Goal: Task Accomplishment & Management: Manage account settings

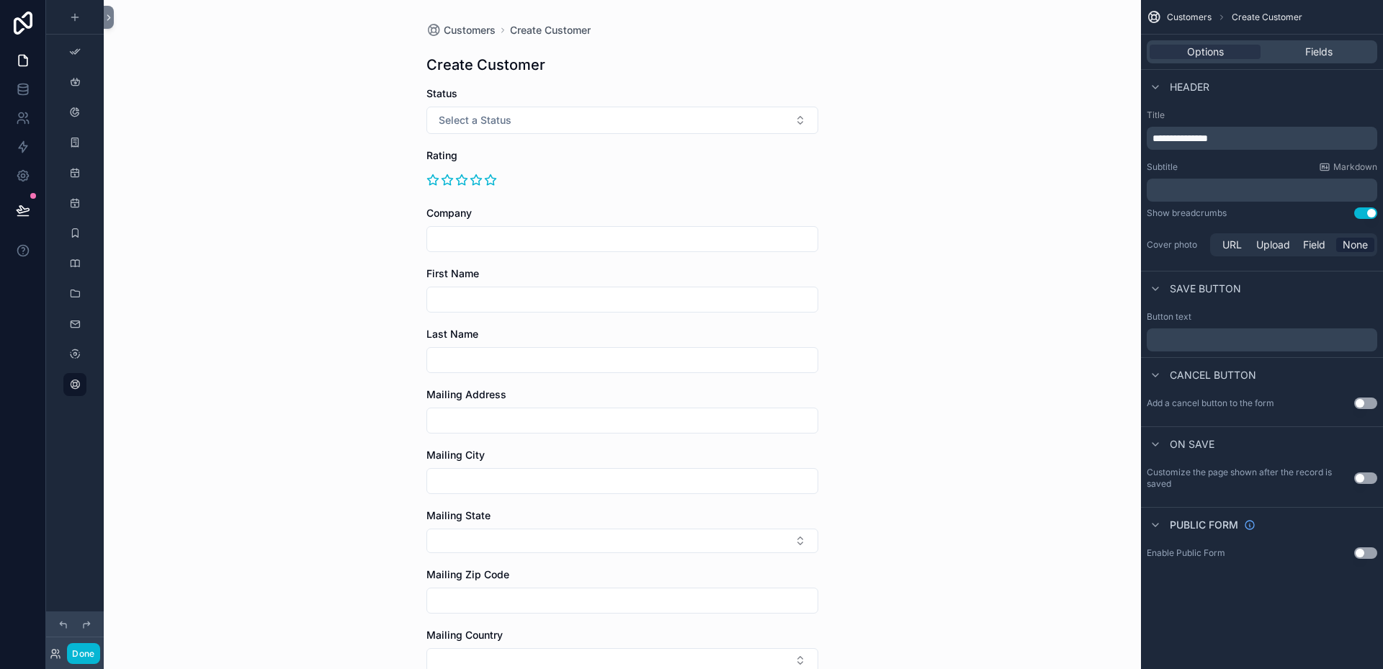
click at [1371, 403] on button "Use setting" at bounding box center [1365, 404] width 23 height 12
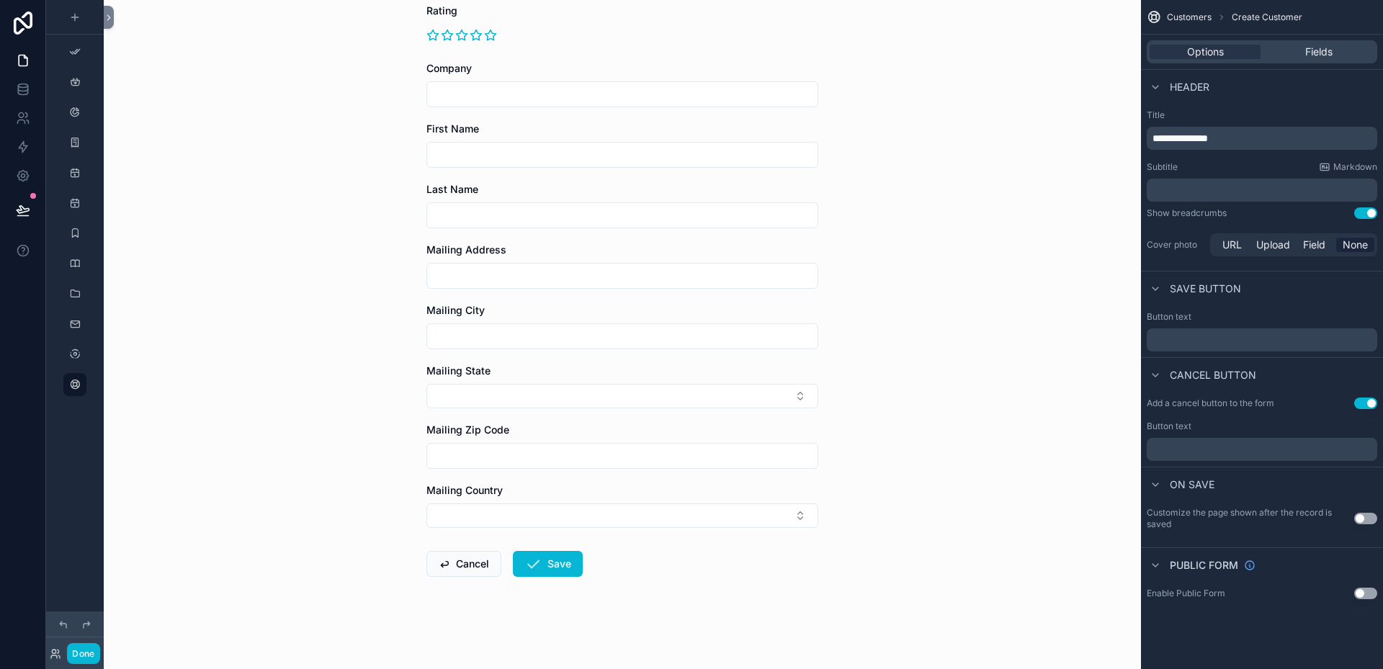
scroll to position [73, 0]
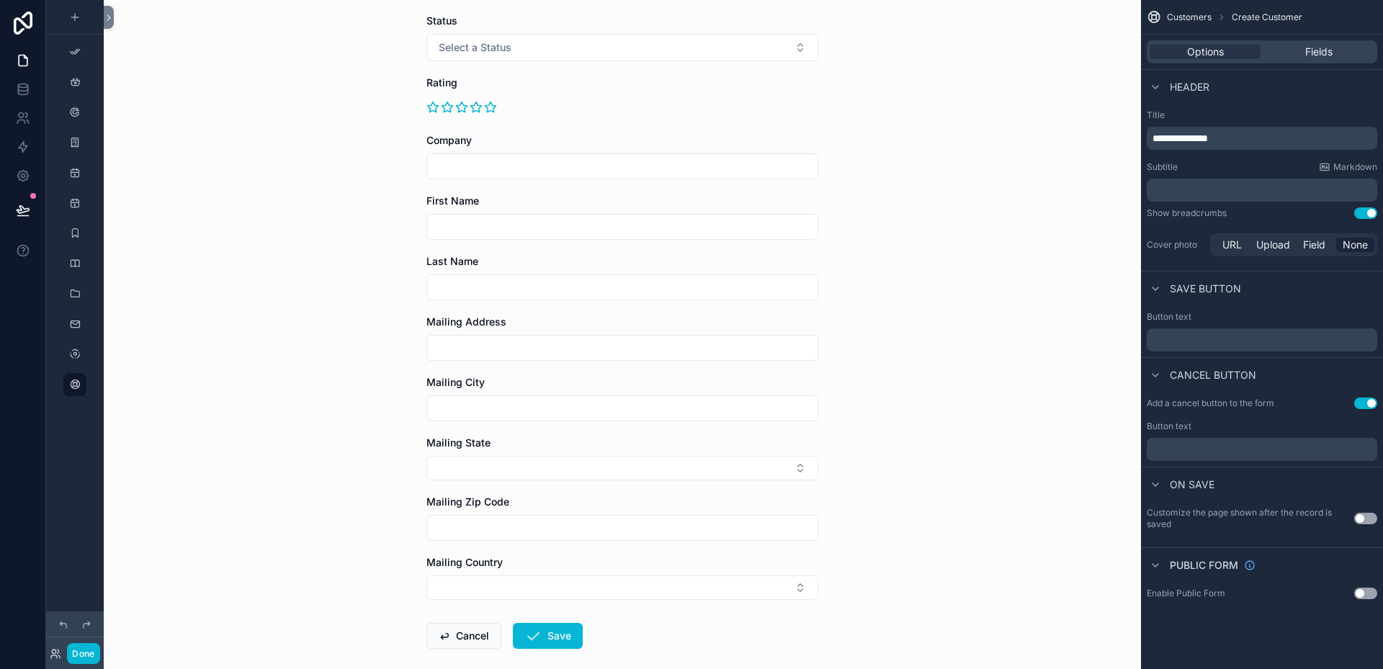
click at [1368, 517] on button "Use setting" at bounding box center [1365, 519] width 23 height 12
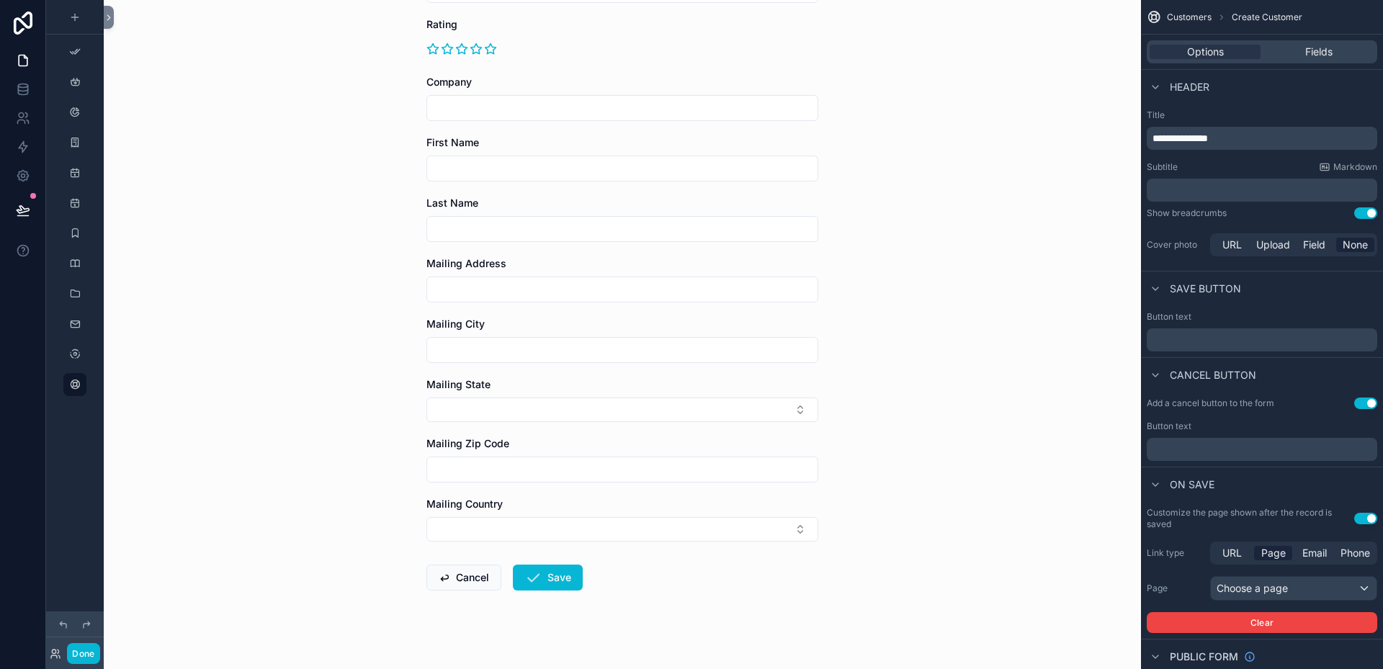
scroll to position [145, 0]
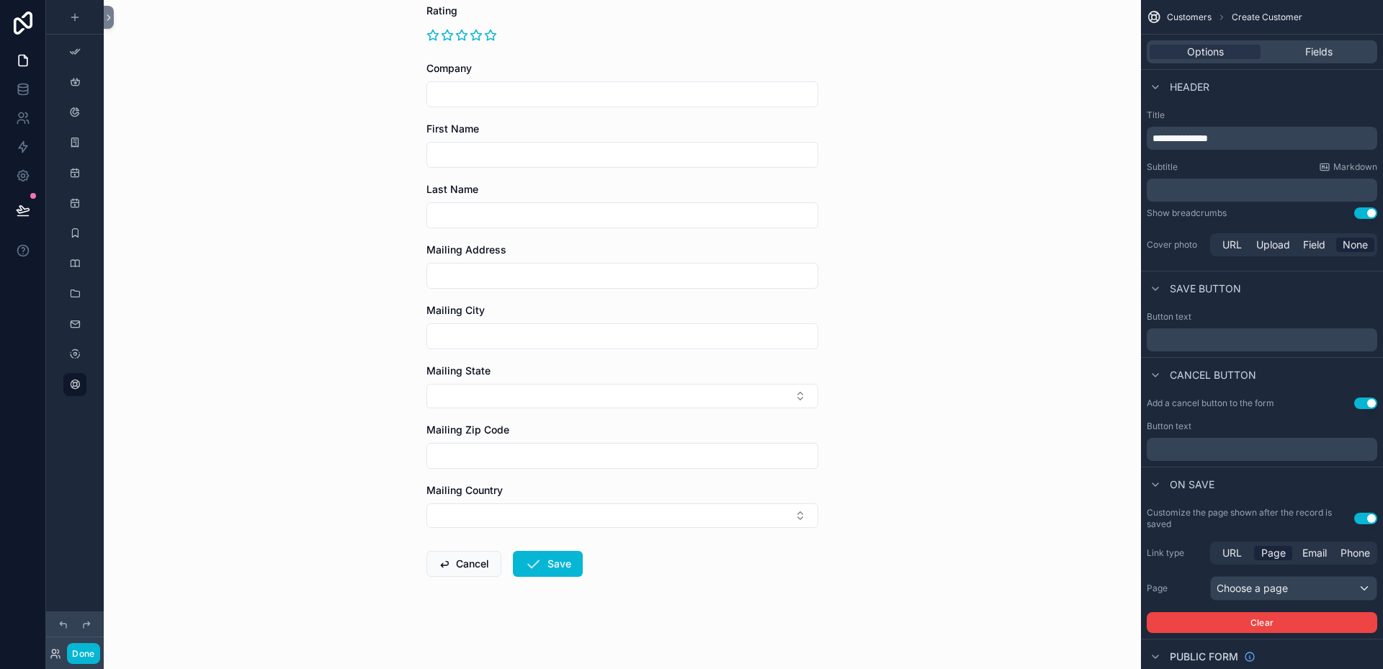
click at [1359, 522] on button "Use setting" at bounding box center [1365, 519] width 23 height 12
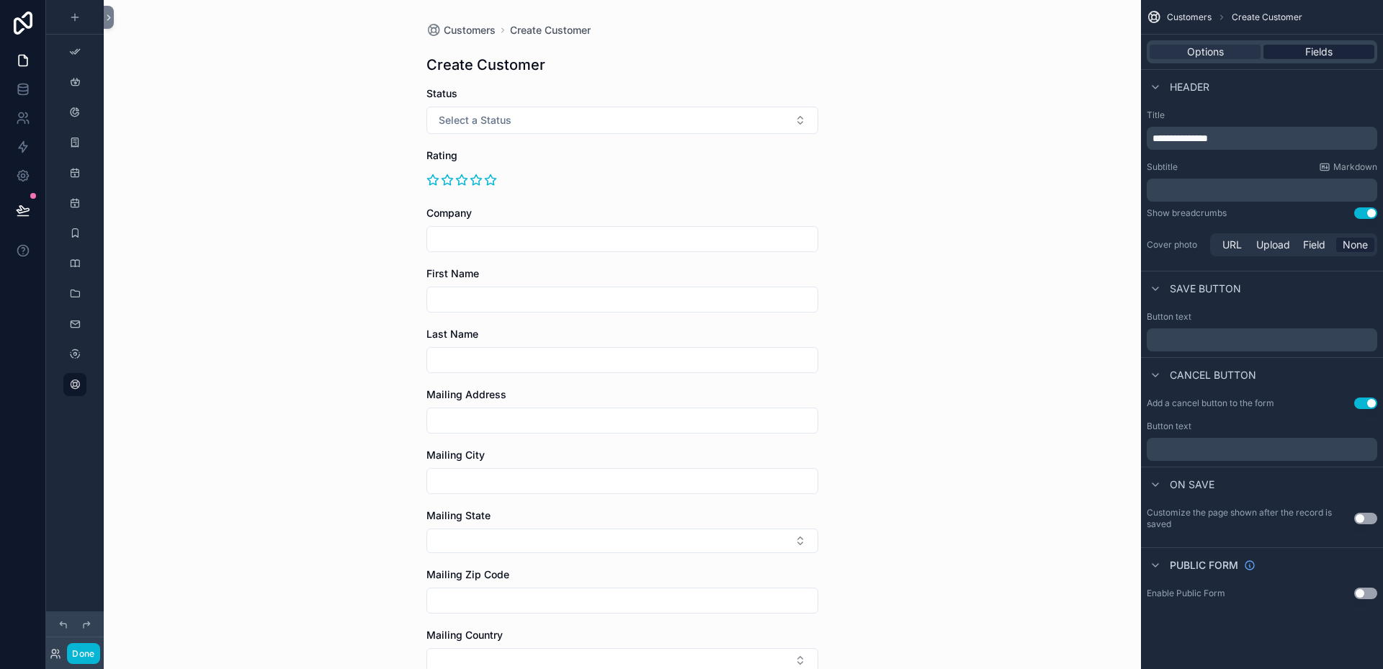
click at [1312, 48] on span "Fields" at bounding box center [1318, 52] width 27 height 14
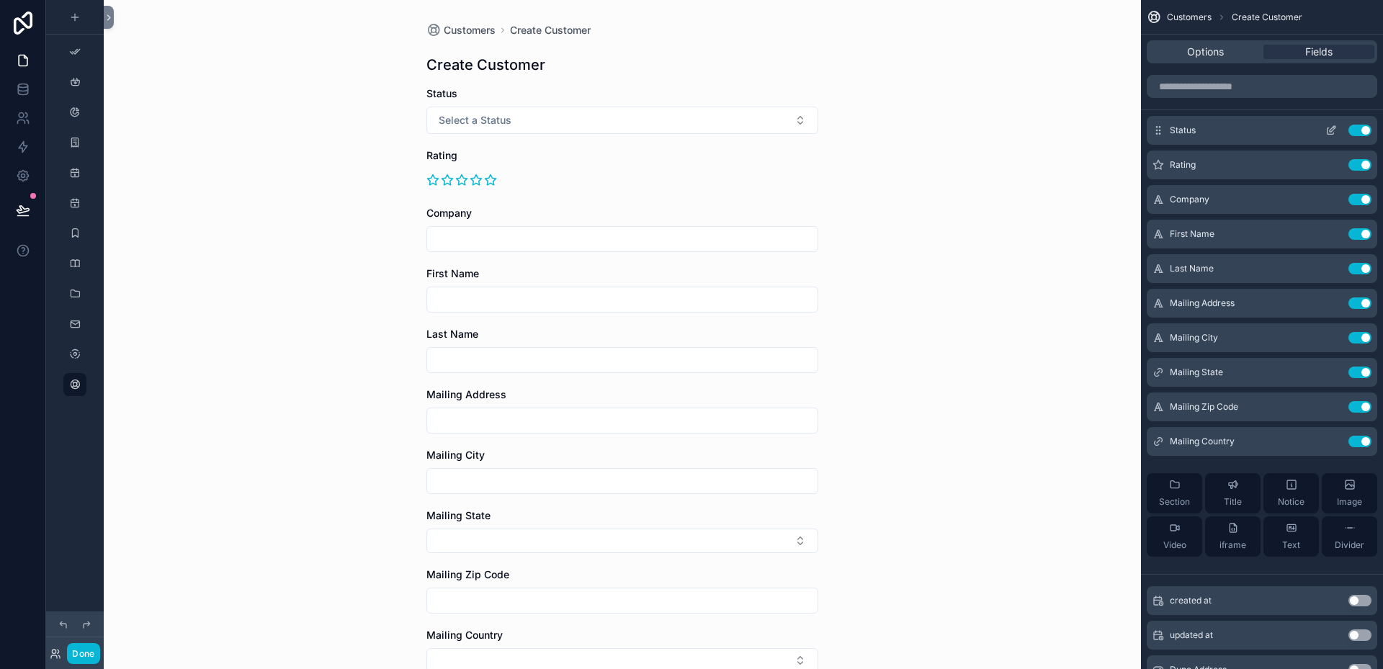
click at [1331, 130] on icon "scrollable content" at bounding box center [1332, 131] width 12 height 12
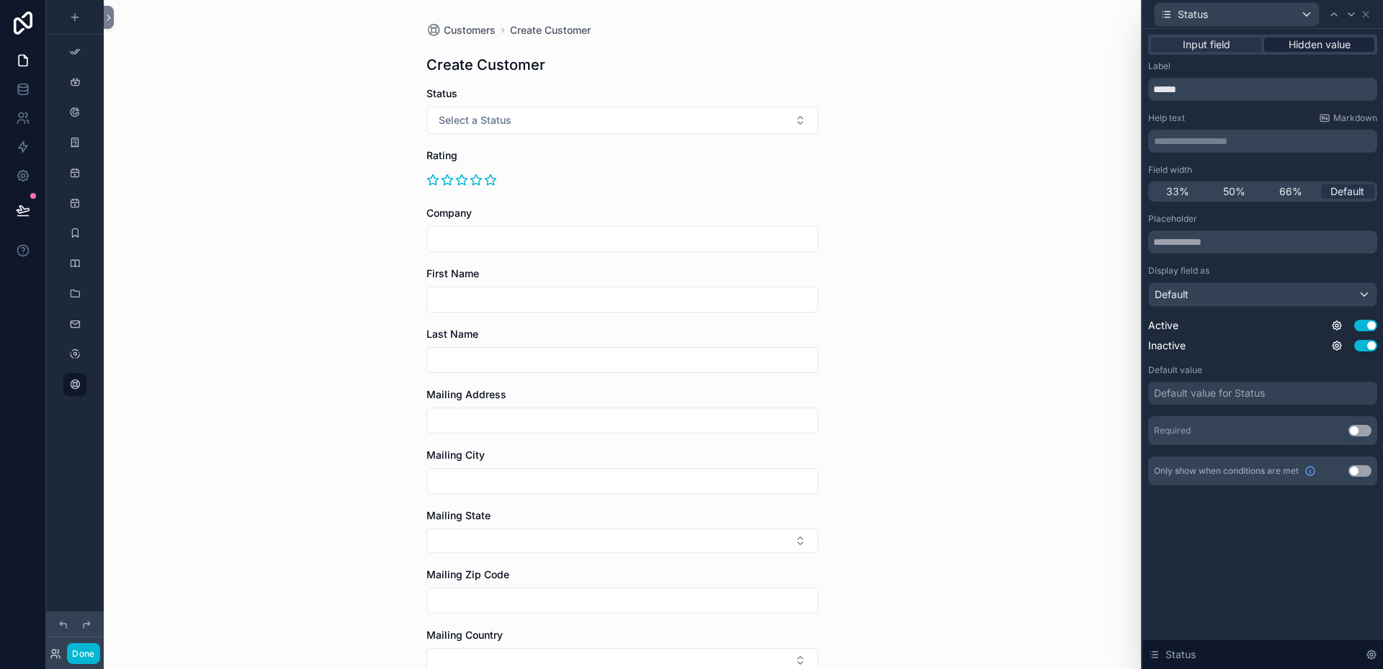
click at [1307, 45] on span "Hidden value" at bounding box center [1320, 44] width 62 height 14
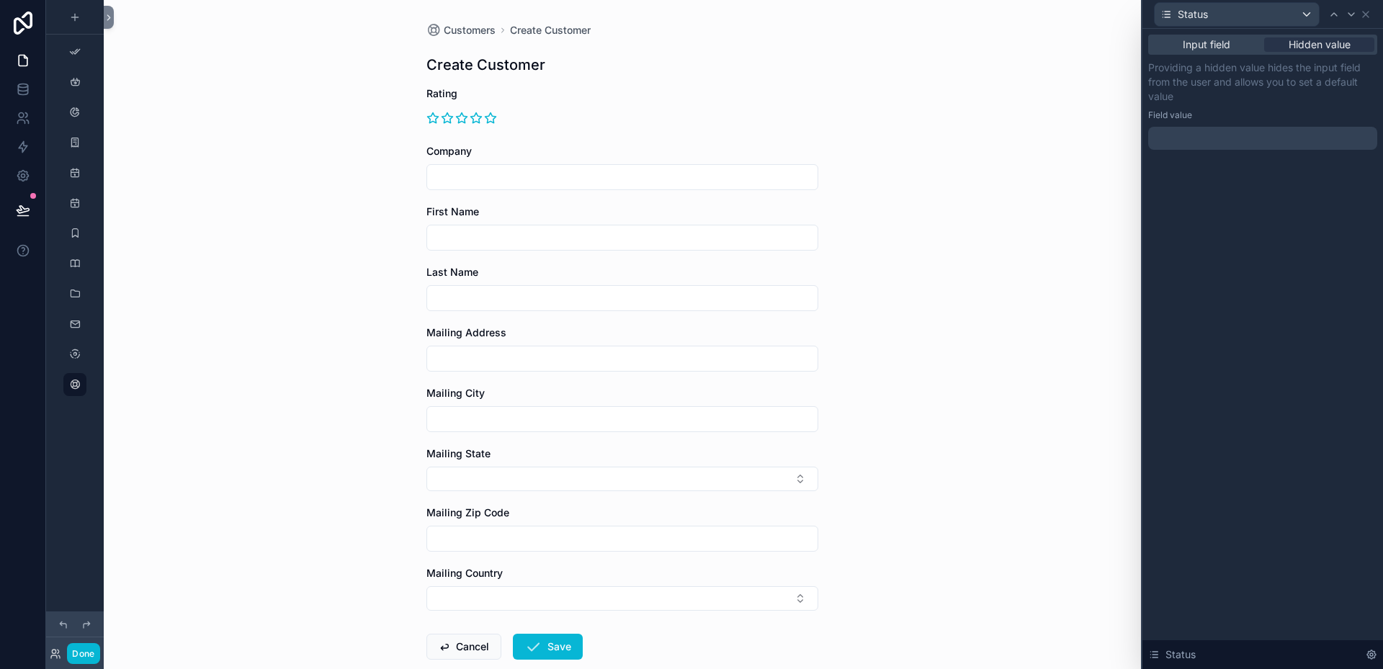
click at [1183, 132] on div at bounding box center [1262, 138] width 229 height 23
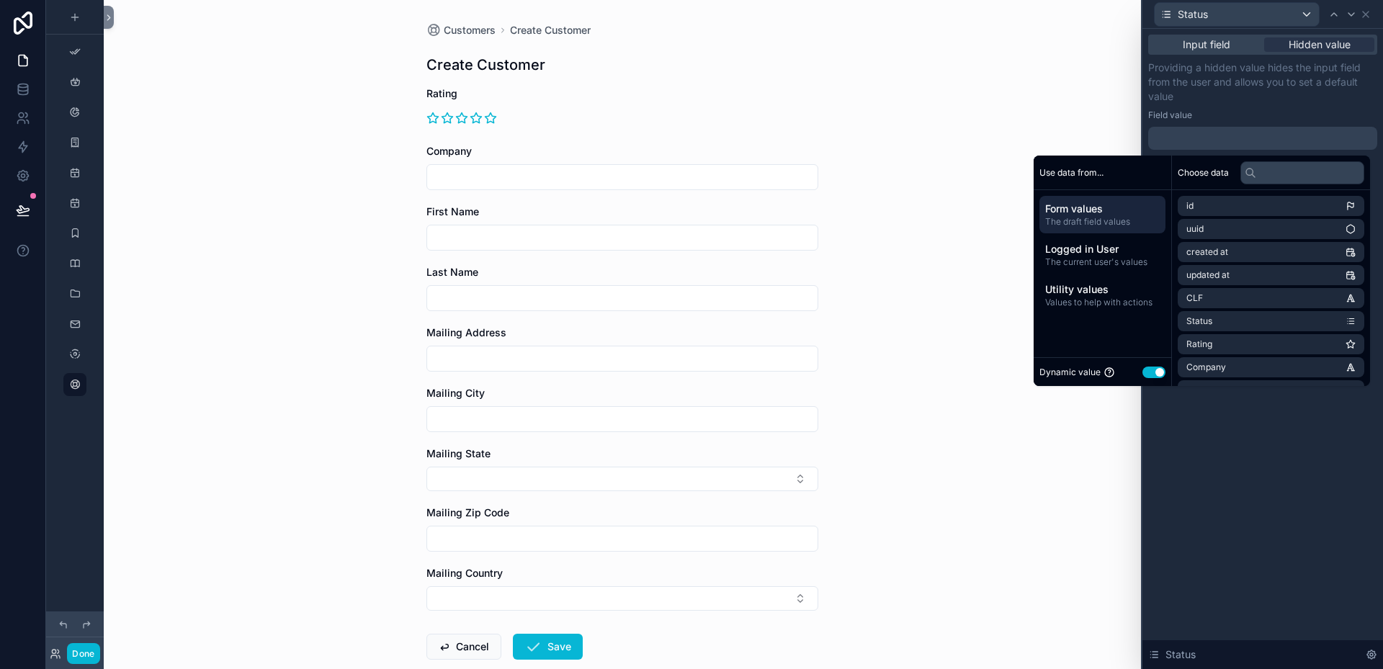
click at [1143, 375] on button "Use setting" at bounding box center [1154, 373] width 23 height 12
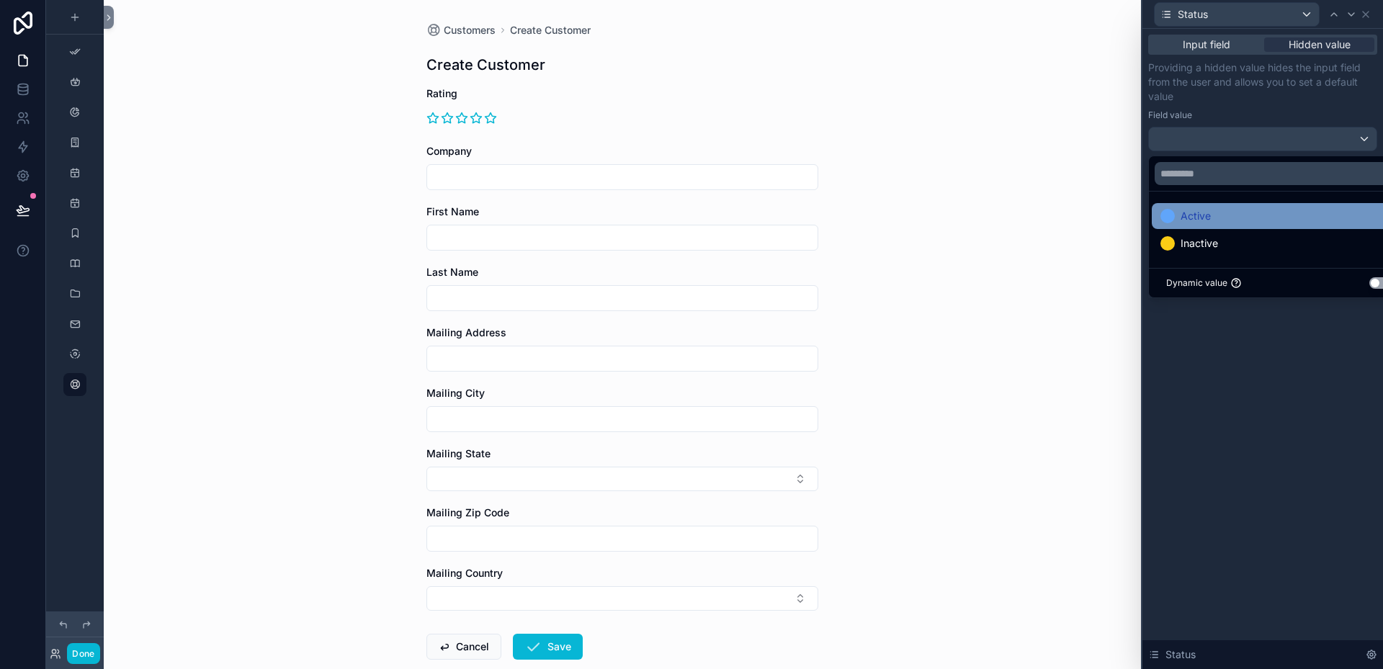
click at [1195, 218] on span "Active" at bounding box center [1196, 215] width 30 height 17
click at [1370, 18] on icon at bounding box center [1366, 15] width 12 height 12
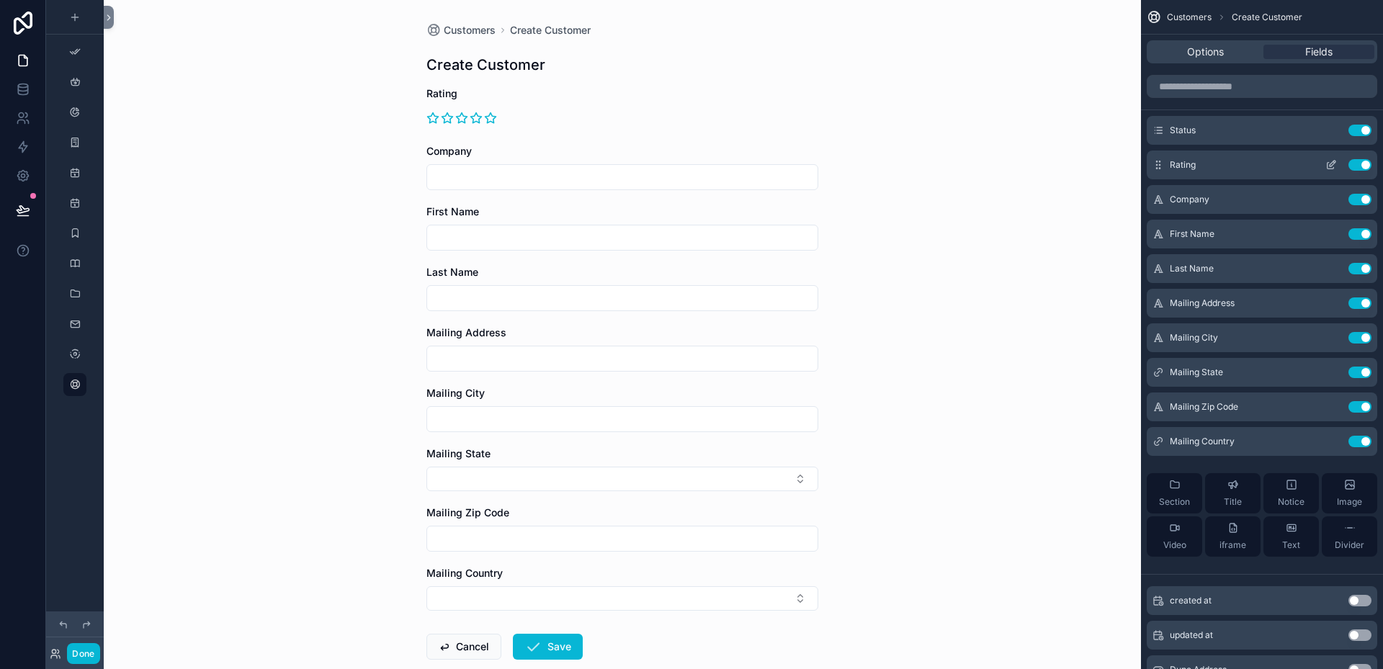
click at [1334, 166] on icon "scrollable content" at bounding box center [1332, 165] width 12 height 12
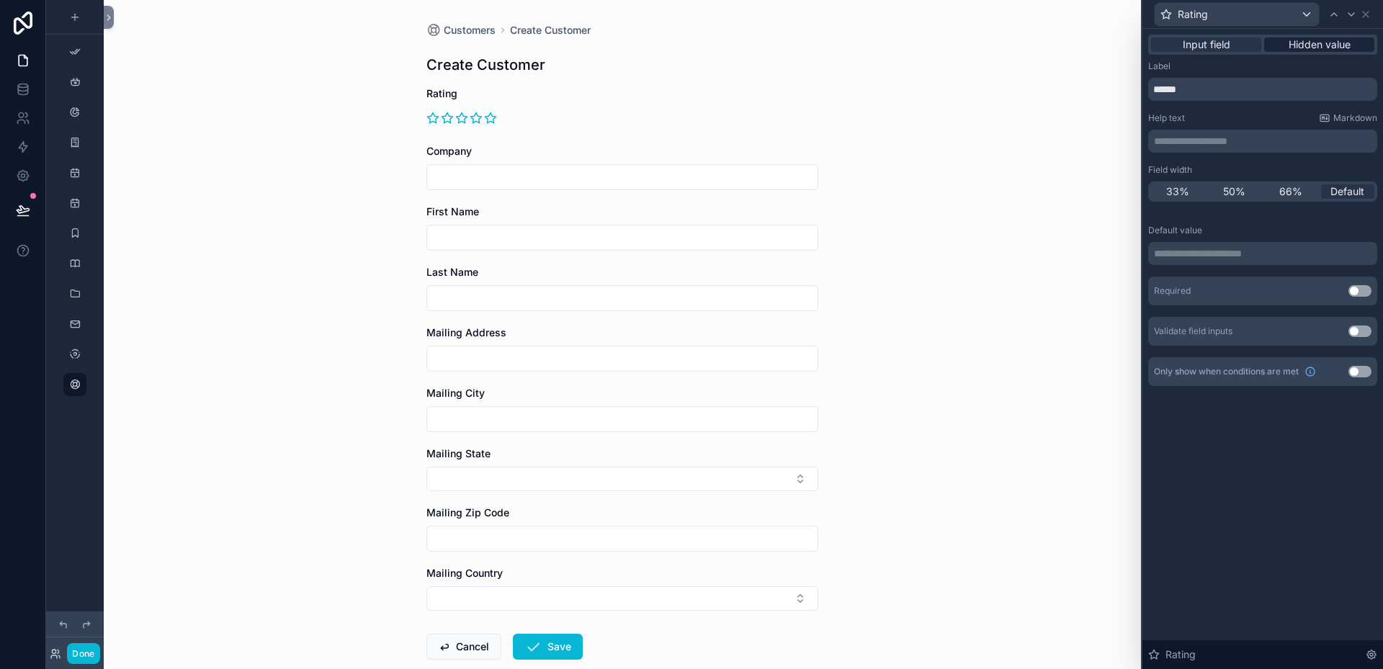
click at [1302, 46] on span "Hidden value" at bounding box center [1320, 44] width 62 height 14
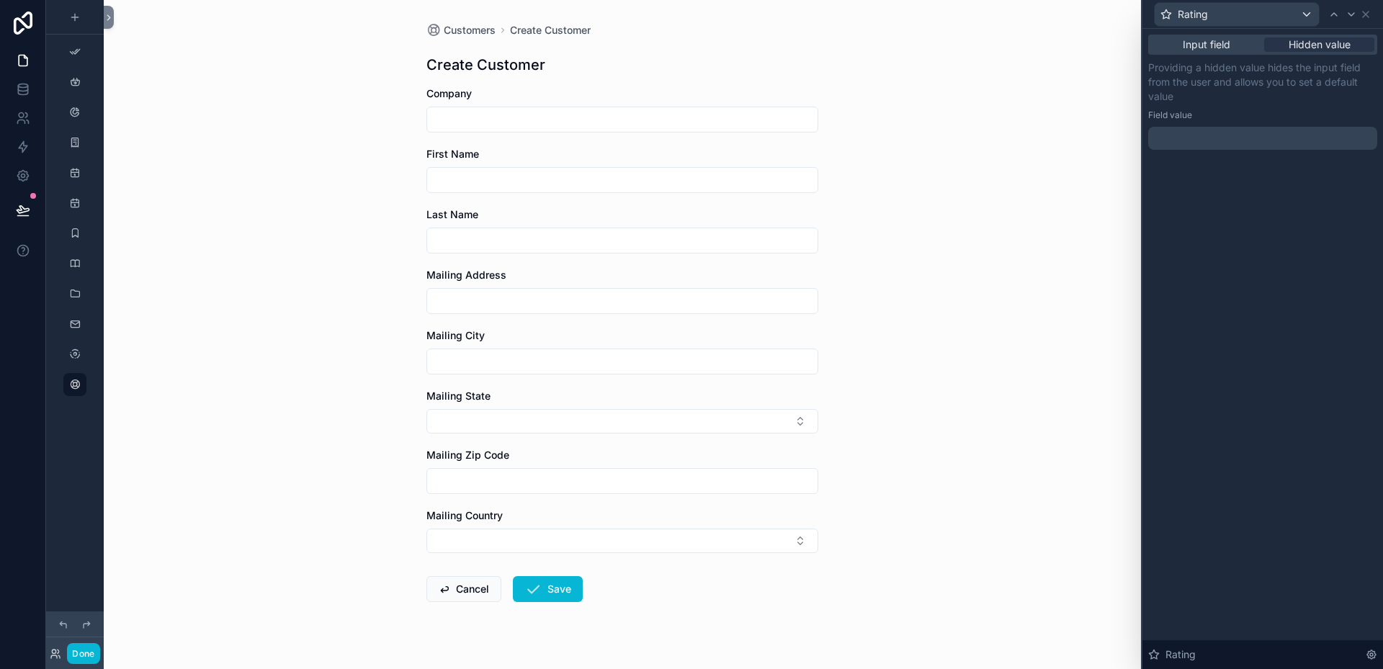
click at [1255, 131] on p "﻿" at bounding box center [1264, 138] width 220 height 14
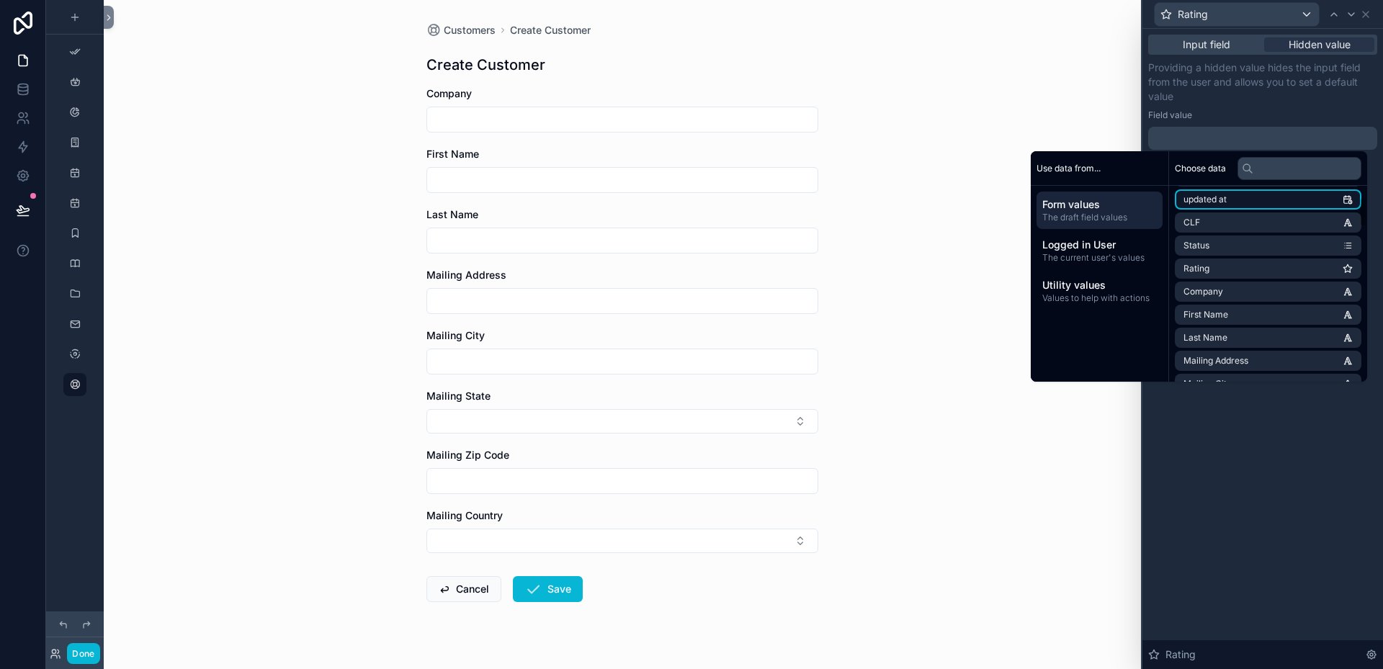
scroll to position [72, 0]
click at [1210, 267] on li "Rating" at bounding box center [1268, 268] width 187 height 20
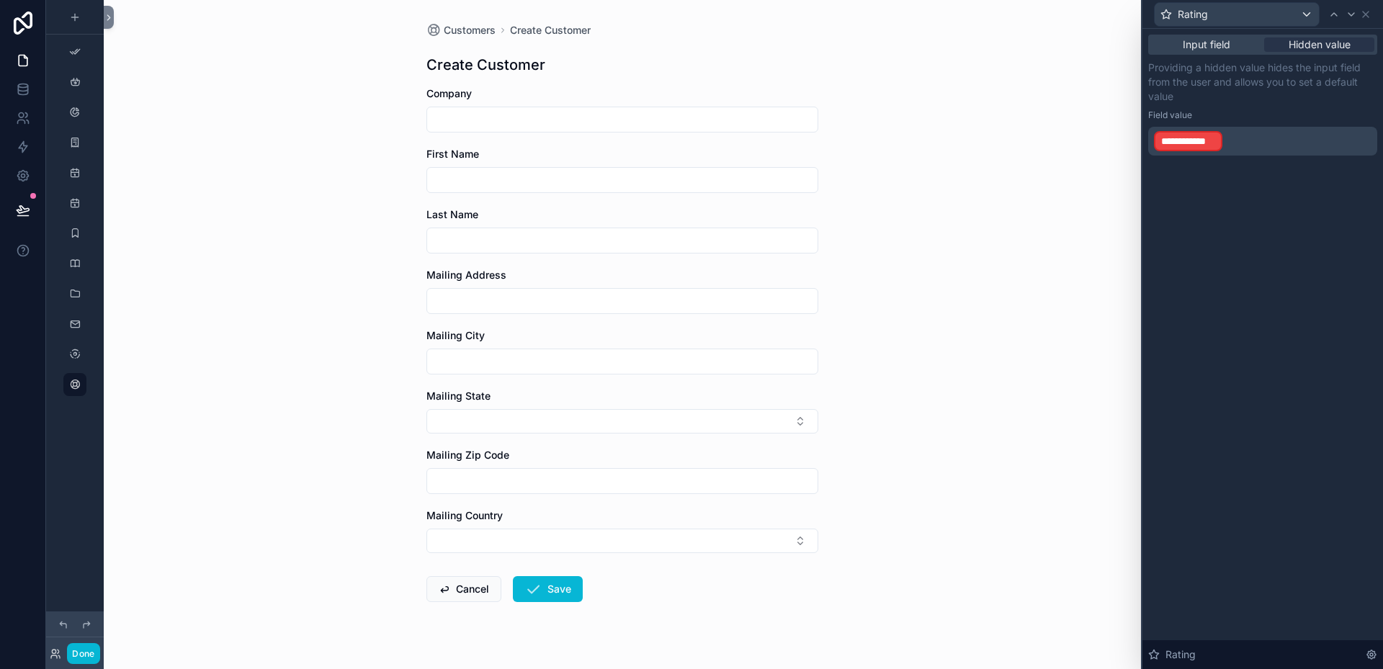
click at [1241, 139] on p "**********" at bounding box center [1264, 141] width 220 height 23
drag, startPoint x: 1174, startPoint y: 133, endPoint x: 1161, endPoint y: 131, distance: 13.0
click at [1161, 131] on div "**********" at bounding box center [1188, 141] width 68 height 20
click at [1173, 143] on span "**********" at bounding box center [1188, 141] width 54 height 14
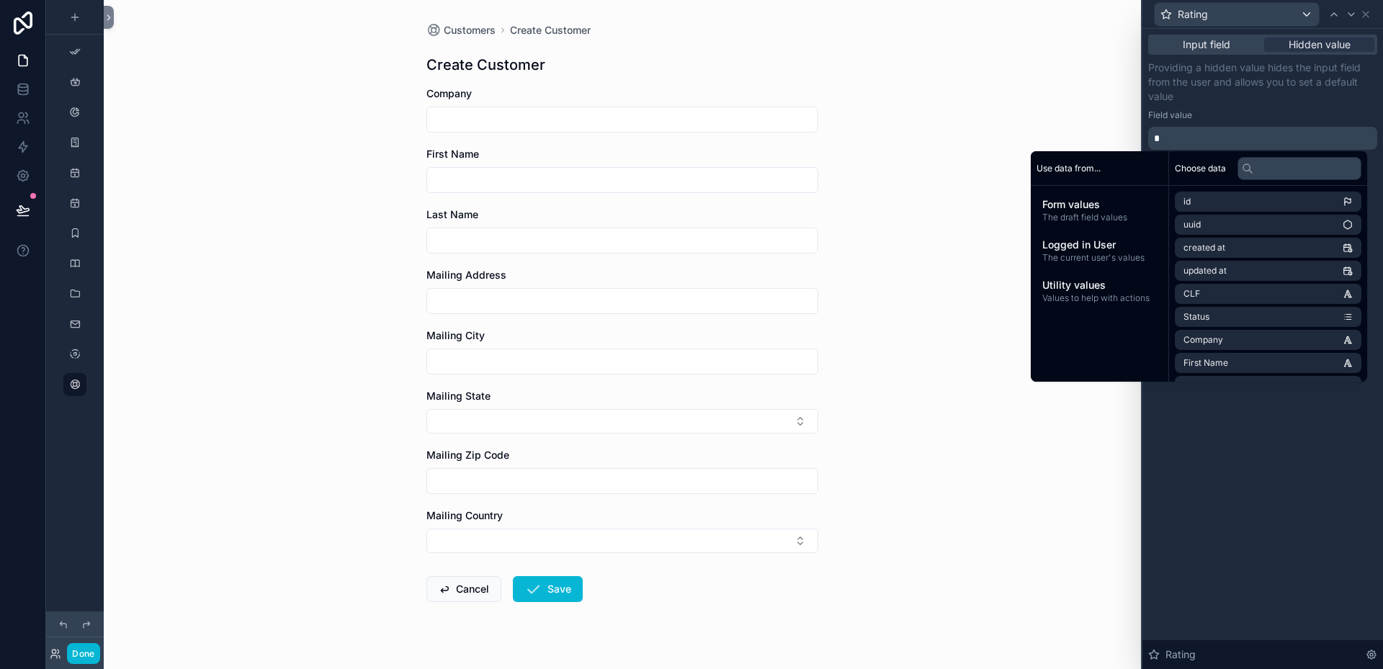
click at [1219, 407] on div "Input field Hidden value Providing a hidden value hides the input field from th…" at bounding box center [1263, 349] width 241 height 640
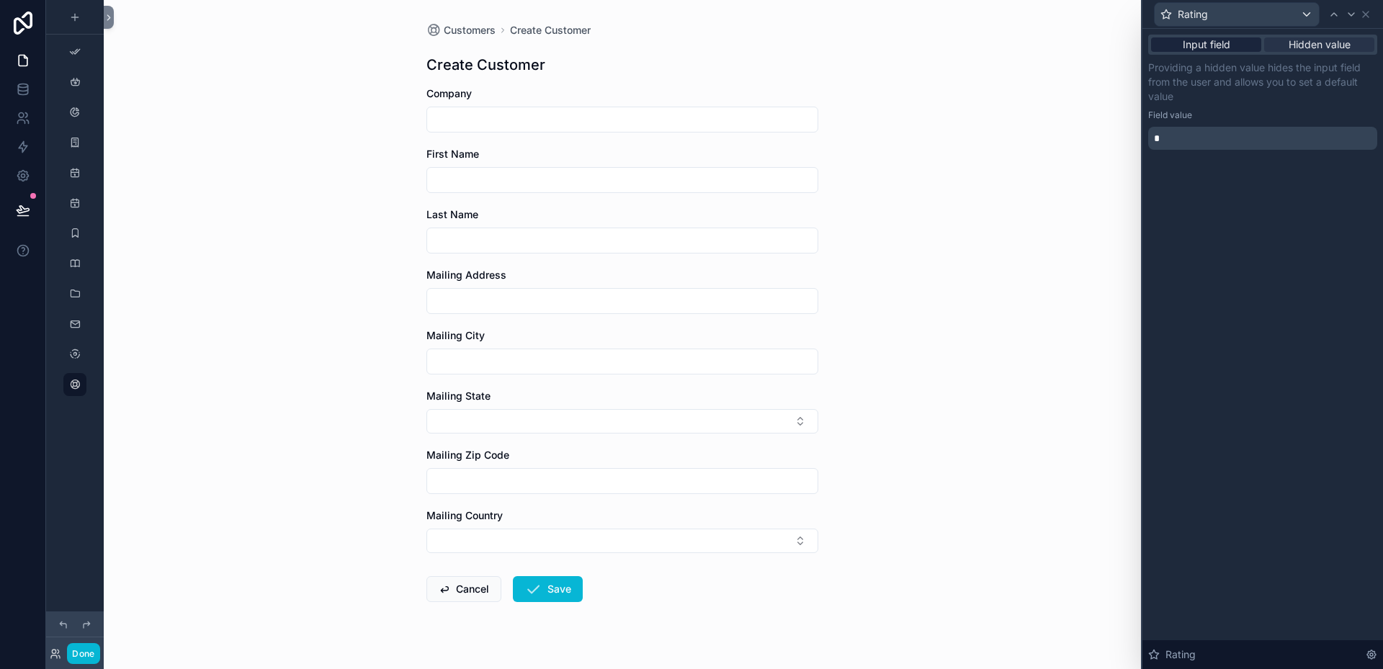
click at [1216, 44] on span "Input field" at bounding box center [1207, 44] width 48 height 14
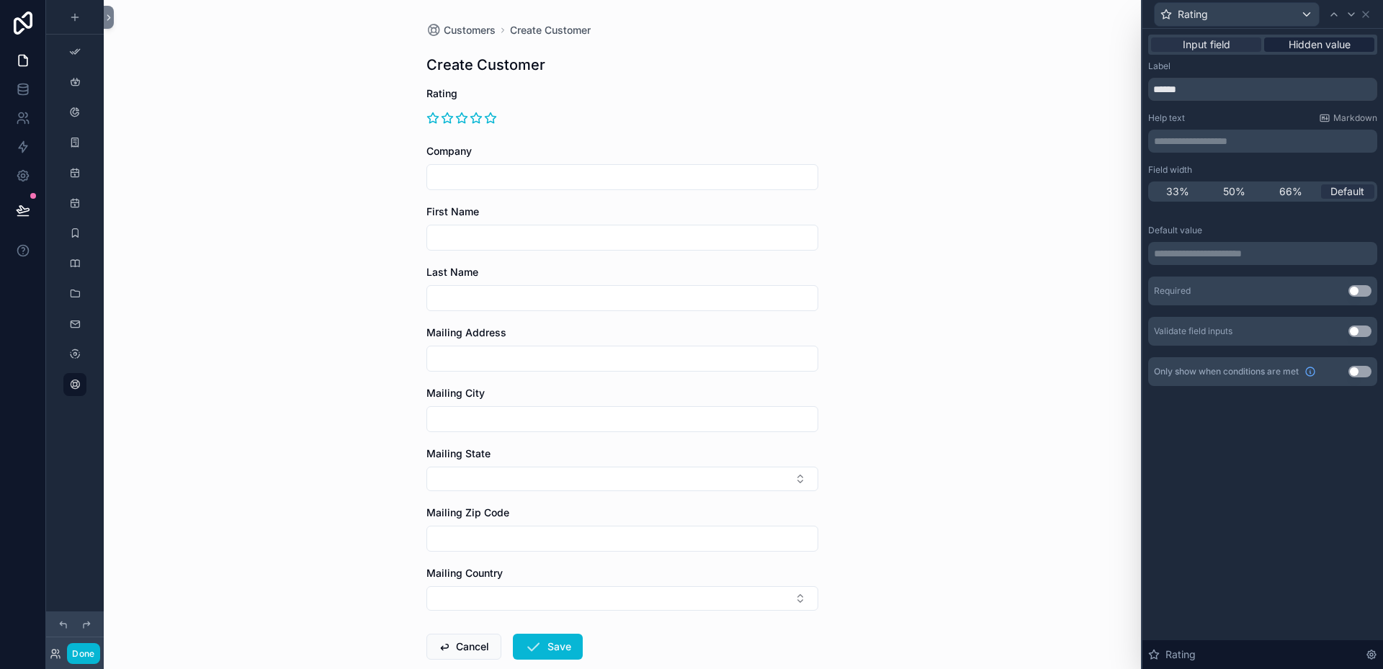
click at [1295, 50] on span "Hidden value" at bounding box center [1320, 44] width 62 height 14
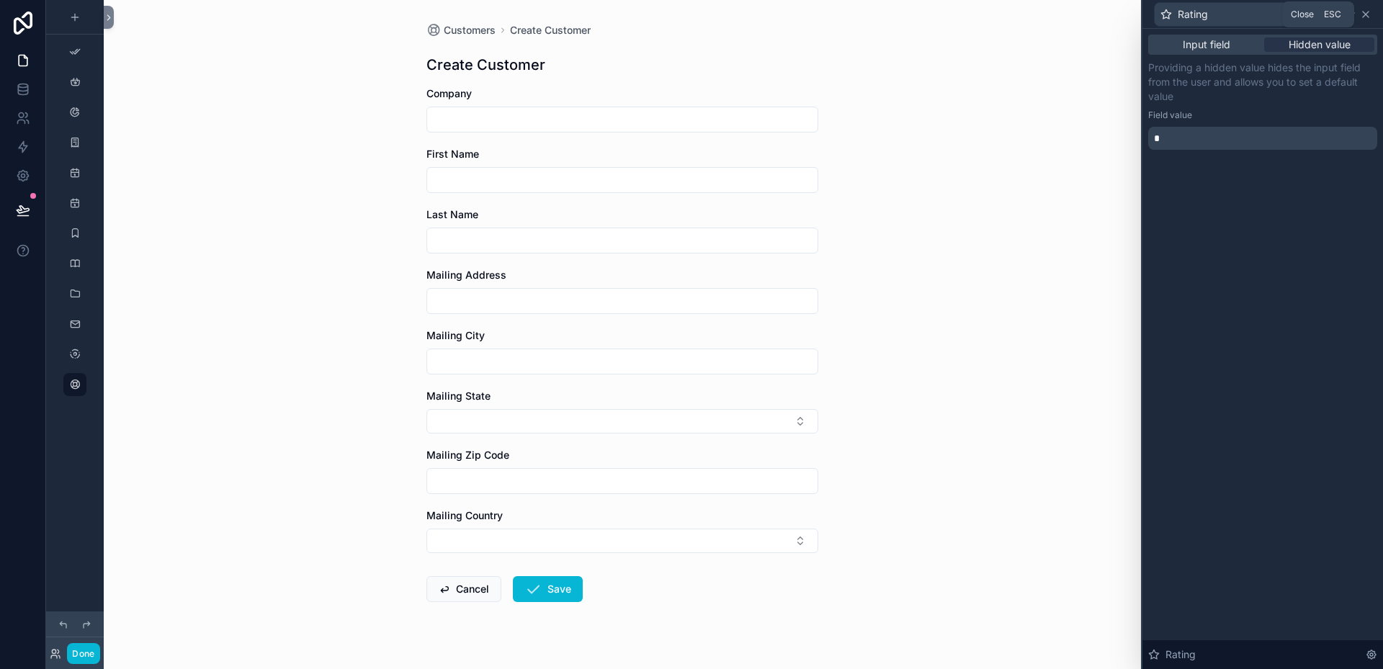
click at [1368, 15] on icon at bounding box center [1366, 15] width 12 height 12
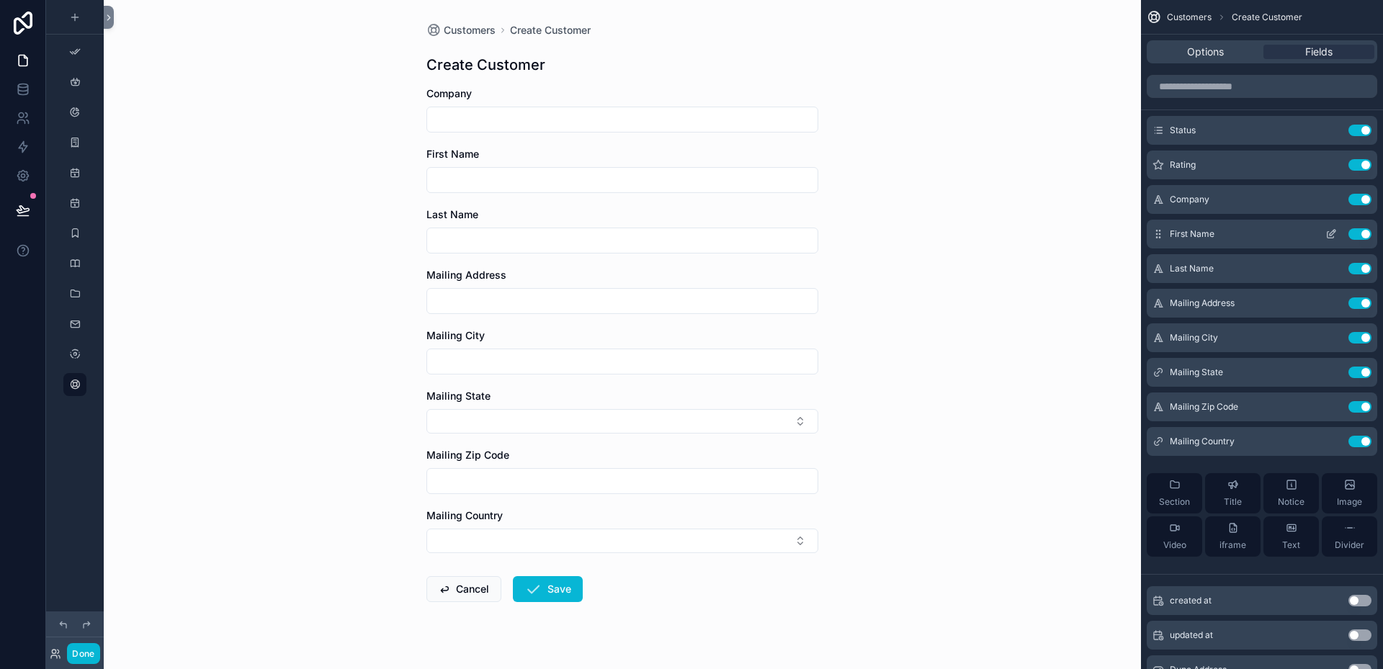
click at [1337, 231] on button "scrollable content" at bounding box center [1331, 234] width 23 height 12
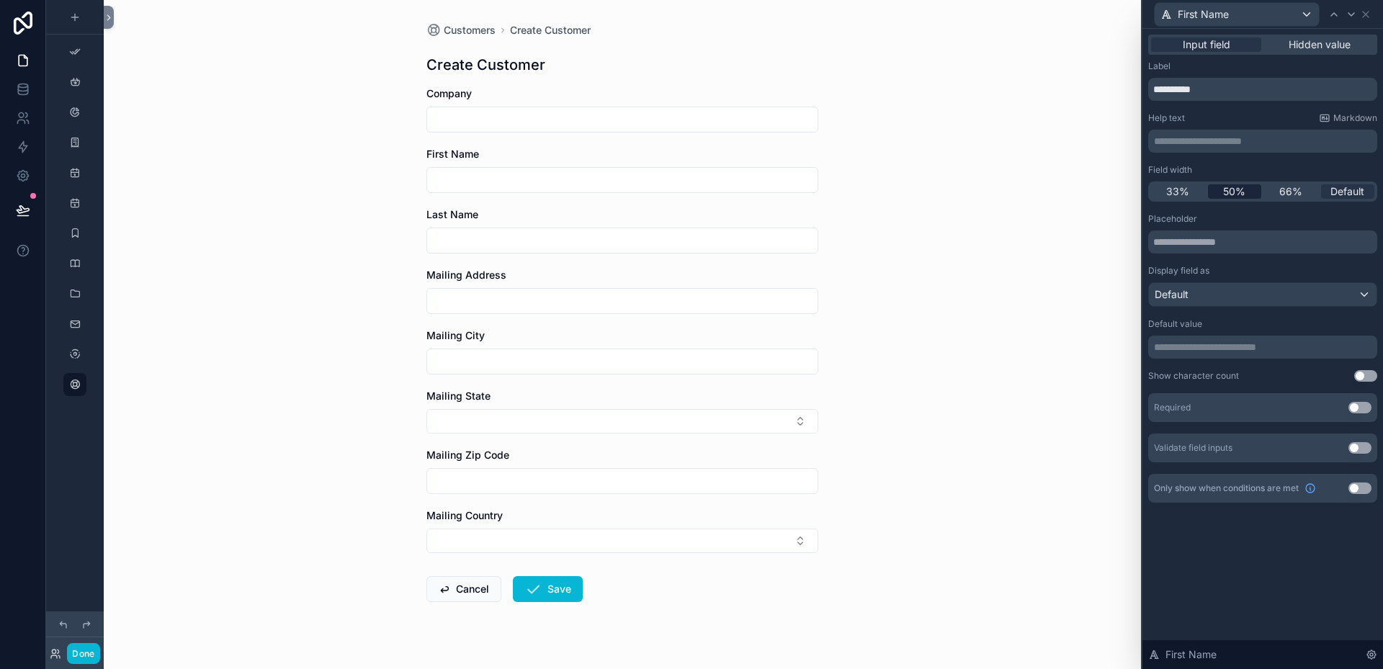
click at [1246, 189] on span "50%" at bounding box center [1234, 191] width 22 height 14
click at [1356, 19] on icon at bounding box center [1352, 15] width 12 height 12
click at [1242, 189] on span "50%" at bounding box center [1234, 191] width 22 height 14
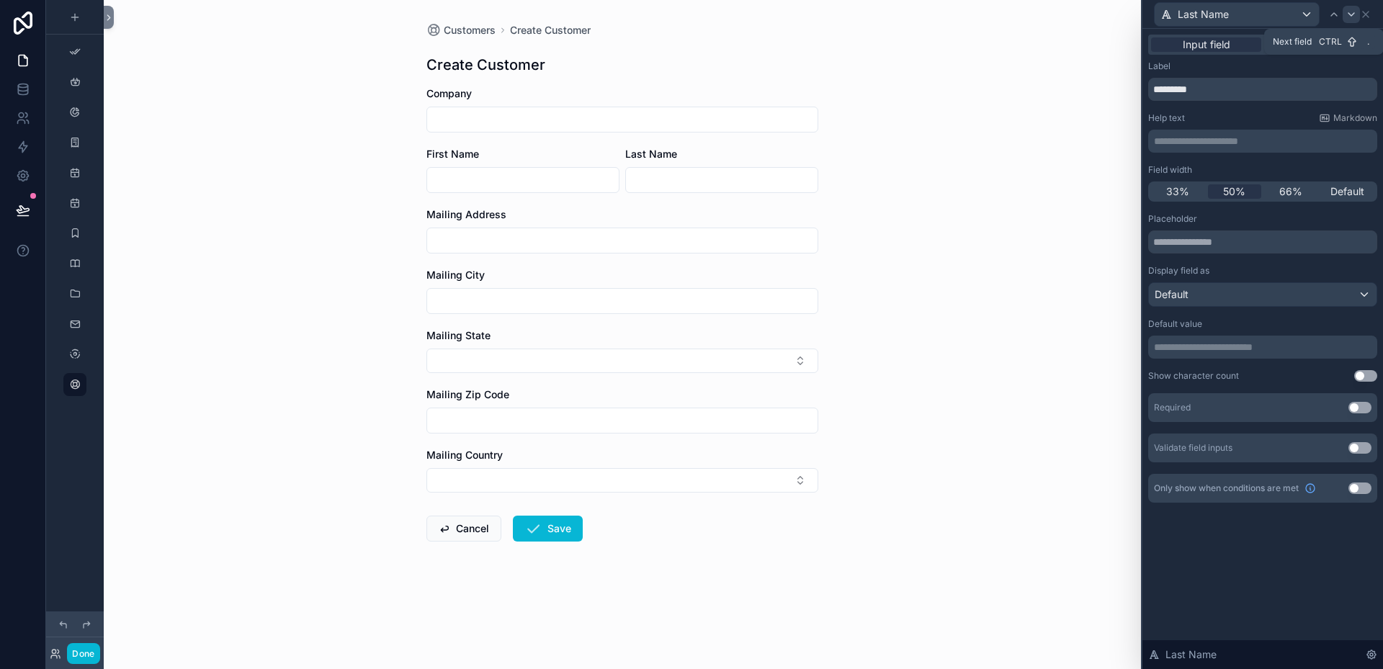
click at [1351, 14] on icon at bounding box center [1352, 14] width 6 height 3
click at [1372, 17] on div "Mailing Address" at bounding box center [1262, 14] width 229 height 28
click at [1367, 14] on icon at bounding box center [1366, 15] width 6 height 6
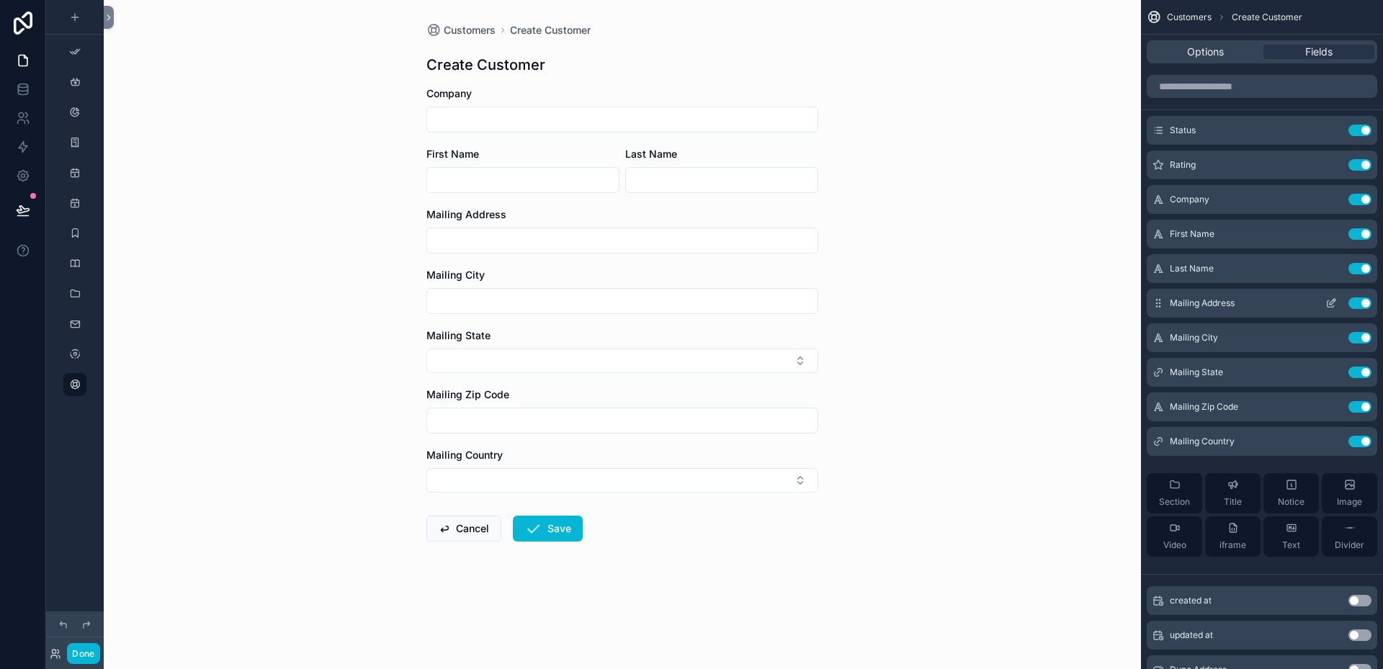
click at [1332, 302] on icon "scrollable content" at bounding box center [1332, 304] width 12 height 12
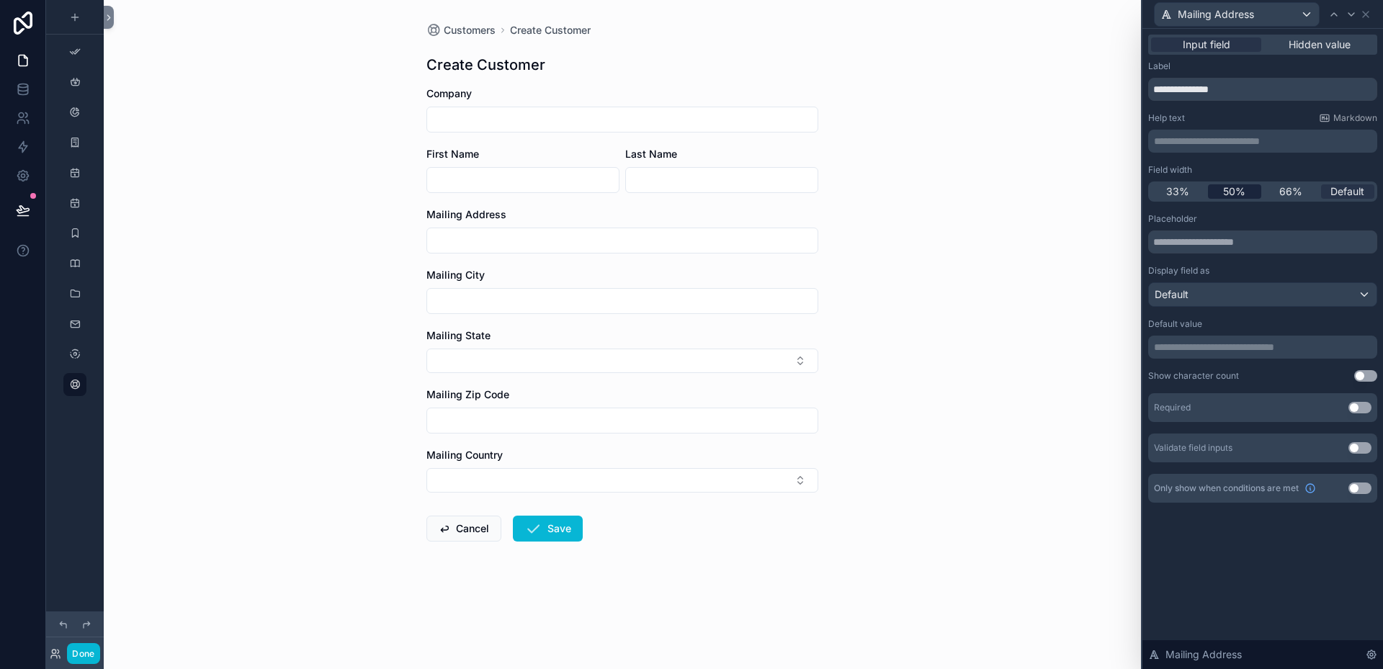
click at [1237, 190] on span "50%" at bounding box center [1234, 191] width 22 height 14
click at [1353, 15] on icon at bounding box center [1352, 15] width 12 height 12
click at [1239, 189] on span "50%" at bounding box center [1234, 191] width 22 height 14
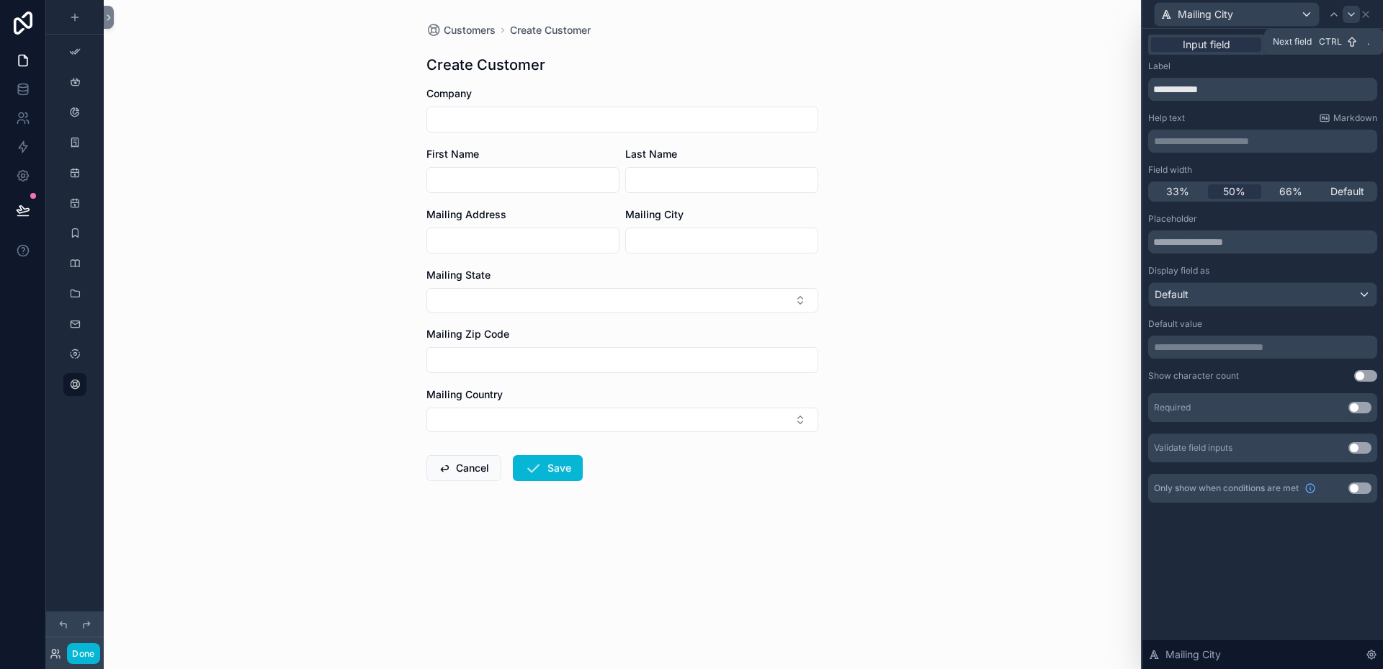
click at [1354, 17] on icon at bounding box center [1352, 15] width 12 height 12
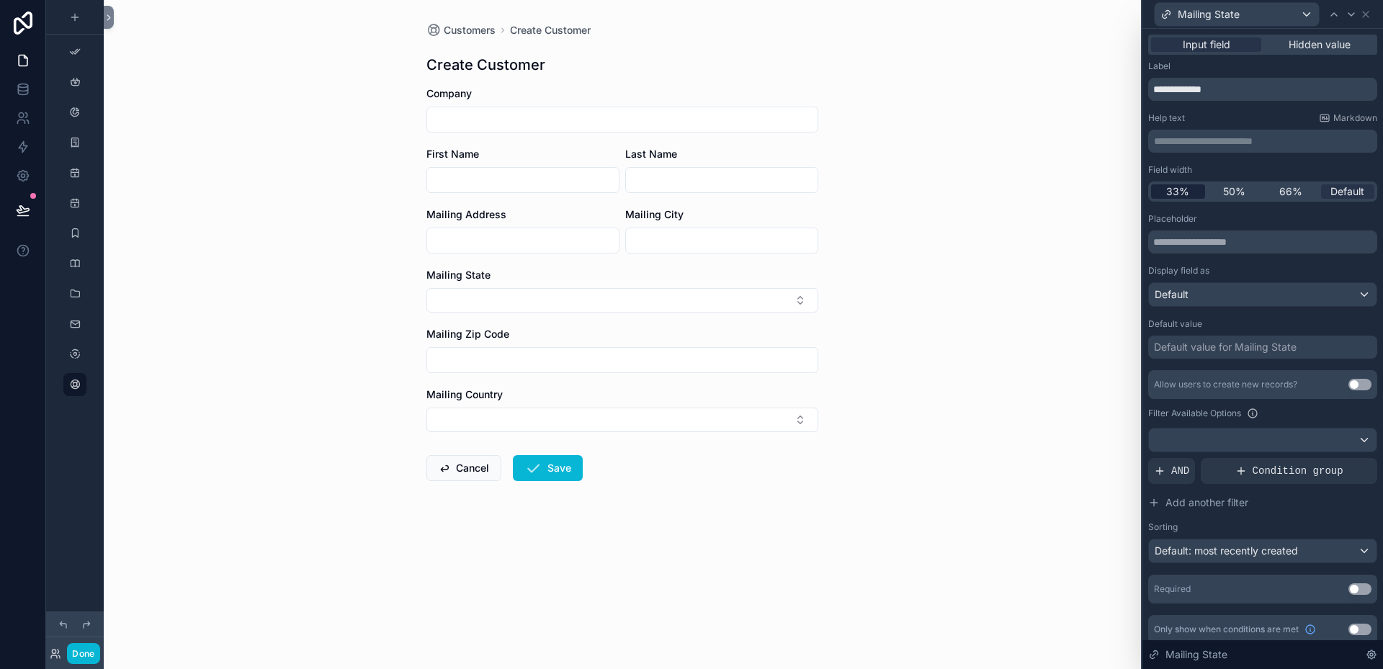
click at [1184, 190] on span "33%" at bounding box center [1177, 191] width 23 height 14
click at [1352, 14] on icon at bounding box center [1352, 15] width 12 height 12
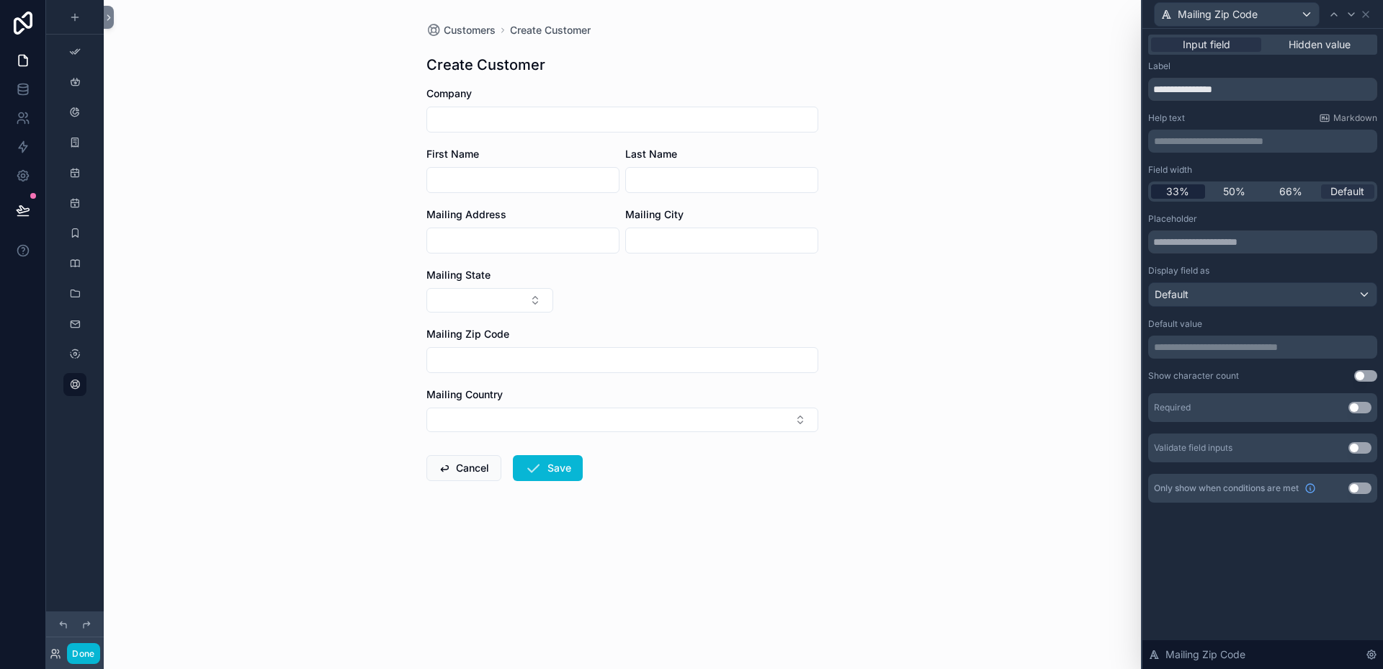
click at [1186, 192] on span "33%" at bounding box center [1177, 191] width 23 height 14
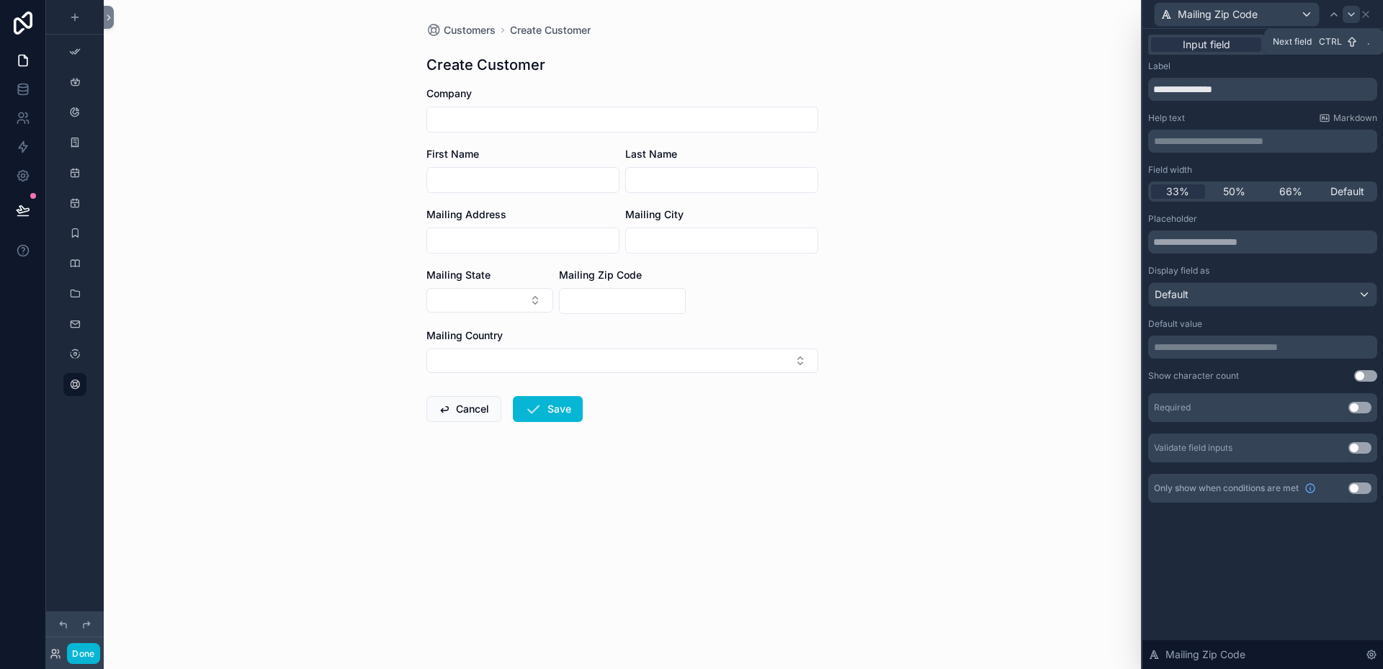
click at [1356, 15] on icon at bounding box center [1352, 15] width 12 height 12
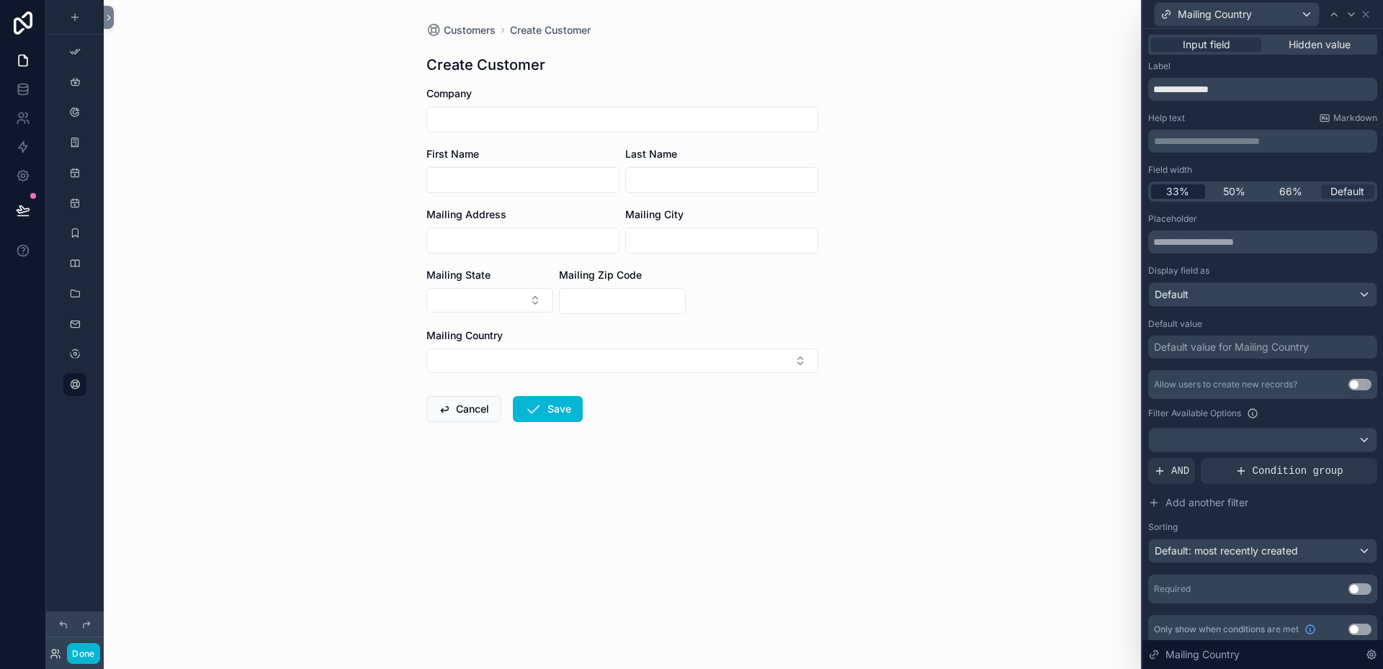
click at [1182, 192] on span "33%" at bounding box center [1177, 191] width 23 height 14
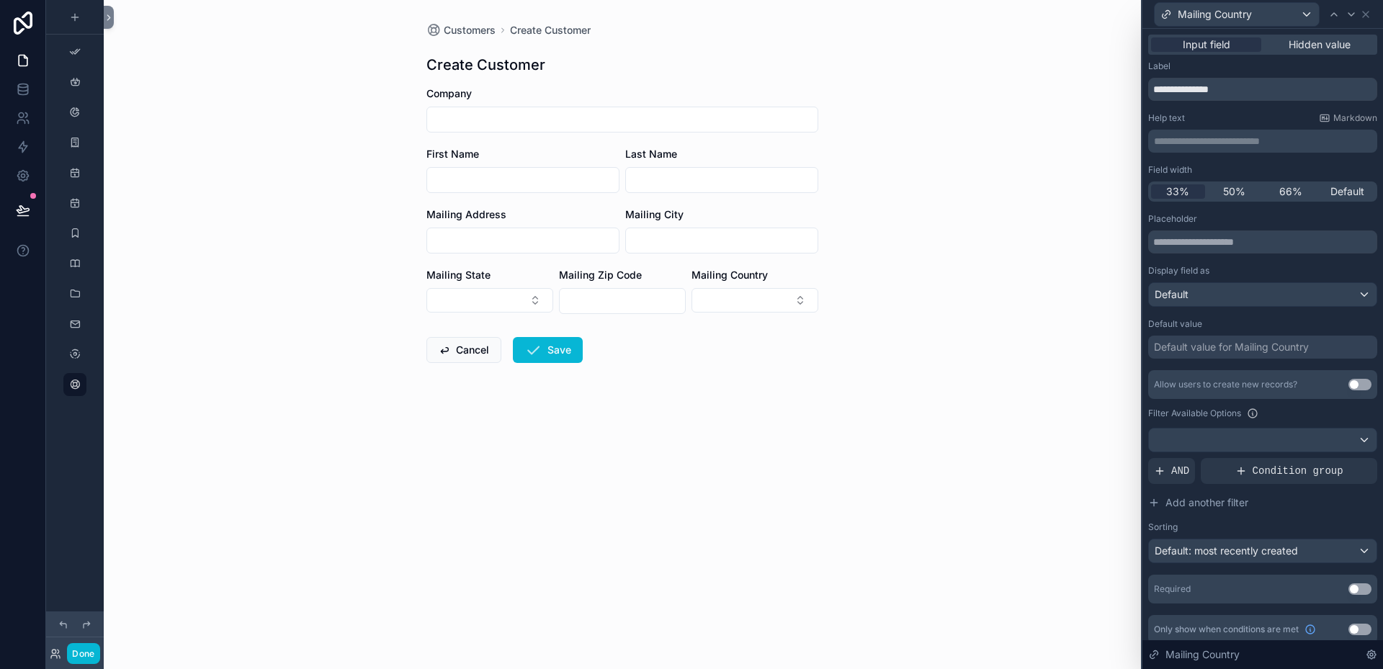
scroll to position [9, 0]
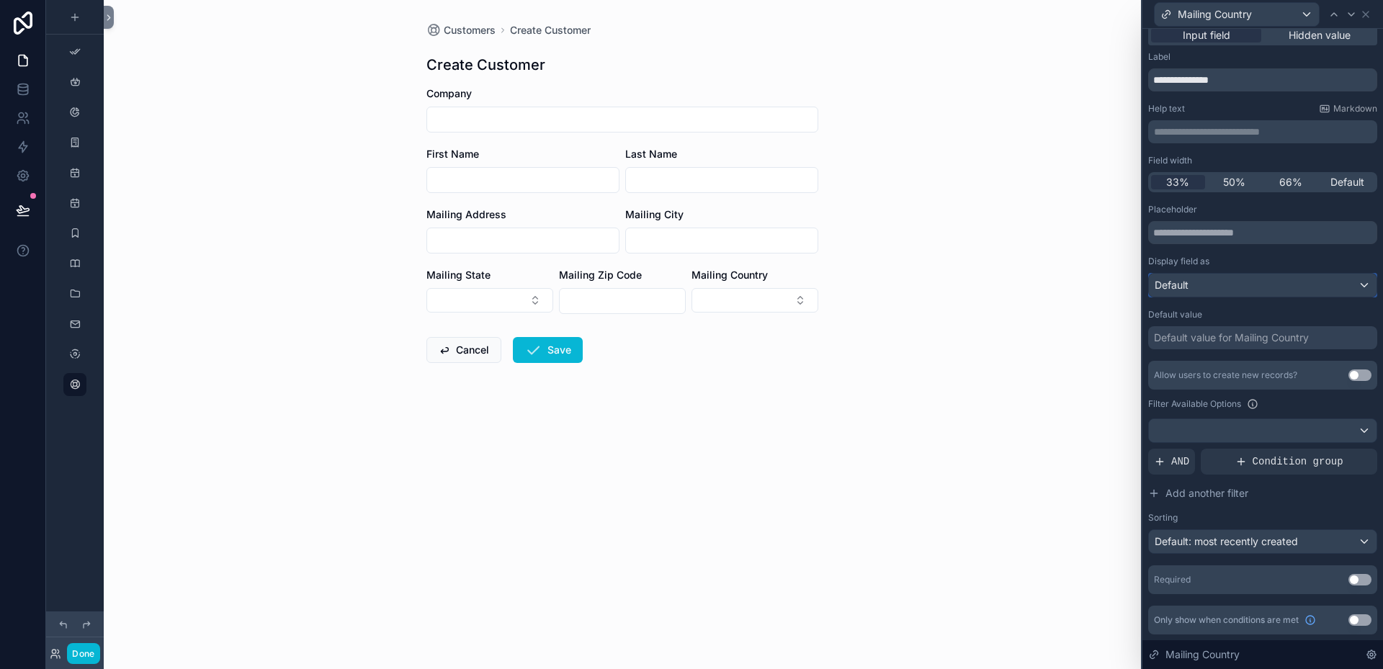
click at [1354, 283] on div "Default" at bounding box center [1263, 285] width 228 height 23
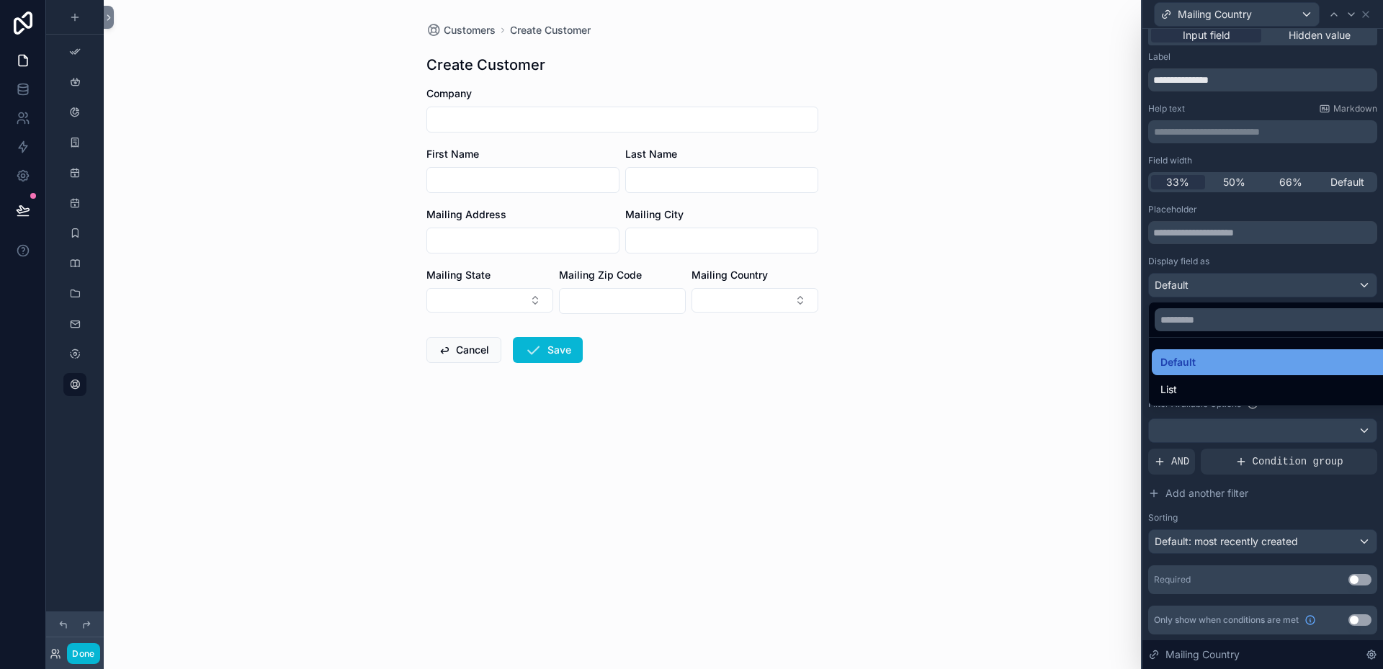
click at [1180, 366] on span "Default" at bounding box center [1178, 362] width 35 height 17
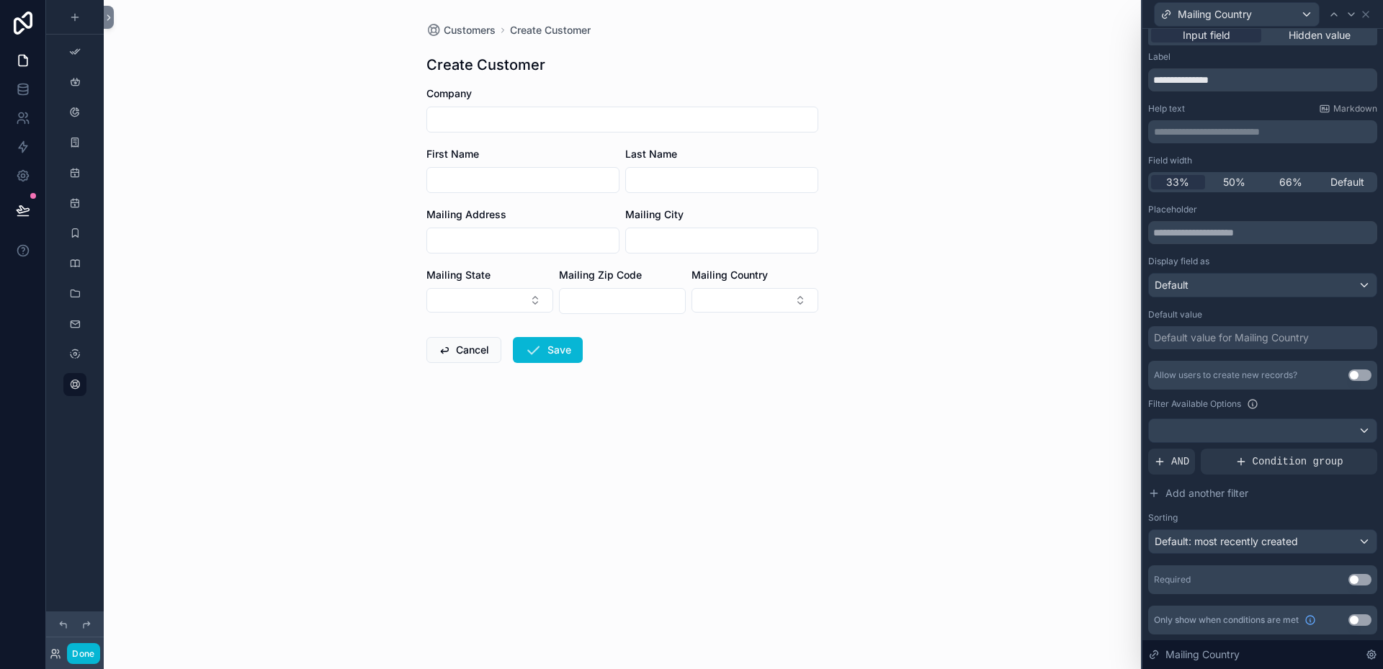
click at [1188, 345] on div "Default value for Mailing Country" at bounding box center [1262, 337] width 229 height 23
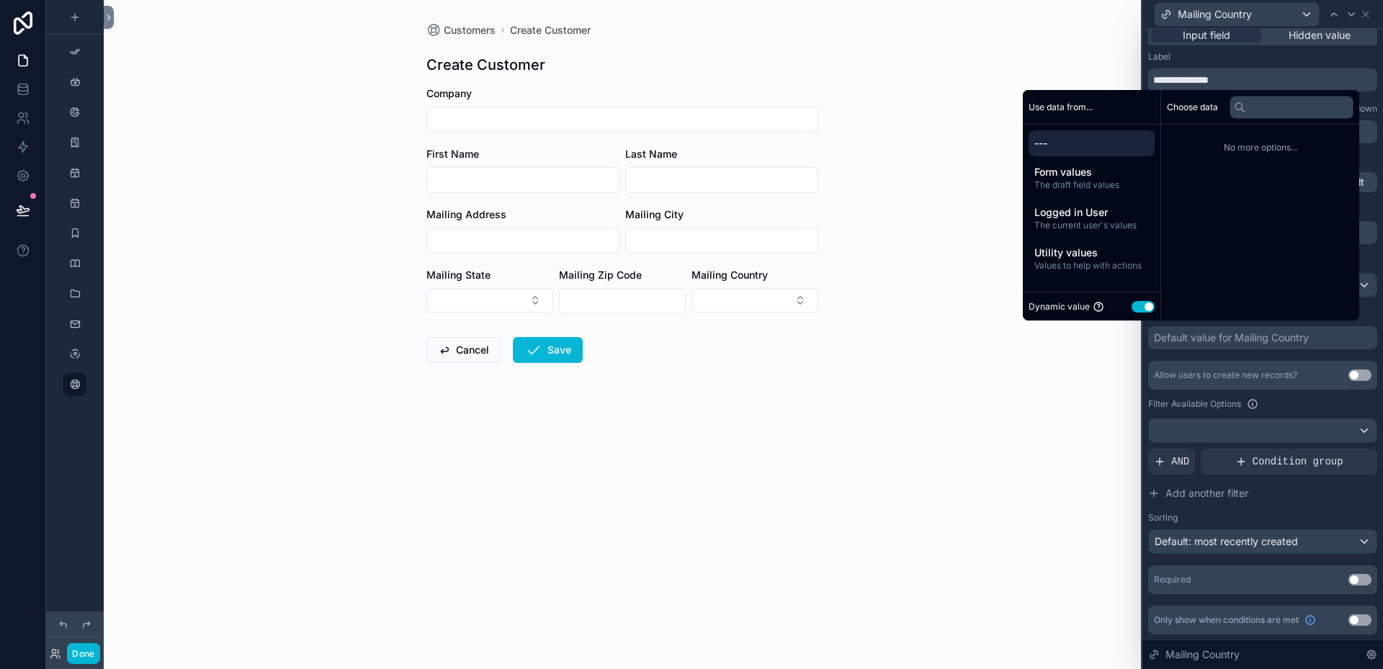
click at [1132, 310] on button "Use setting" at bounding box center [1143, 307] width 23 height 12
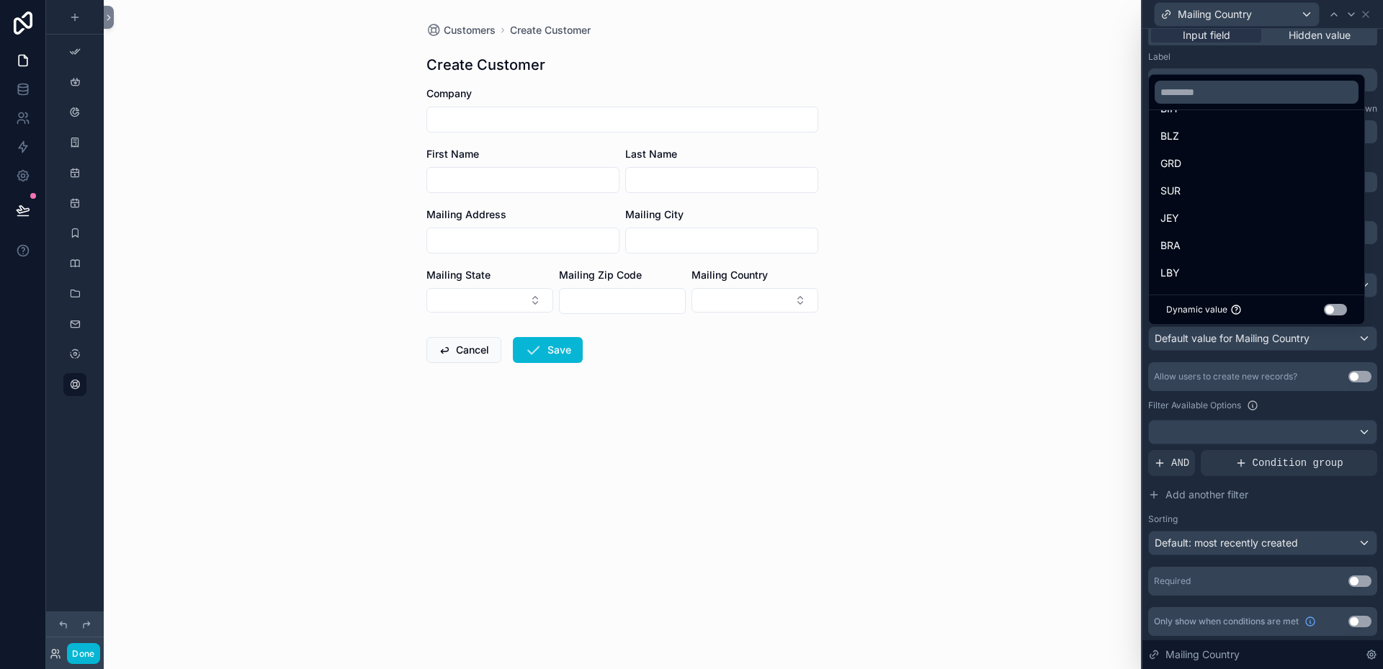
scroll to position [3484, 0]
click at [1210, 96] on input "text" at bounding box center [1257, 92] width 204 height 23
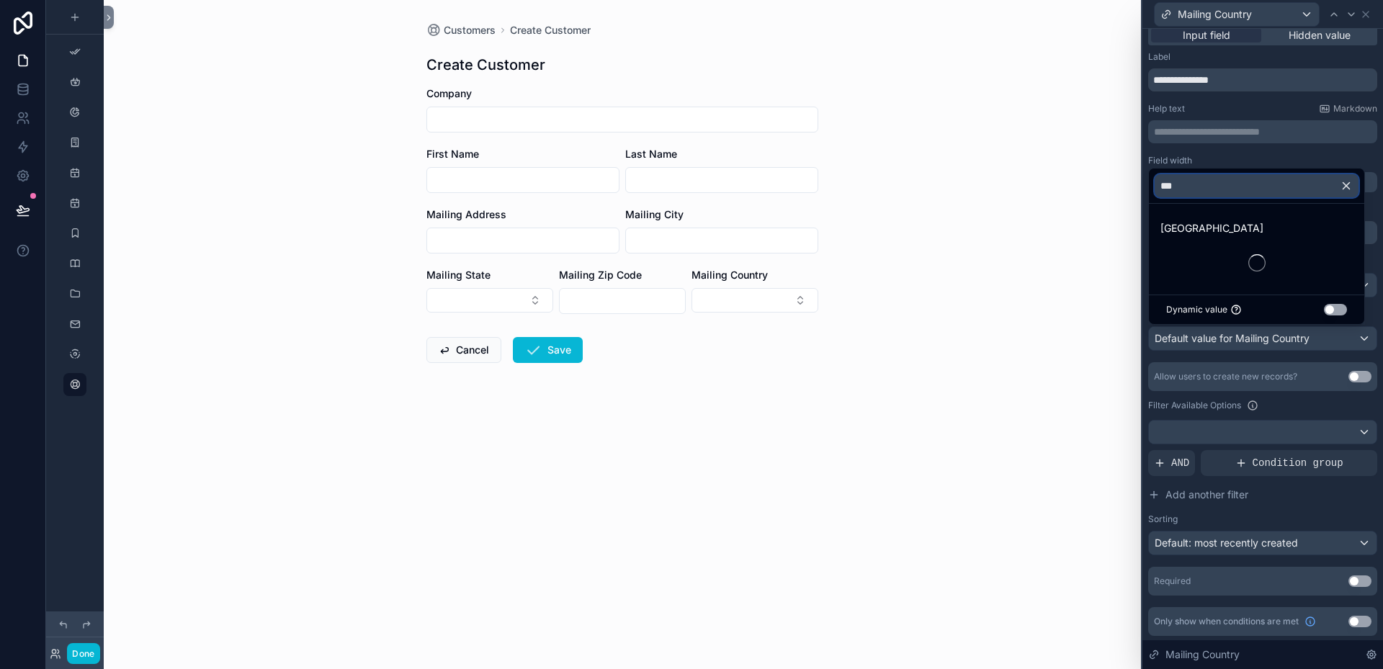
scroll to position [0, 0]
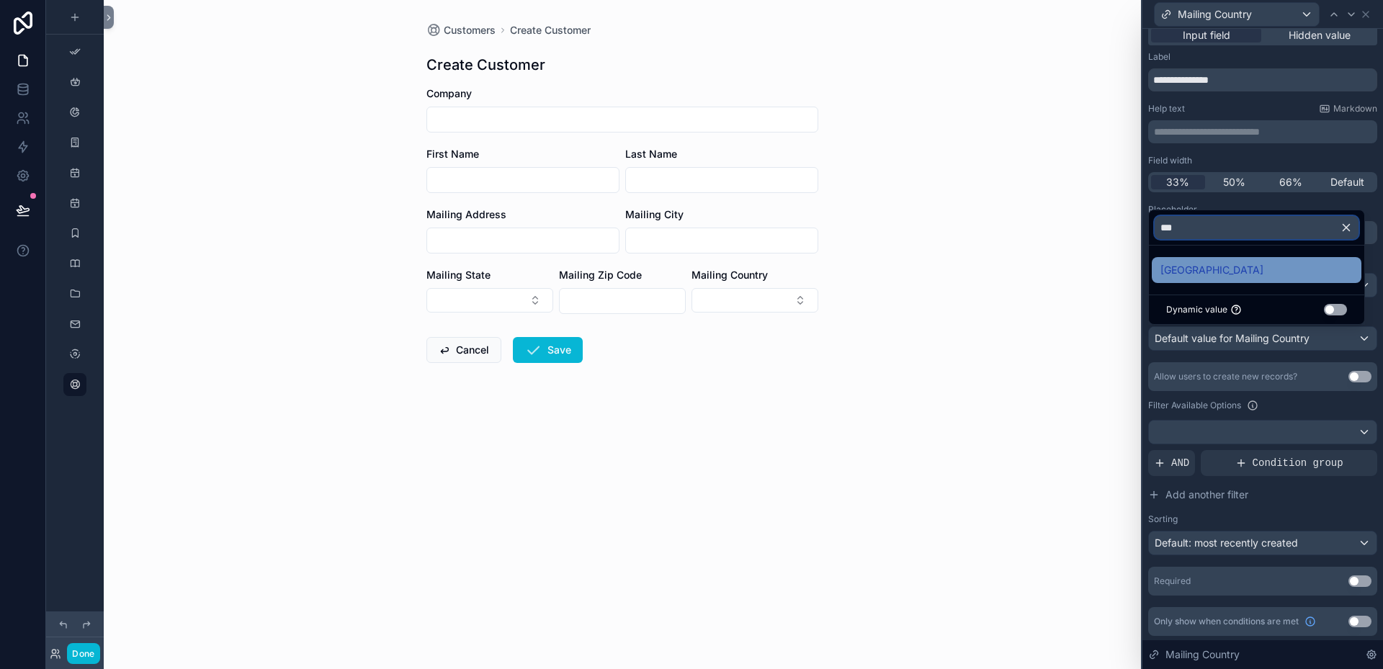
type input "***"
click at [1179, 272] on span "[GEOGRAPHIC_DATA]" at bounding box center [1212, 270] width 103 height 17
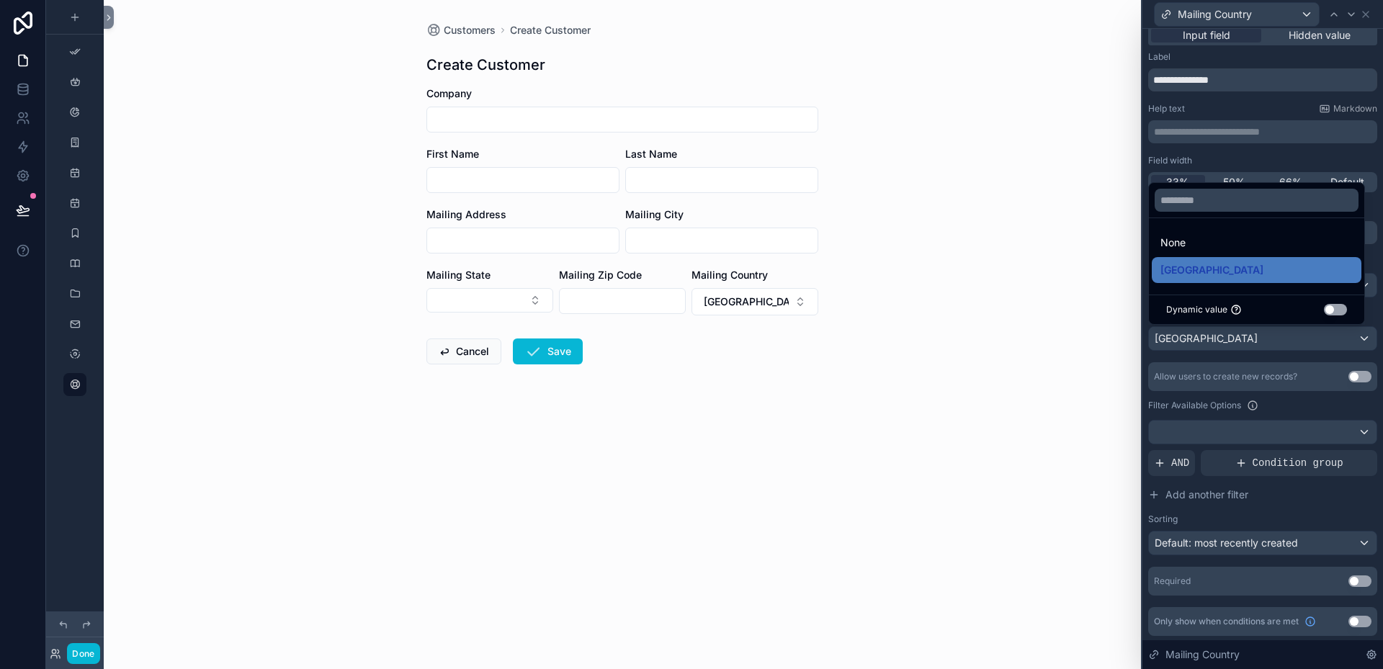
click at [1295, 153] on div "**********" at bounding box center [1262, 343] width 229 height 585
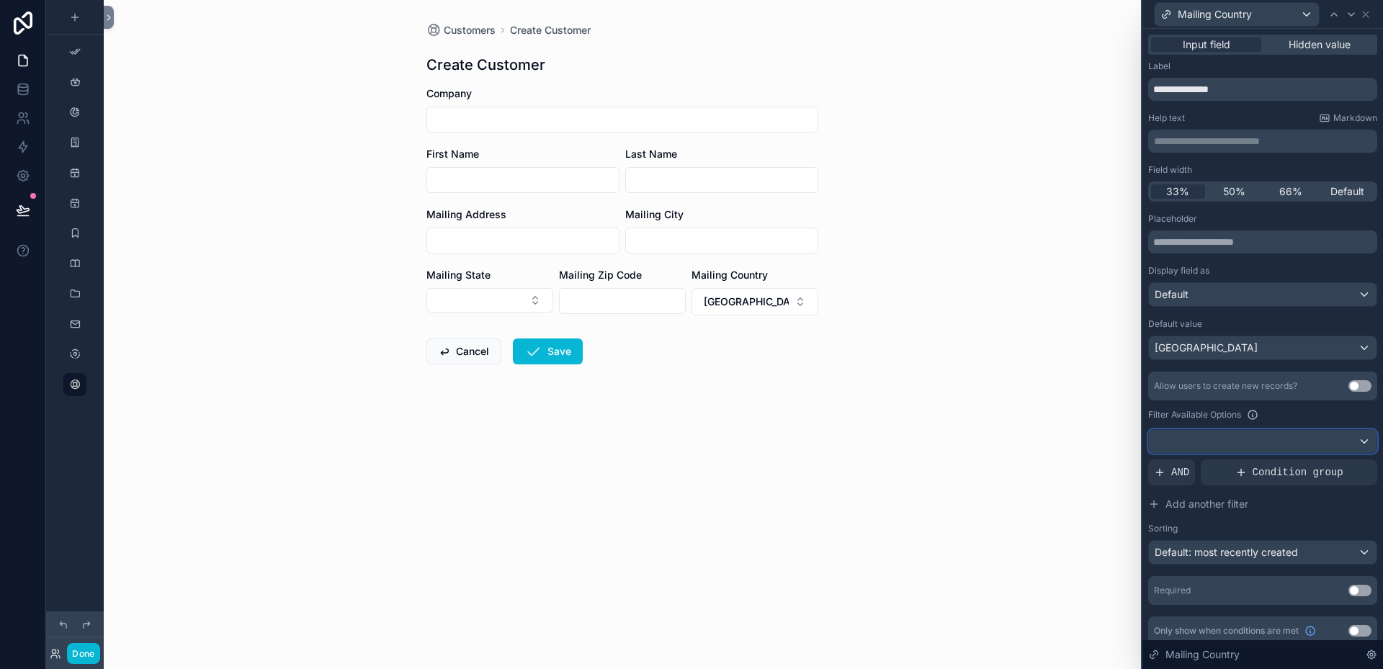
click at [1353, 442] on div at bounding box center [1263, 441] width 228 height 23
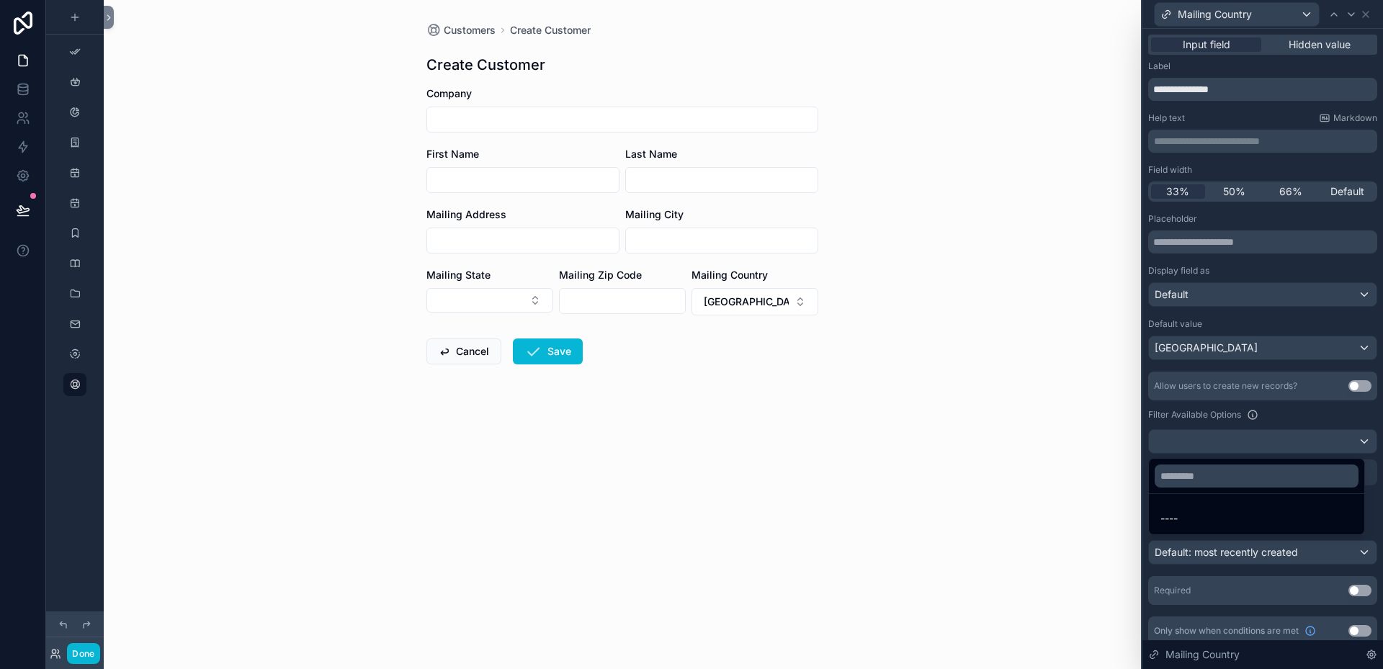
click at [1290, 367] on div at bounding box center [1263, 334] width 241 height 669
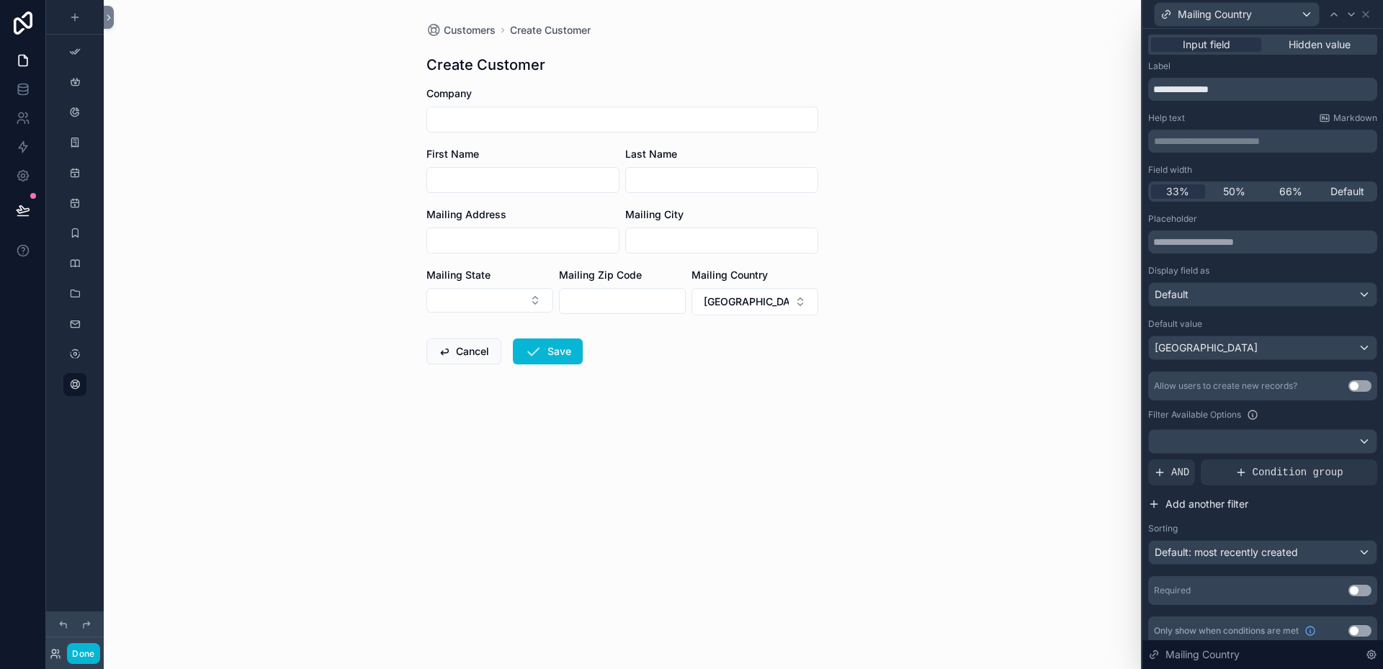
scroll to position [11, 0]
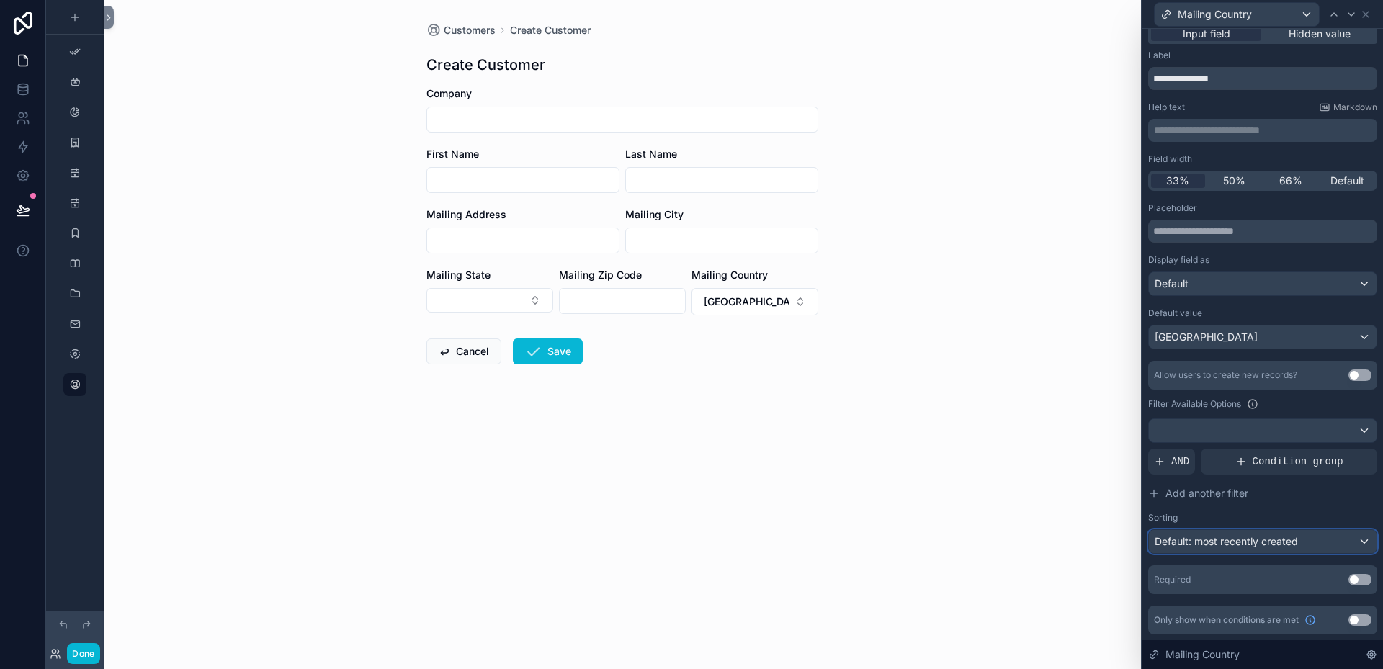
click at [1354, 539] on div "Default: most recently created" at bounding box center [1263, 541] width 228 height 23
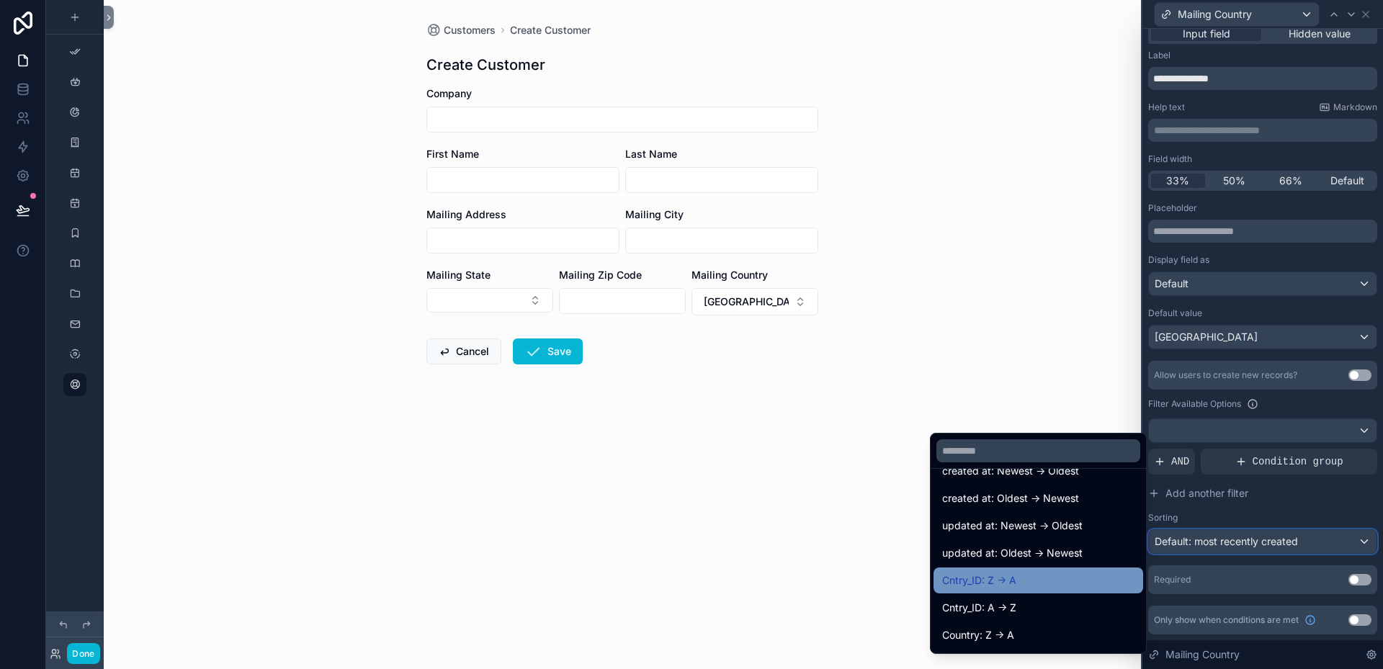
scroll to position [72, 0]
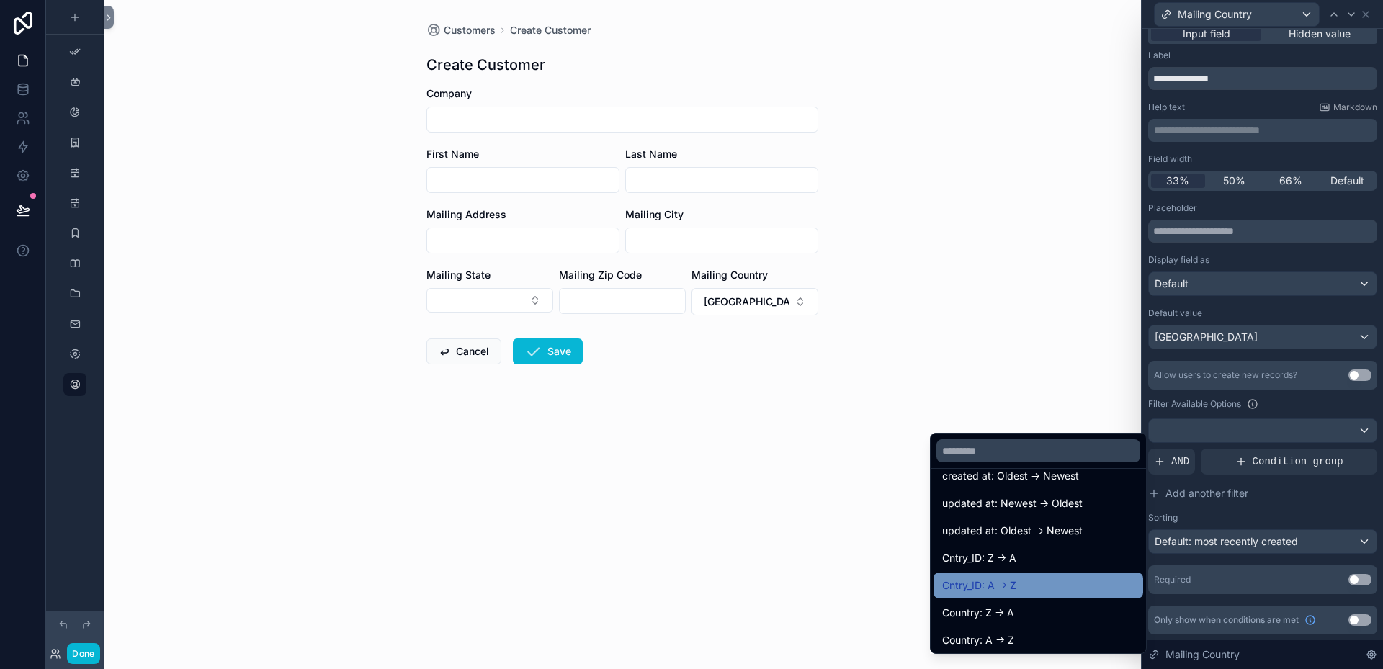
click at [988, 584] on span "Cntry_ID: A -> Z" at bounding box center [979, 585] width 74 height 17
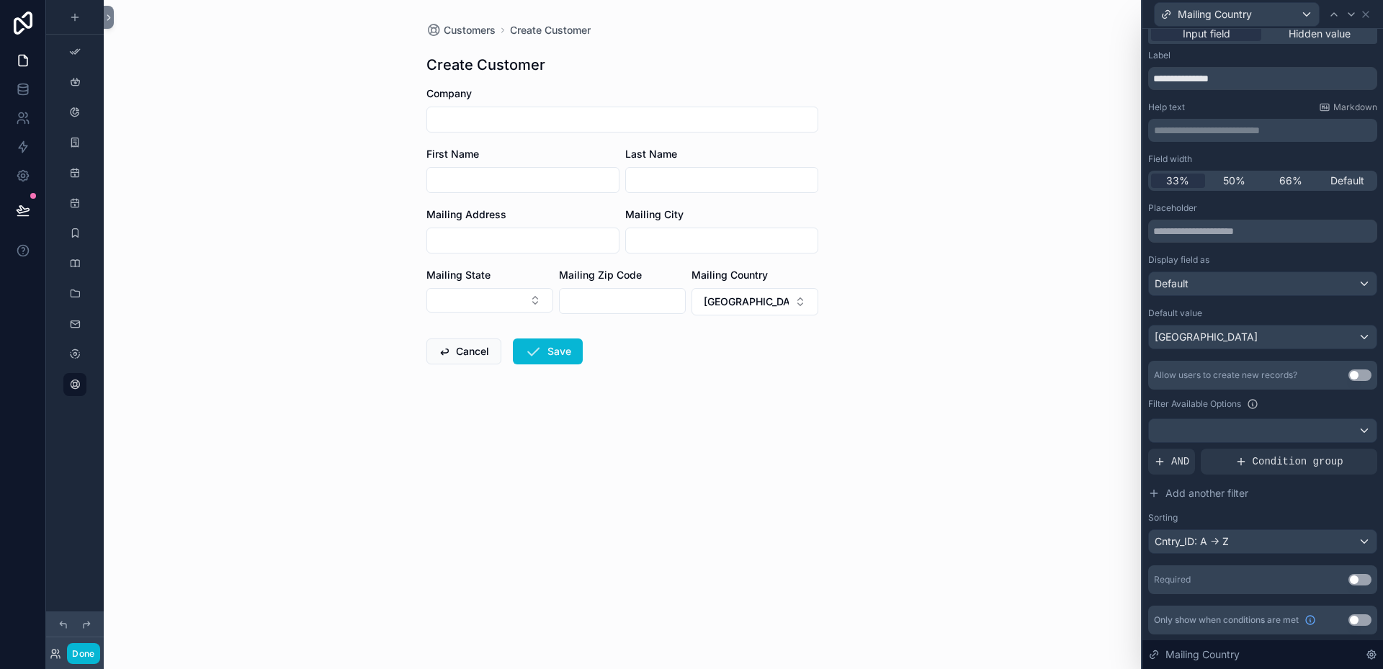
click at [1356, 578] on button "Use setting" at bounding box center [1360, 580] width 23 height 12
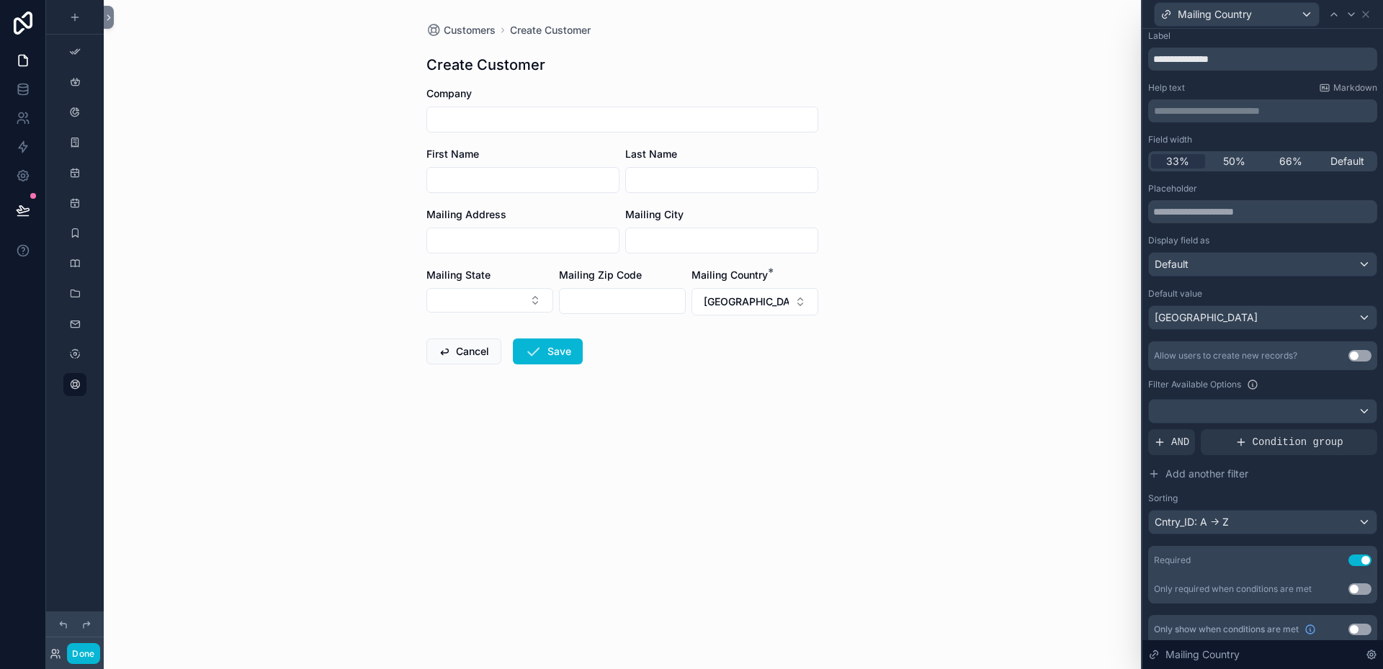
scroll to position [40, 0]
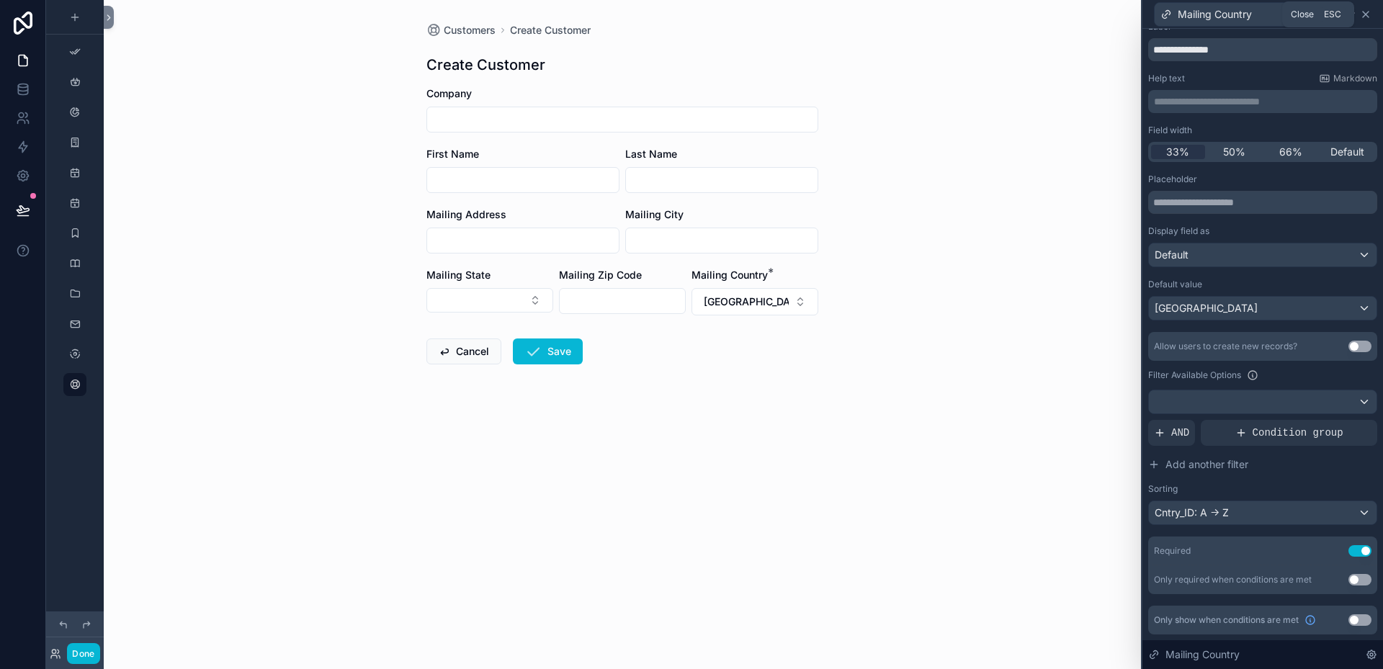
click at [1371, 13] on icon at bounding box center [1366, 15] width 12 height 12
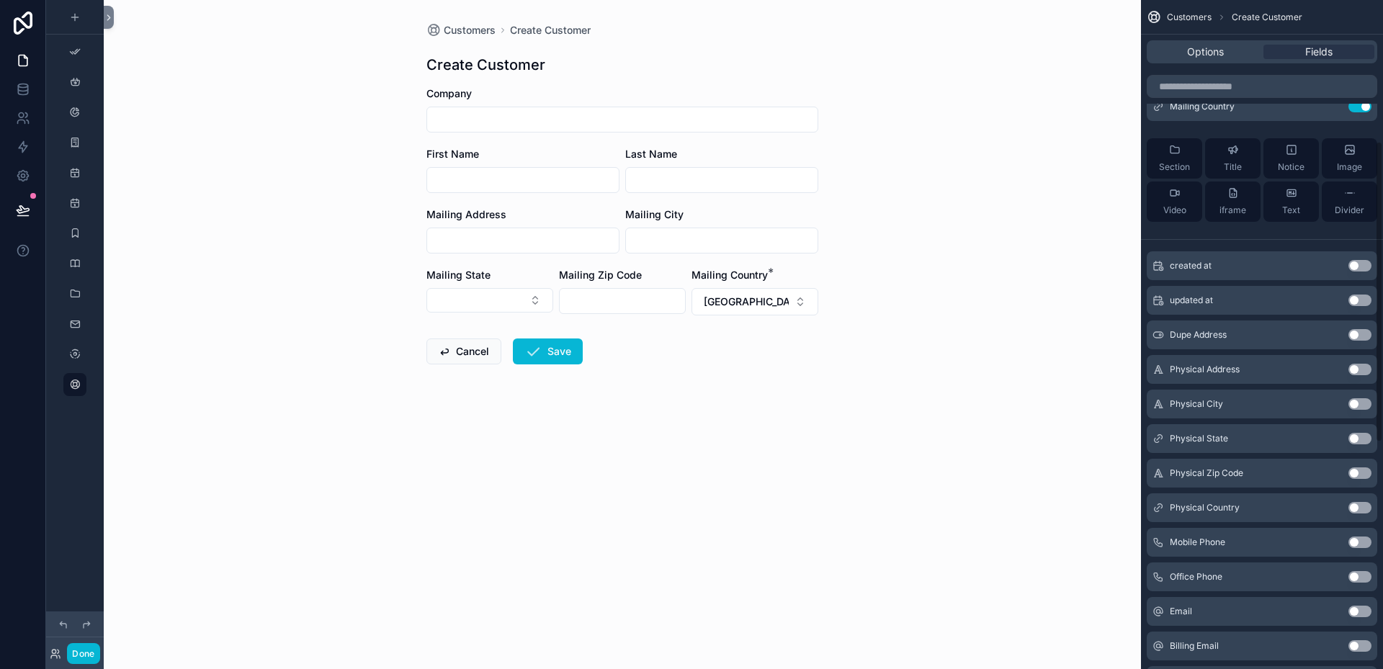
scroll to position [360, 0]
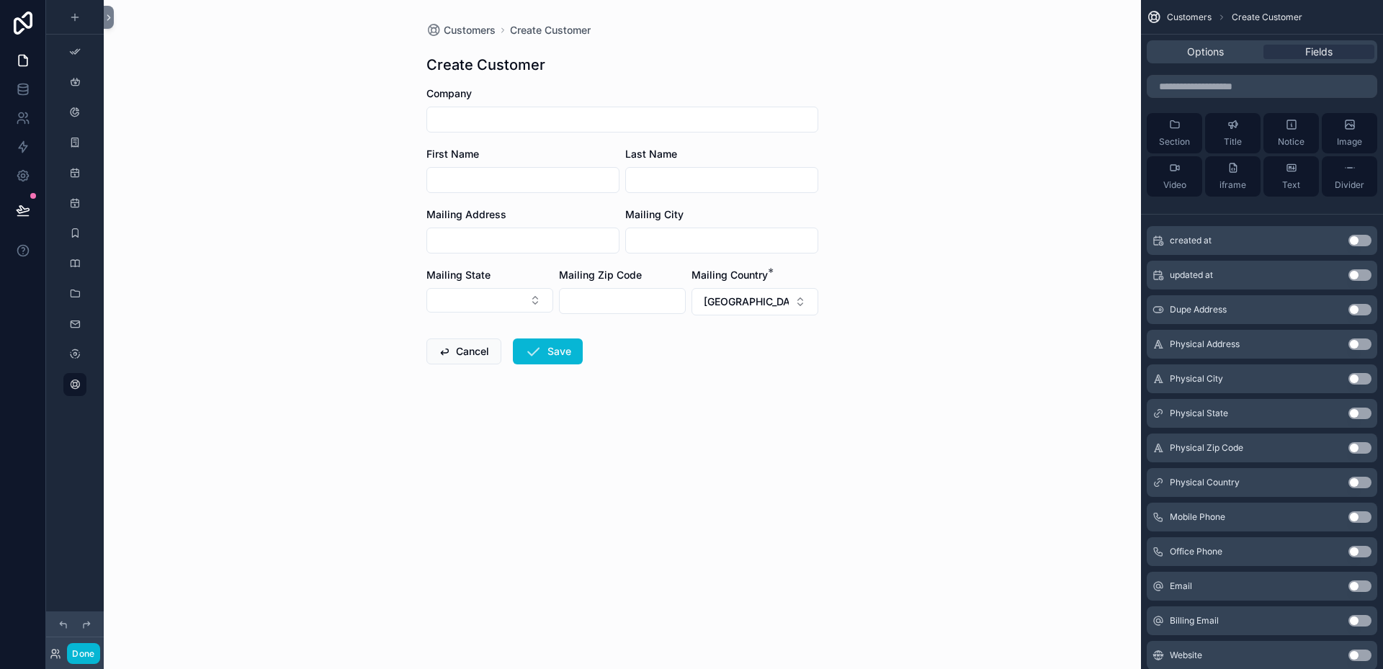
click at [1368, 309] on button "Use setting" at bounding box center [1360, 310] width 23 height 12
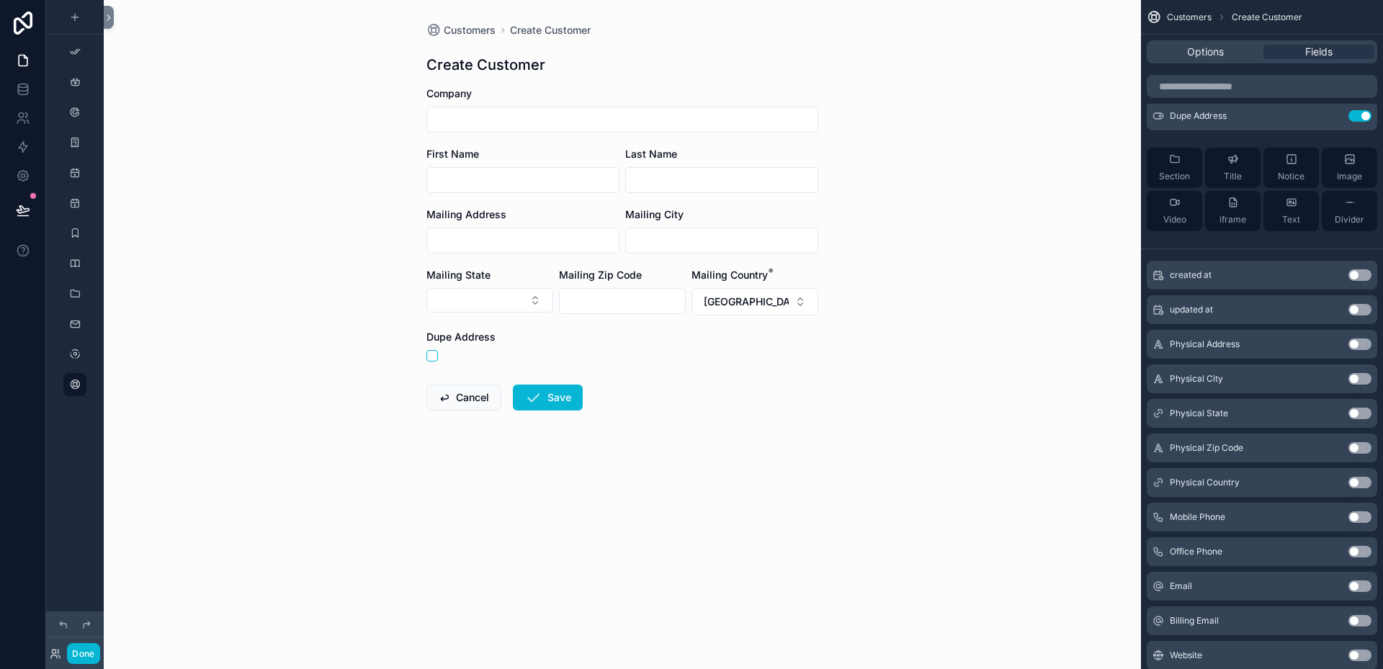
click at [1370, 344] on button "Use setting" at bounding box center [1360, 345] width 23 height 12
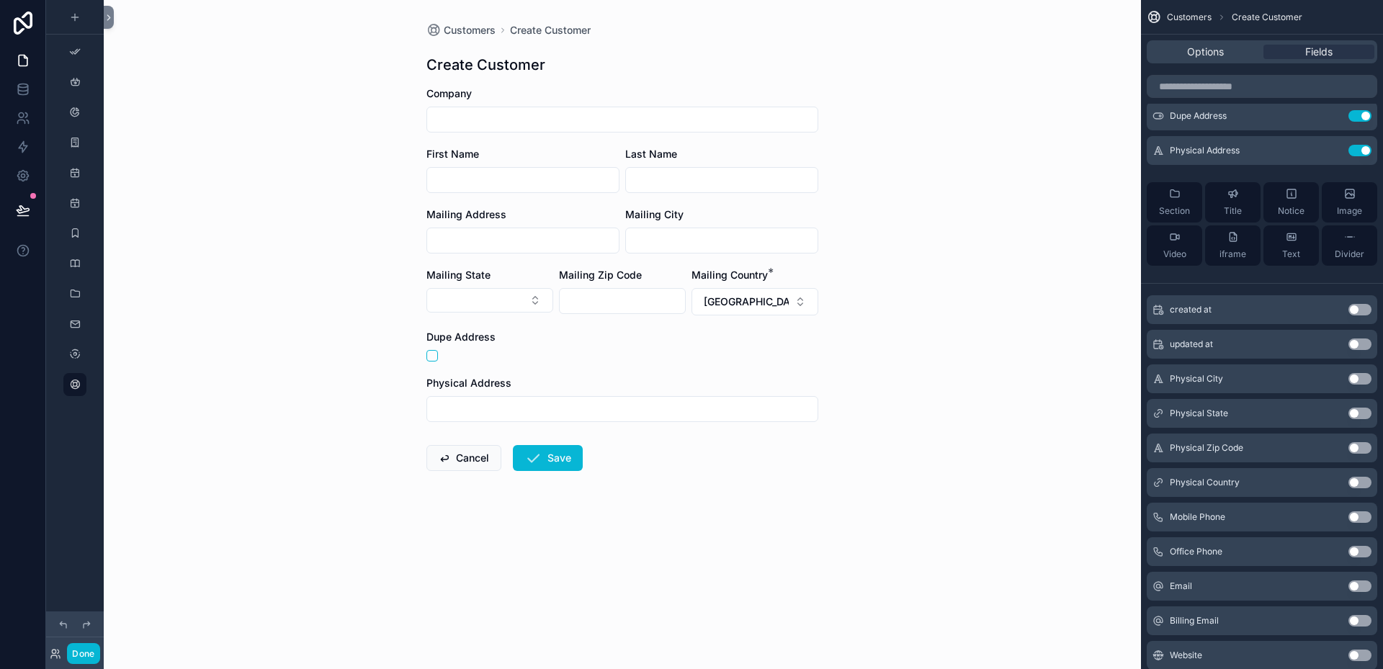
click at [1365, 378] on button "Use setting" at bounding box center [1360, 379] width 23 height 12
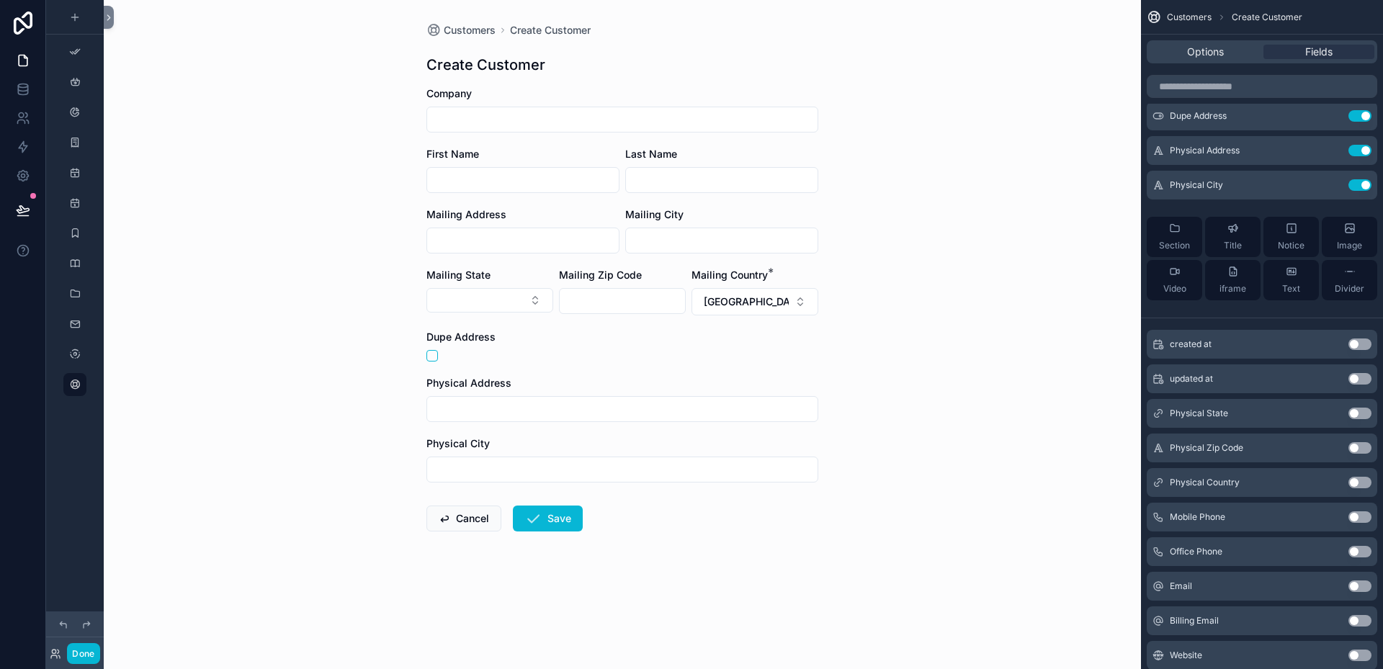
click at [1364, 414] on button "Use setting" at bounding box center [1360, 414] width 23 height 12
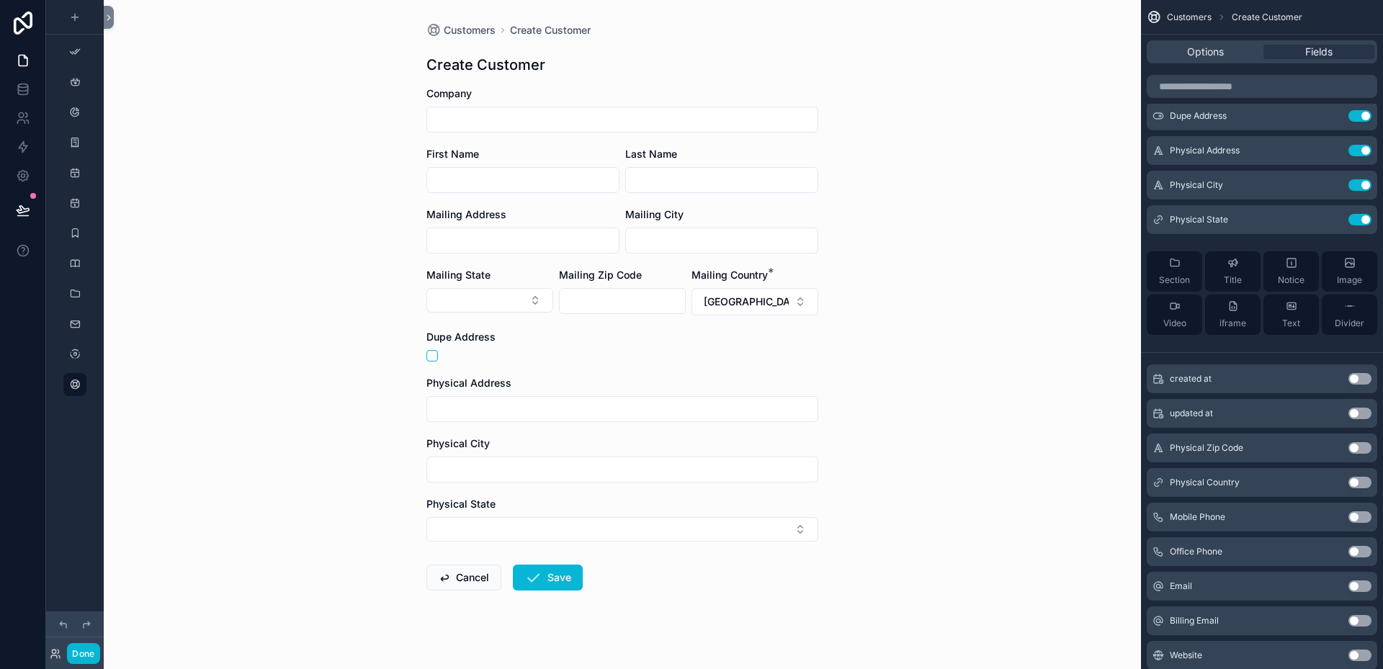
click at [1364, 446] on button "Use setting" at bounding box center [1360, 448] width 23 height 12
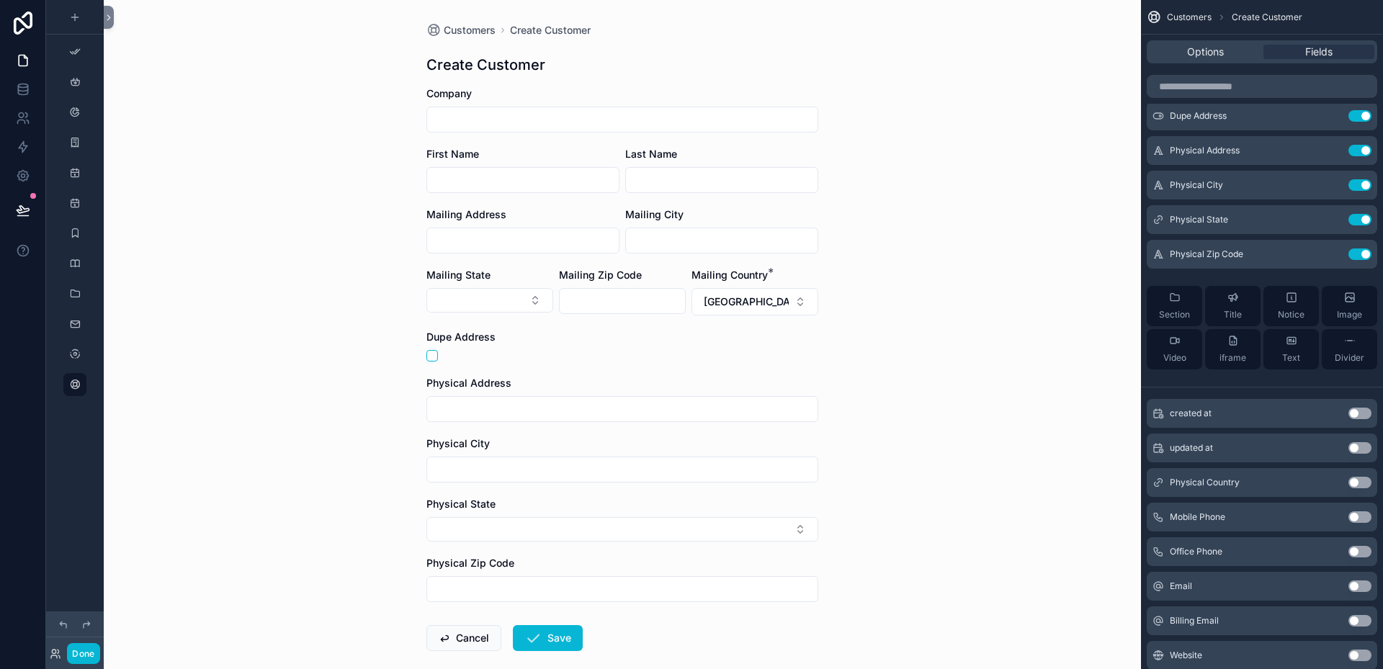
click at [1364, 481] on button "Use setting" at bounding box center [1360, 483] width 23 height 12
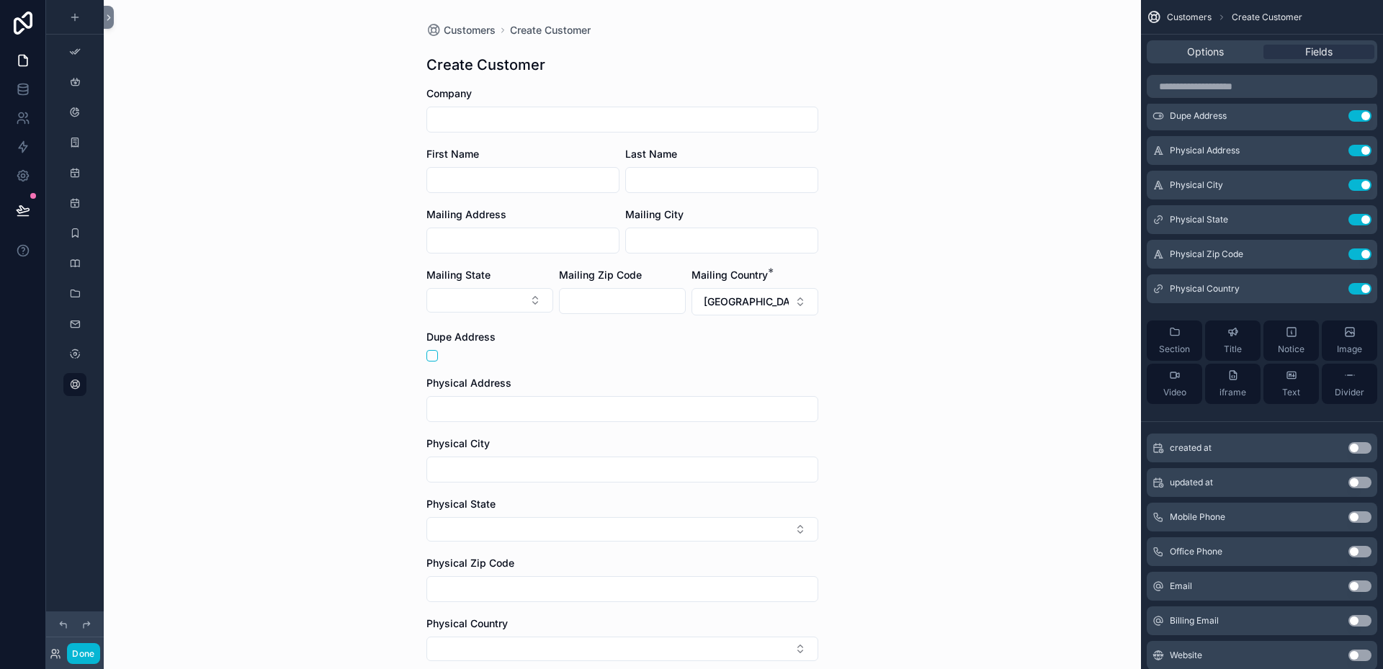
click at [1368, 517] on button "Use setting" at bounding box center [1360, 517] width 23 height 12
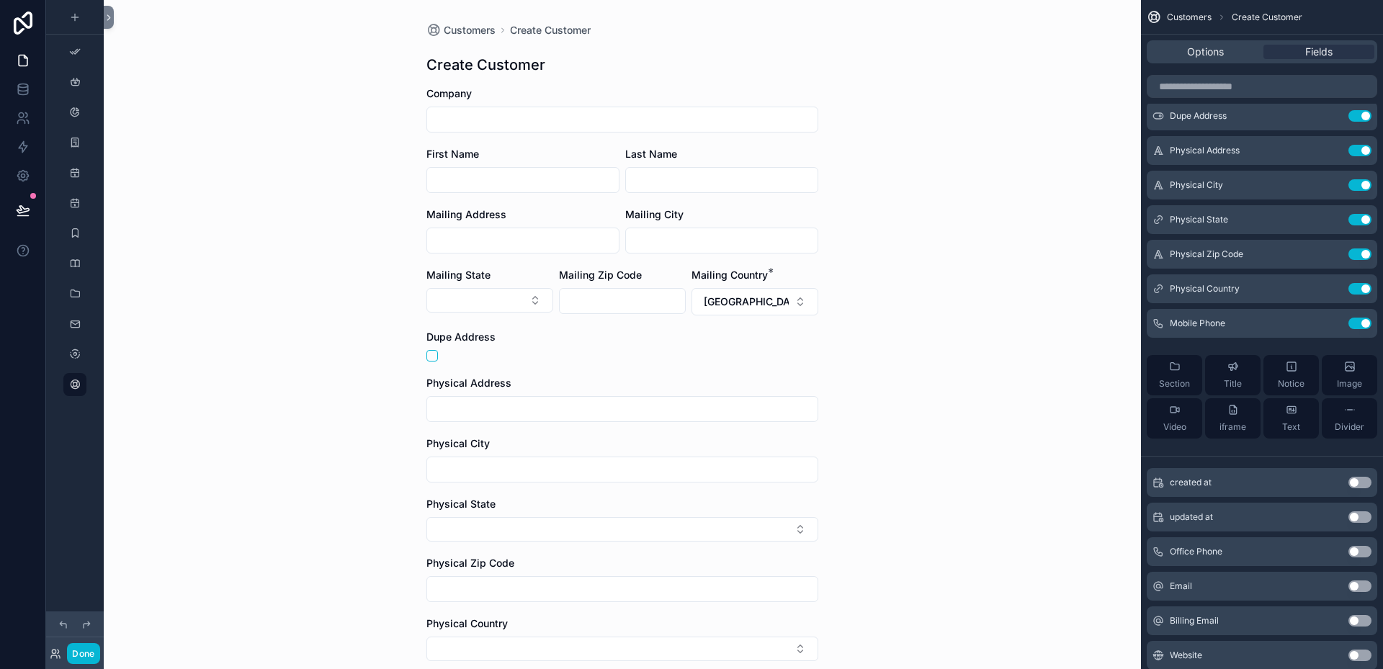
click at [1367, 550] on button "Use setting" at bounding box center [1360, 552] width 23 height 12
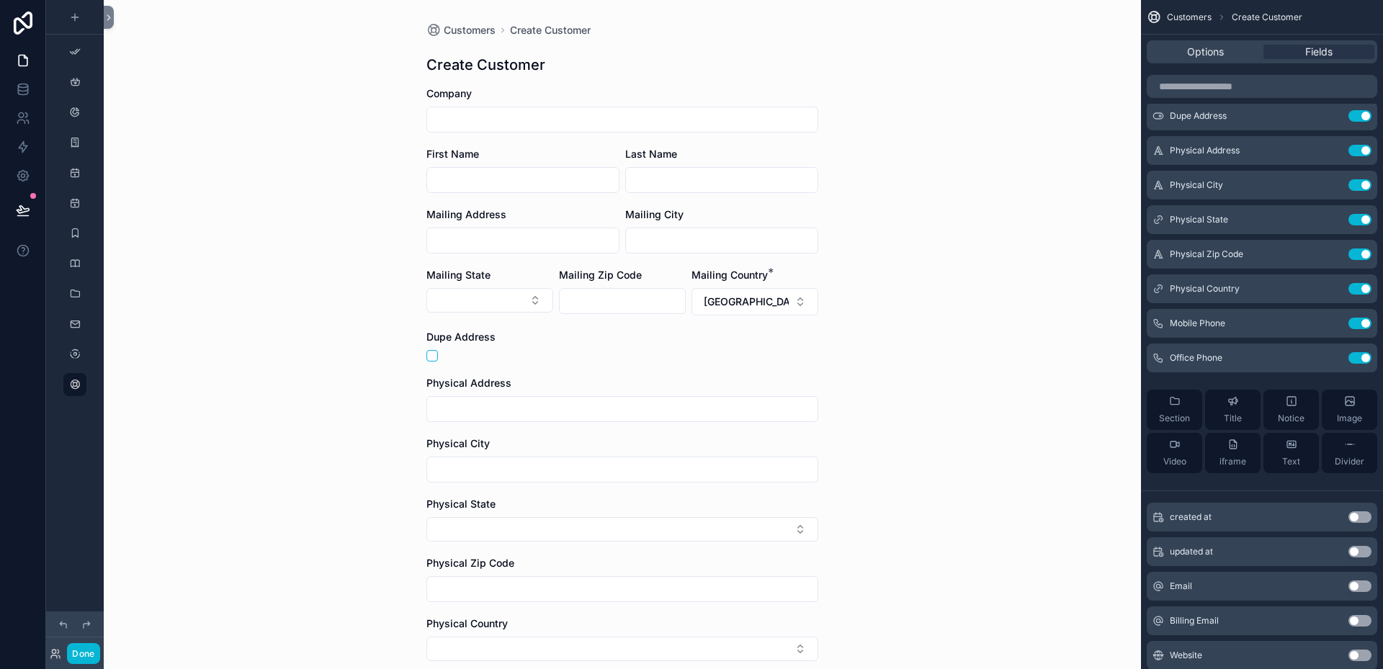
click at [1362, 581] on button "Use setting" at bounding box center [1360, 587] width 23 height 12
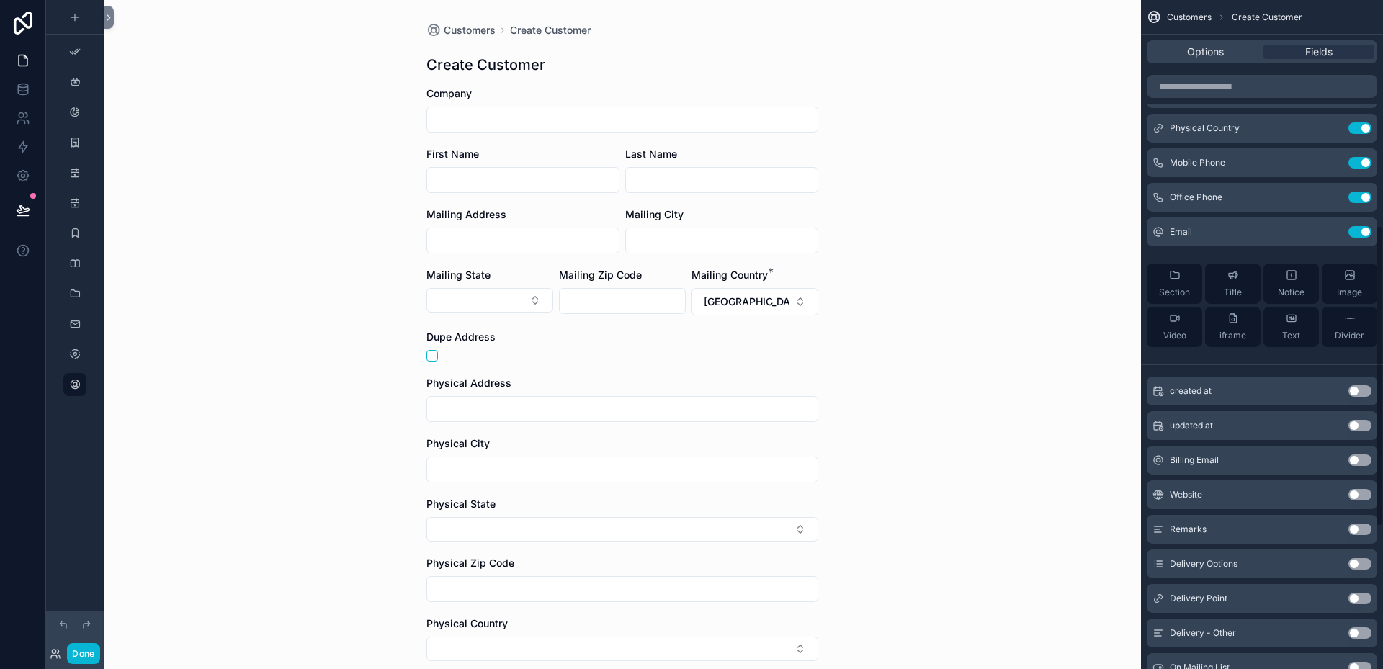
scroll to position [576, 0]
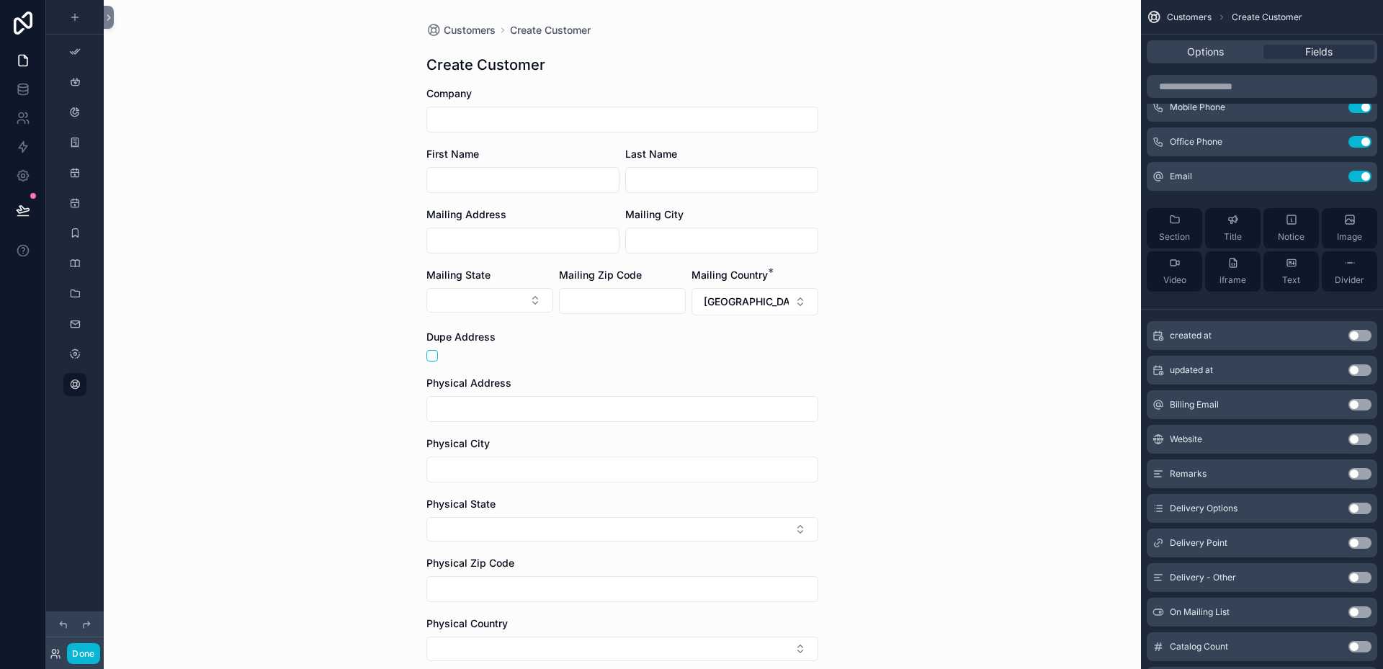
click at [1366, 405] on button "Use setting" at bounding box center [1360, 405] width 23 height 12
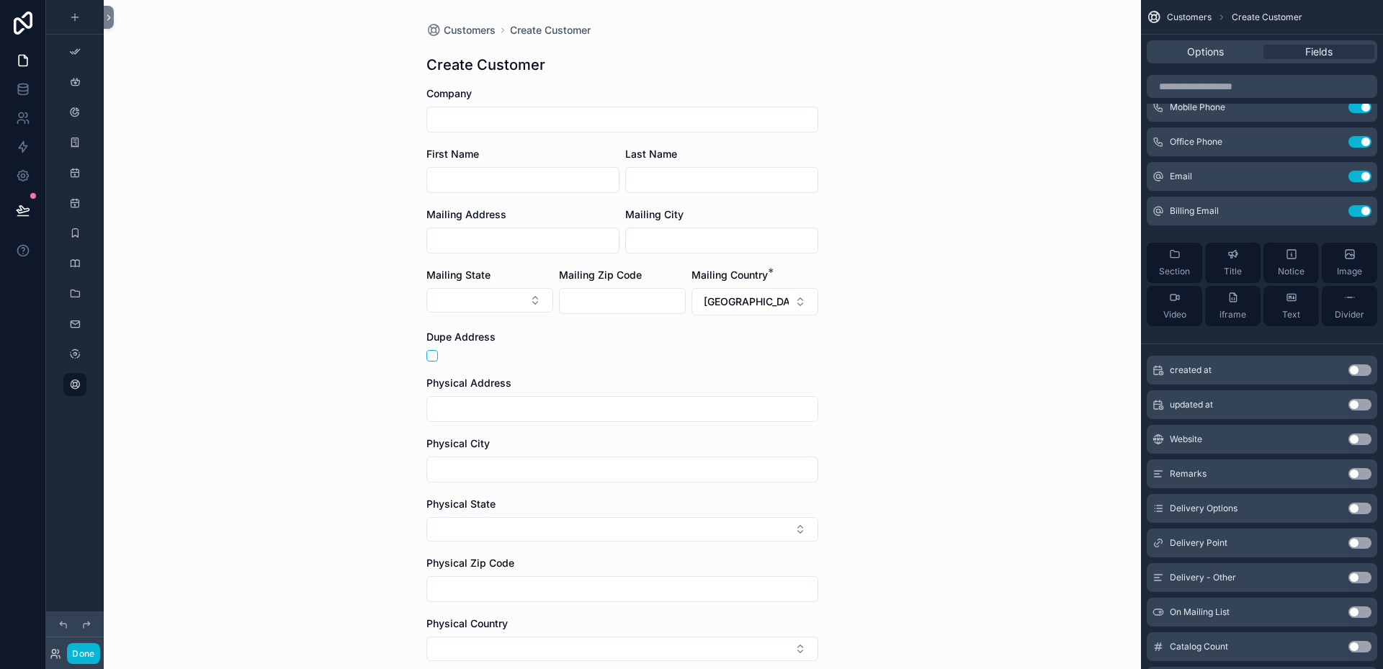
click at [1367, 440] on button "Use setting" at bounding box center [1360, 440] width 23 height 12
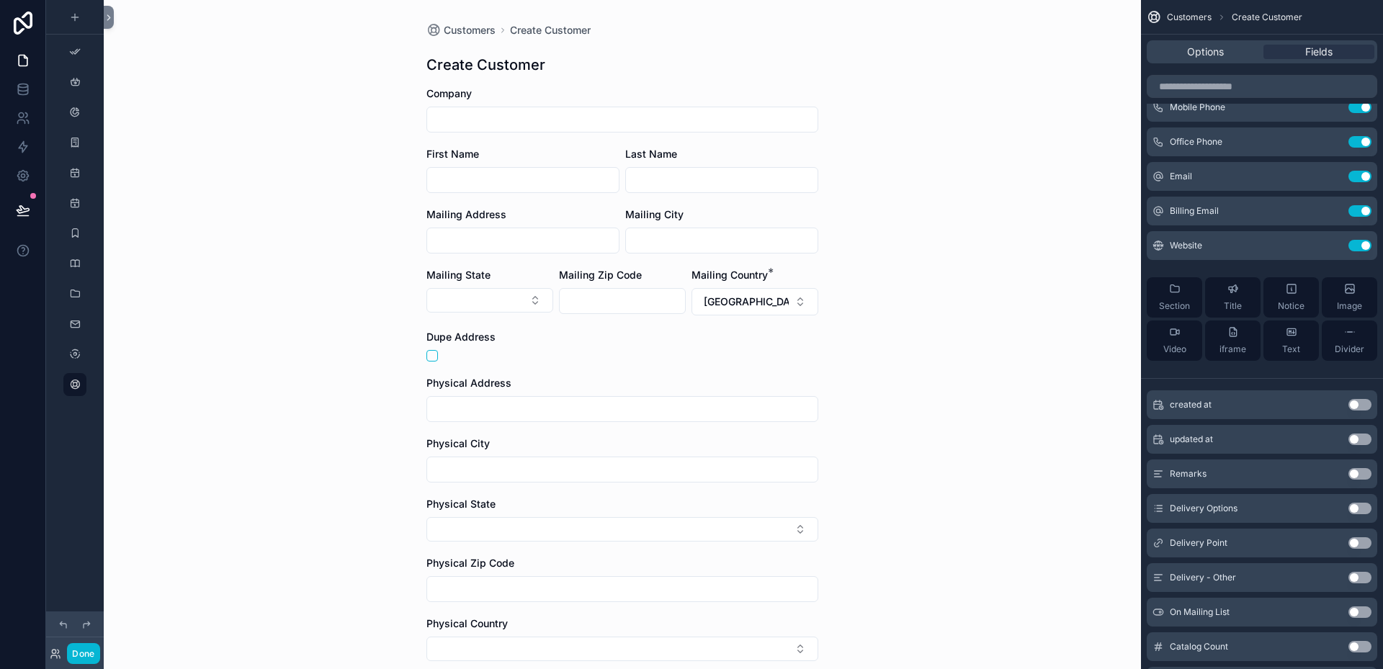
click at [1364, 510] on button "Use setting" at bounding box center [1360, 509] width 23 height 12
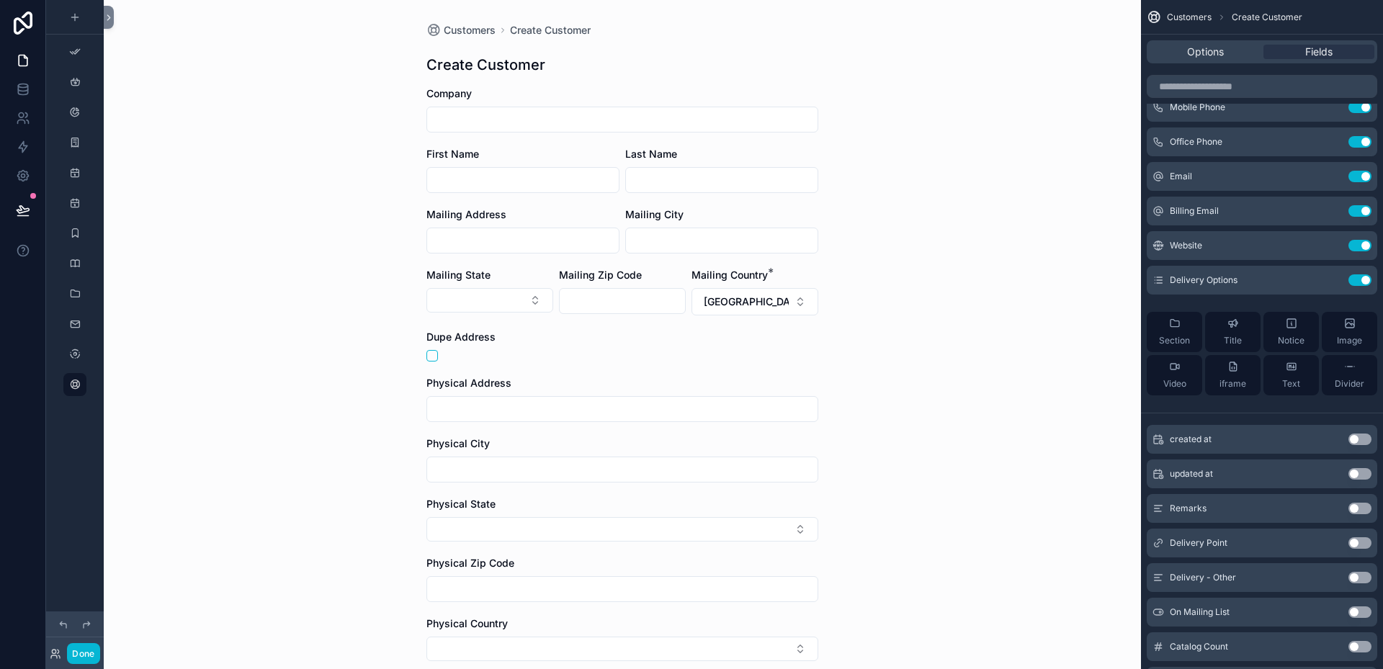
click at [1368, 542] on button "Use setting" at bounding box center [1360, 543] width 23 height 12
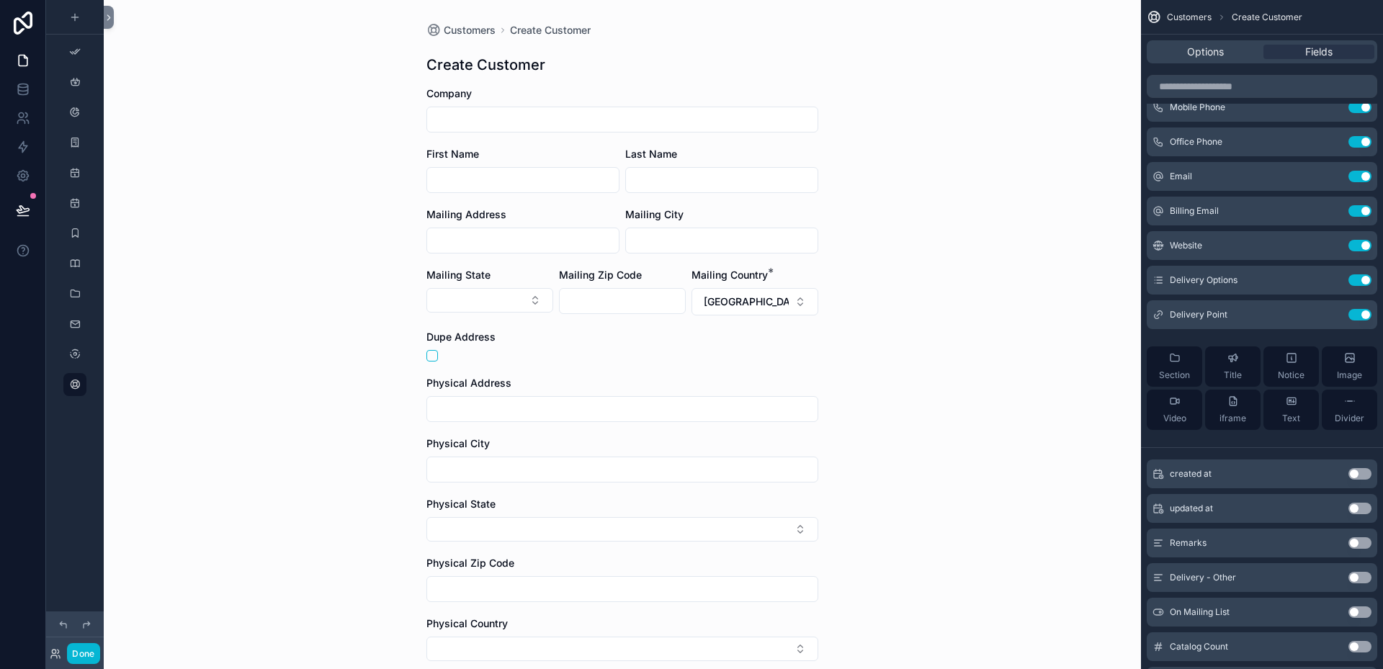
click at [1364, 576] on button "Use setting" at bounding box center [1360, 578] width 23 height 12
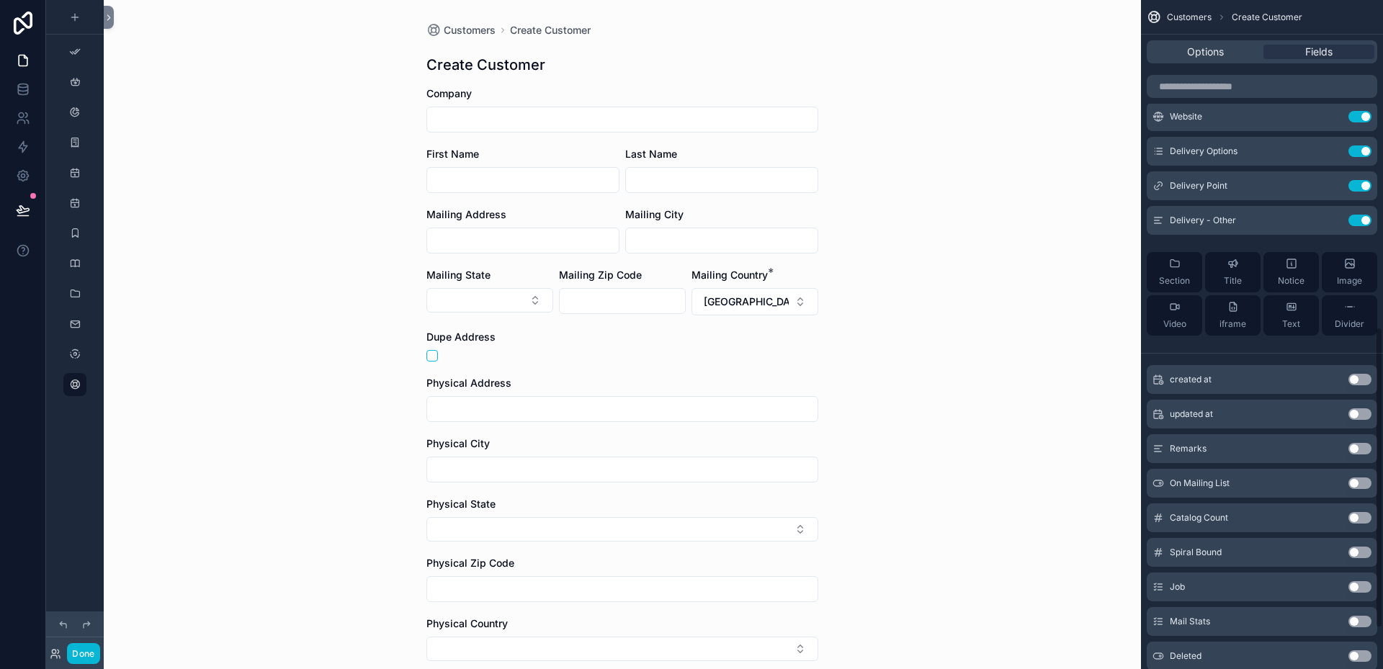
scroll to position [672, 0]
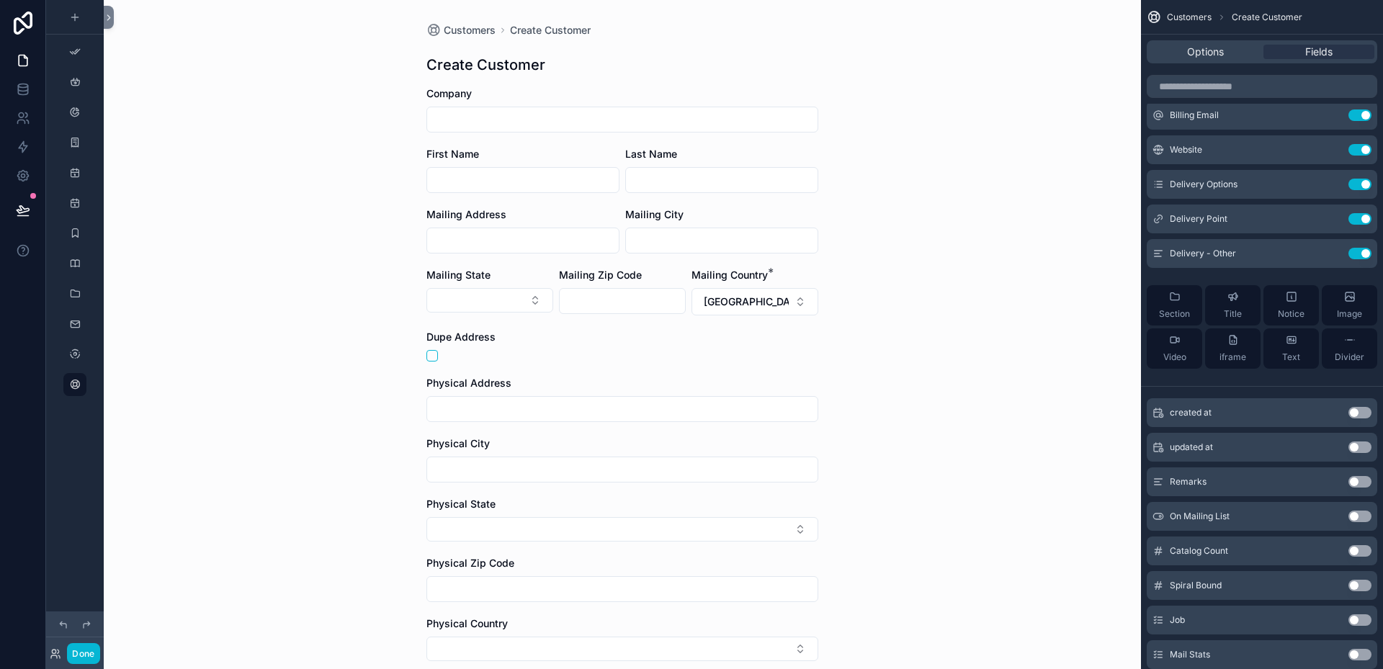
click at [1365, 481] on button "Use setting" at bounding box center [1360, 482] width 23 height 12
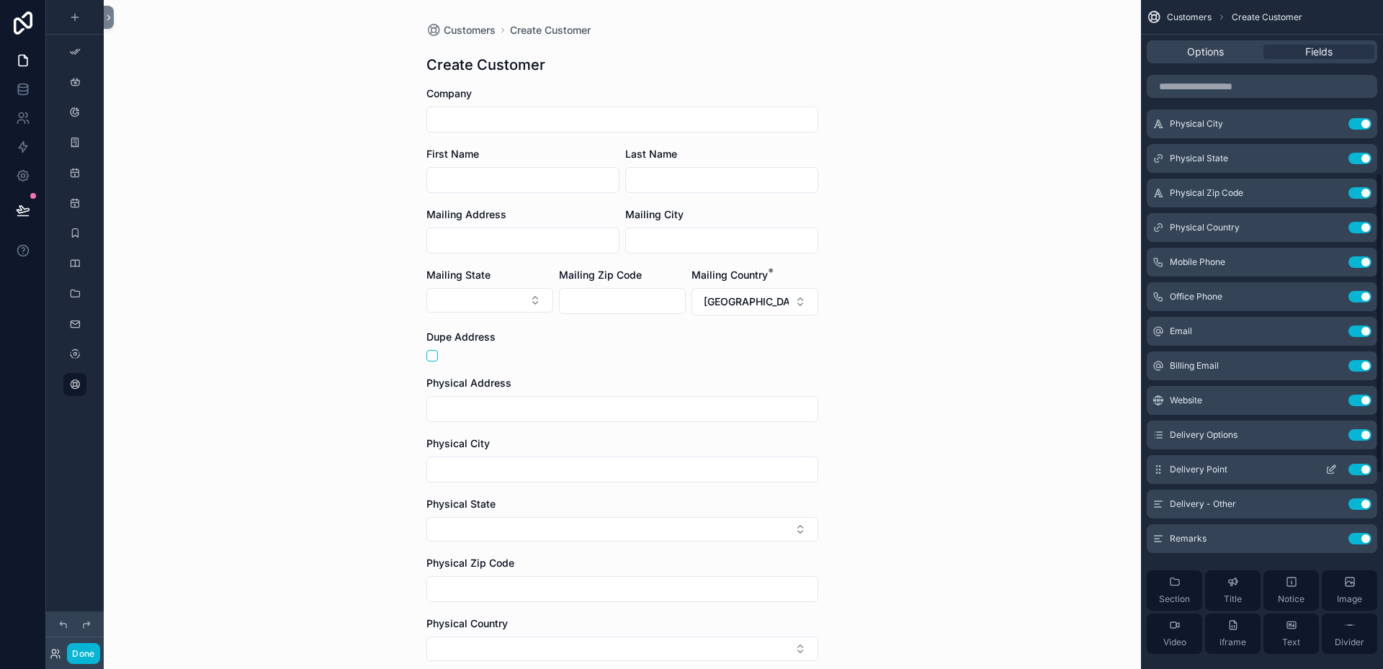
scroll to position [384, 0]
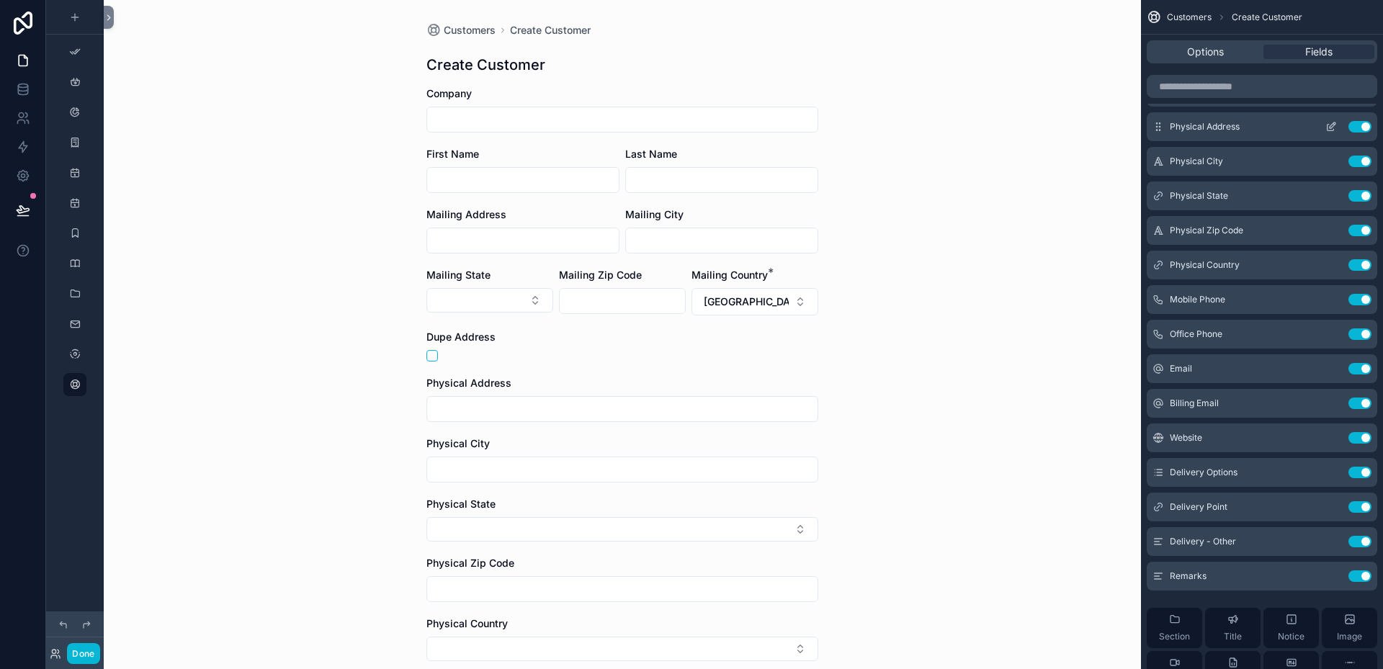
click at [1336, 124] on icon "scrollable content" at bounding box center [1333, 125] width 6 height 6
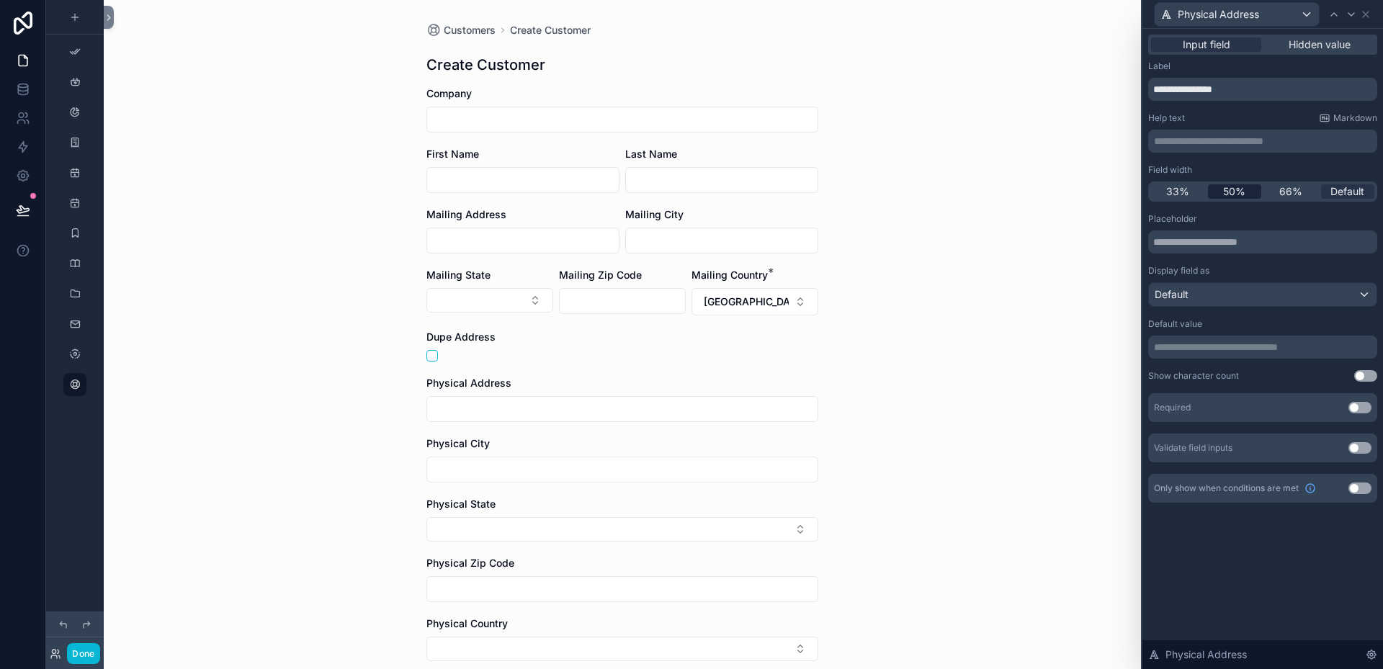
click at [1238, 191] on span "50%" at bounding box center [1234, 191] width 22 height 14
click at [1352, 17] on icon at bounding box center [1352, 15] width 12 height 12
click at [1241, 189] on span "50%" at bounding box center [1234, 191] width 22 height 14
click at [1351, 10] on icon at bounding box center [1352, 15] width 12 height 12
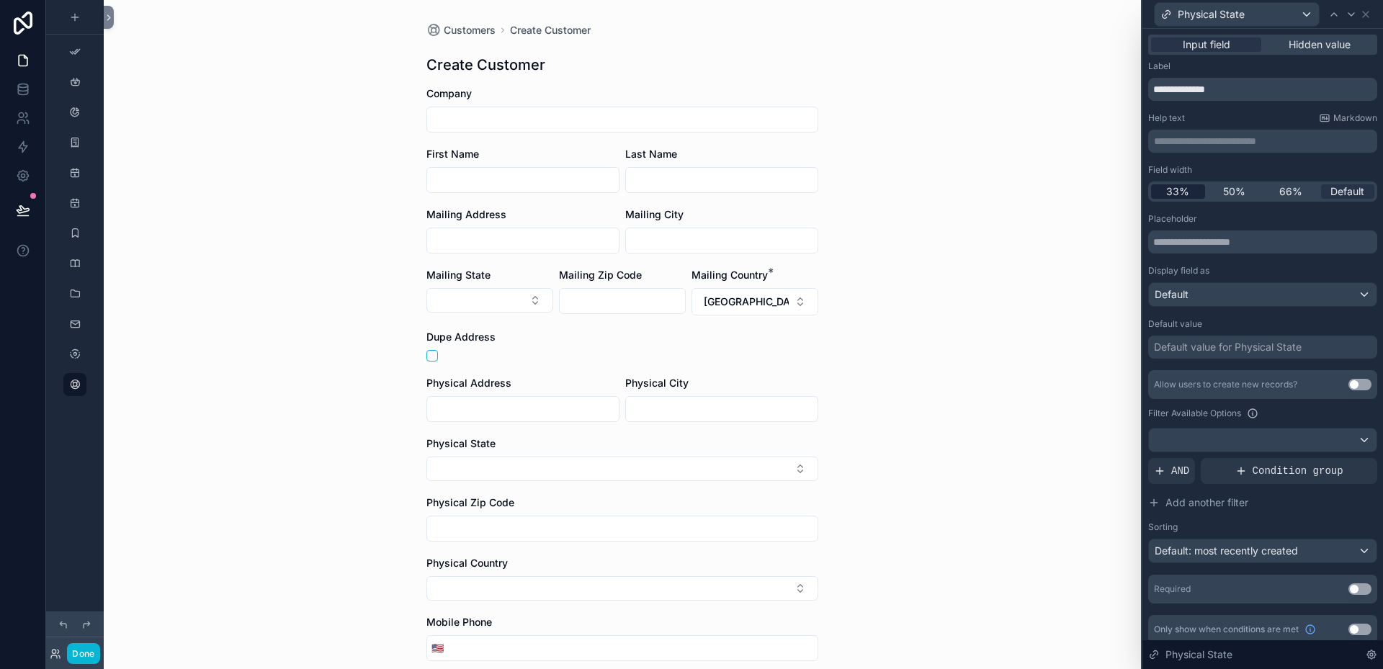
click at [1176, 192] on span "33%" at bounding box center [1177, 191] width 23 height 14
click at [1352, 10] on icon at bounding box center [1352, 15] width 12 height 12
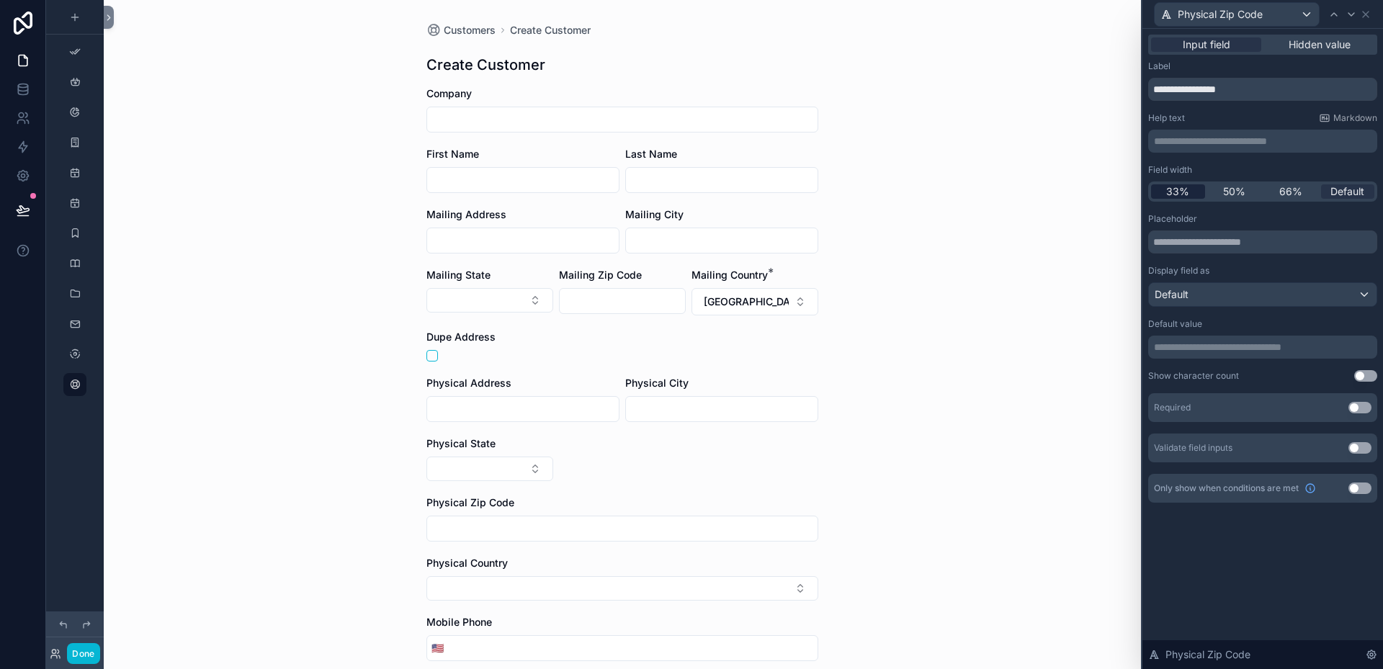
click at [1179, 189] on span "33%" at bounding box center [1177, 191] width 23 height 14
click at [1356, 16] on icon at bounding box center [1352, 15] width 12 height 12
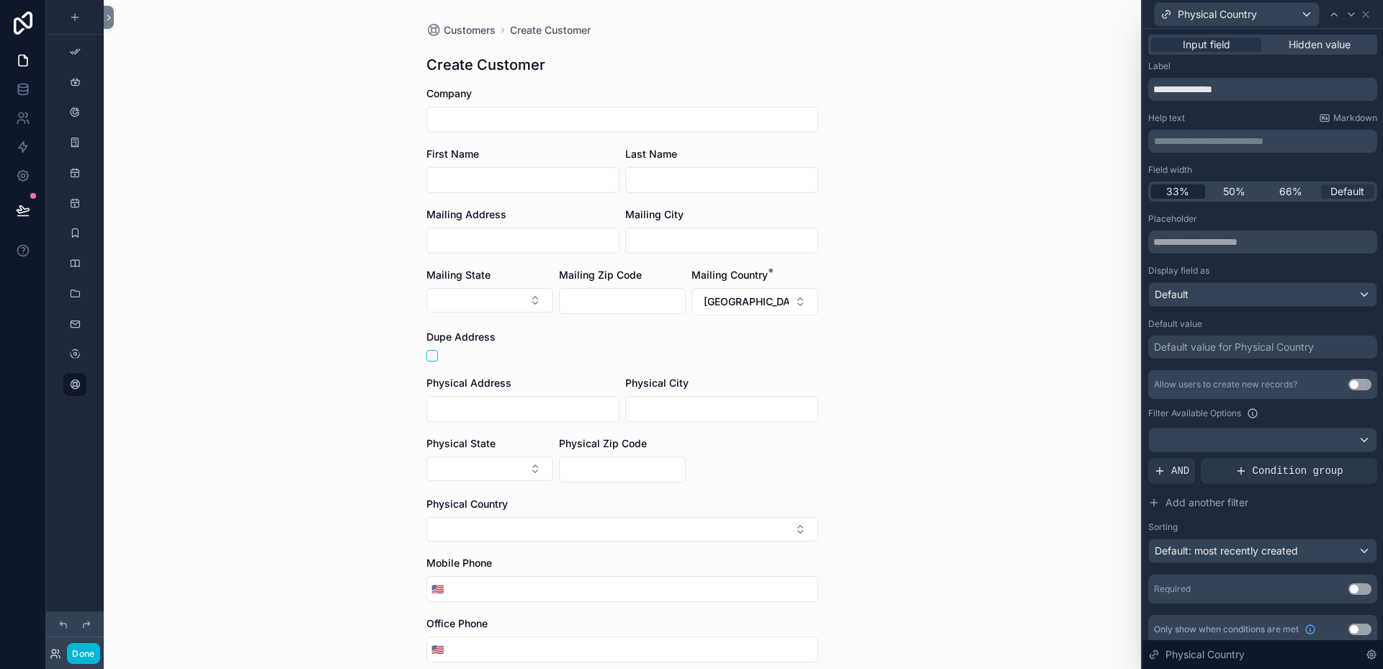
click at [1185, 189] on span "33%" at bounding box center [1177, 191] width 23 height 14
click at [1355, 14] on icon at bounding box center [1352, 15] width 12 height 12
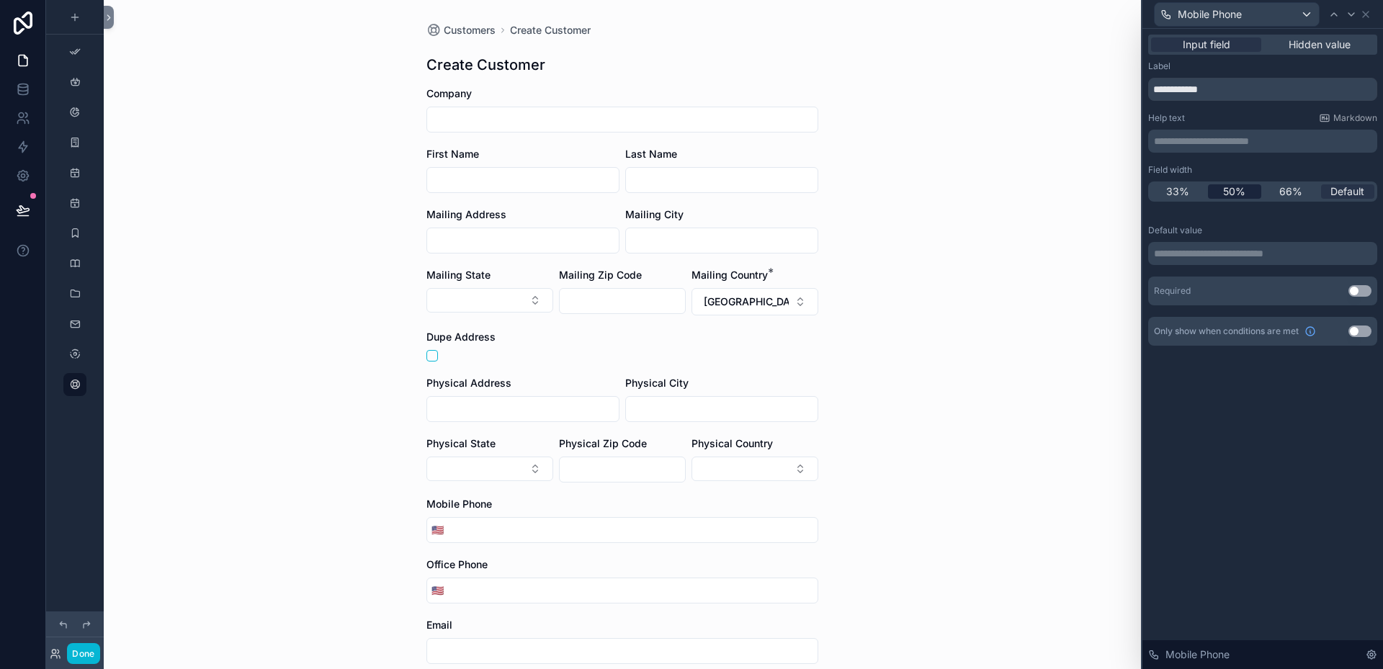
click at [1238, 195] on span "50%" at bounding box center [1234, 191] width 22 height 14
click at [1355, 20] on div at bounding box center [1351, 14] width 17 height 17
click at [1239, 187] on span "50%" at bounding box center [1234, 191] width 22 height 14
click at [1356, 12] on icon at bounding box center [1352, 15] width 12 height 12
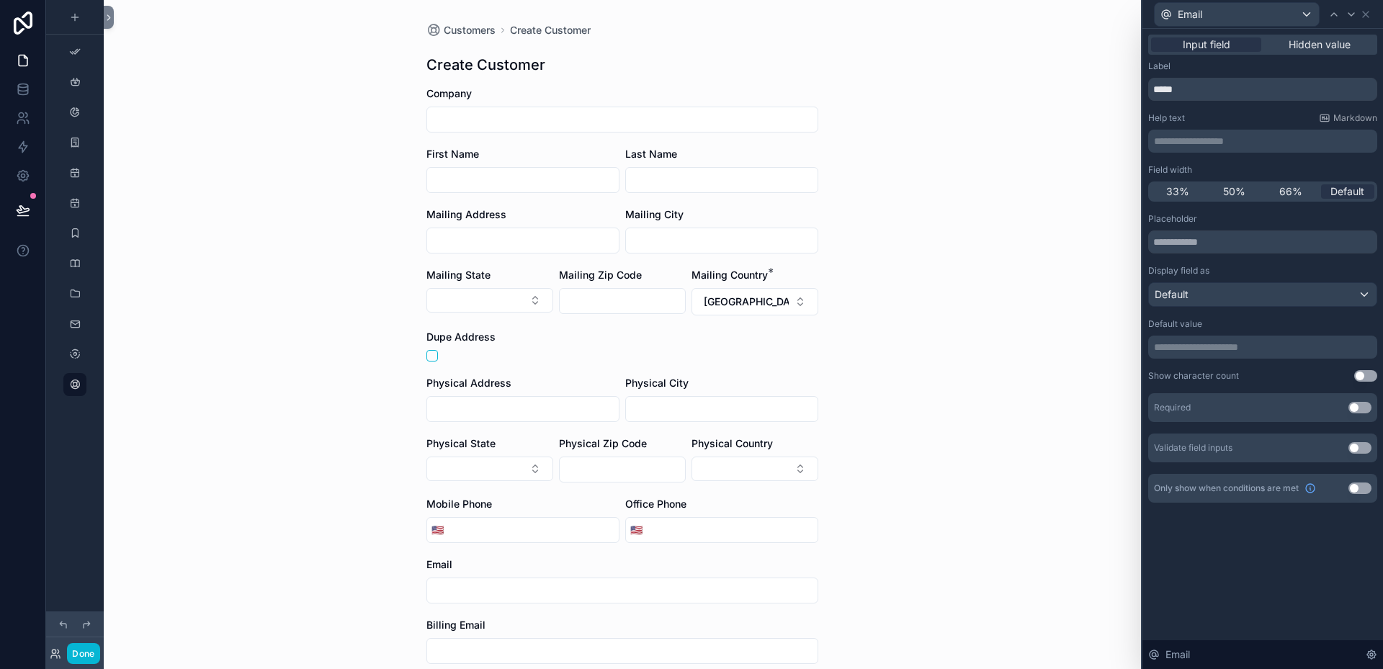
click at [1238, 183] on div "33% 50% 66% Default" at bounding box center [1262, 192] width 229 height 20
click at [1235, 189] on span "50%" at bounding box center [1234, 191] width 22 height 14
click at [1355, 16] on icon at bounding box center [1352, 15] width 12 height 12
click at [1234, 188] on span "50%" at bounding box center [1234, 191] width 22 height 14
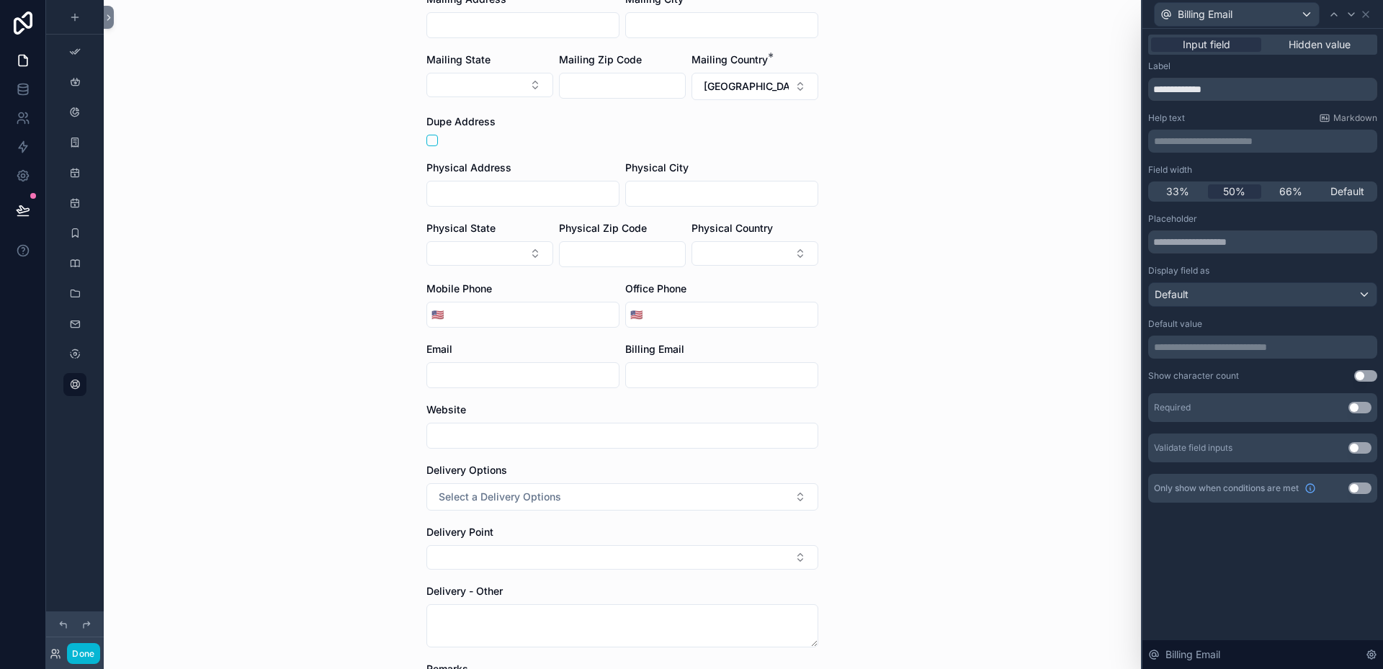
scroll to position [216, 0]
click at [1357, 17] on div at bounding box center [1351, 14] width 17 height 17
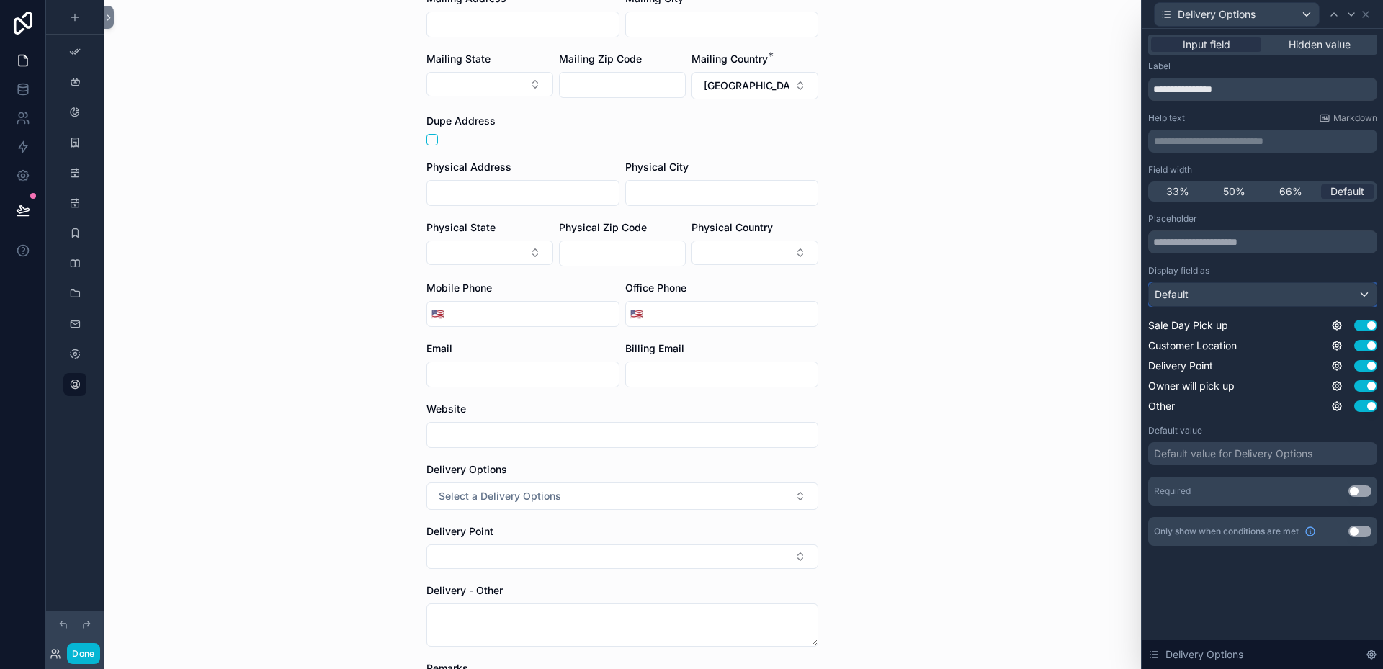
click at [1369, 290] on div "Default" at bounding box center [1263, 294] width 228 height 23
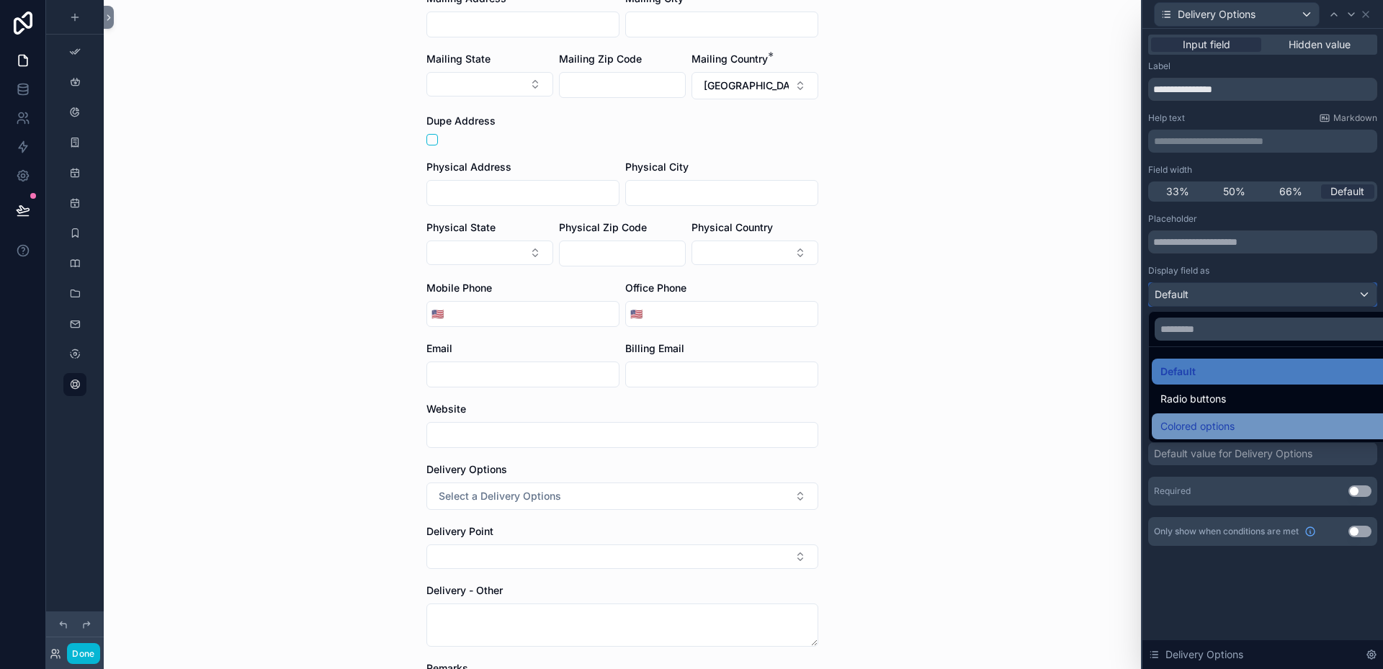
scroll to position [528, 0]
click at [1230, 423] on span "Colored options" at bounding box center [1198, 426] width 74 height 17
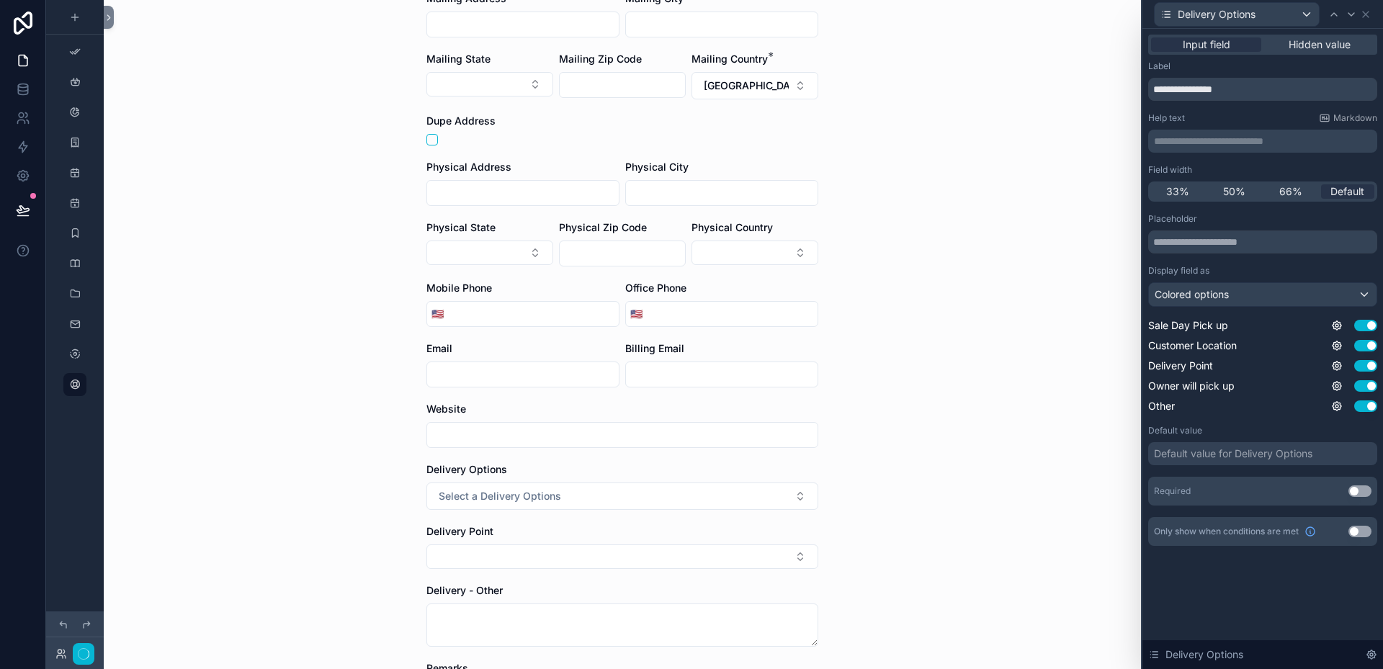
scroll to position [0, 0]
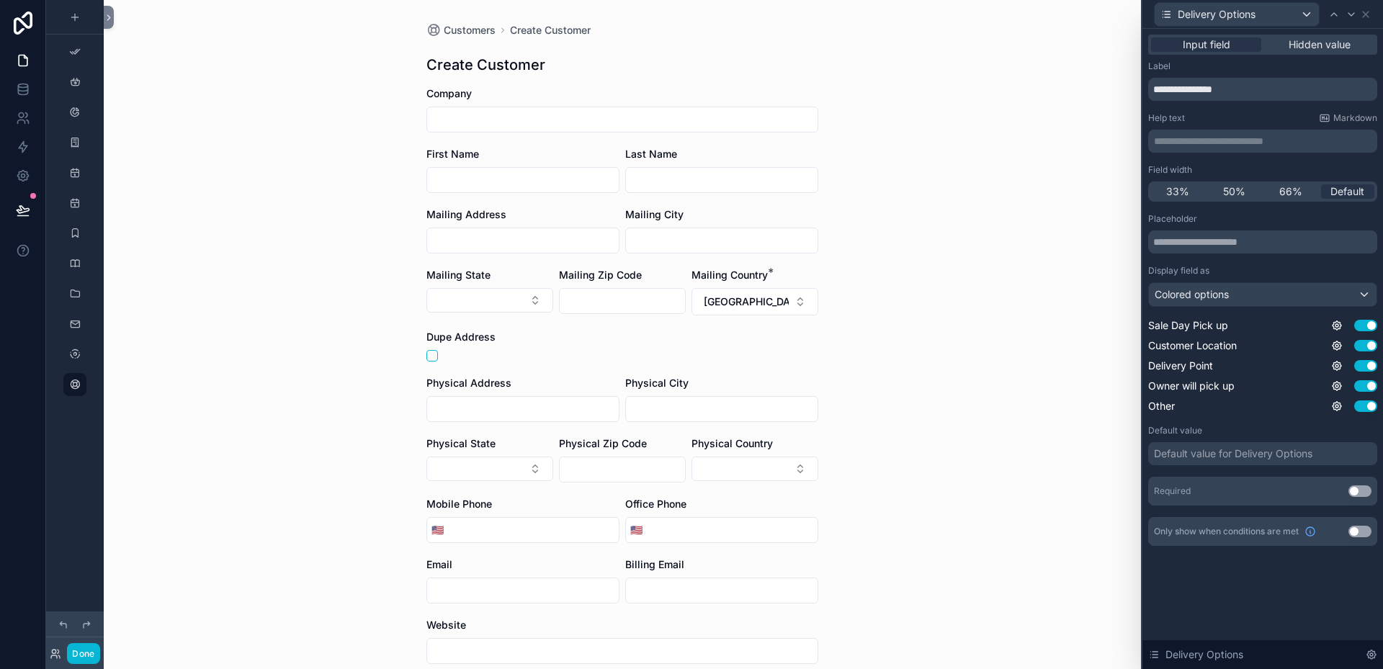
click at [1307, 454] on div "Default value for Delivery Options" at bounding box center [1233, 454] width 158 height 14
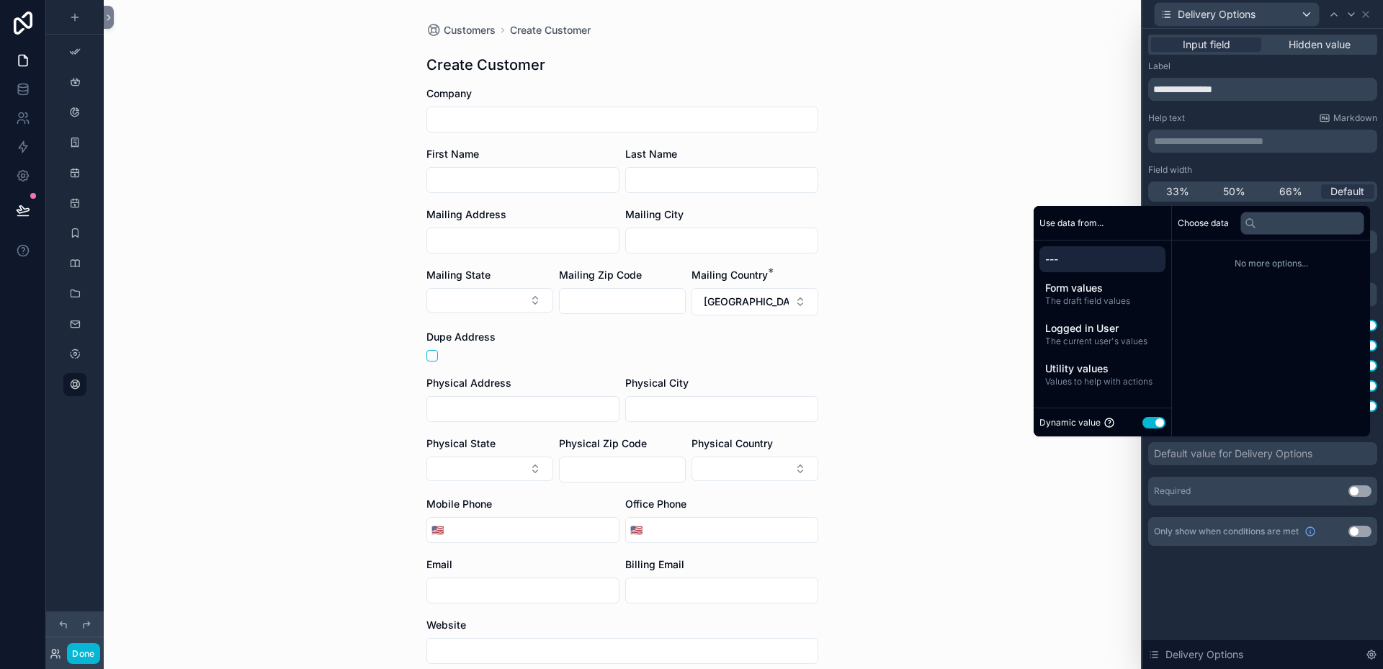
click at [1143, 423] on button "Use setting" at bounding box center [1154, 423] width 23 height 12
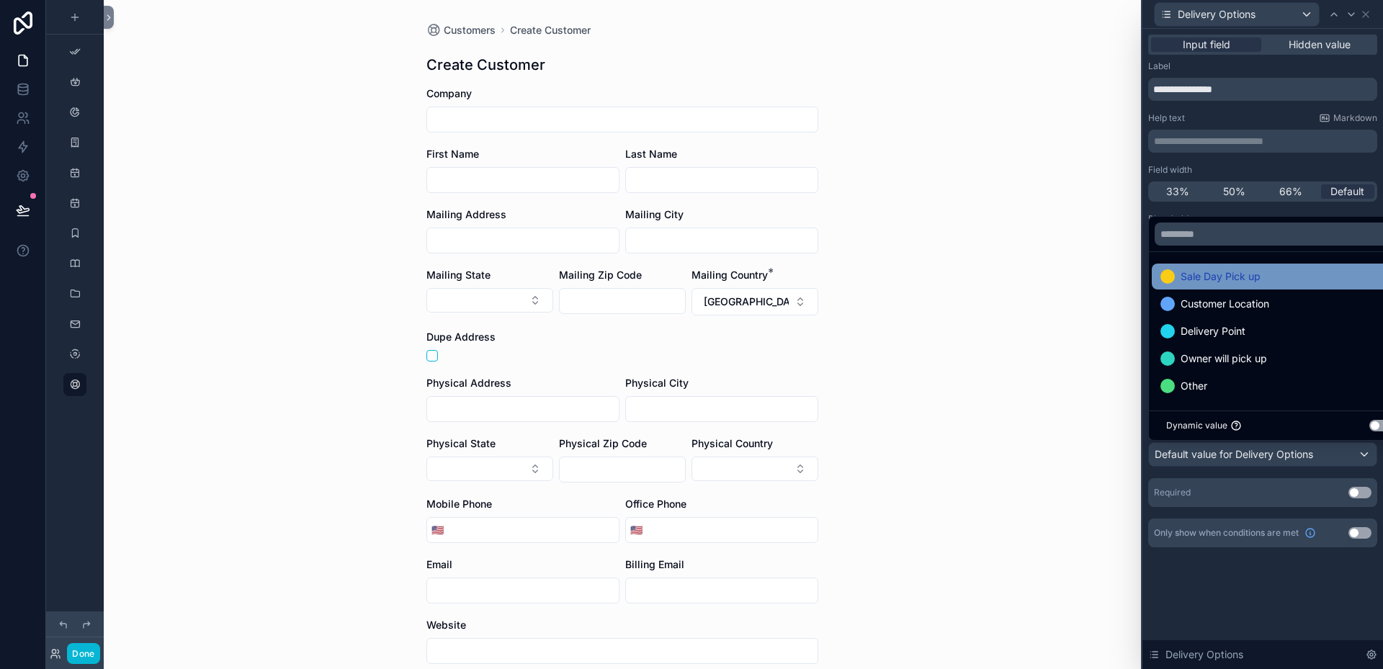
click at [1206, 280] on span "Sale Day Pick up" at bounding box center [1221, 276] width 80 height 17
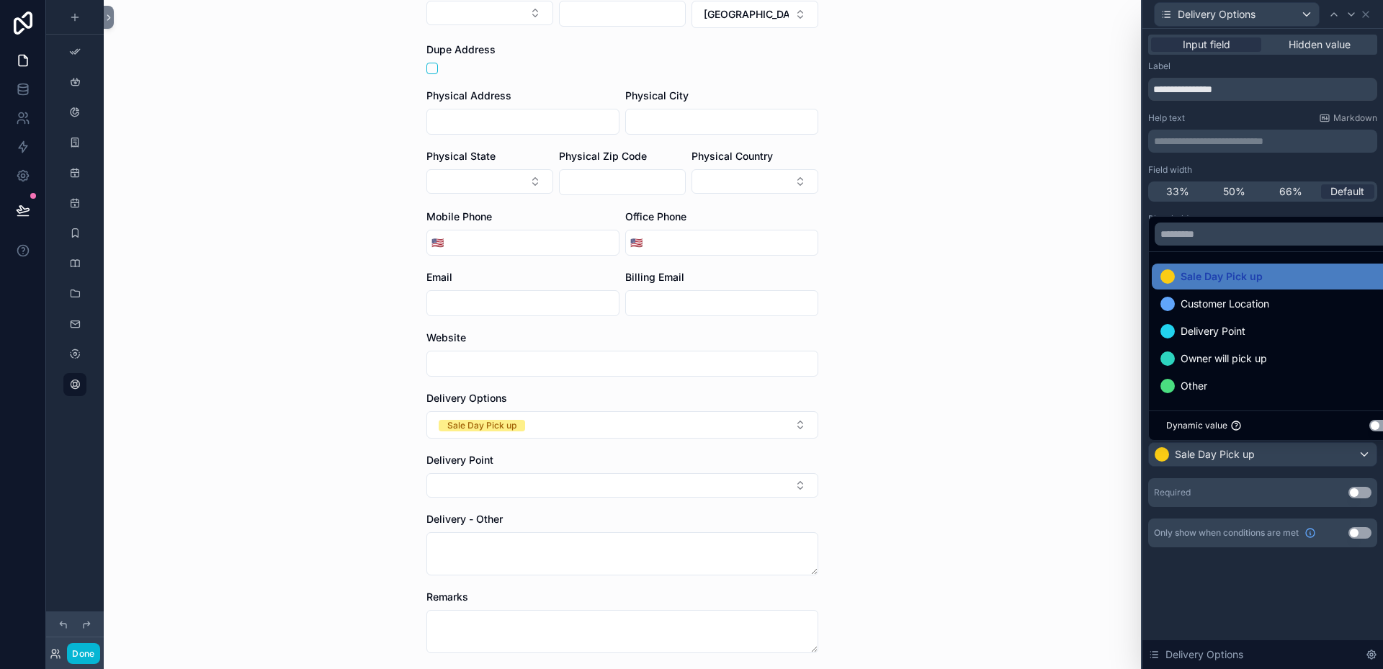
scroll to position [288, 0]
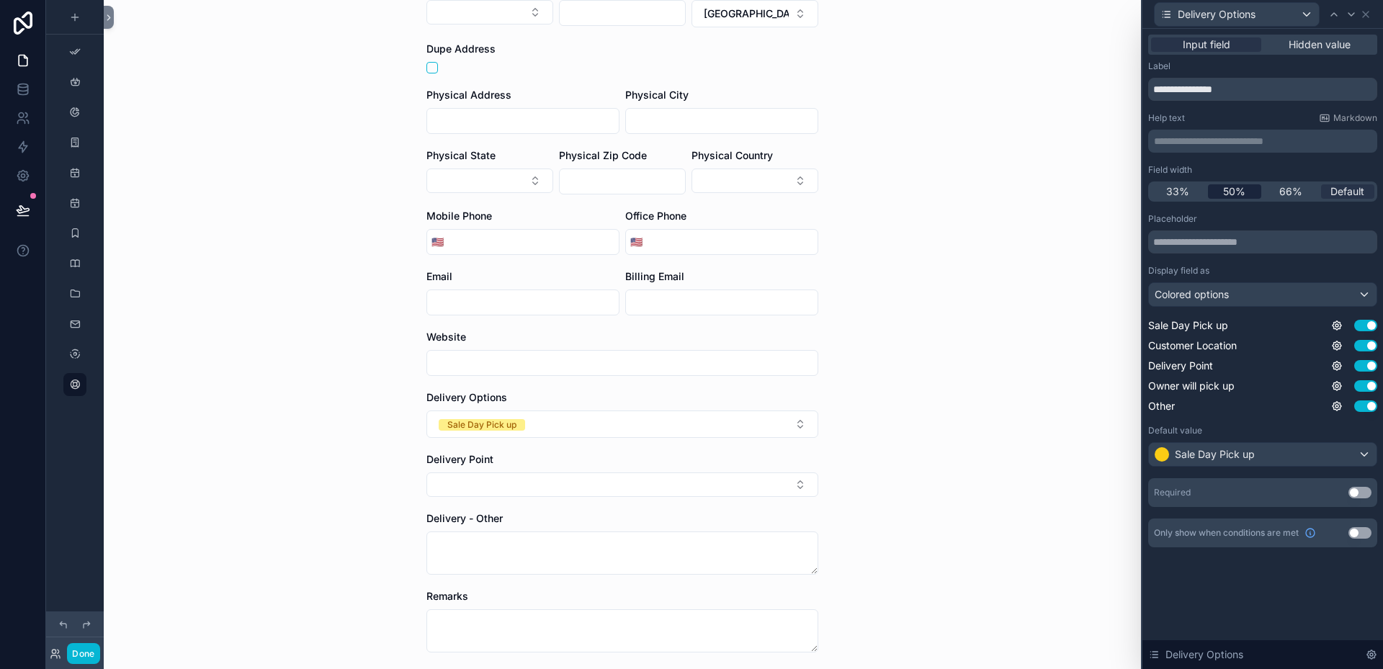
click at [1238, 188] on span "50%" at bounding box center [1234, 191] width 22 height 14
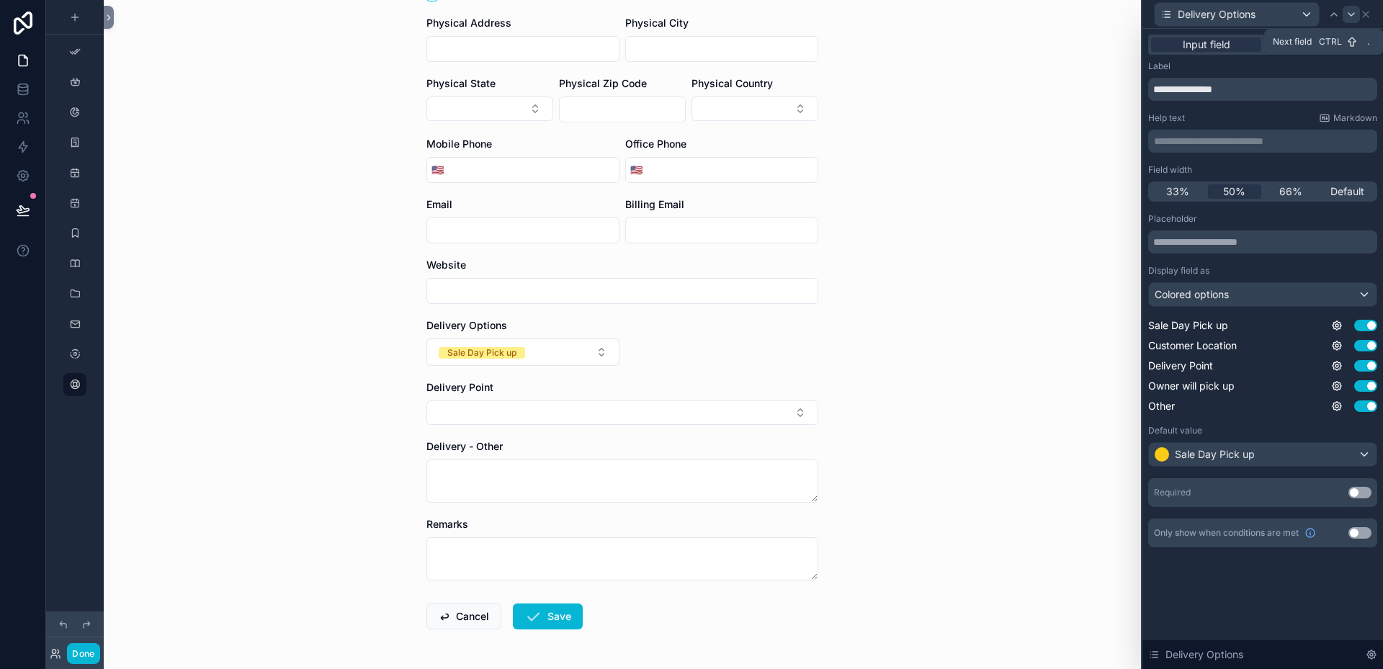
click at [1354, 19] on icon at bounding box center [1352, 15] width 12 height 12
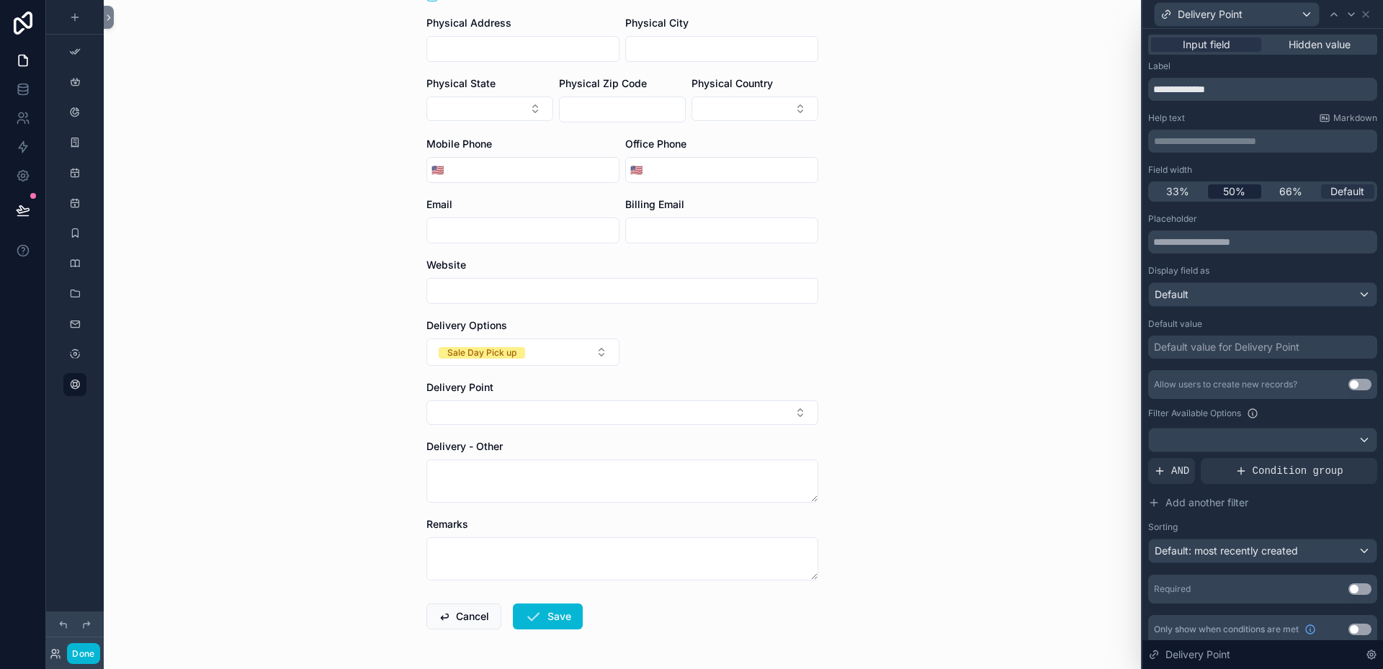
click at [1230, 184] on span "50%" at bounding box center [1234, 191] width 22 height 14
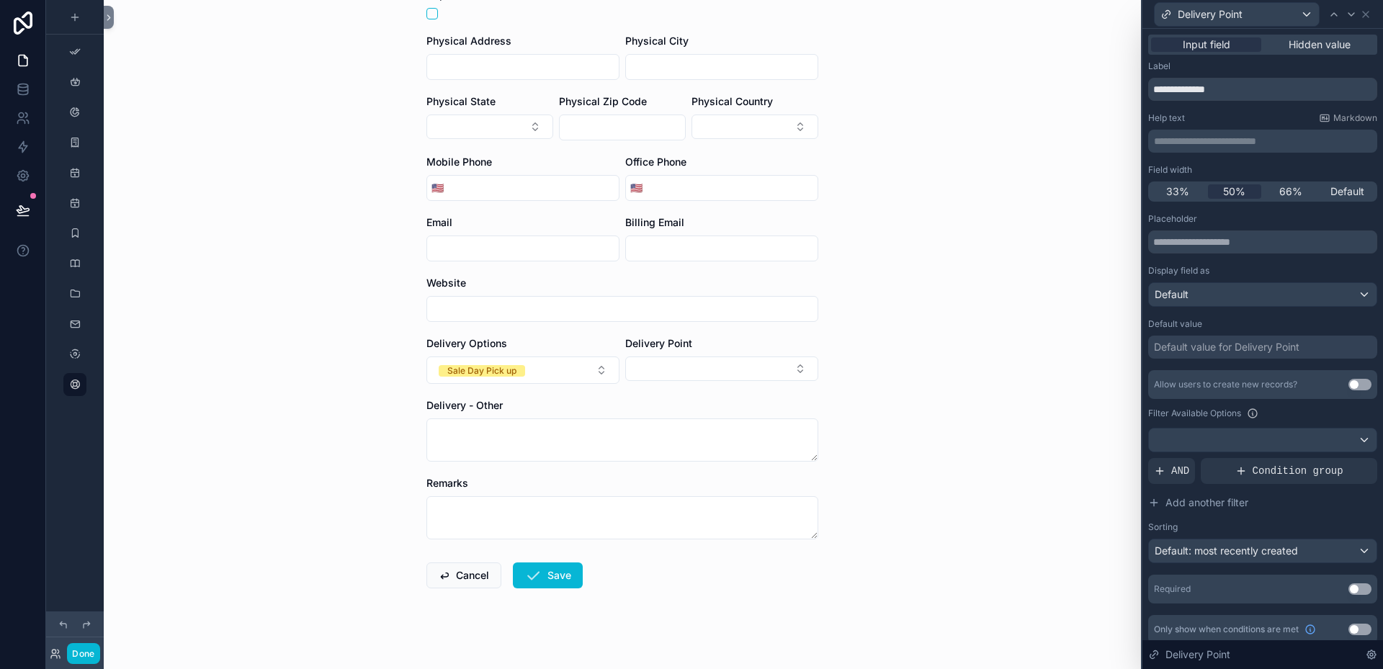
scroll to position [354, 0]
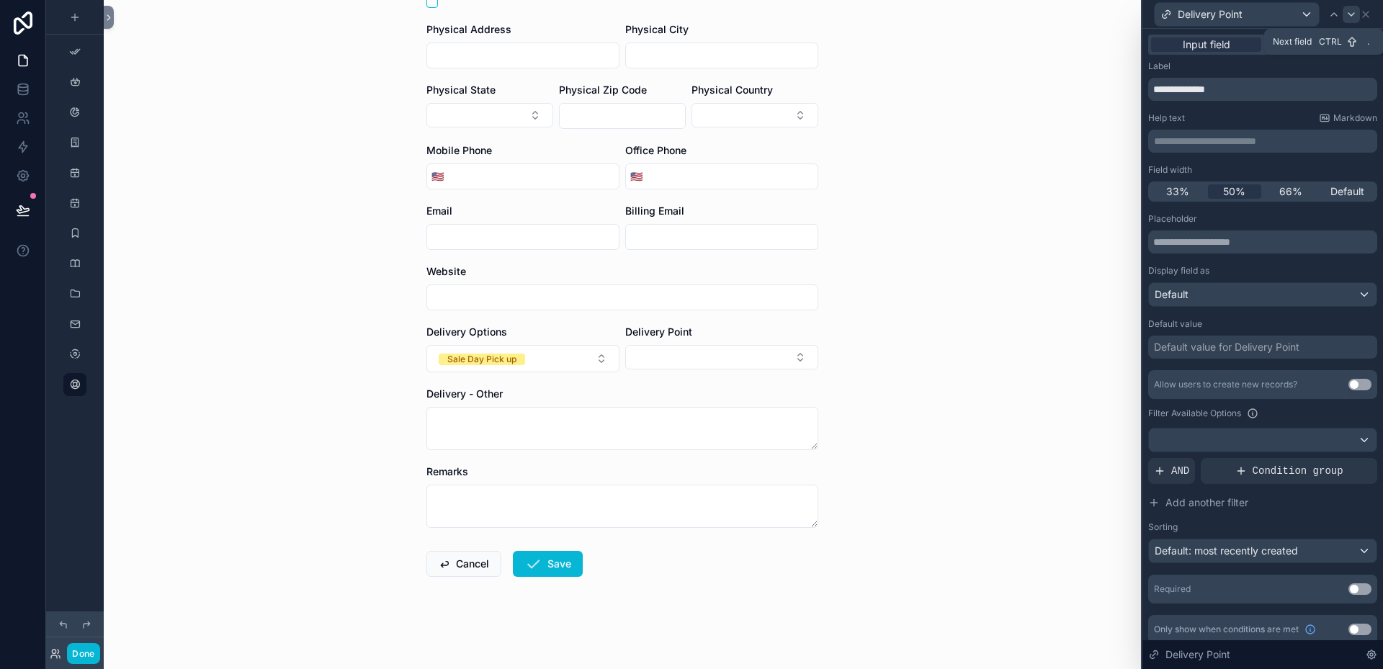
click at [1349, 19] on icon at bounding box center [1352, 15] width 12 height 12
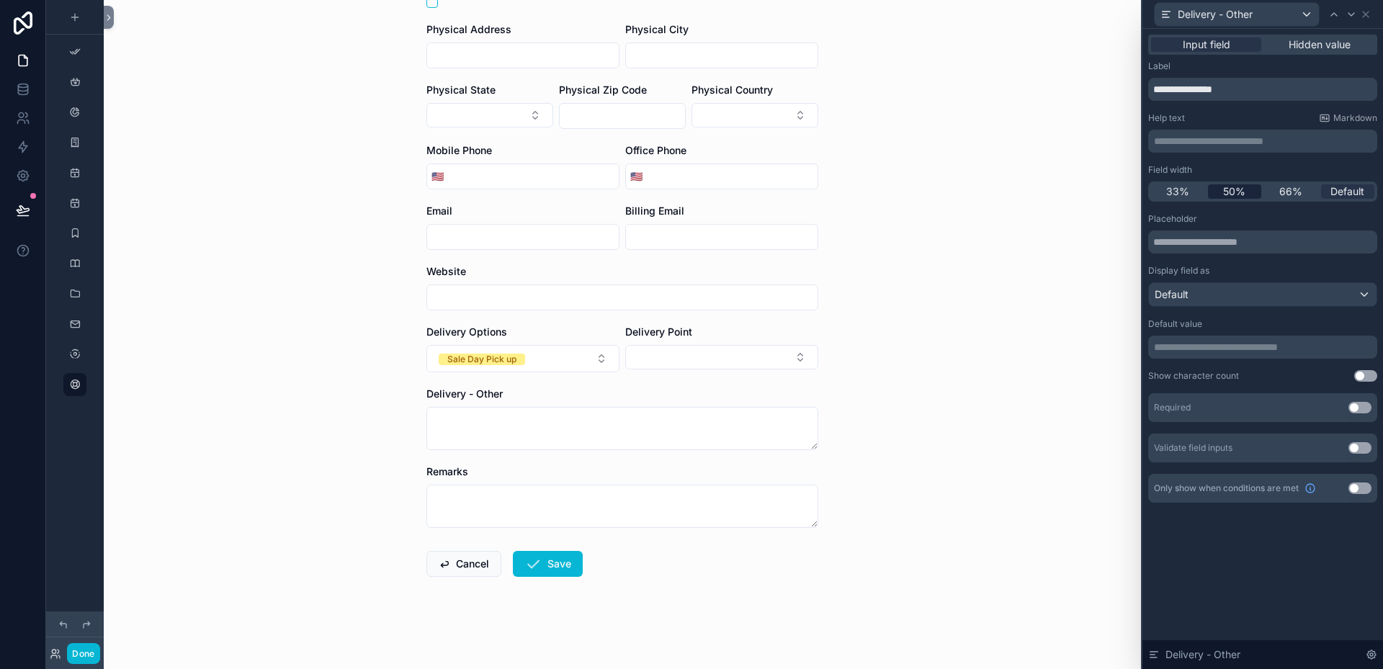
click at [1240, 189] on span "50%" at bounding box center [1234, 191] width 22 height 14
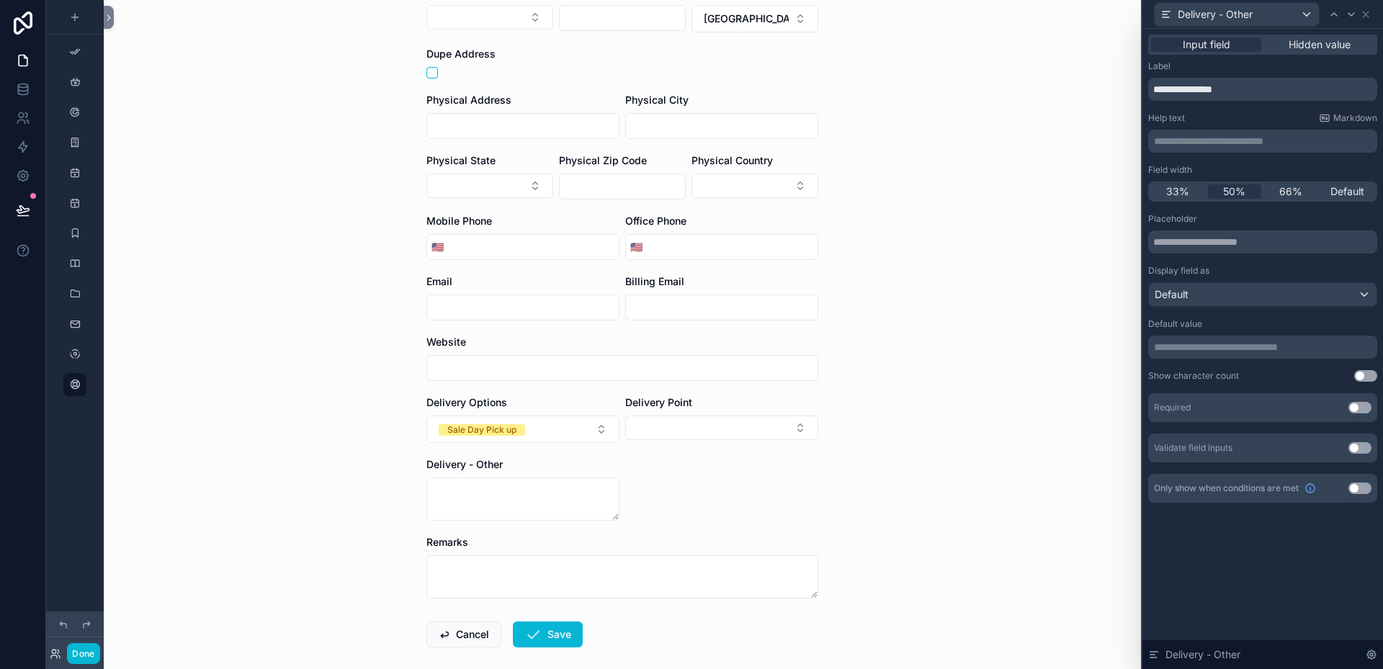
scroll to position [288, 0]
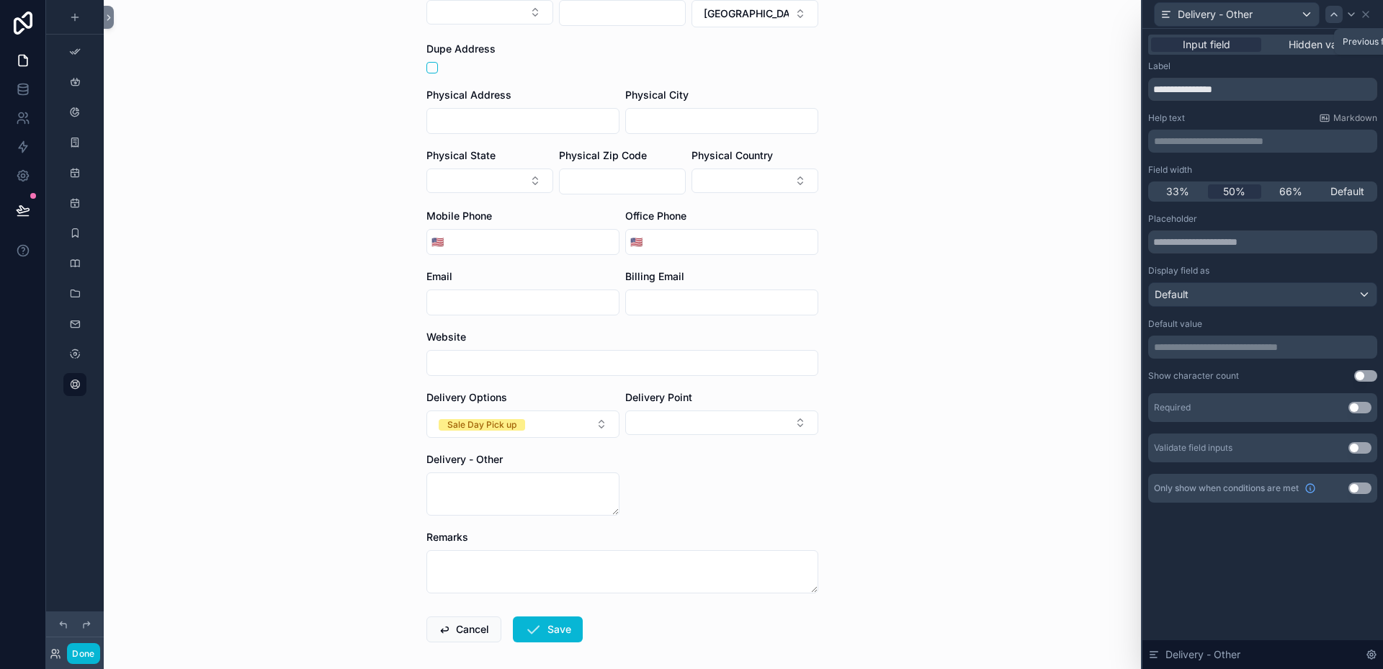
click at [1336, 17] on icon at bounding box center [1334, 15] width 12 height 12
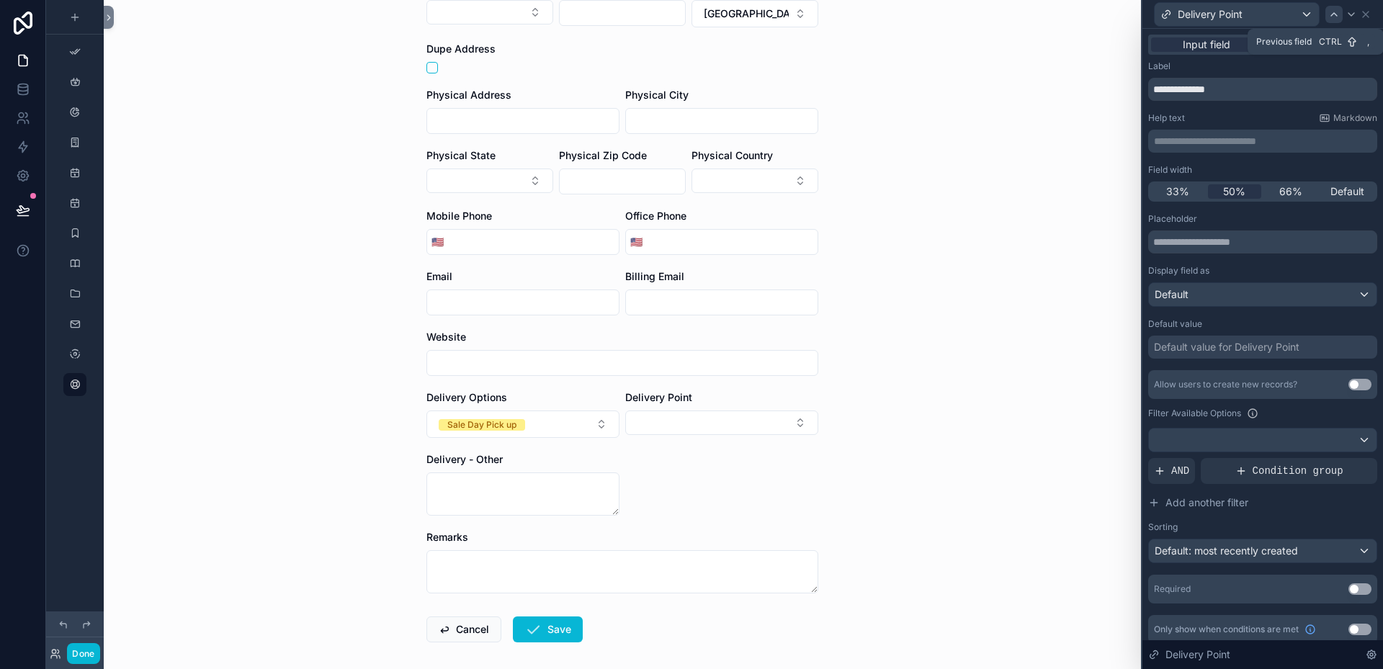
click at [1338, 15] on icon at bounding box center [1334, 15] width 12 height 12
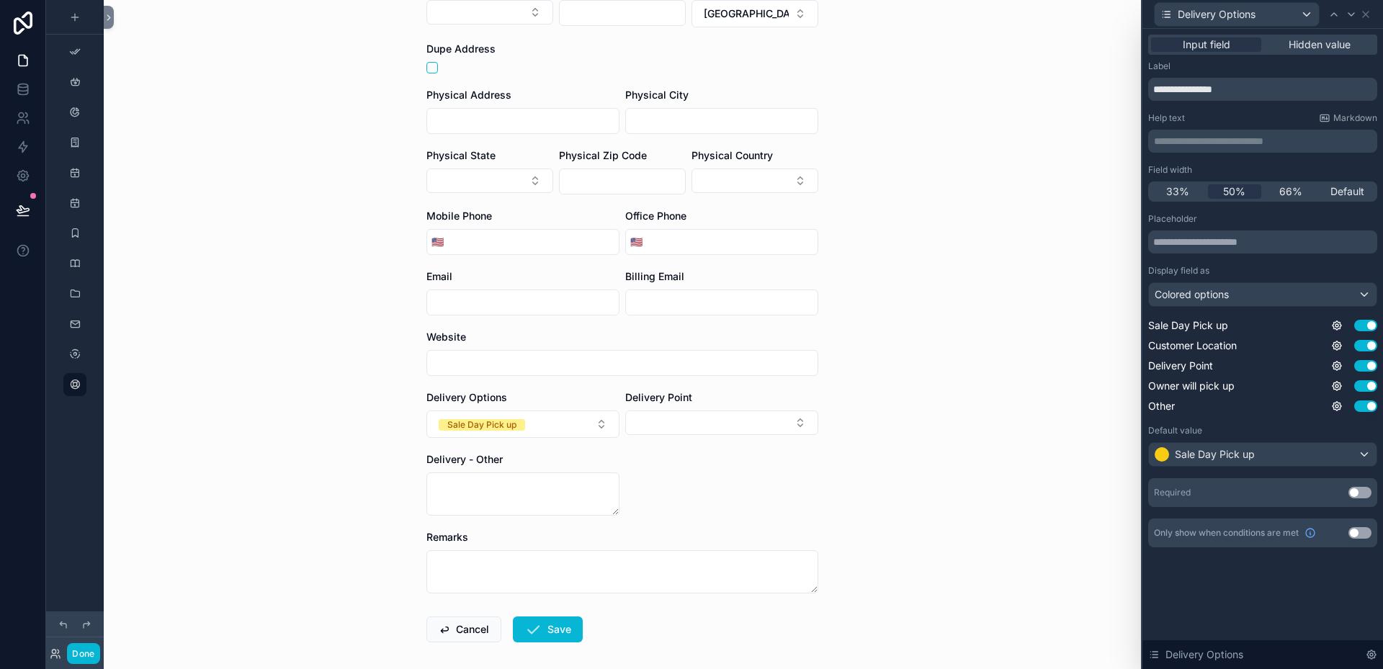
click at [1369, 492] on button "Use setting" at bounding box center [1360, 493] width 23 height 12
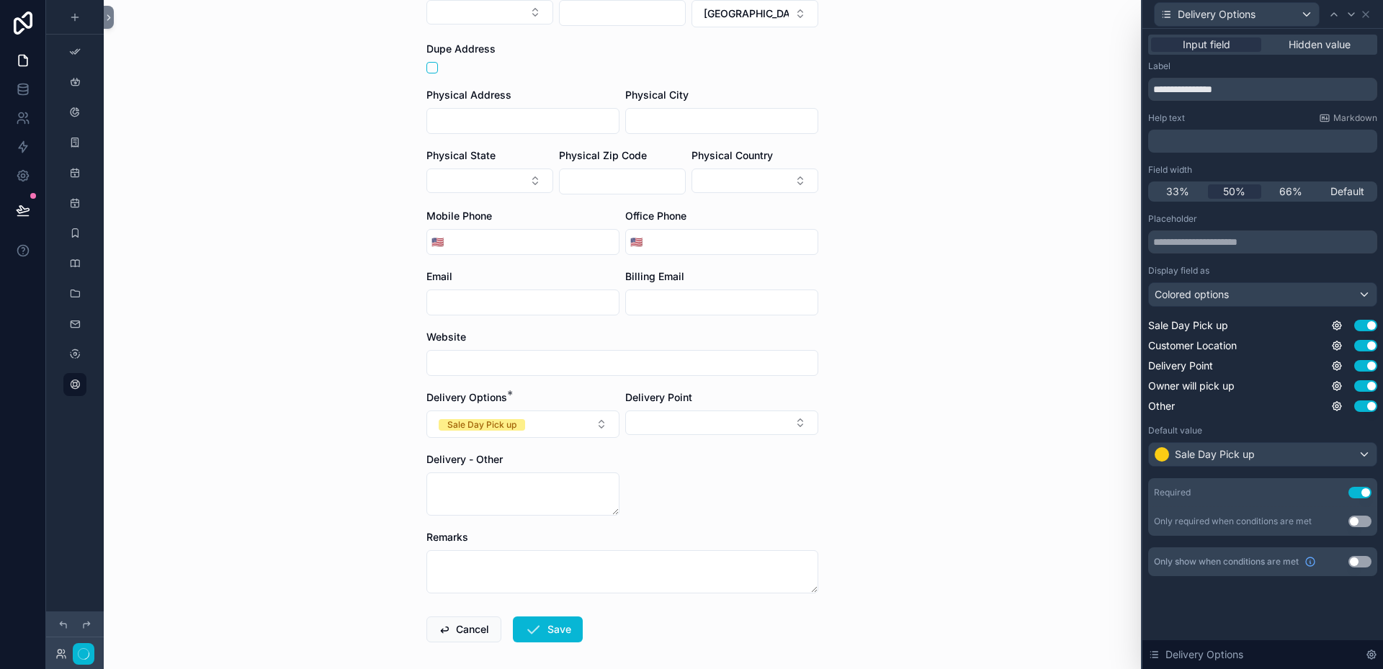
scroll to position [0, 0]
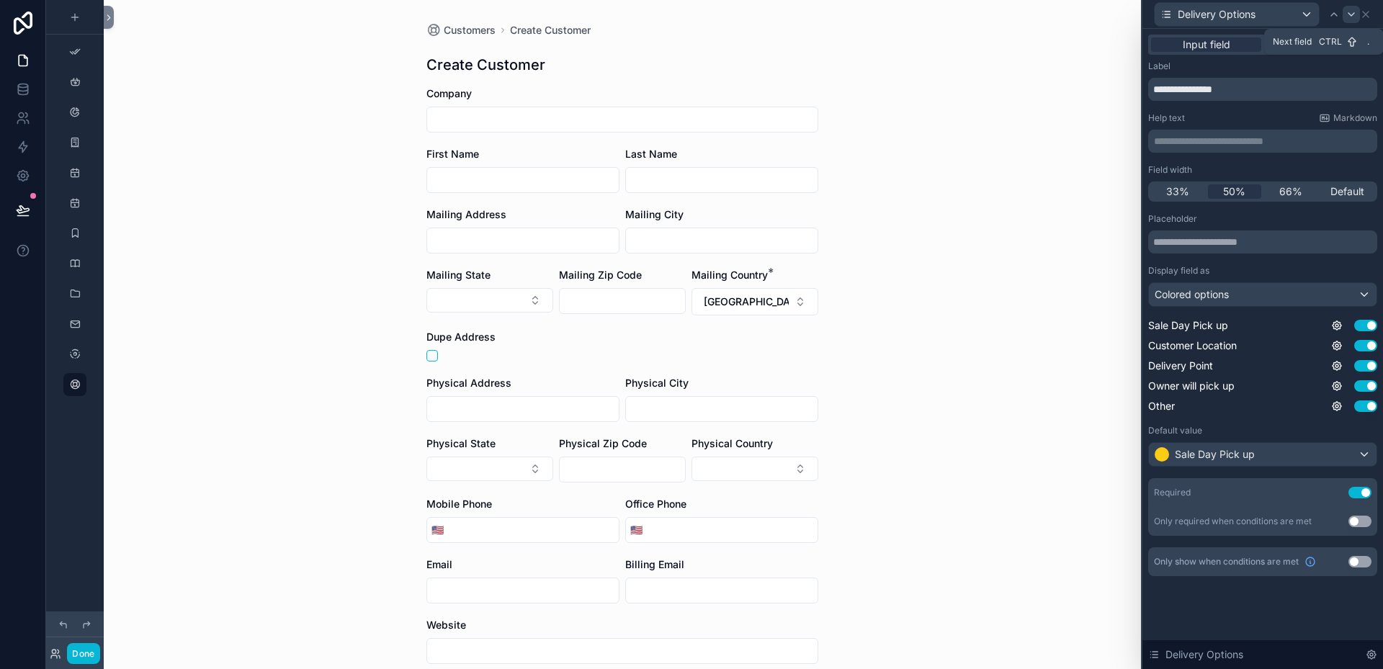
click at [1354, 17] on icon at bounding box center [1352, 15] width 12 height 12
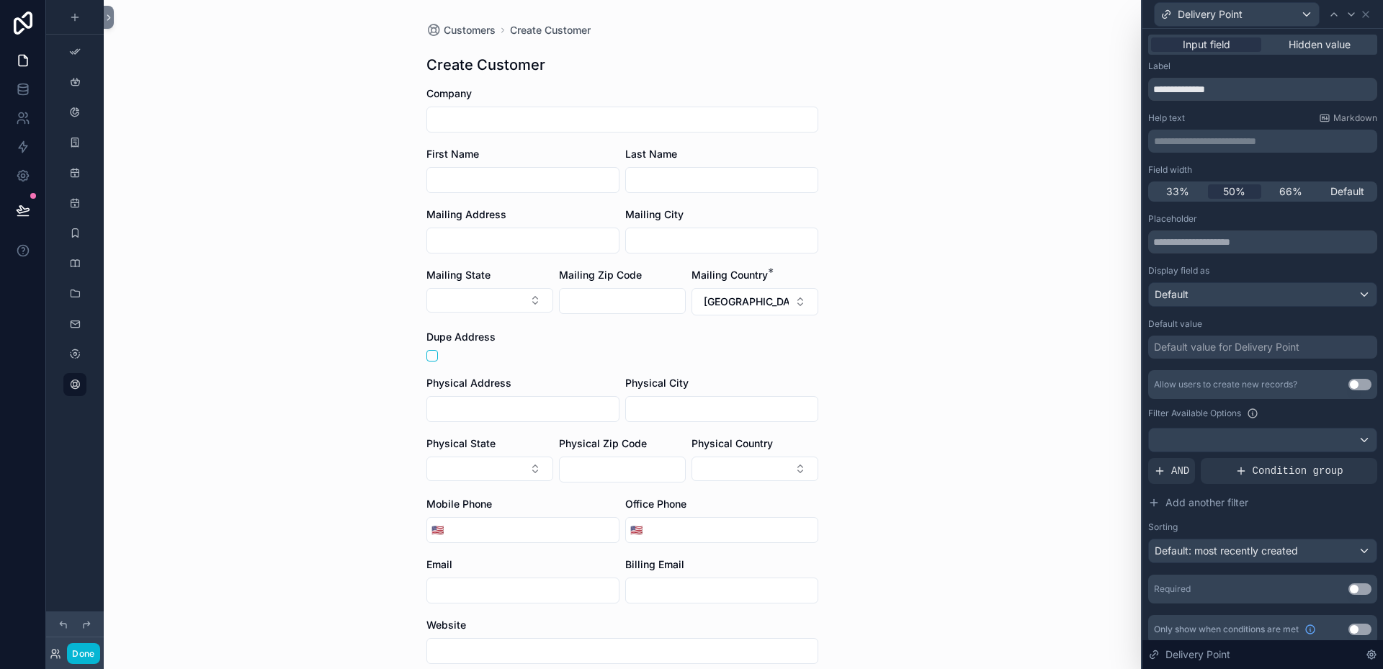
scroll to position [9, 0]
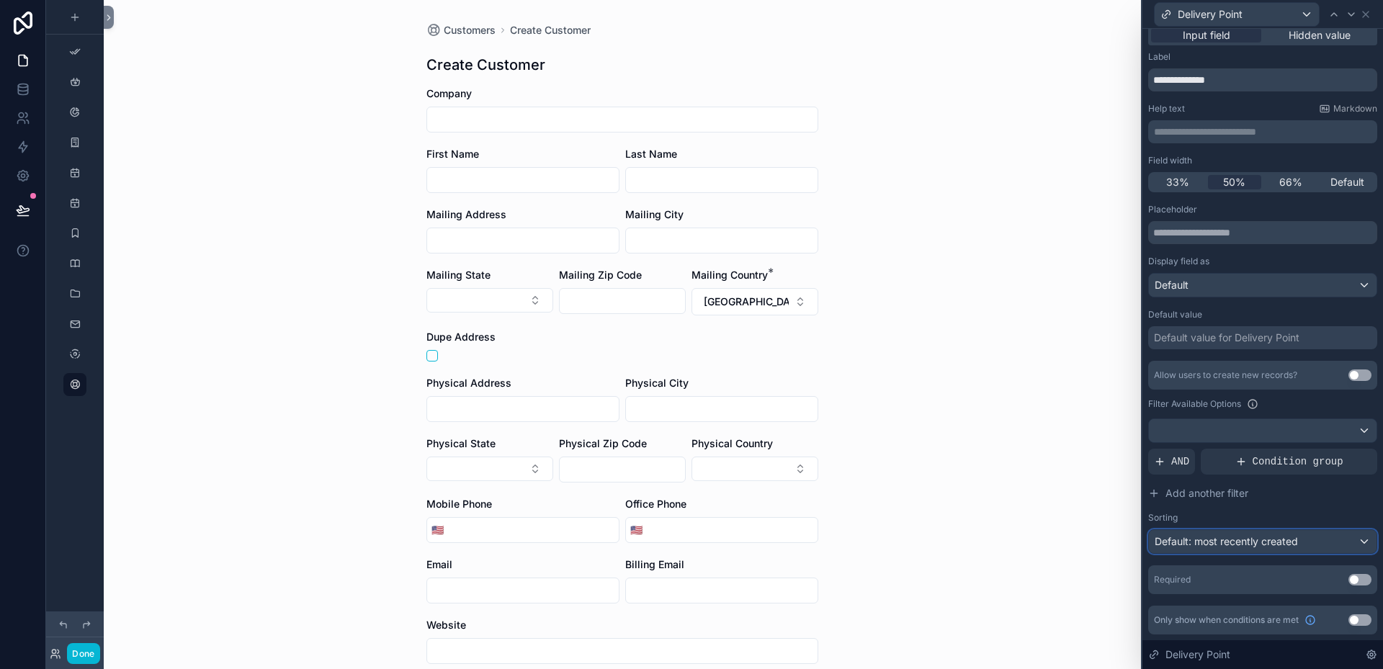
click at [1354, 540] on div "Default: most recently created" at bounding box center [1263, 541] width 228 height 23
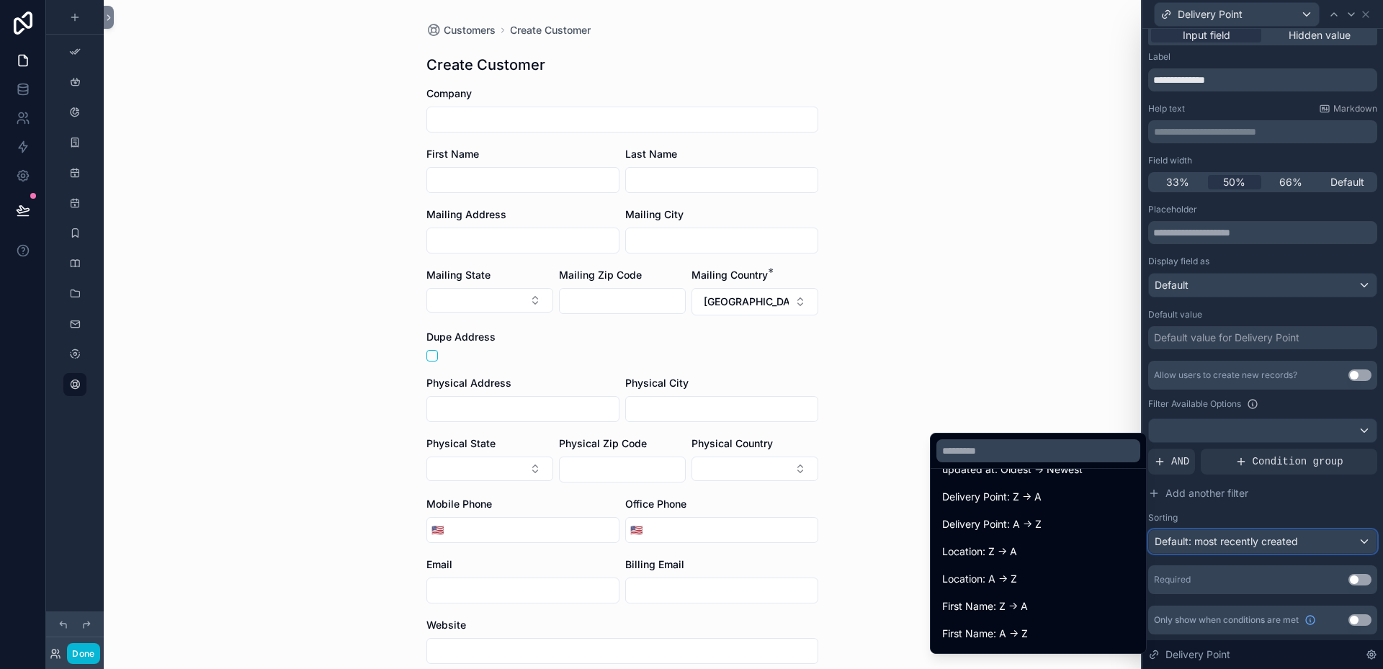
scroll to position [144, 0]
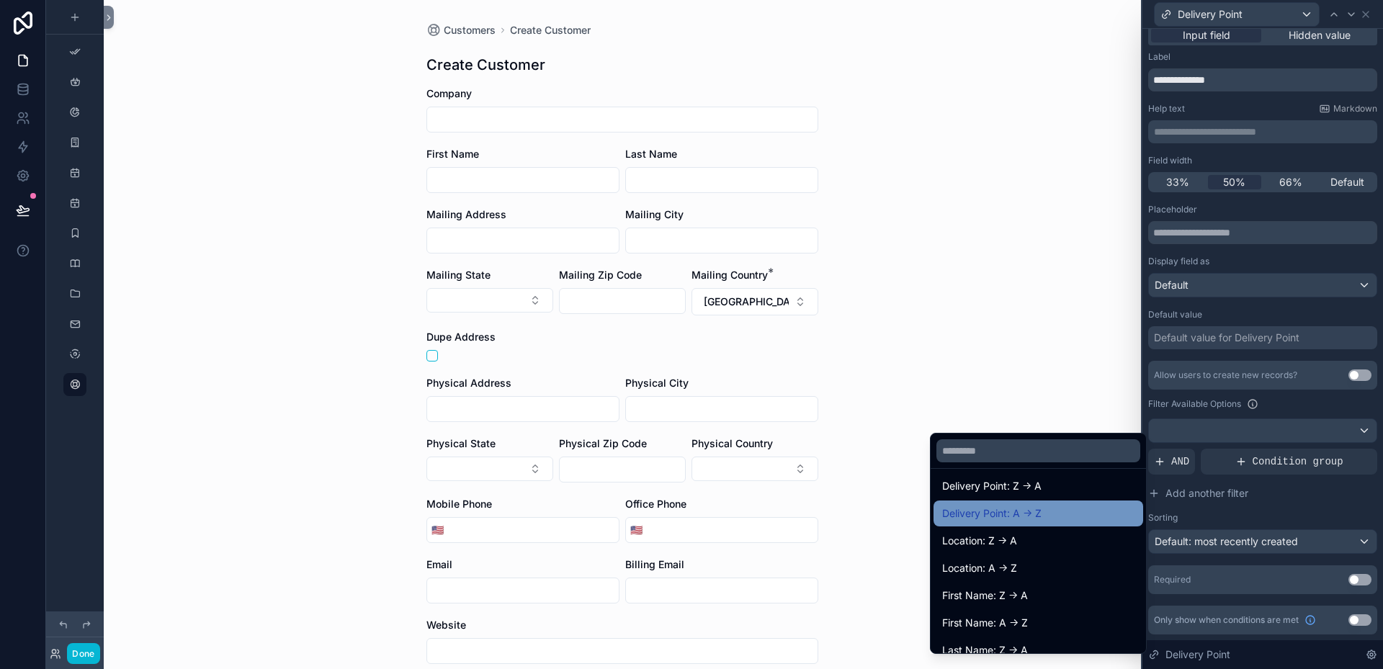
click at [968, 514] on span "Delivery Point: A -> Z" at bounding box center [991, 513] width 99 height 17
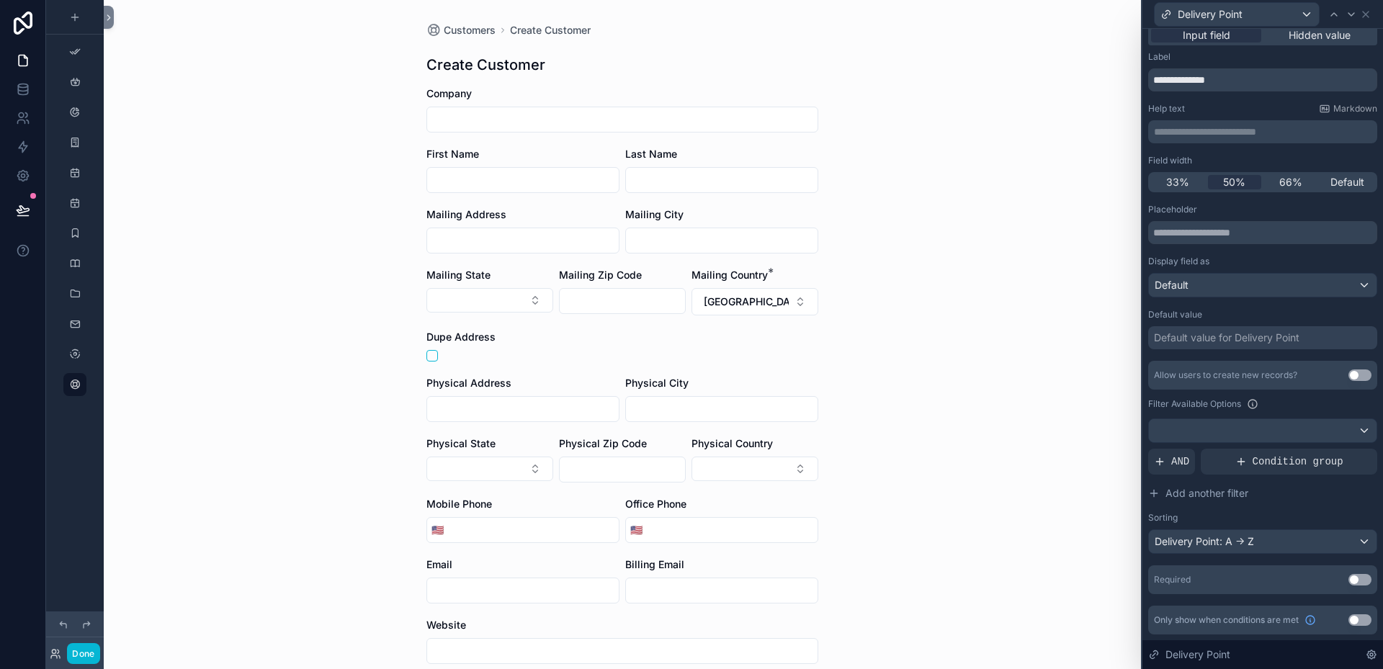
click at [1359, 620] on button "Use setting" at bounding box center [1360, 620] width 23 height 12
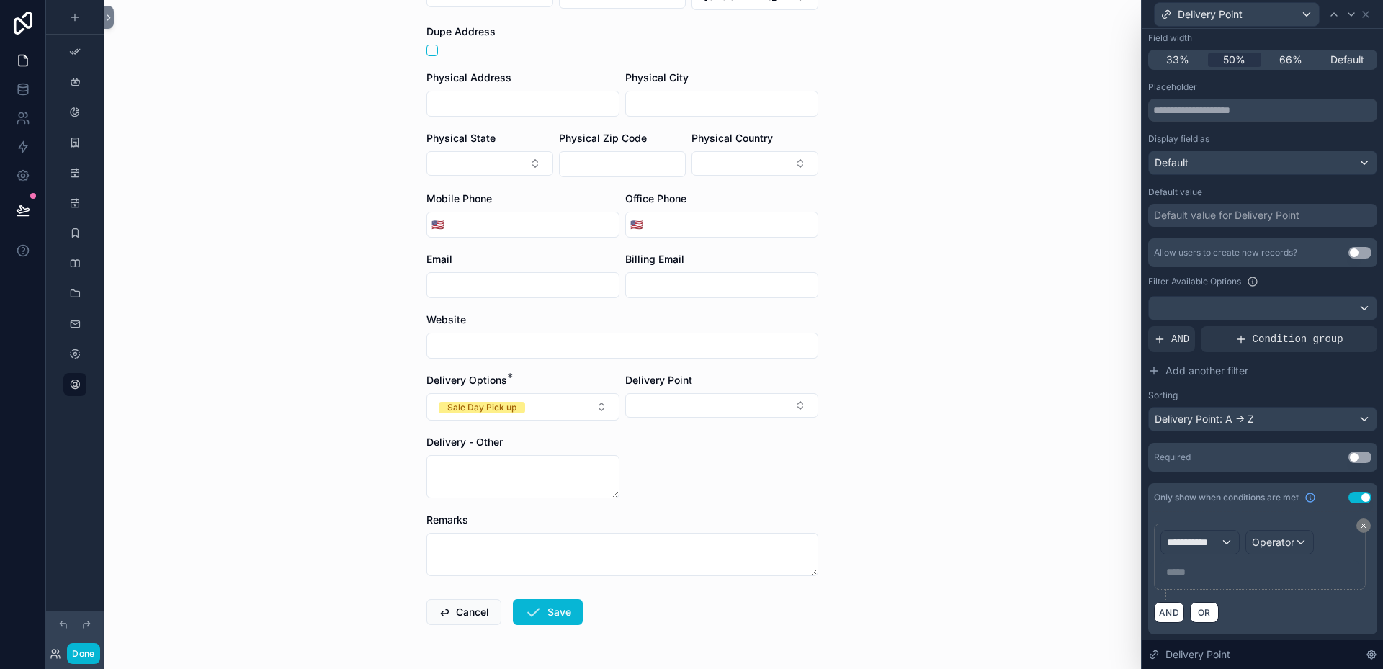
scroll to position [354, 0]
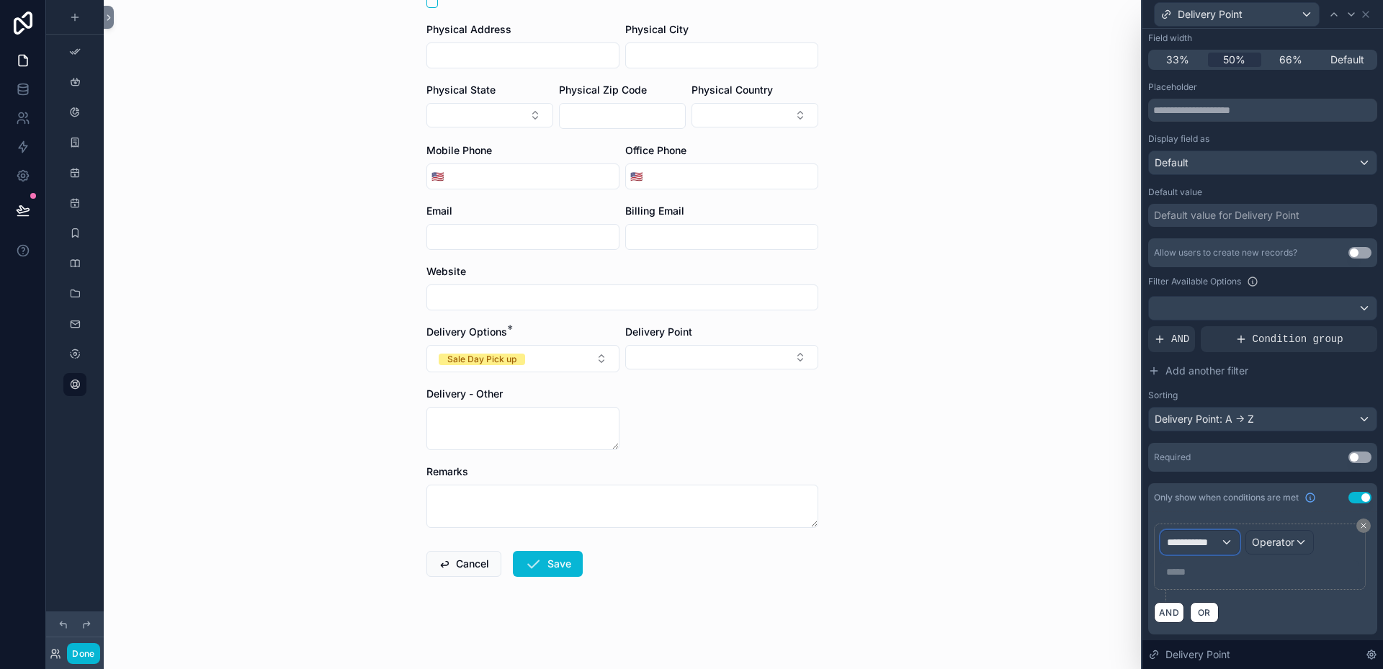
click at [1233, 539] on div "**********" at bounding box center [1200, 542] width 78 height 23
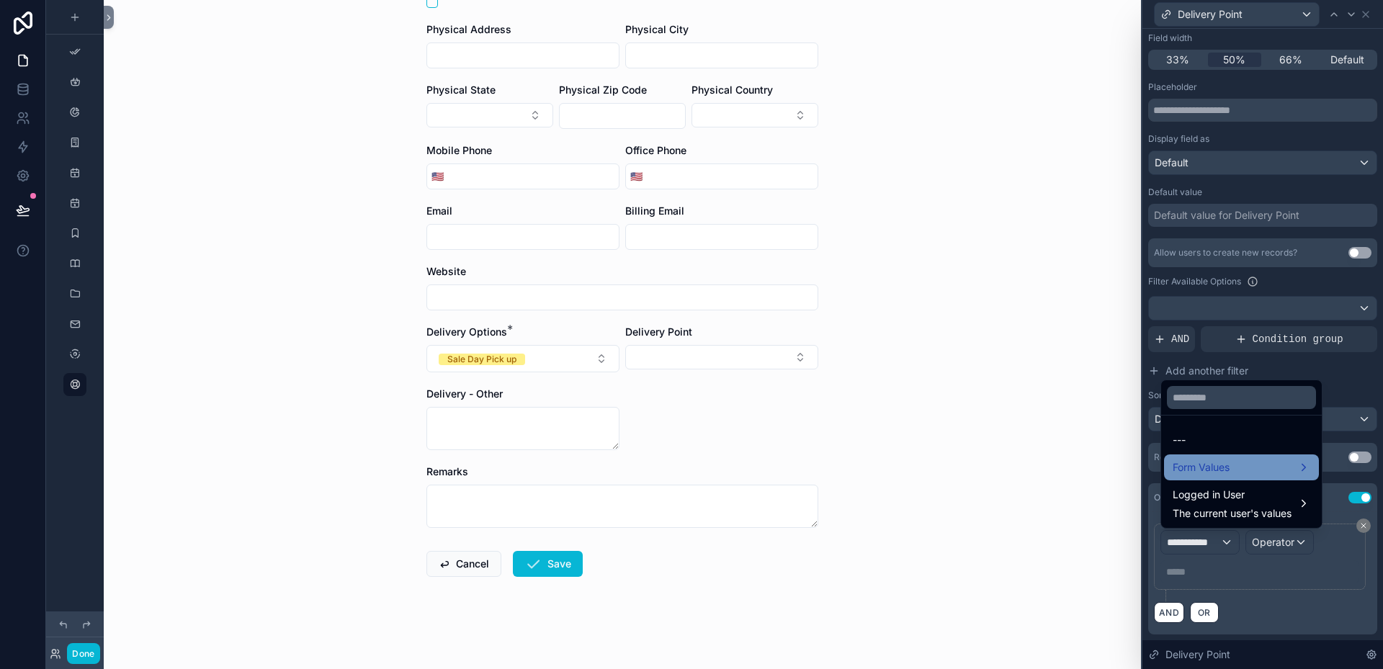
click at [1210, 462] on span "Form Values" at bounding box center [1201, 467] width 57 height 17
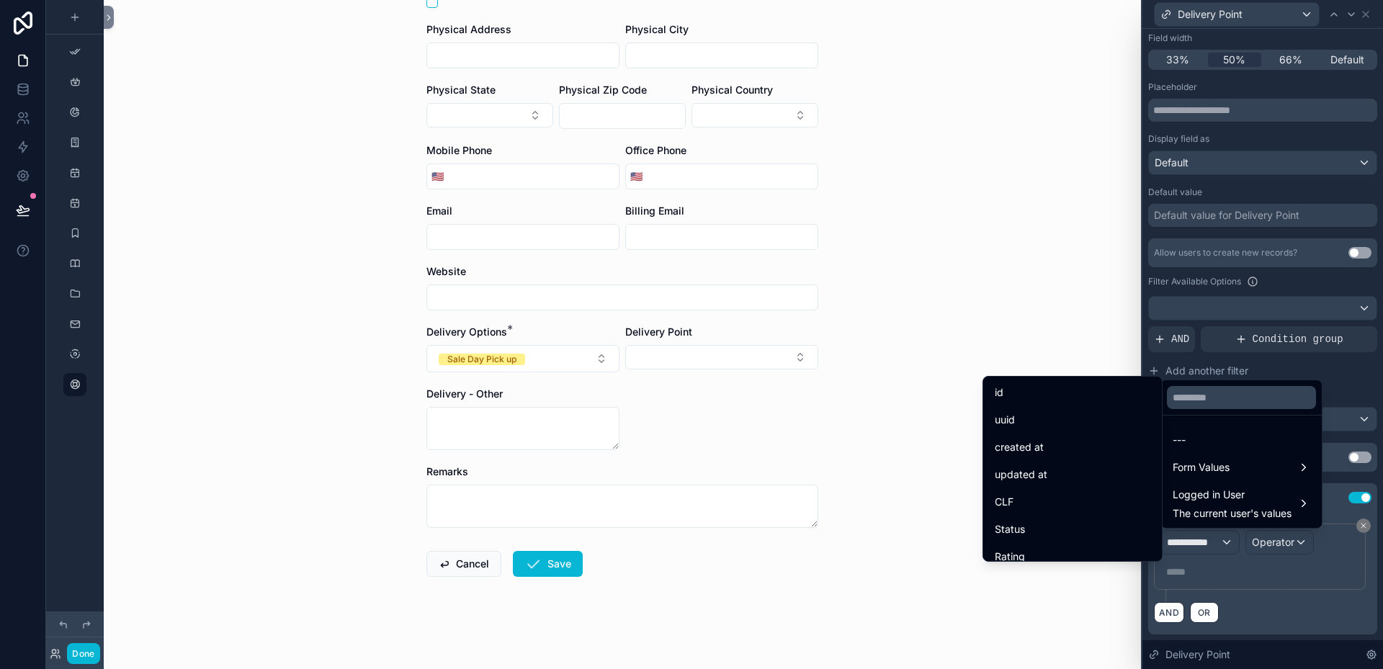
click at [1310, 591] on div at bounding box center [1263, 334] width 241 height 669
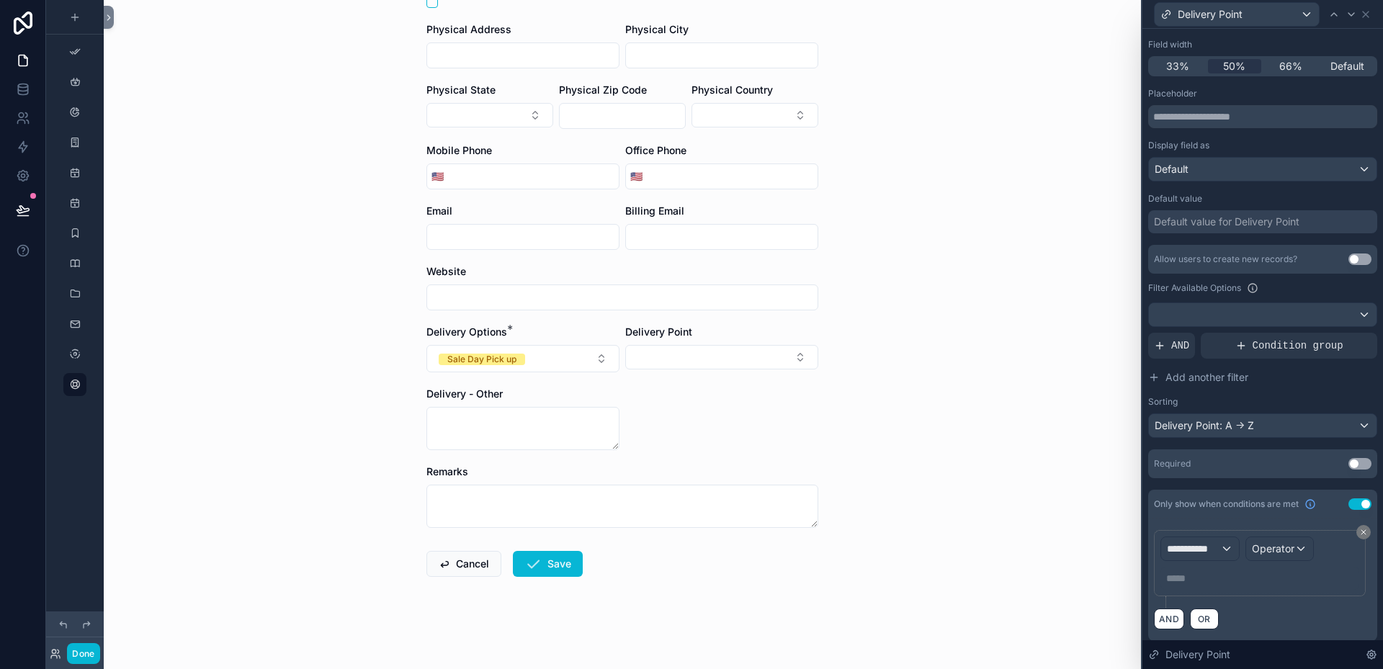
scroll to position [132, 0]
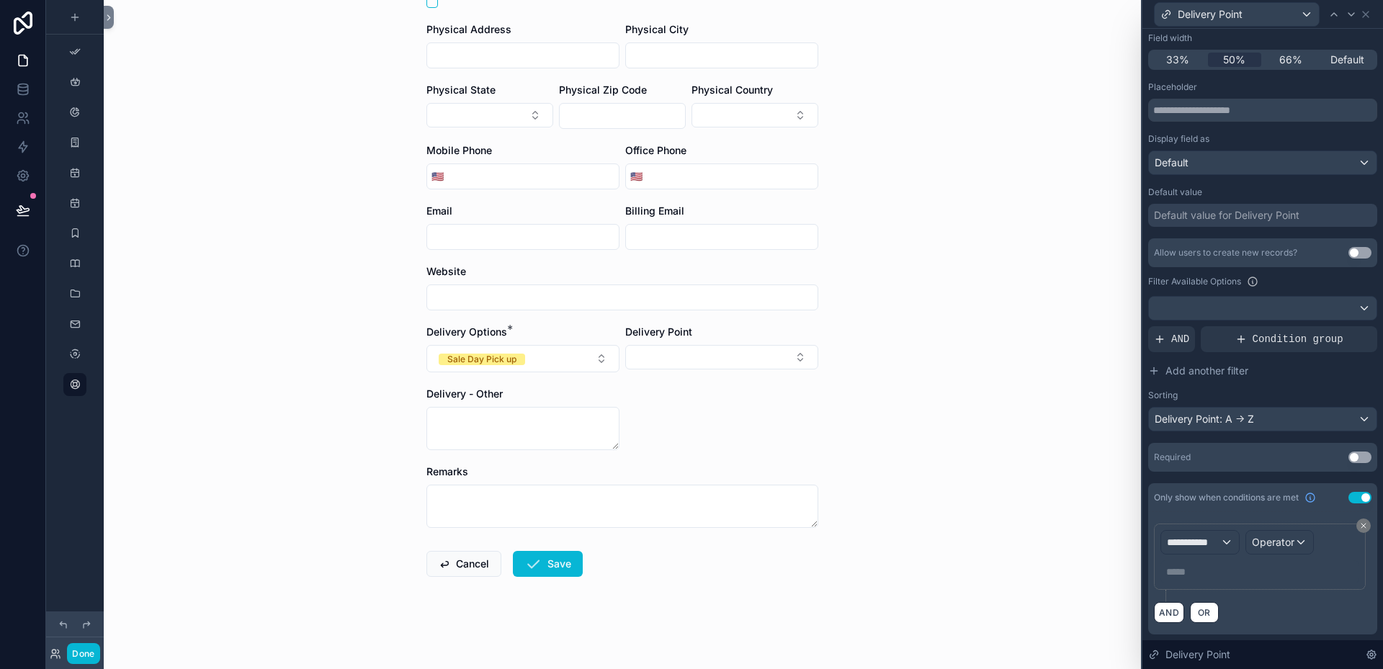
click at [1349, 500] on button "Use setting" at bounding box center [1360, 498] width 23 height 12
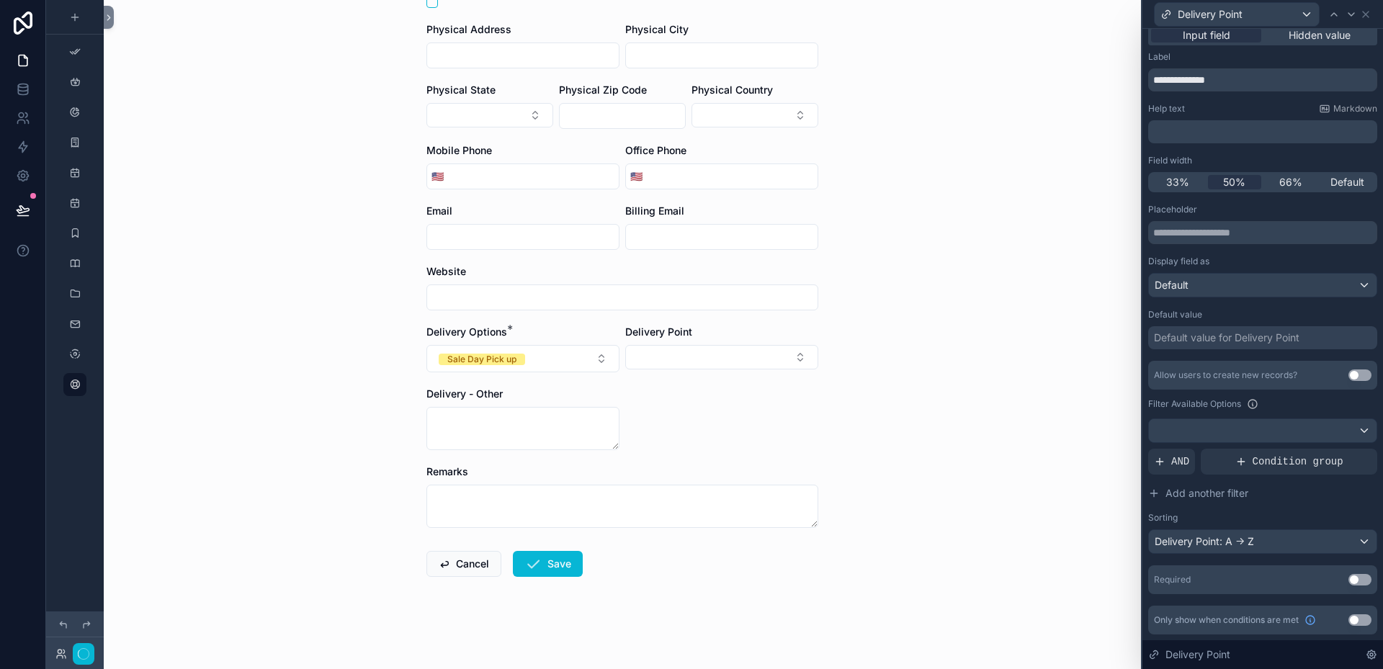
scroll to position [0, 0]
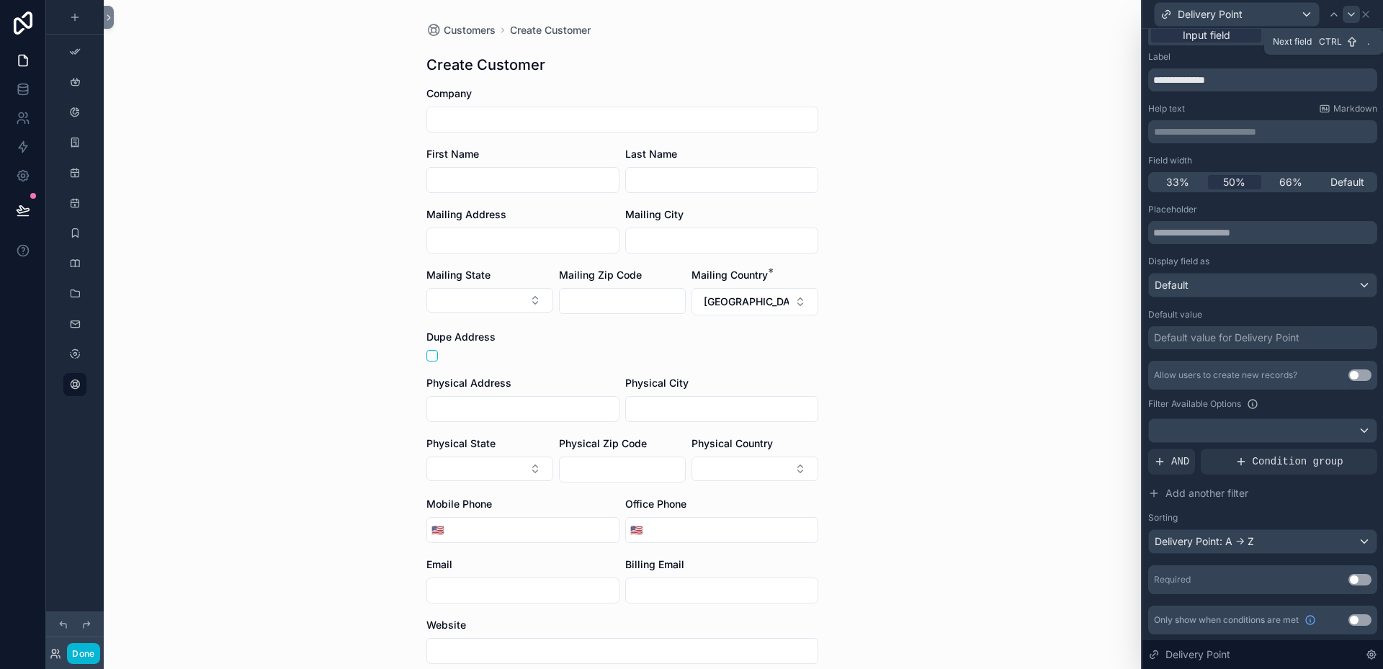
click at [1355, 17] on icon at bounding box center [1352, 15] width 12 height 12
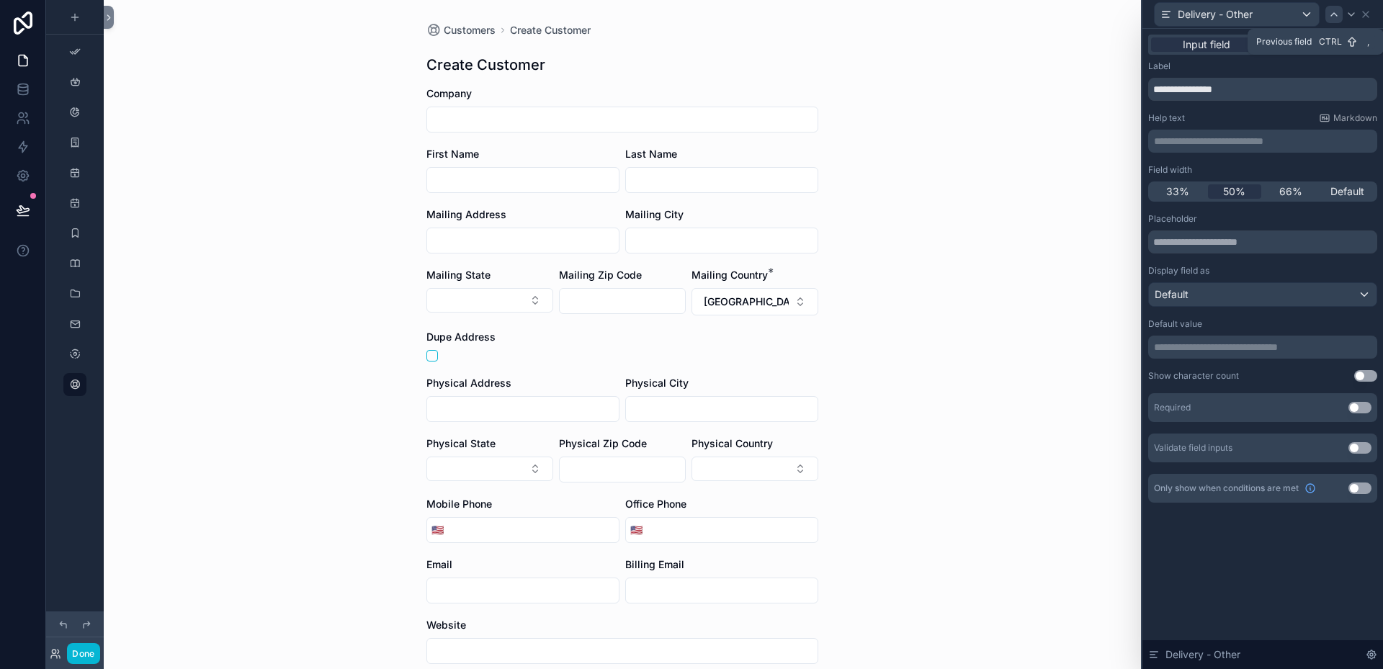
click at [1339, 13] on icon at bounding box center [1334, 15] width 12 height 12
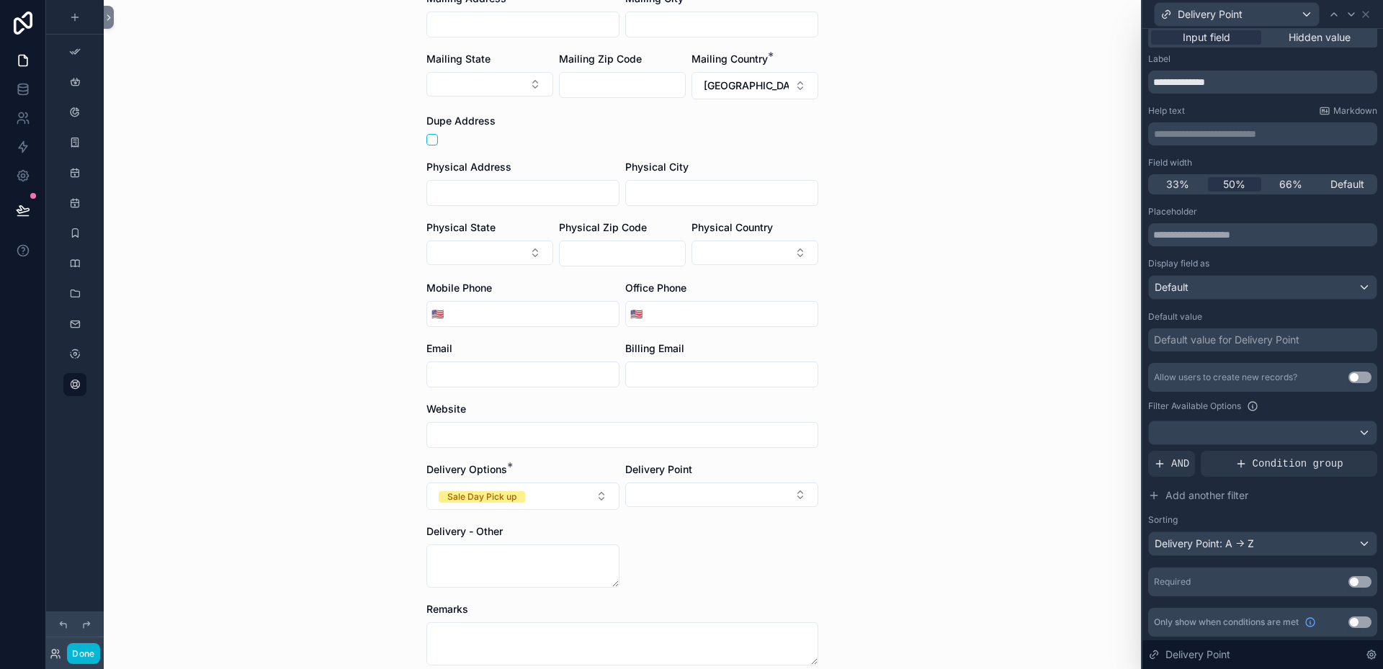
scroll to position [9, 0]
click at [1353, 622] on button "Use setting" at bounding box center [1360, 620] width 23 height 12
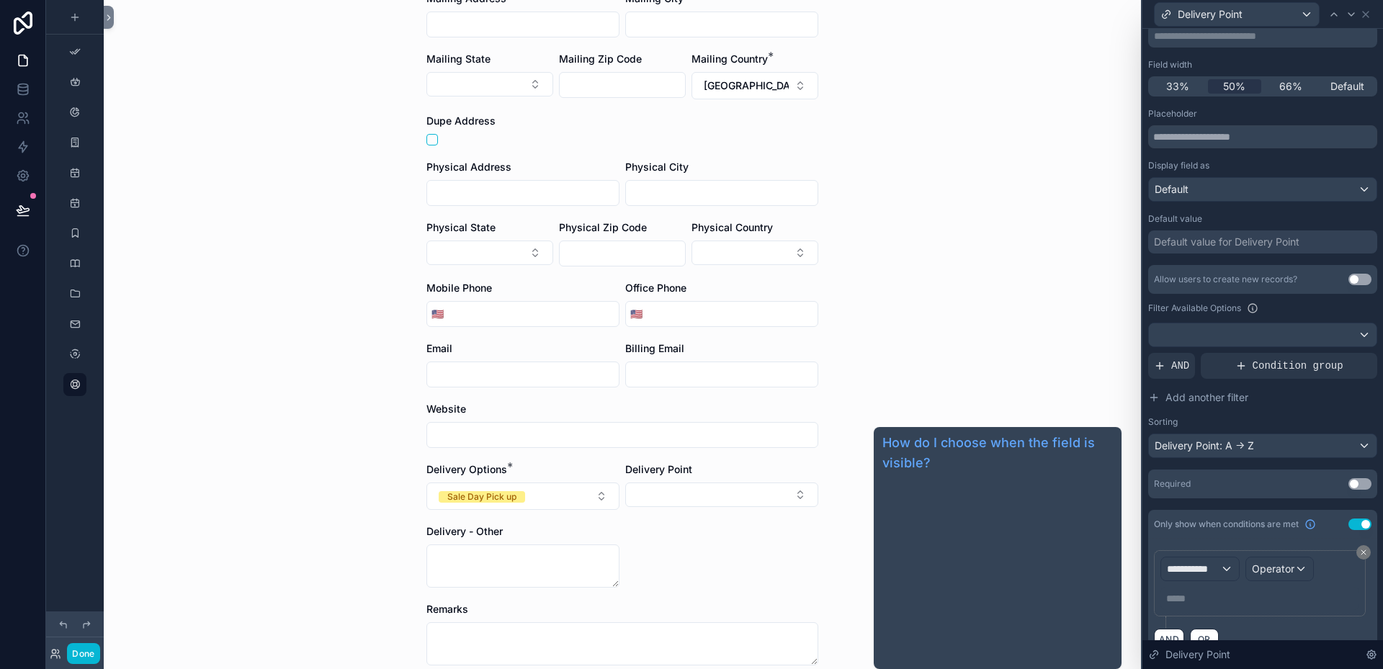
scroll to position [132, 0]
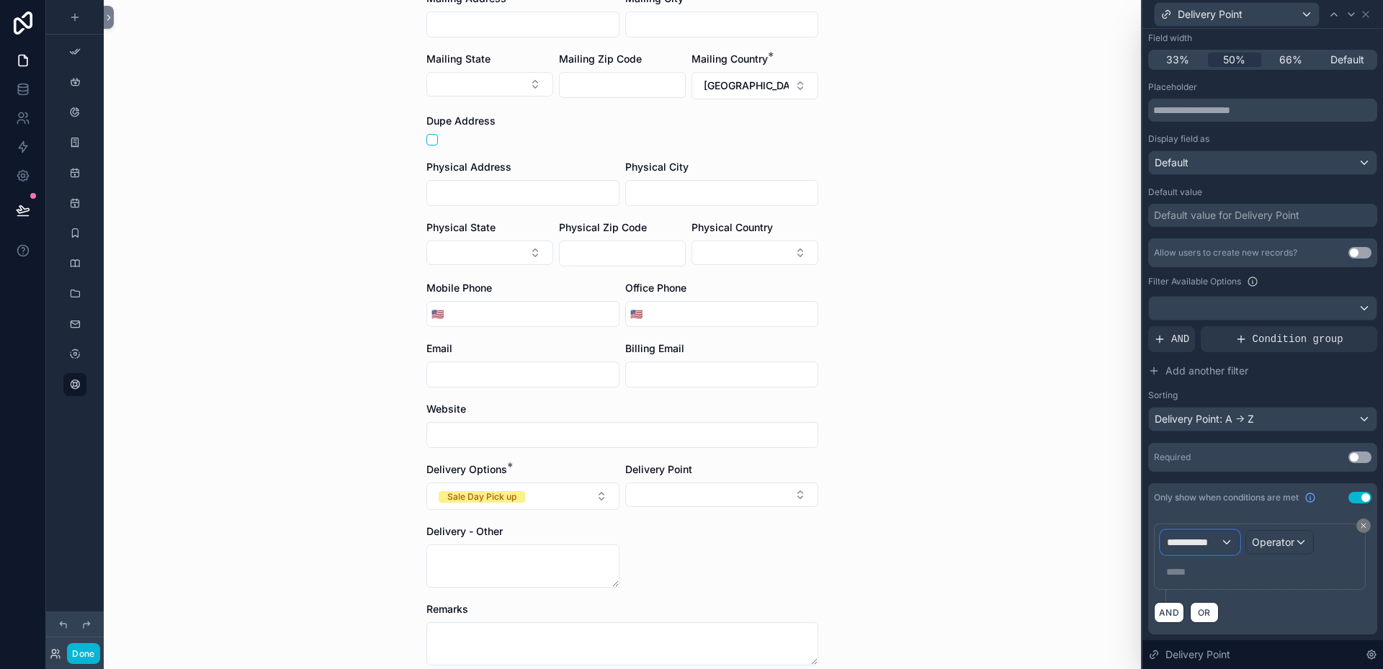
click at [1223, 541] on div "**********" at bounding box center [1200, 542] width 78 height 23
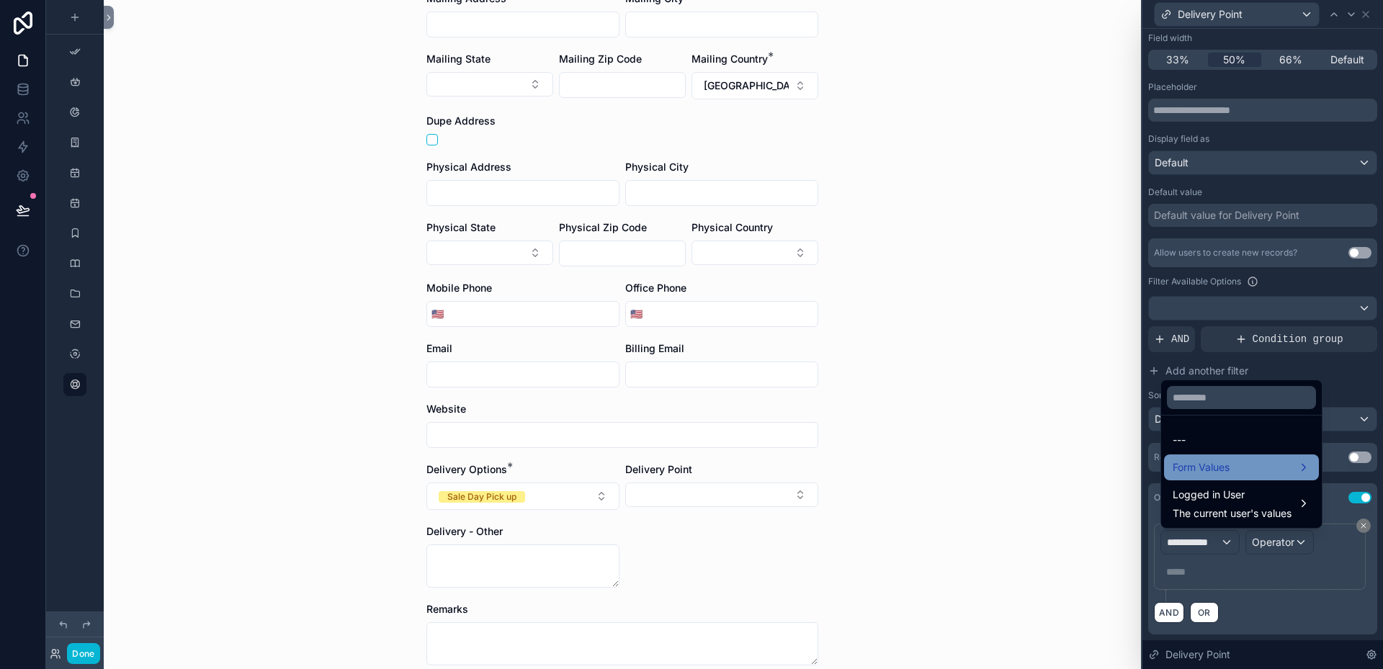
click at [1210, 466] on span "Form Values" at bounding box center [1201, 467] width 57 height 17
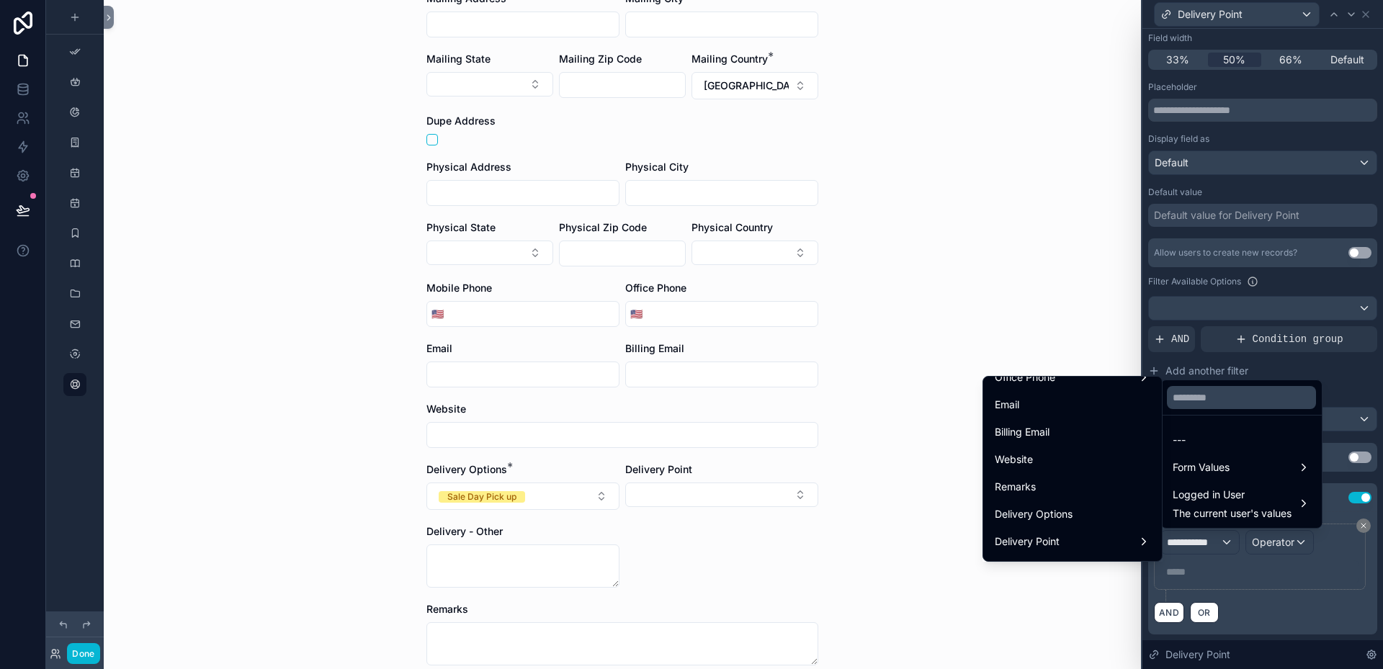
scroll to position [648, 0]
click at [1048, 481] on span "Delivery Options" at bounding box center [1034, 483] width 78 height 17
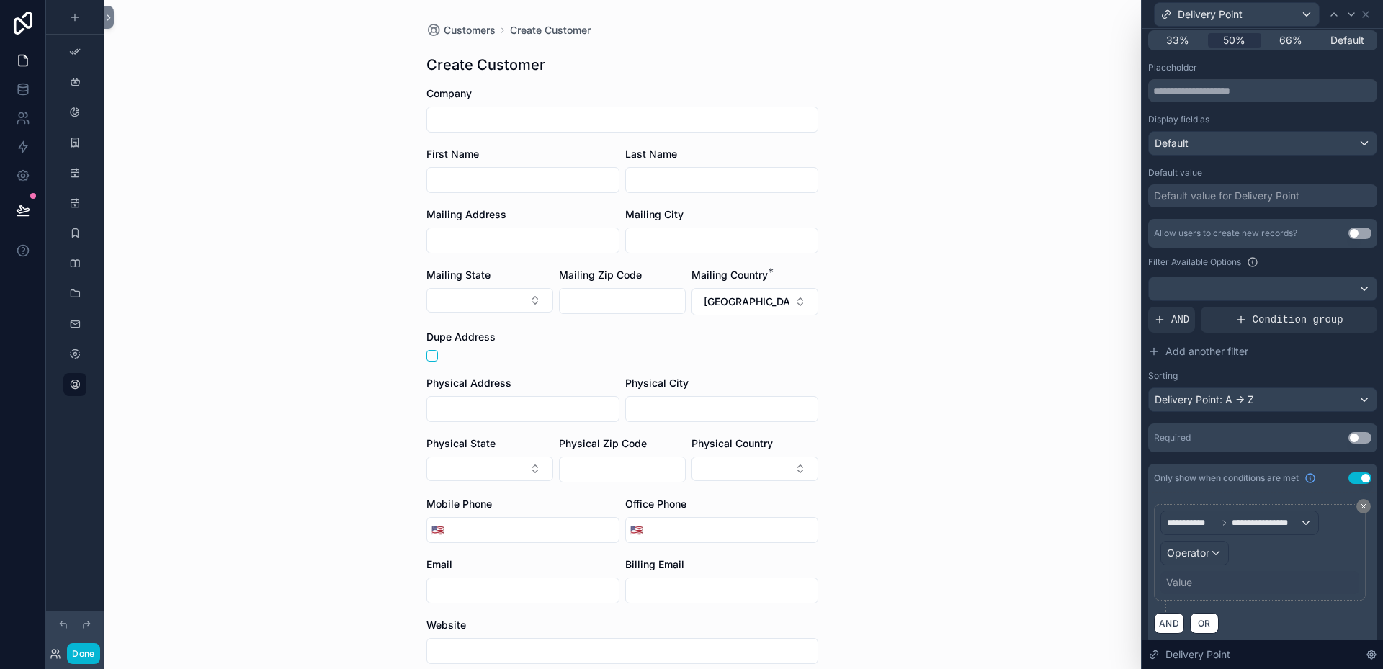
scroll to position [162, 0]
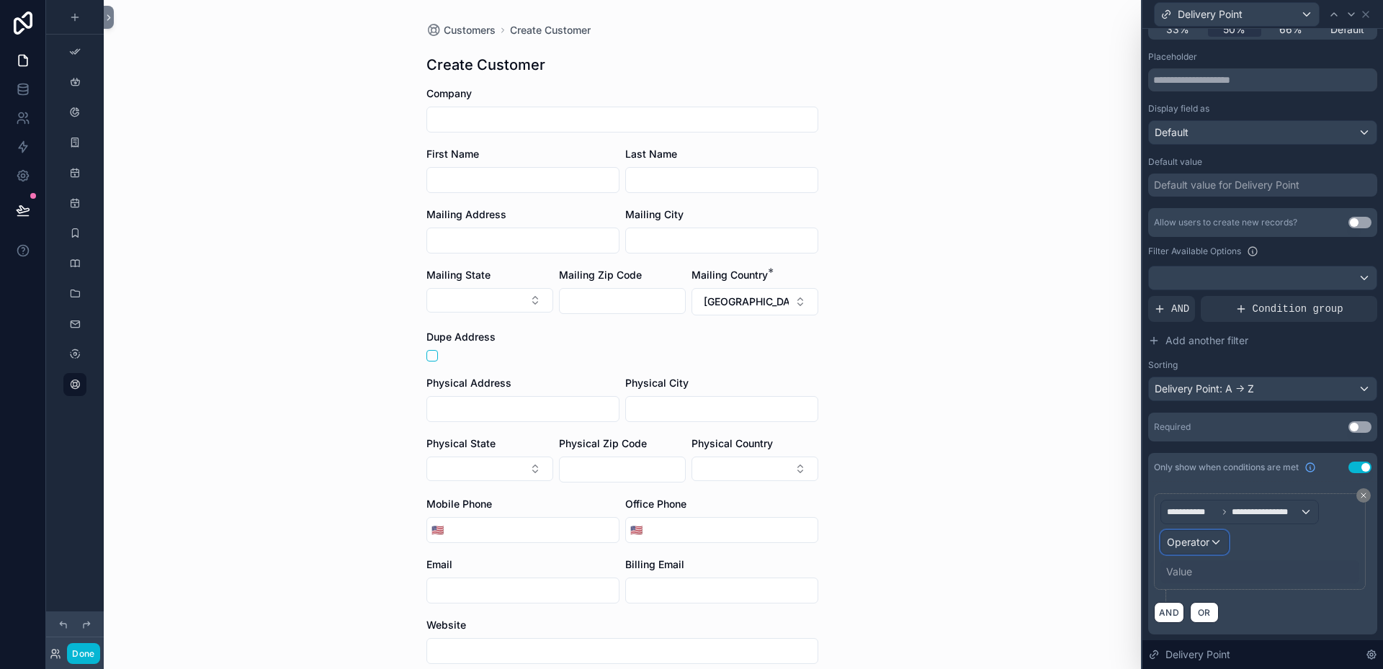
click at [1216, 543] on div "Operator" at bounding box center [1194, 542] width 67 height 23
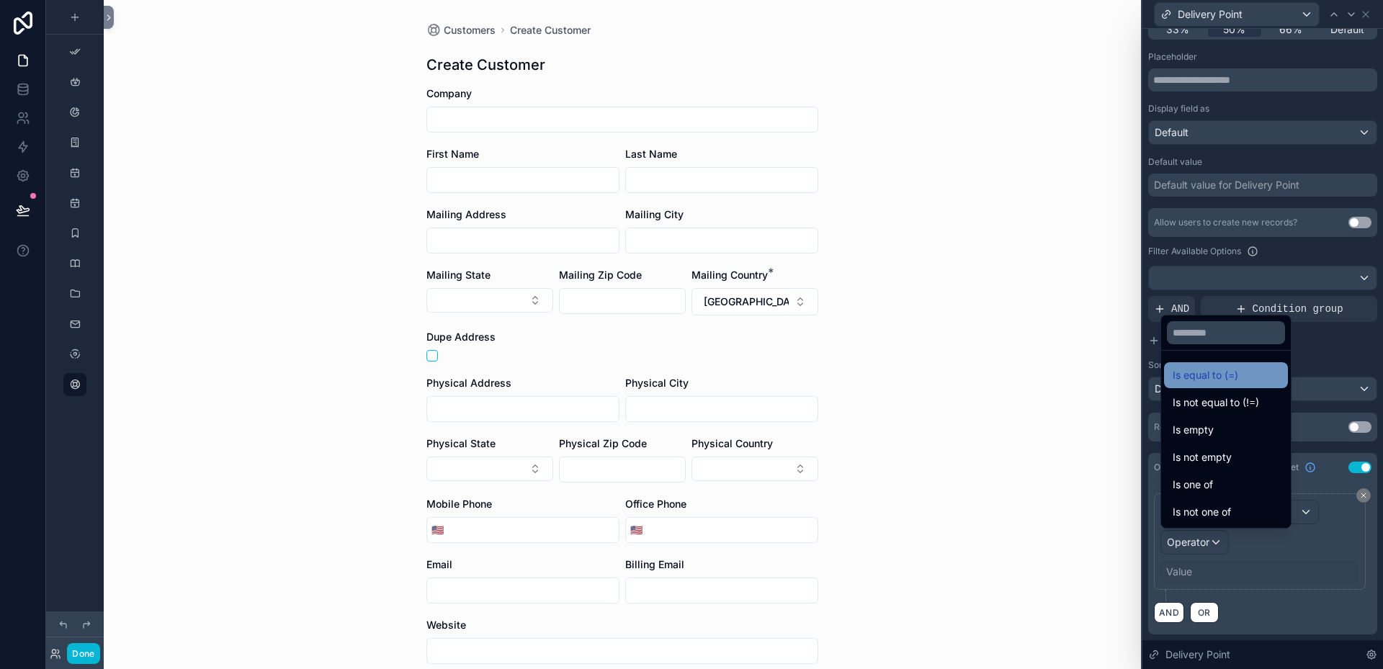
click at [1225, 370] on span "Is equal to (=)" at bounding box center [1206, 375] width 66 height 17
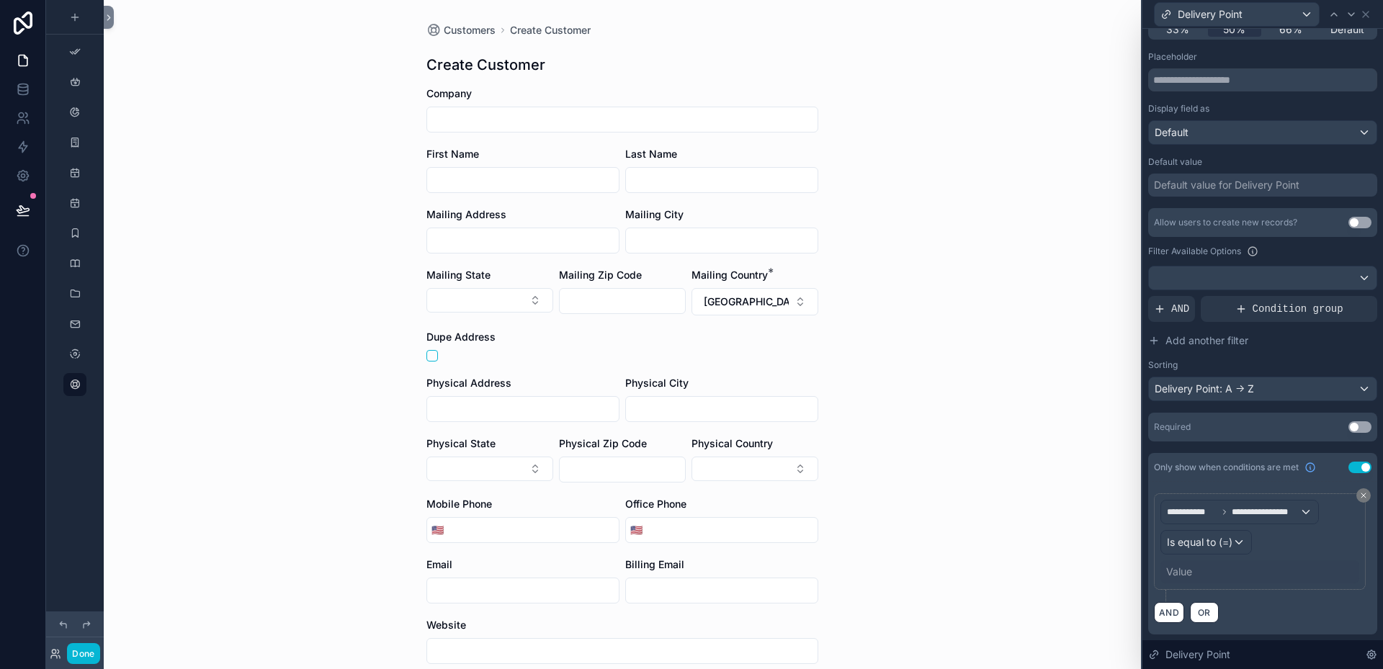
click at [1186, 572] on div "Value" at bounding box center [1179, 572] width 26 height 14
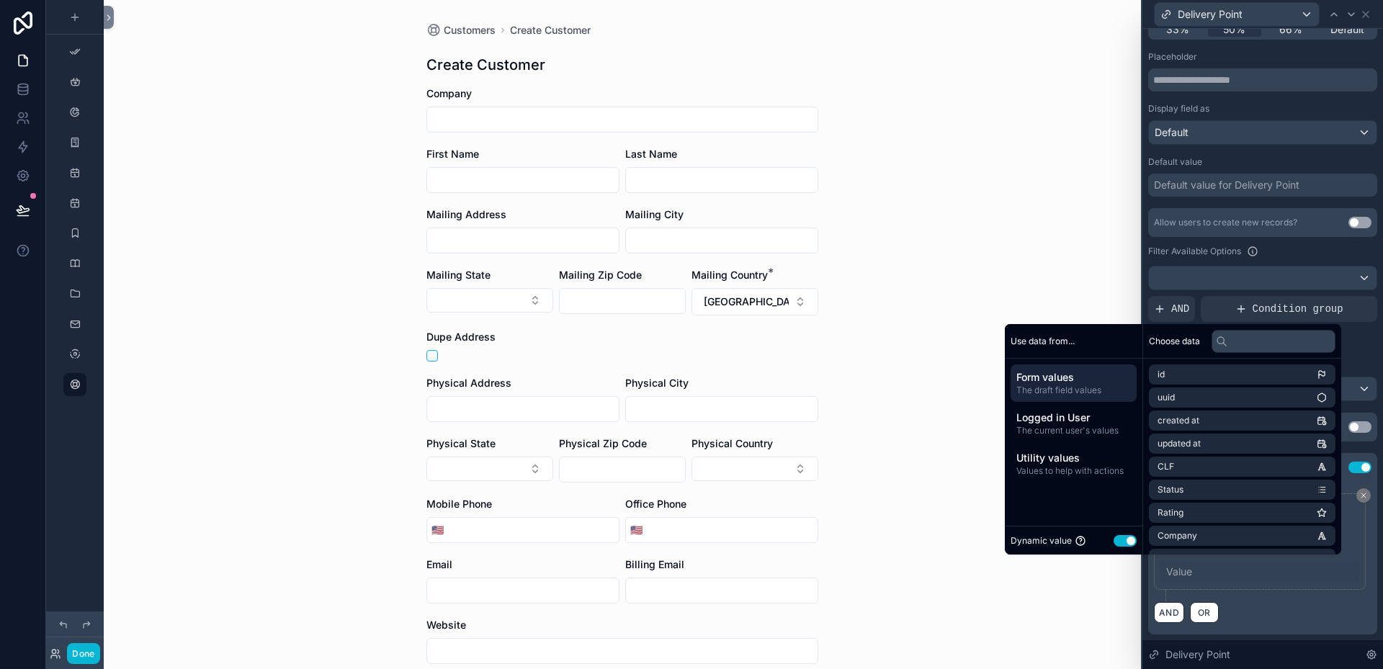
click at [1114, 540] on button "Use setting" at bounding box center [1125, 541] width 23 height 12
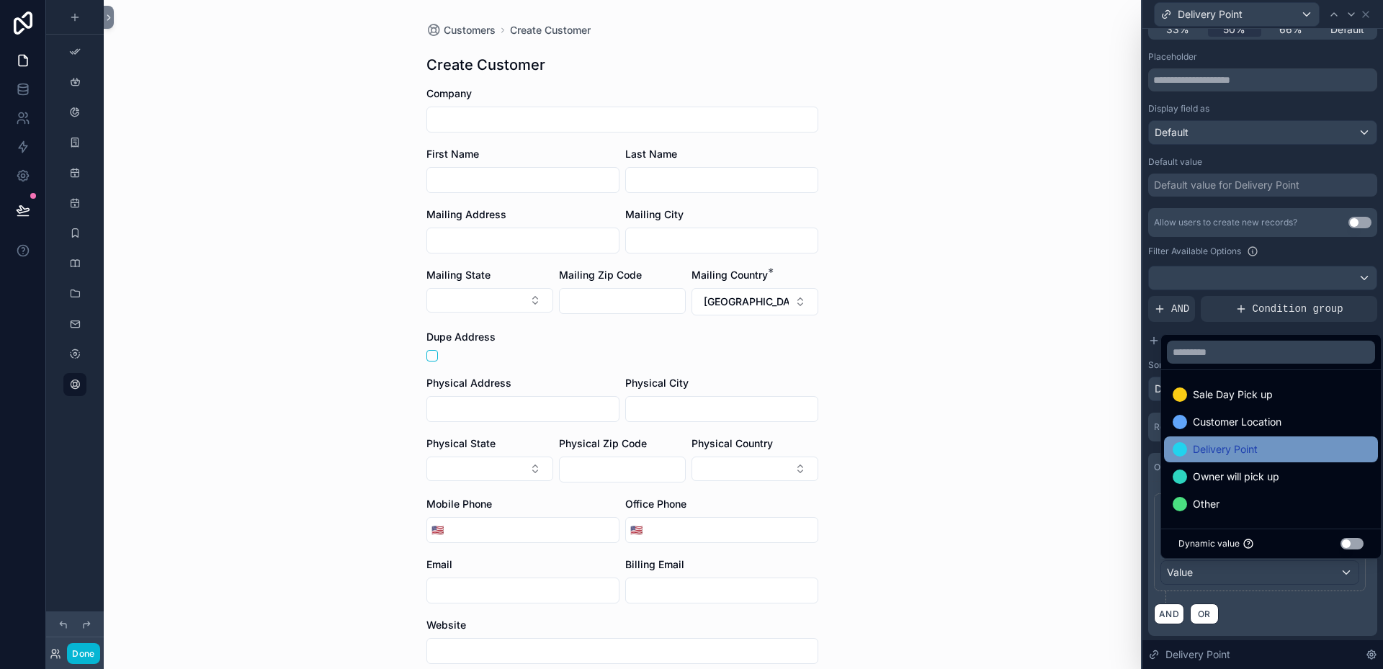
click at [1198, 454] on span "Delivery Point" at bounding box center [1225, 449] width 65 height 17
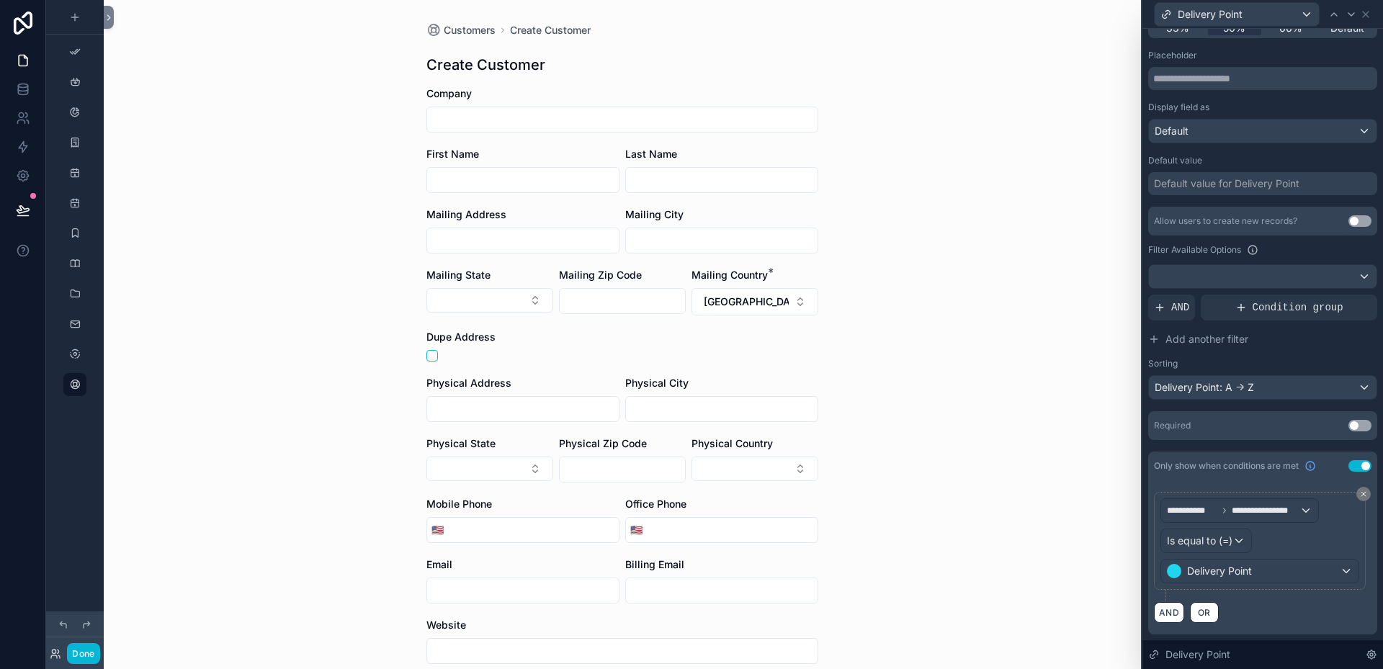
click at [1302, 246] on div "Filter Available Options" at bounding box center [1262, 249] width 229 height 17
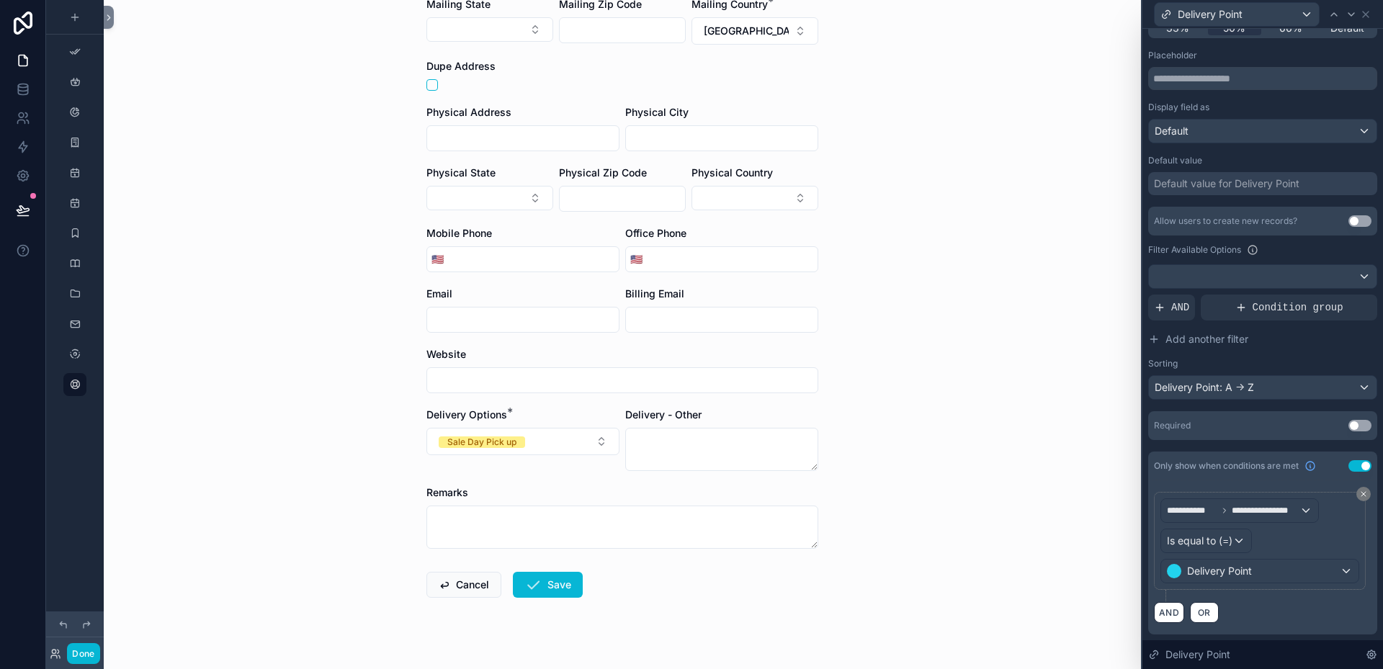
scroll to position [288, 0]
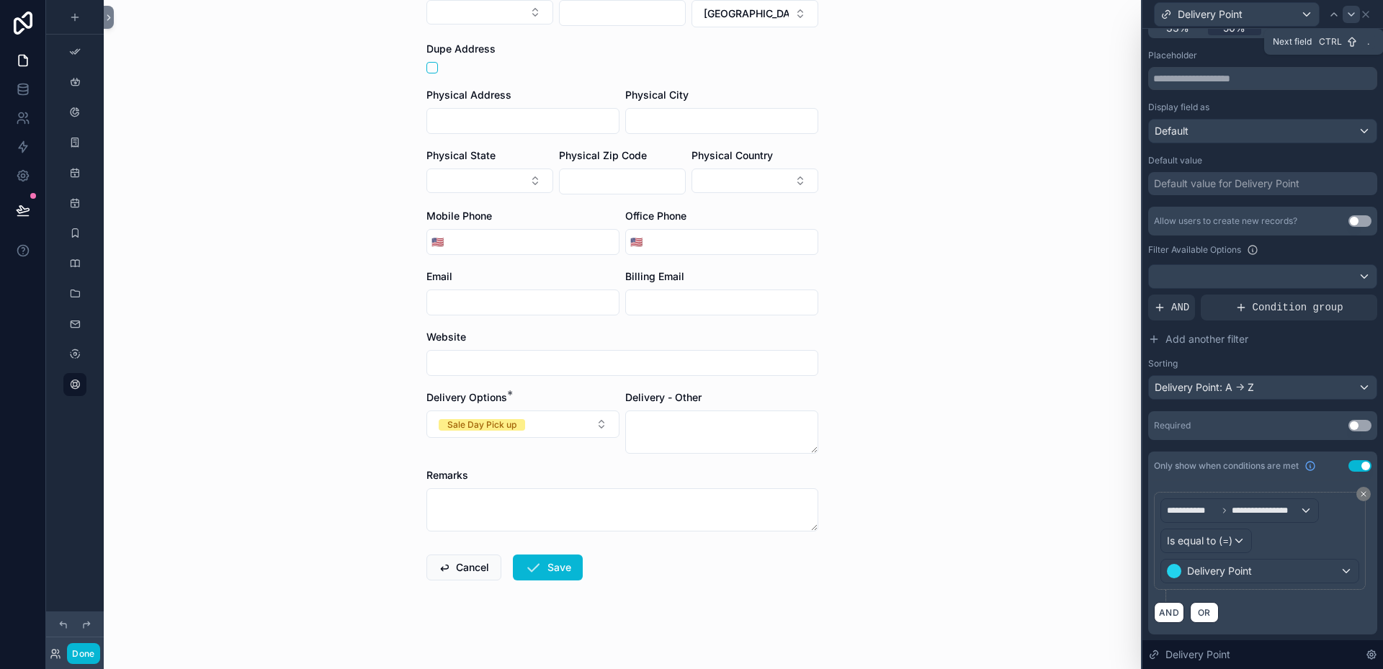
click at [1354, 14] on icon at bounding box center [1352, 15] width 12 height 12
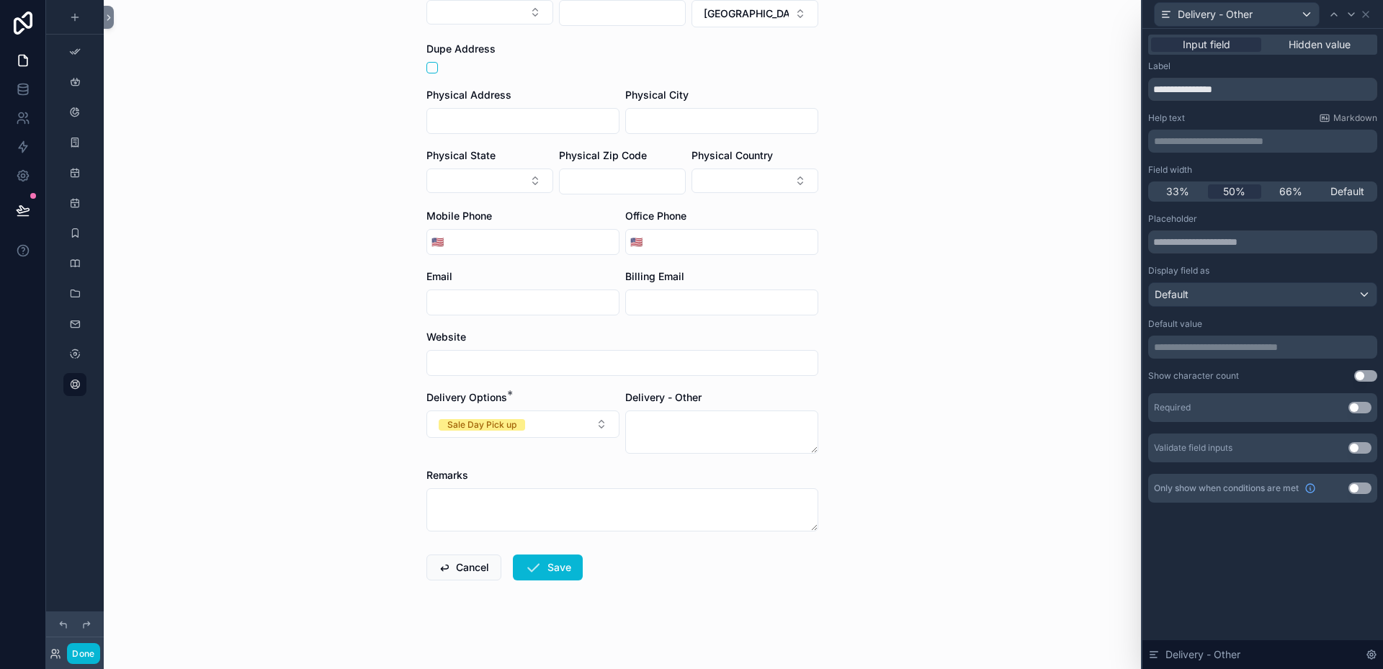
click at [1363, 489] on button "Use setting" at bounding box center [1360, 489] width 23 height 12
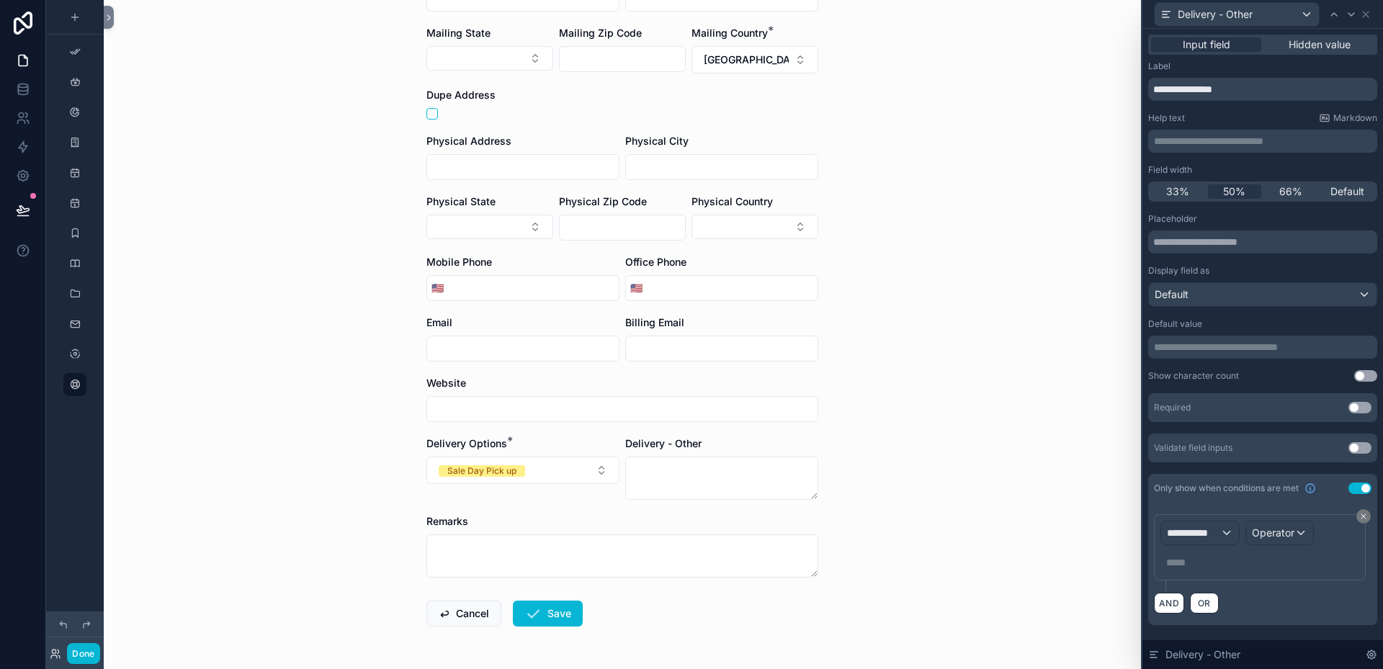
scroll to position [292, 0]
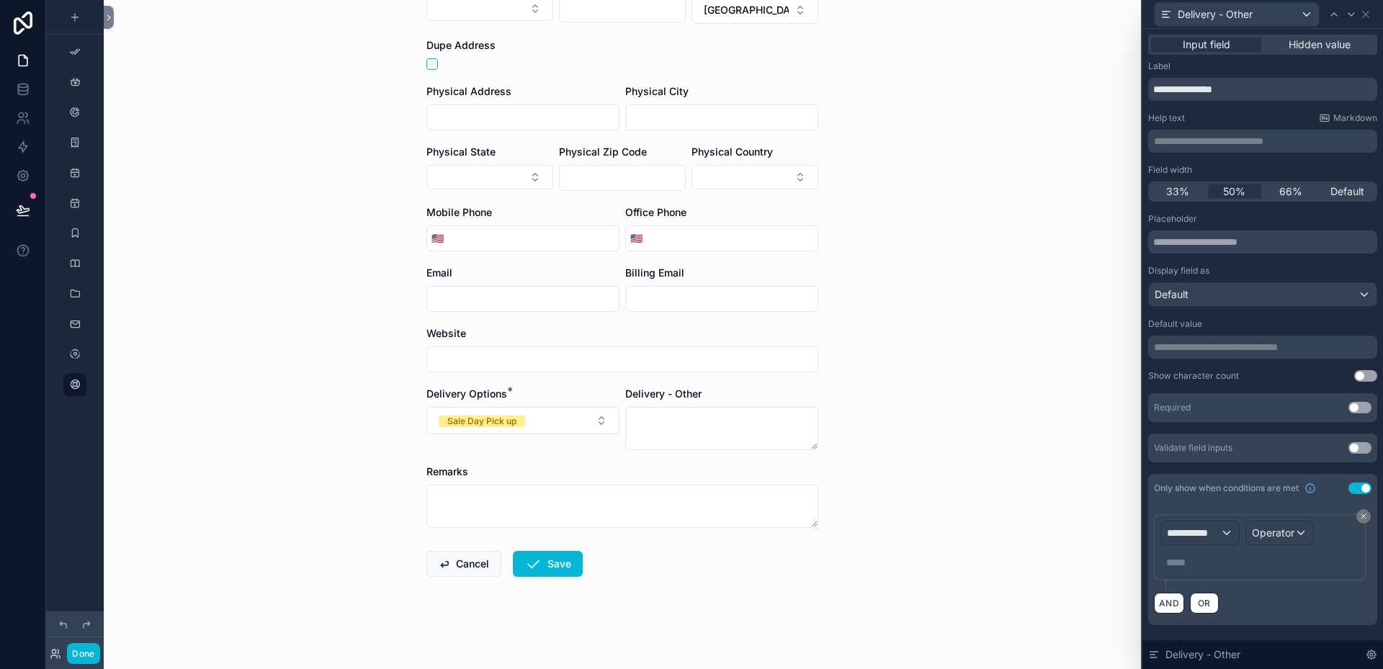
click at [946, 491] on div "Customers Create Customer Create Customer Company First Name Last Name Mailing …" at bounding box center [622, 334] width 1037 height 669
click at [1228, 531] on div "**********" at bounding box center [1200, 533] width 78 height 23
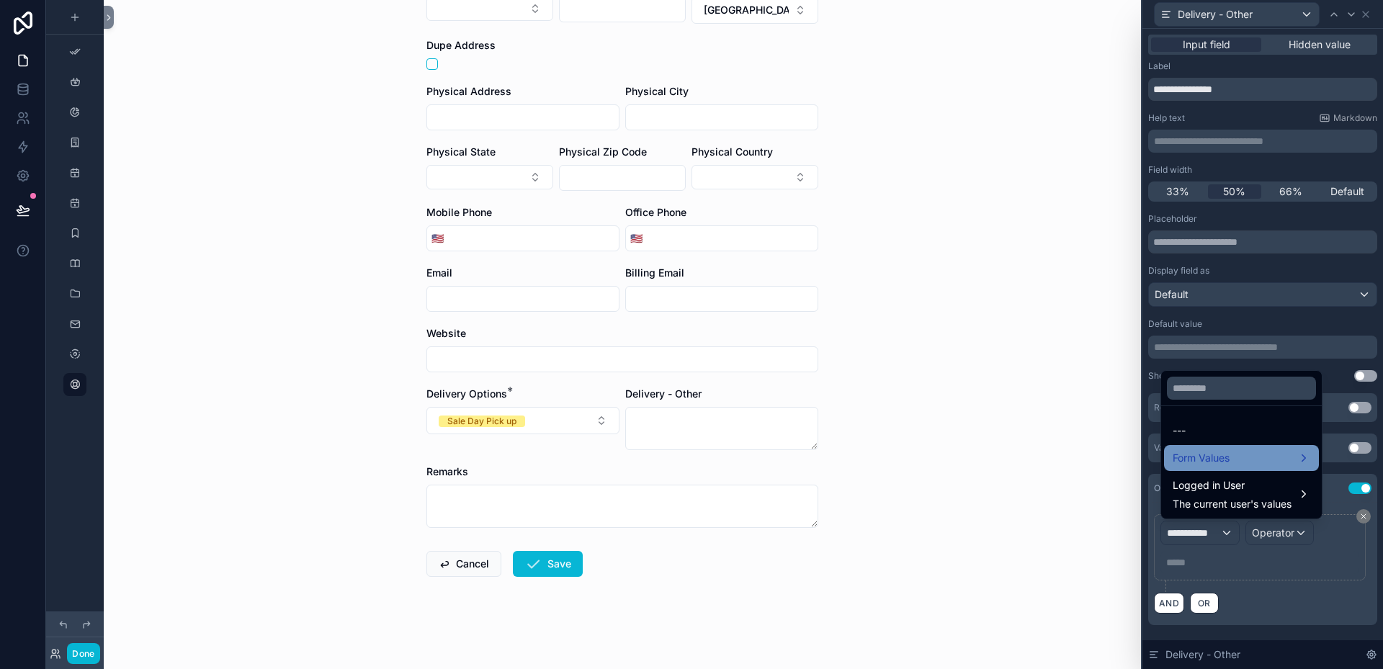
click at [1205, 458] on span "Form Values" at bounding box center [1201, 458] width 57 height 17
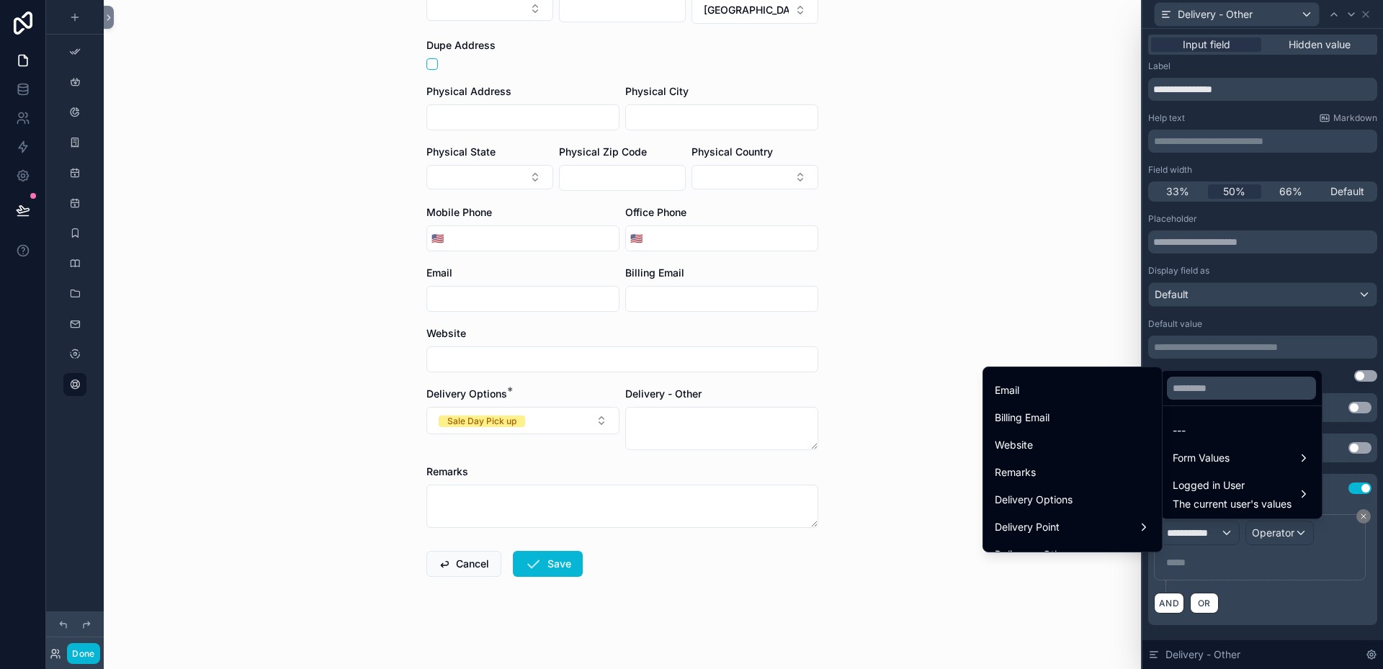
scroll to position [648, 0]
click at [1045, 478] on span "Delivery Options" at bounding box center [1034, 473] width 78 height 17
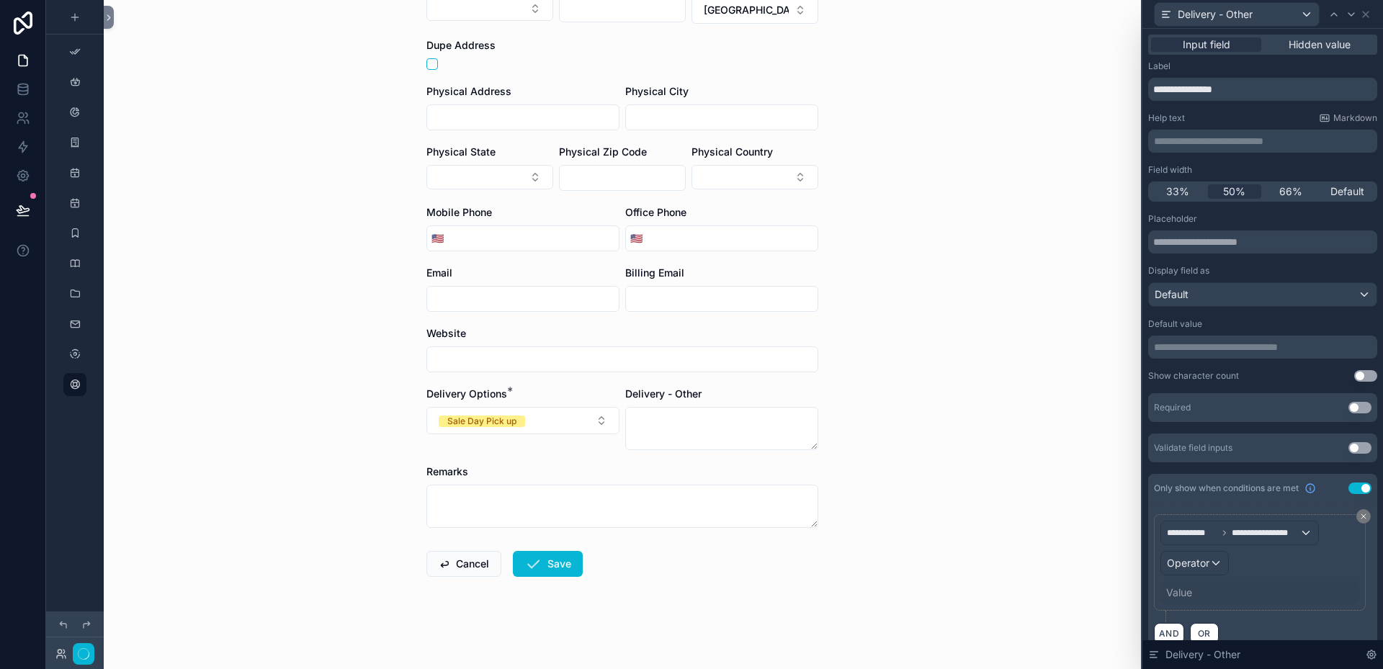
scroll to position [0, 0]
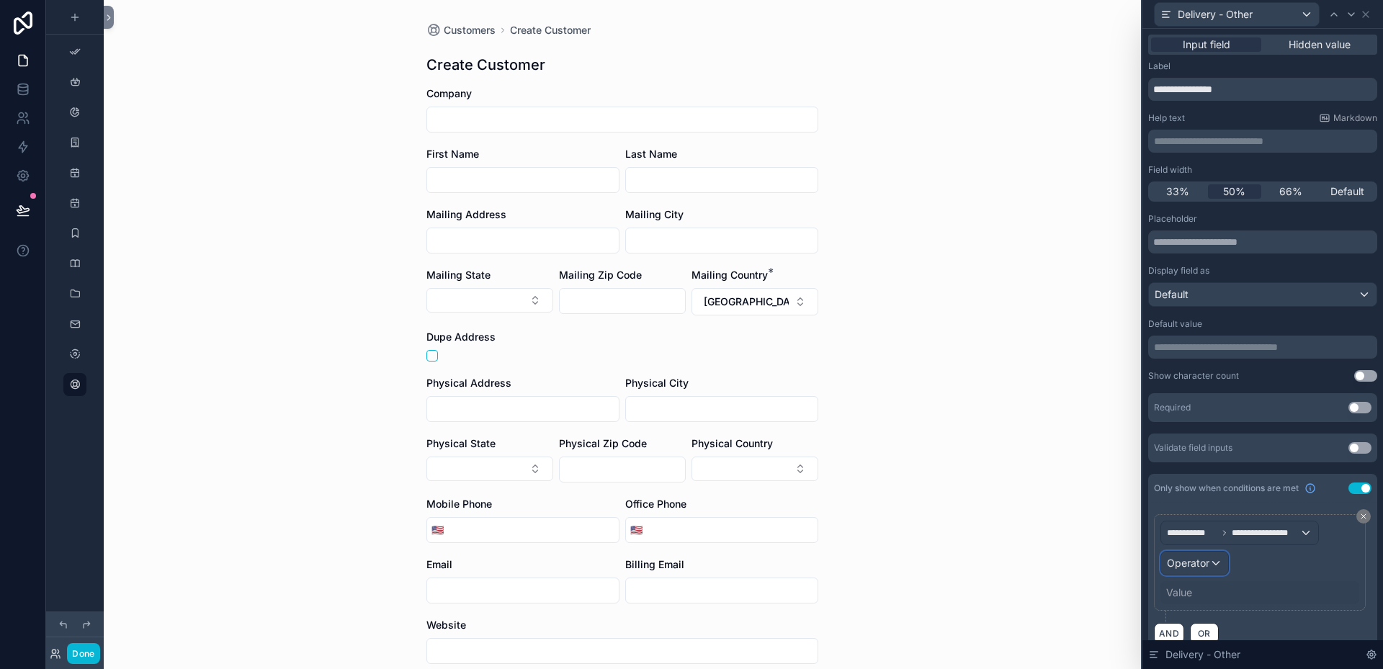
click at [1220, 561] on div "Operator" at bounding box center [1194, 563] width 67 height 23
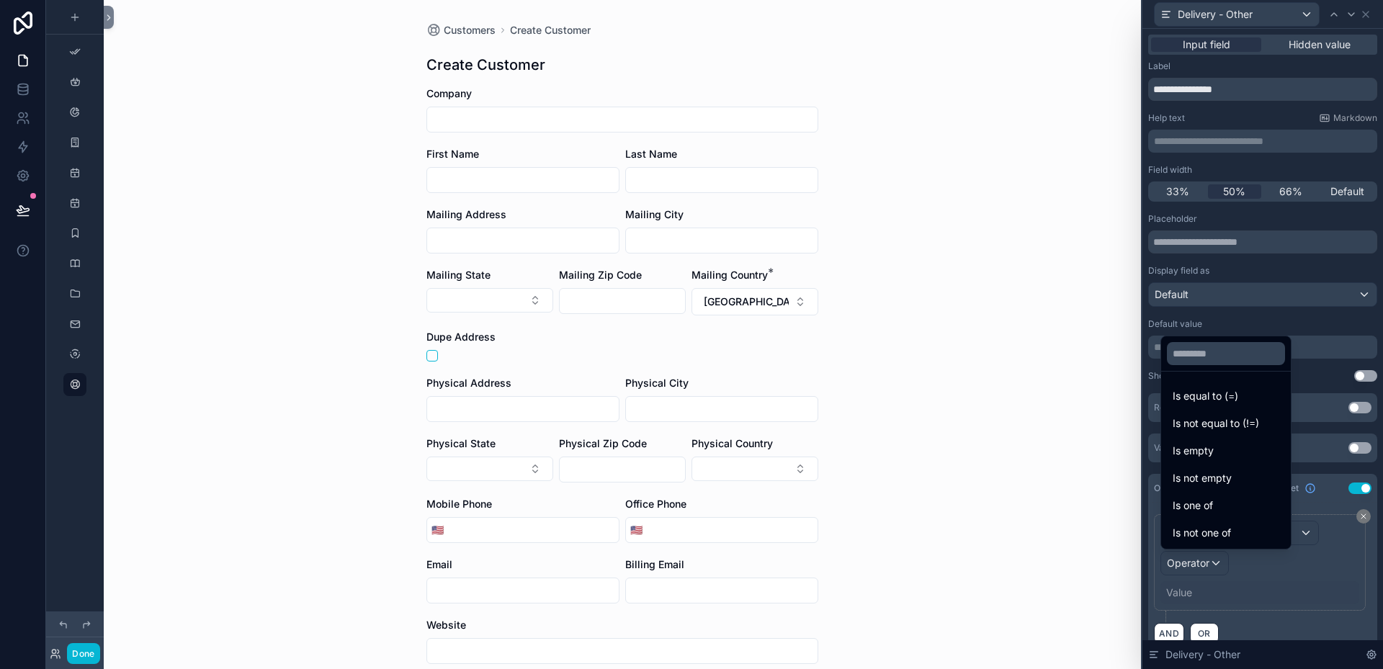
click at [1208, 400] on span "Is equal to (=)" at bounding box center [1206, 396] width 66 height 17
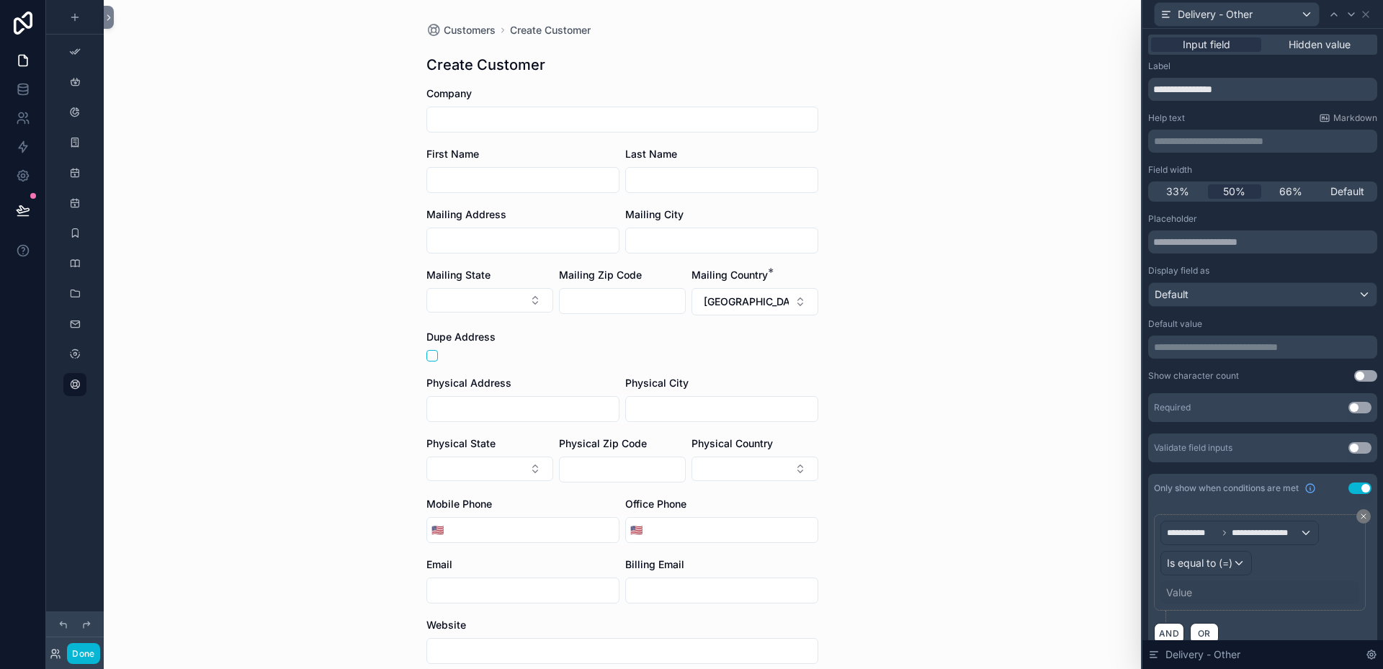
click at [1192, 589] on div "Value" at bounding box center [1179, 593] width 26 height 14
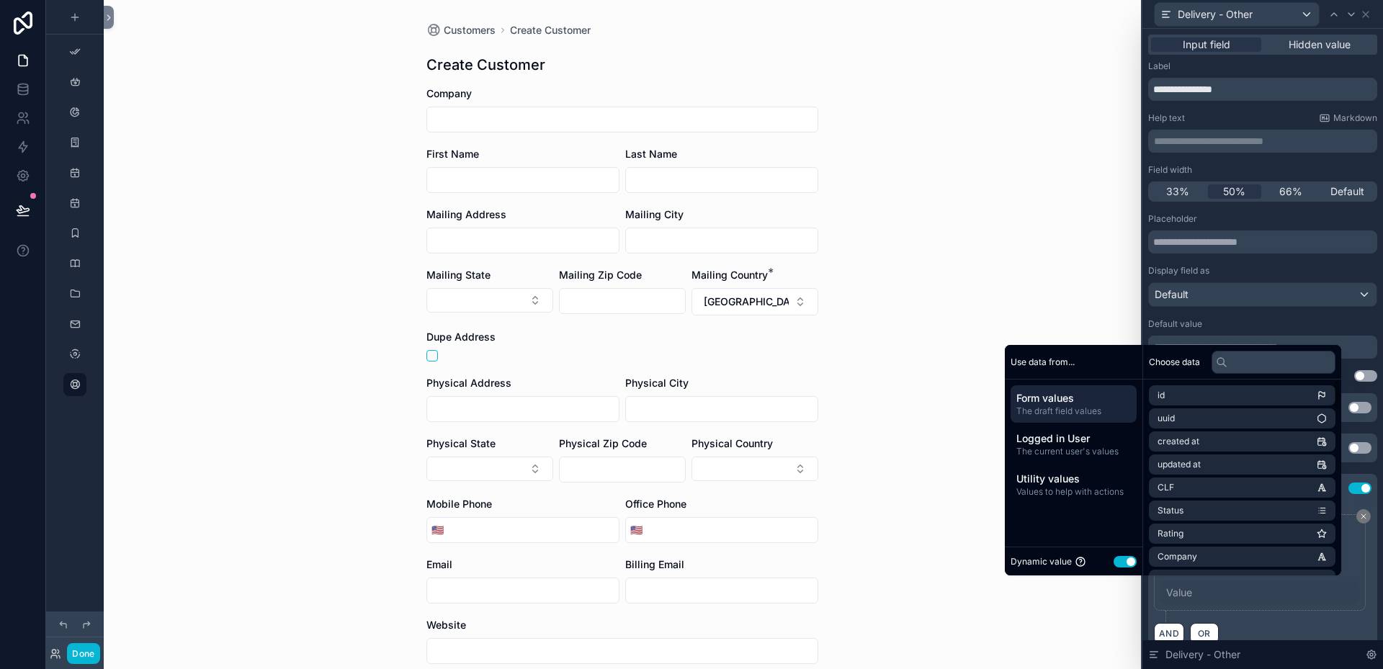
click at [1115, 563] on button "Use setting" at bounding box center [1125, 562] width 23 height 12
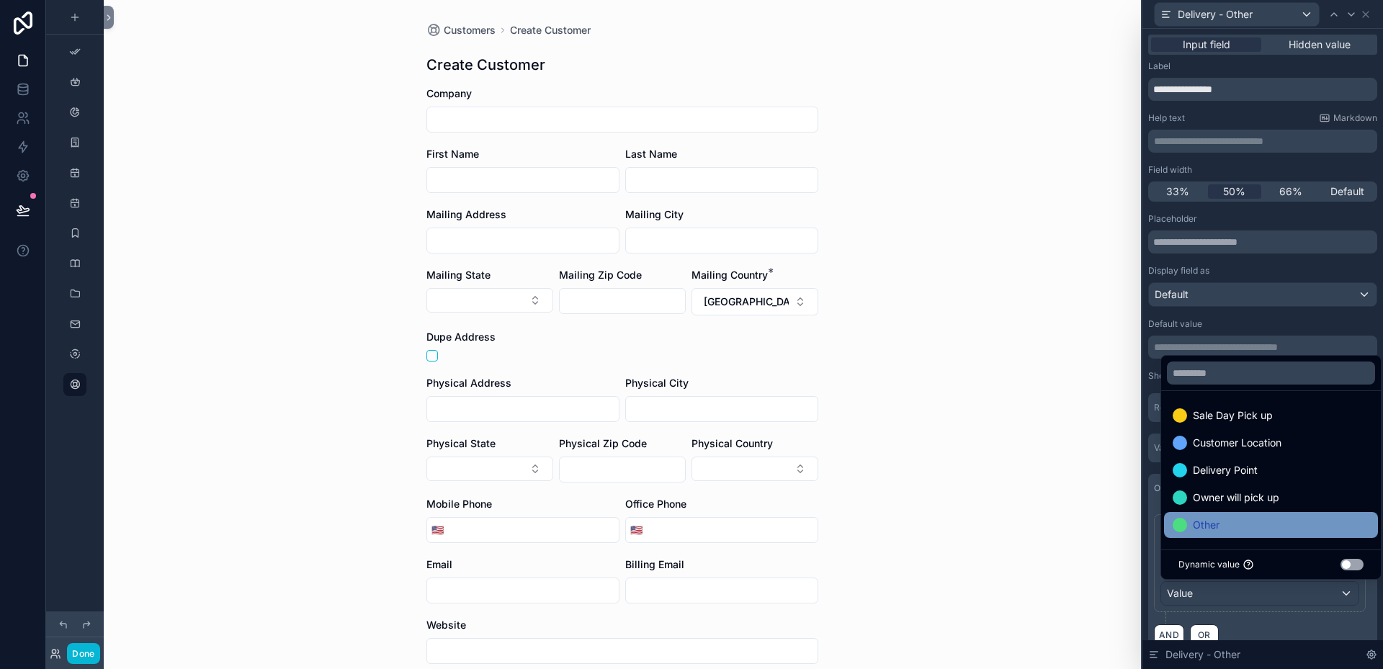
click at [1202, 529] on span "Other" at bounding box center [1206, 525] width 27 height 17
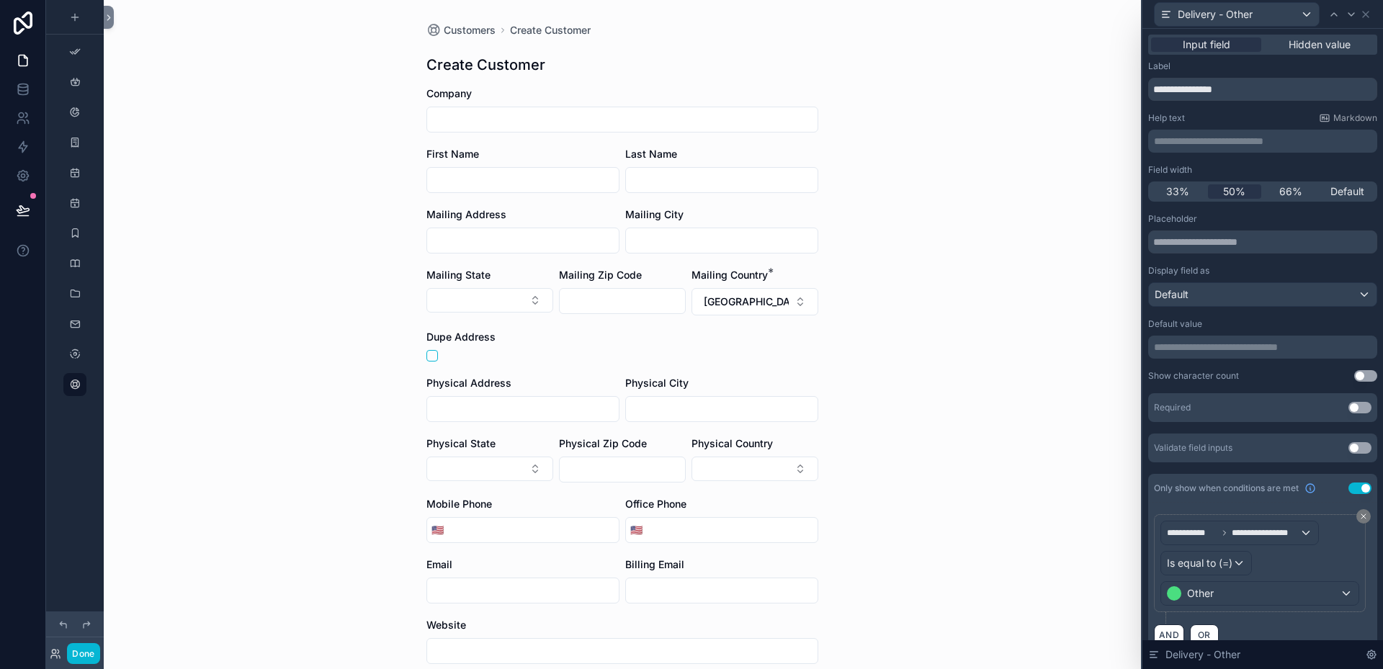
click at [1322, 316] on div "**********" at bounding box center [1262, 337] width 229 height 249
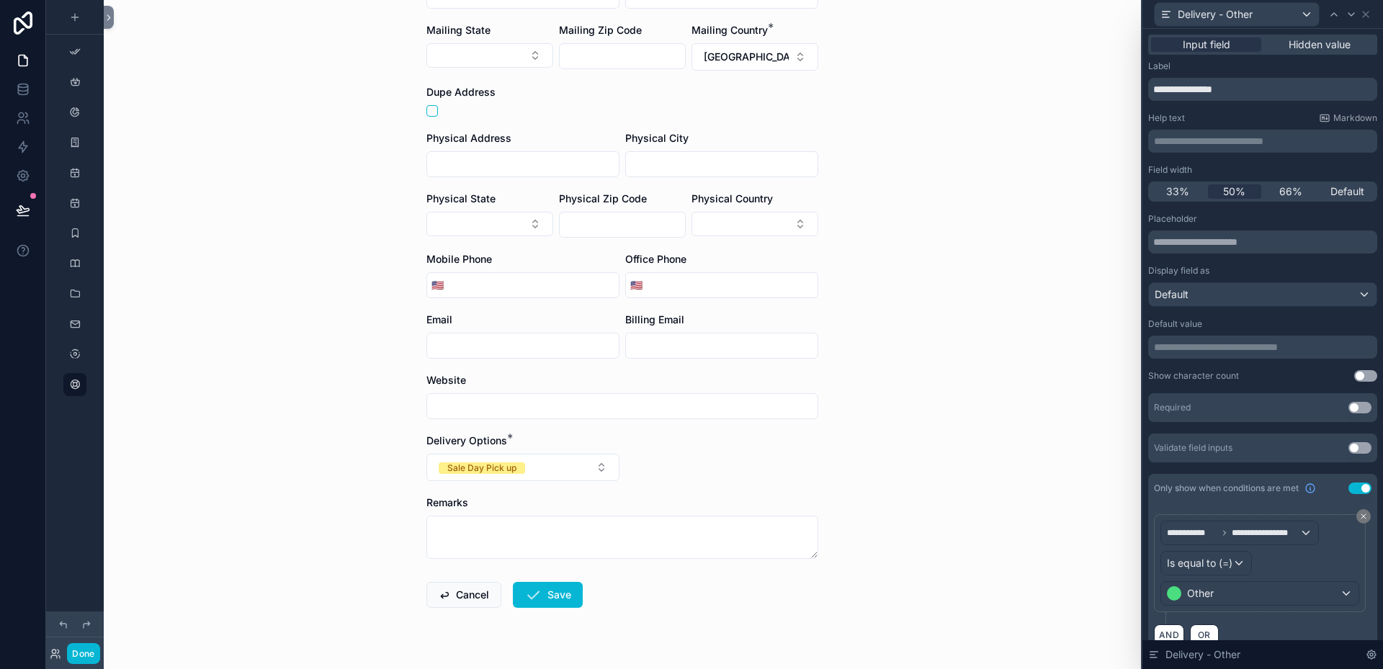
scroll to position [276, 0]
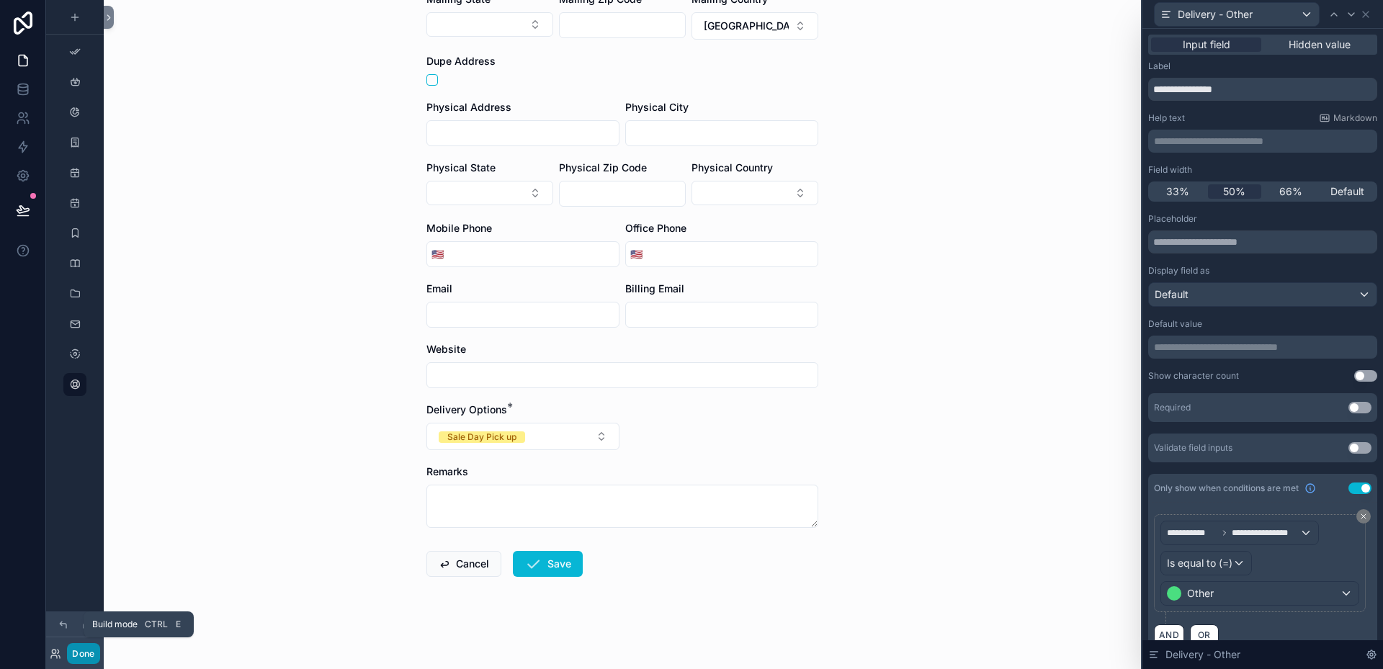
click at [84, 654] on button "Done" at bounding box center [83, 653] width 32 height 21
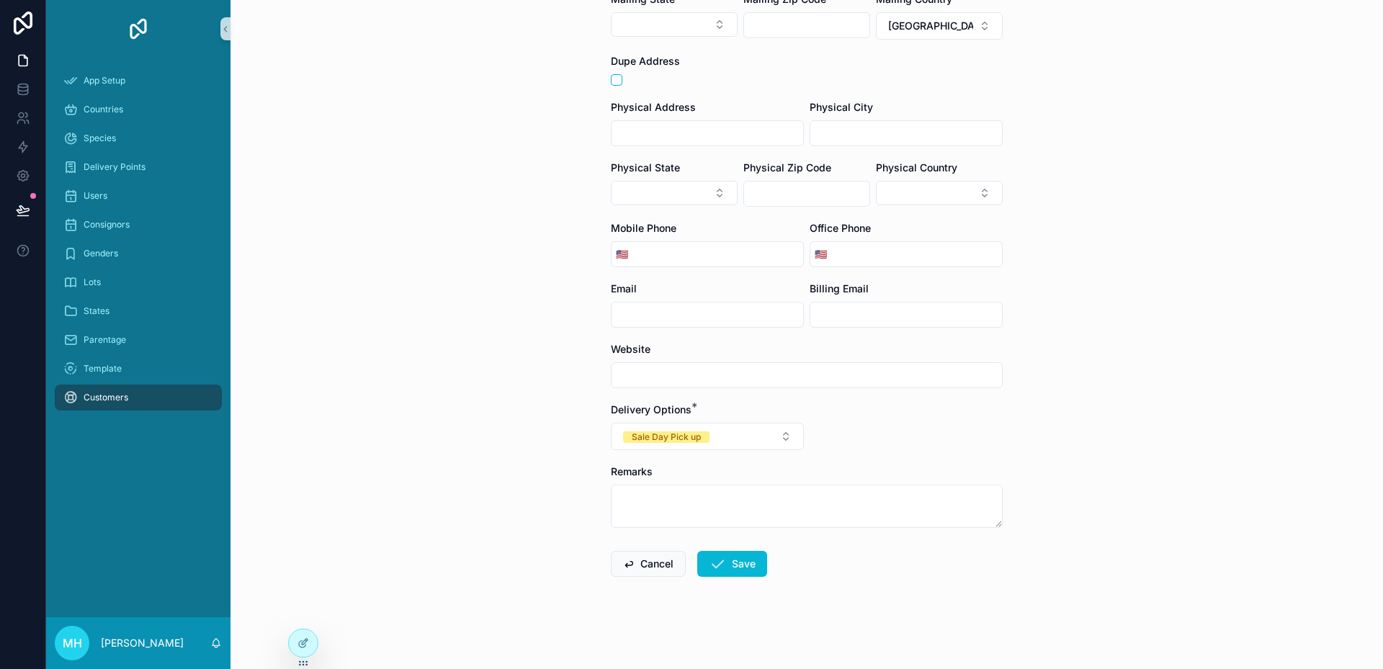
scroll to position [0, 0]
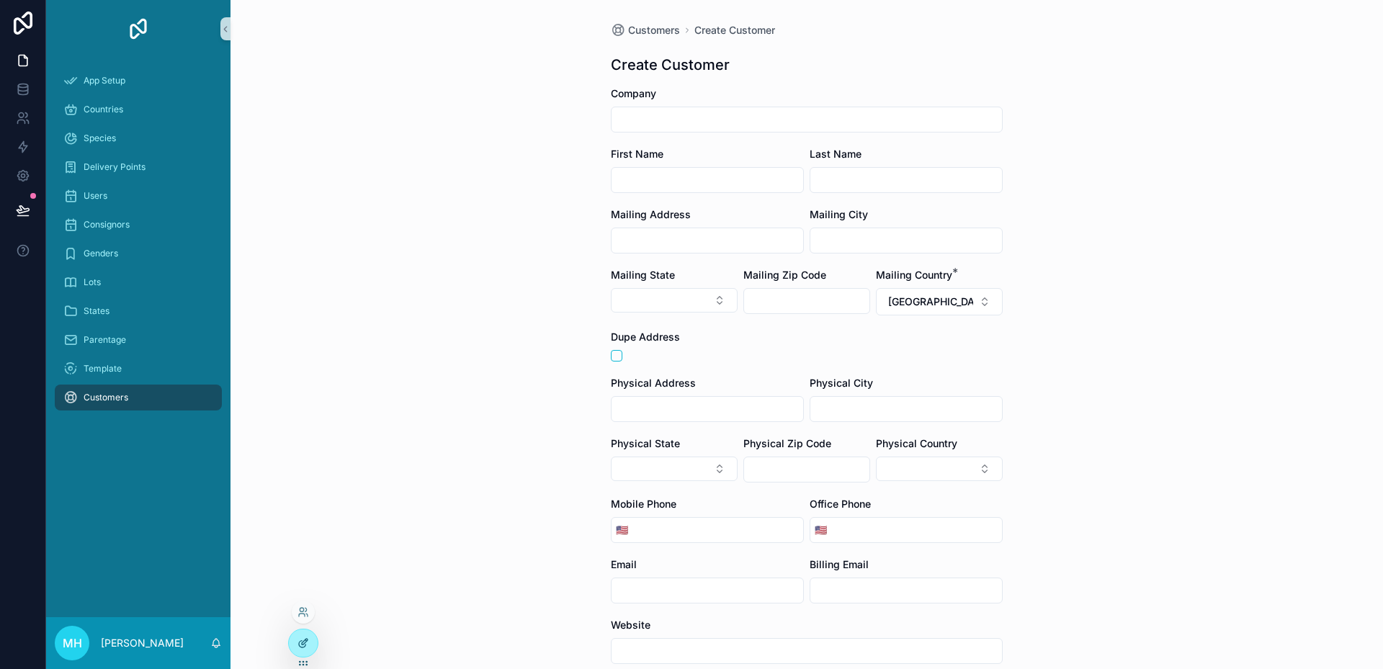
click at [304, 639] on icon at bounding box center [304, 644] width 12 height 12
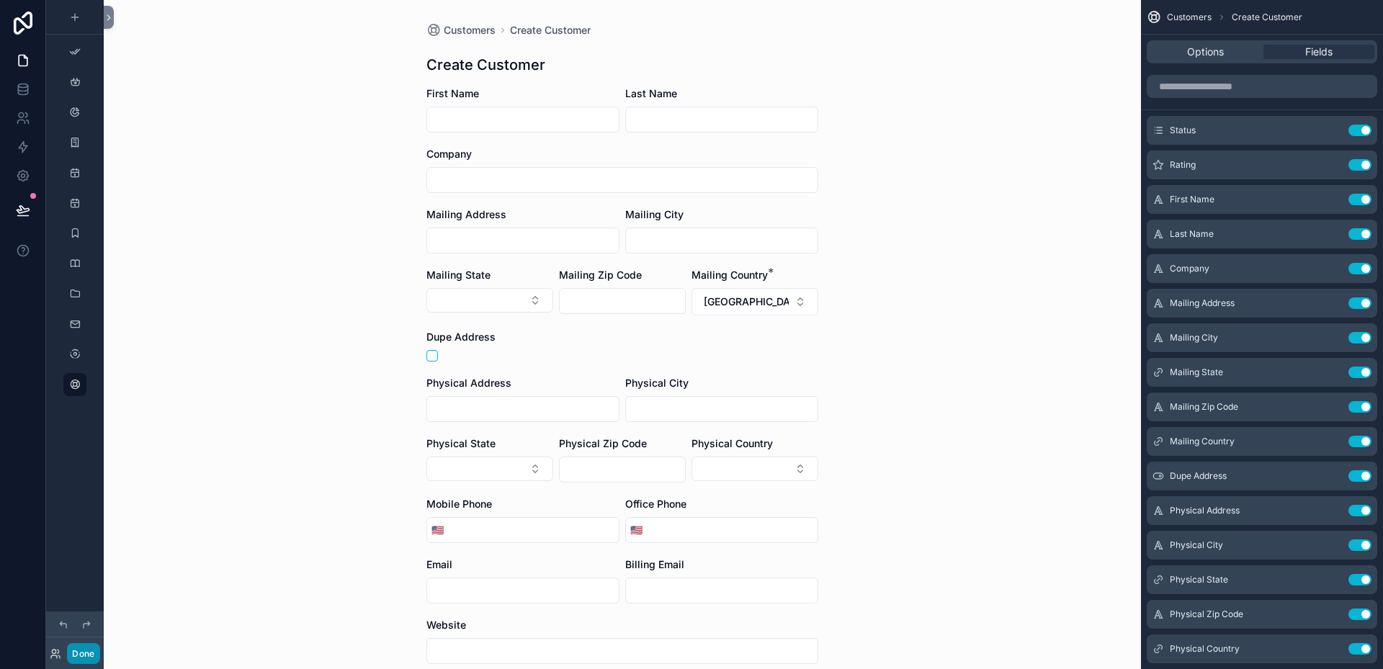
click at [83, 650] on button "Done" at bounding box center [83, 653] width 32 height 21
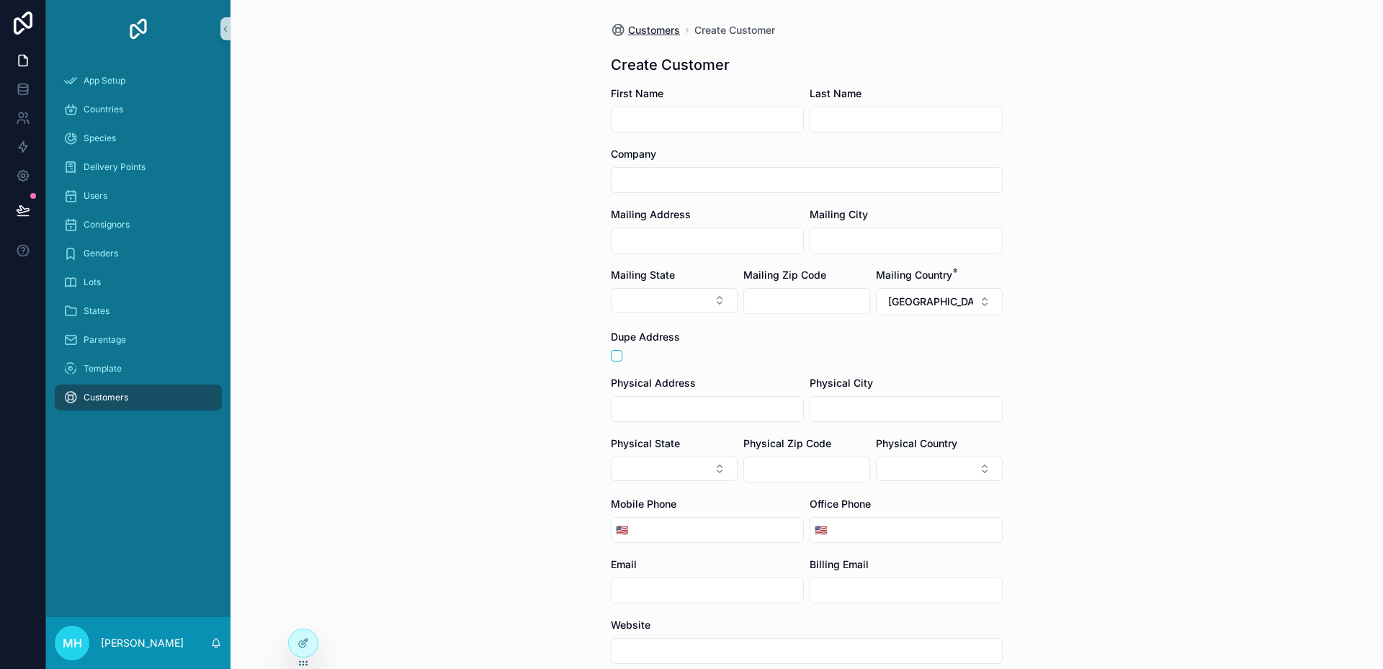
click at [648, 32] on span "Customers" at bounding box center [654, 30] width 52 height 14
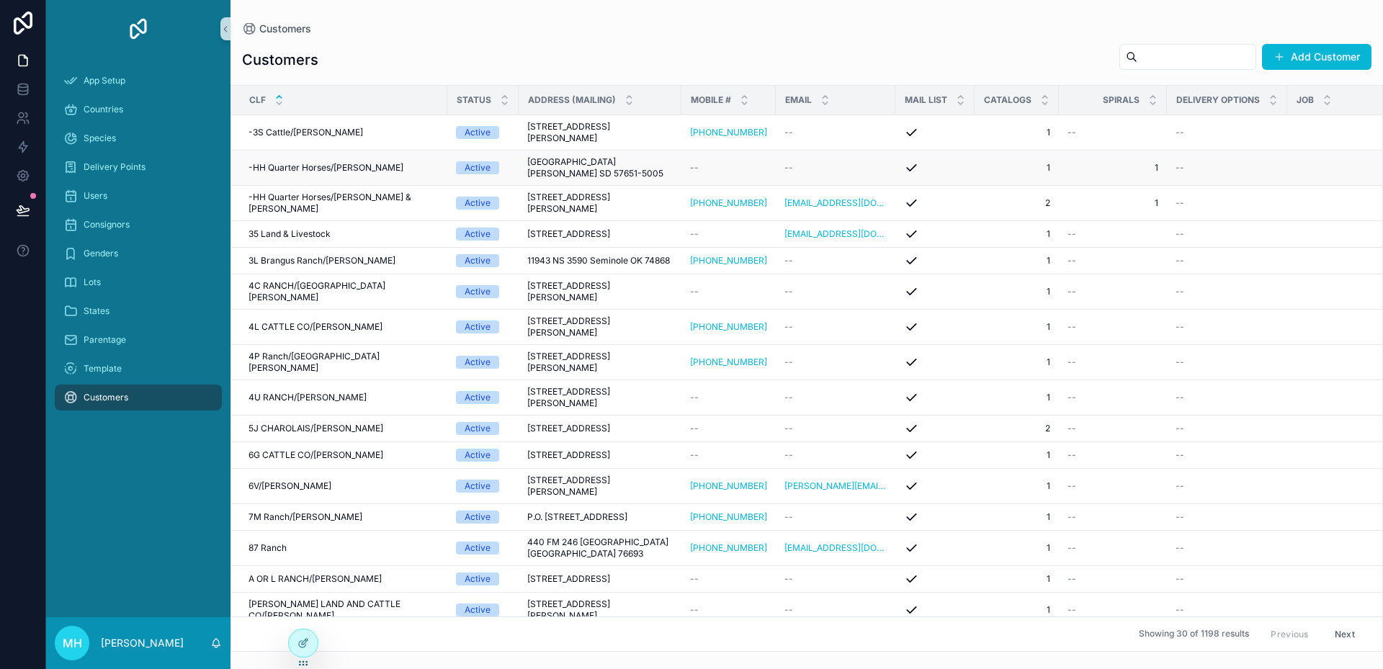
click at [589, 166] on span "[GEOGRAPHIC_DATA] [PERSON_NAME] SD 57651-5005" at bounding box center [600, 167] width 146 height 23
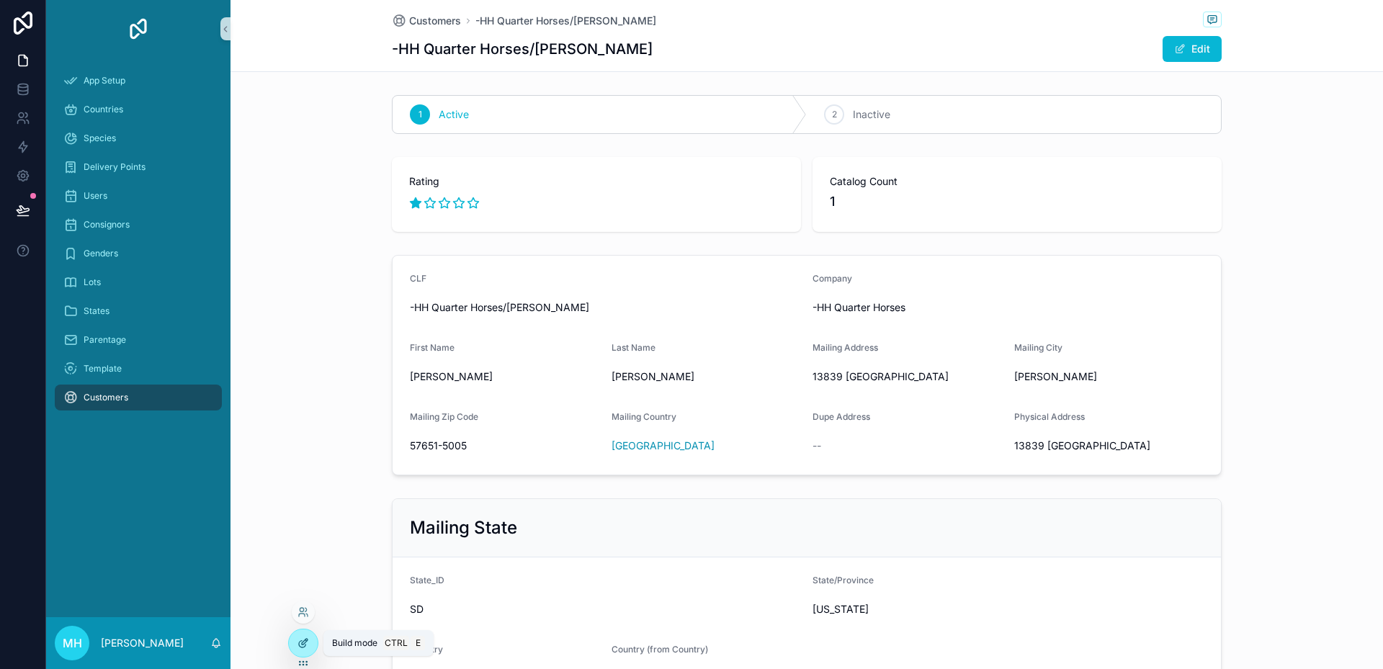
click at [299, 643] on icon at bounding box center [302, 644] width 6 height 6
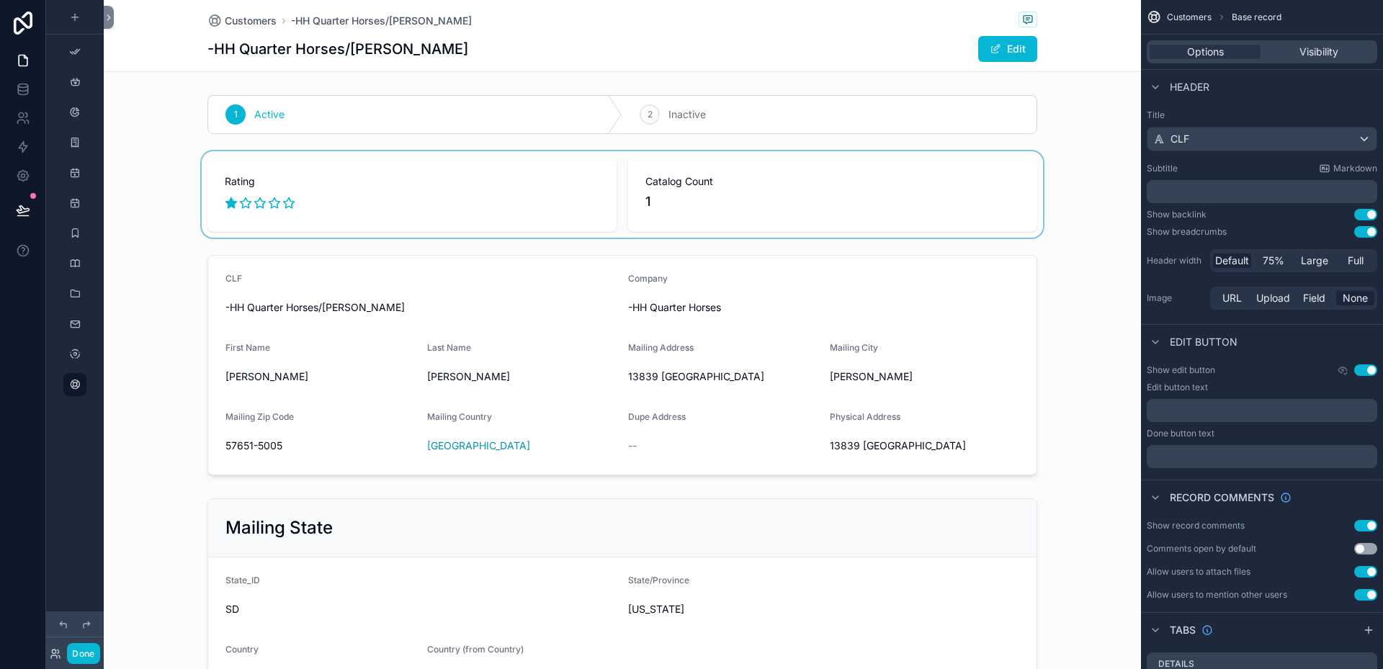
click at [985, 186] on div "scrollable content" at bounding box center [622, 194] width 1037 height 86
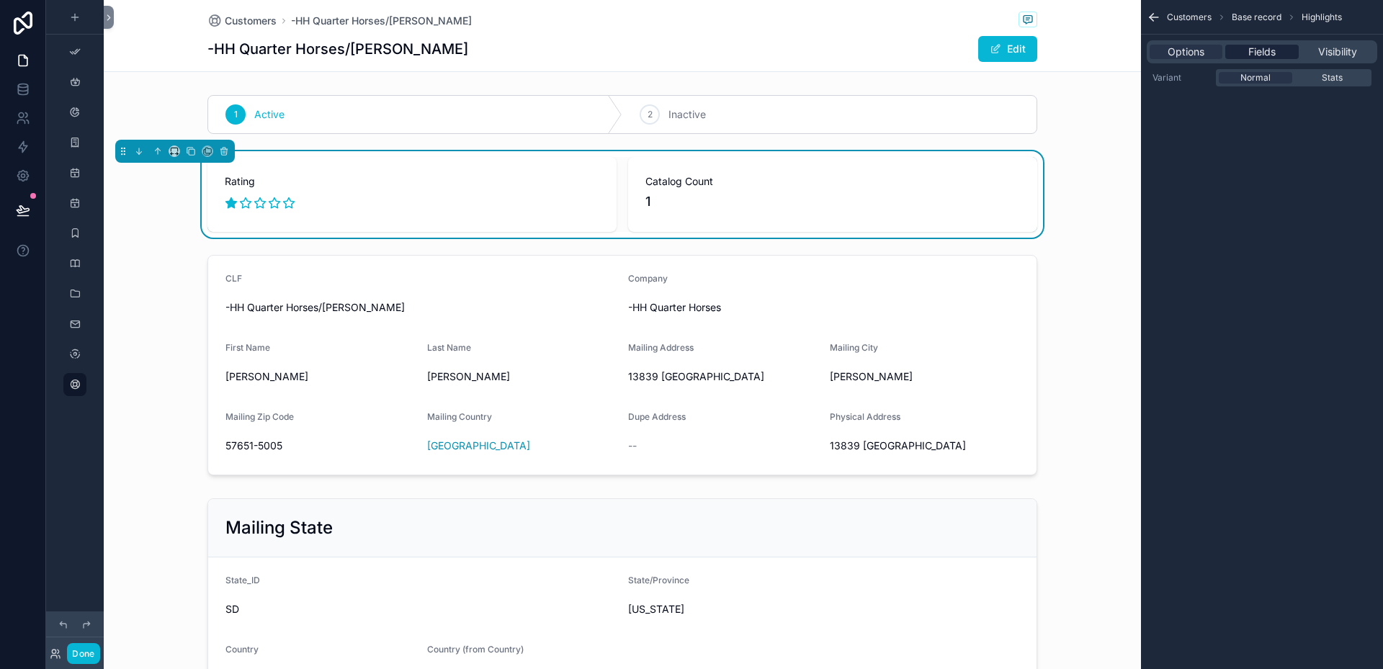
click at [1256, 53] on span "Fields" at bounding box center [1261, 52] width 27 height 14
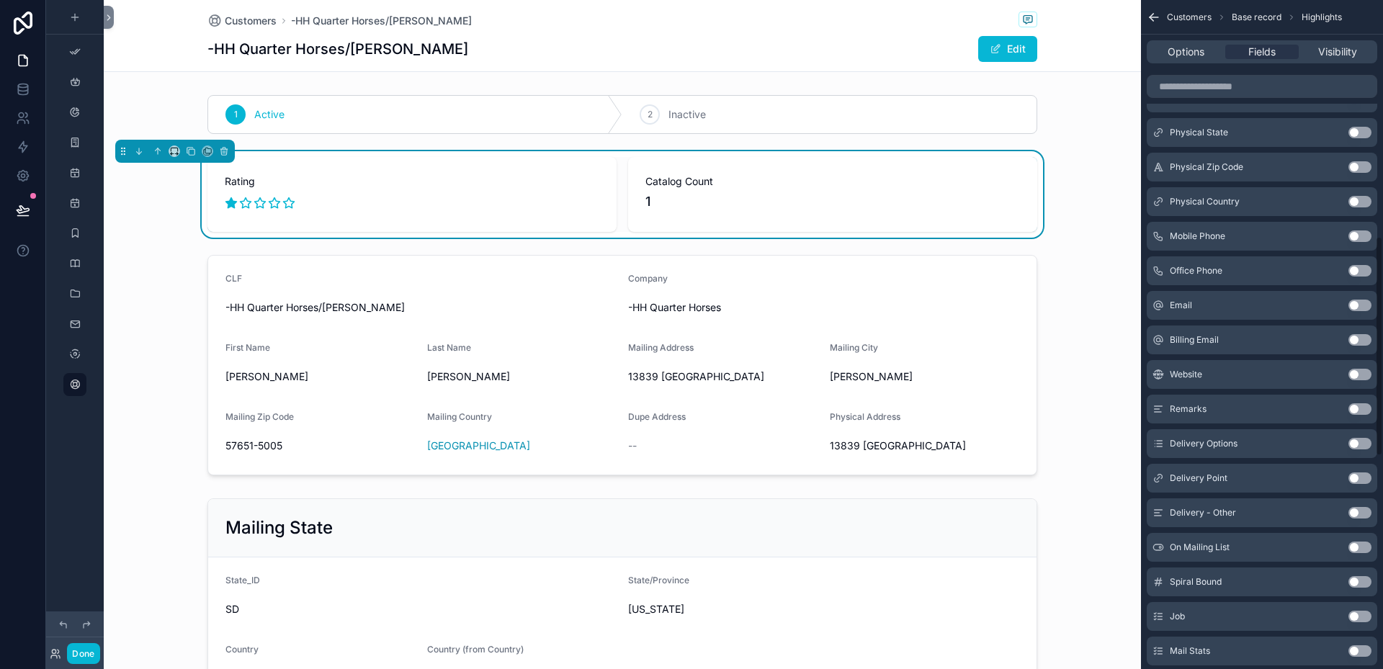
scroll to position [720, 0]
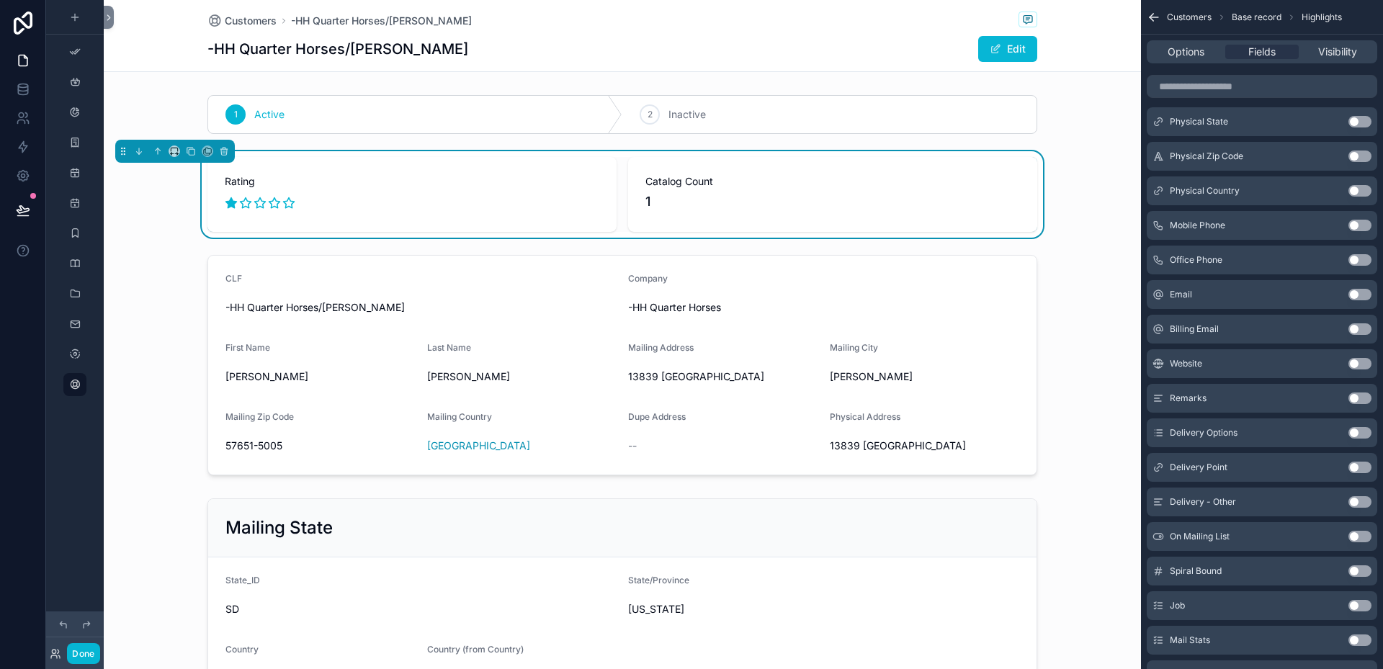
click at [1367, 534] on button "Use setting" at bounding box center [1360, 537] width 23 height 12
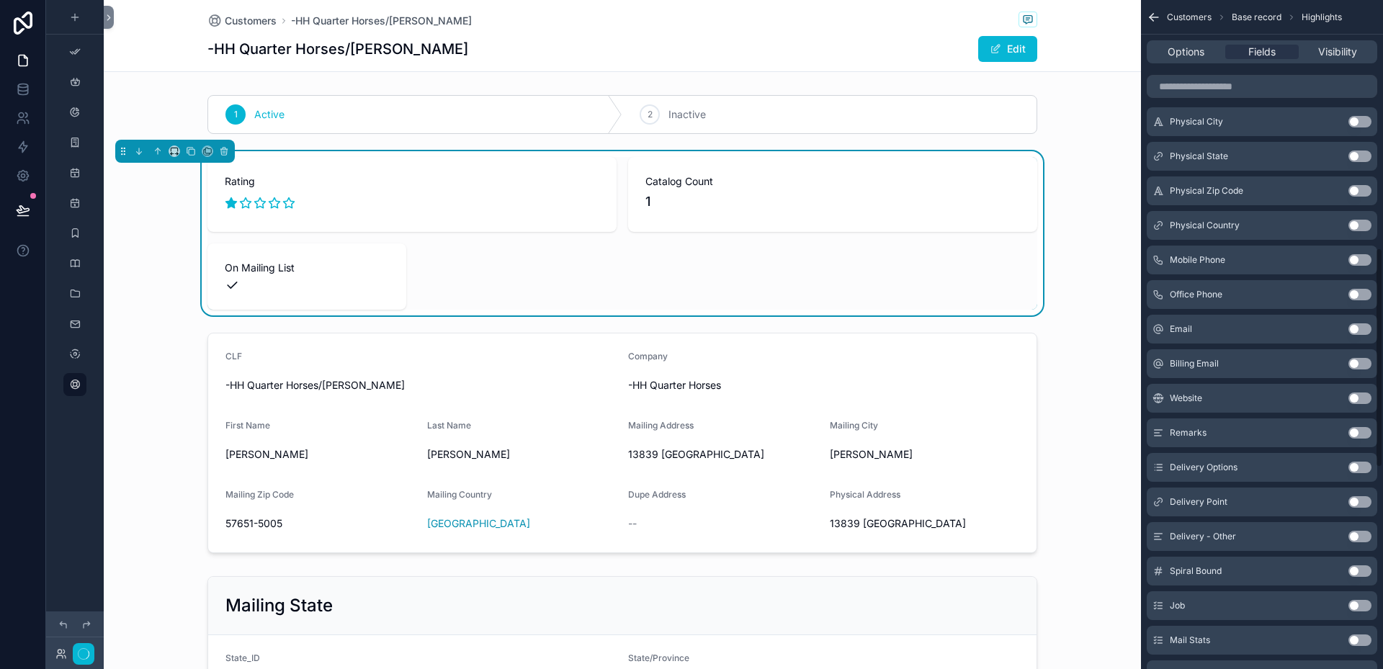
scroll to position [755, 0]
click at [1364, 533] on button "Use setting" at bounding box center [1360, 537] width 23 height 12
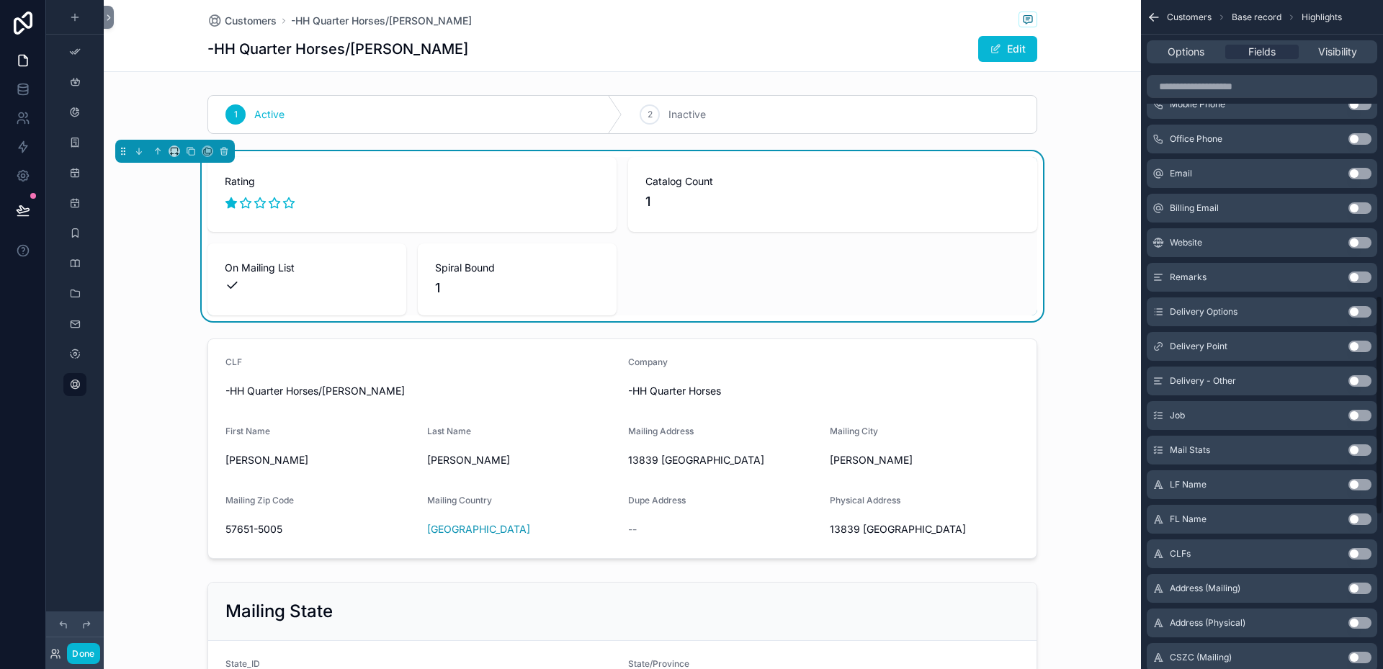
scroll to position [934, 0]
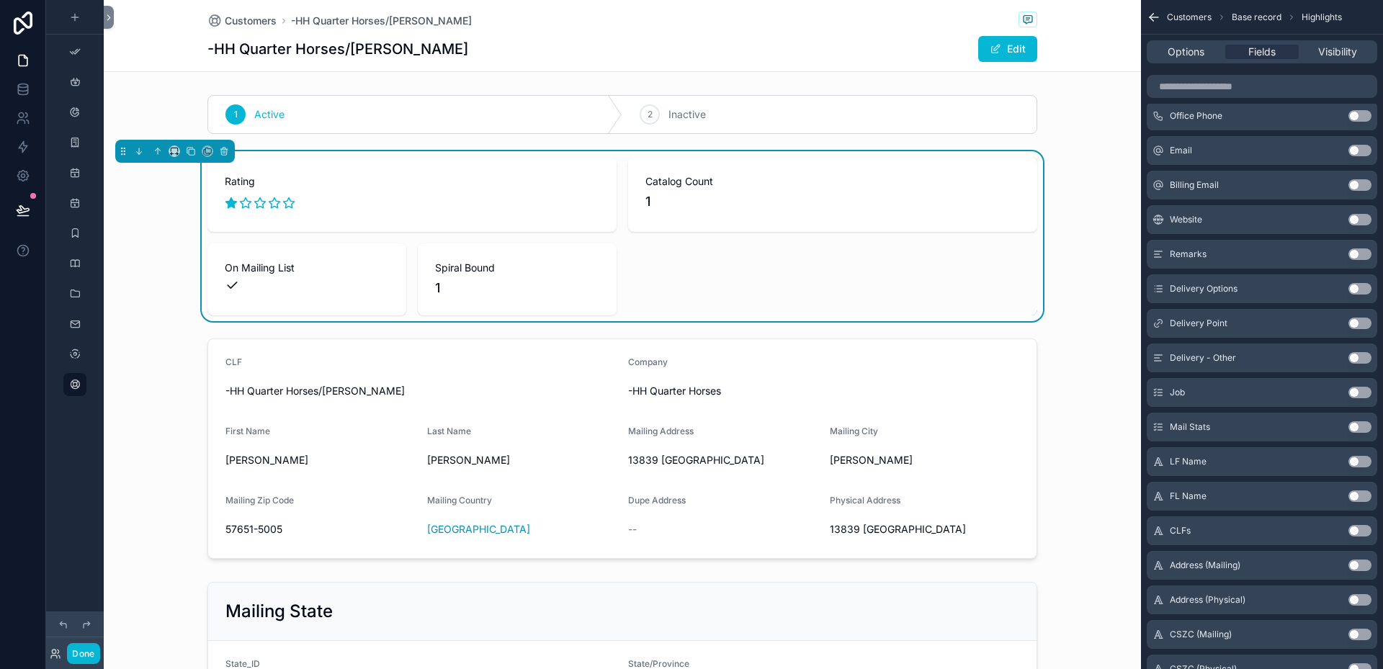
click at [1366, 388] on button "Use setting" at bounding box center [1360, 393] width 23 height 12
click at [1365, 391] on button "Use setting" at bounding box center [1360, 393] width 23 height 12
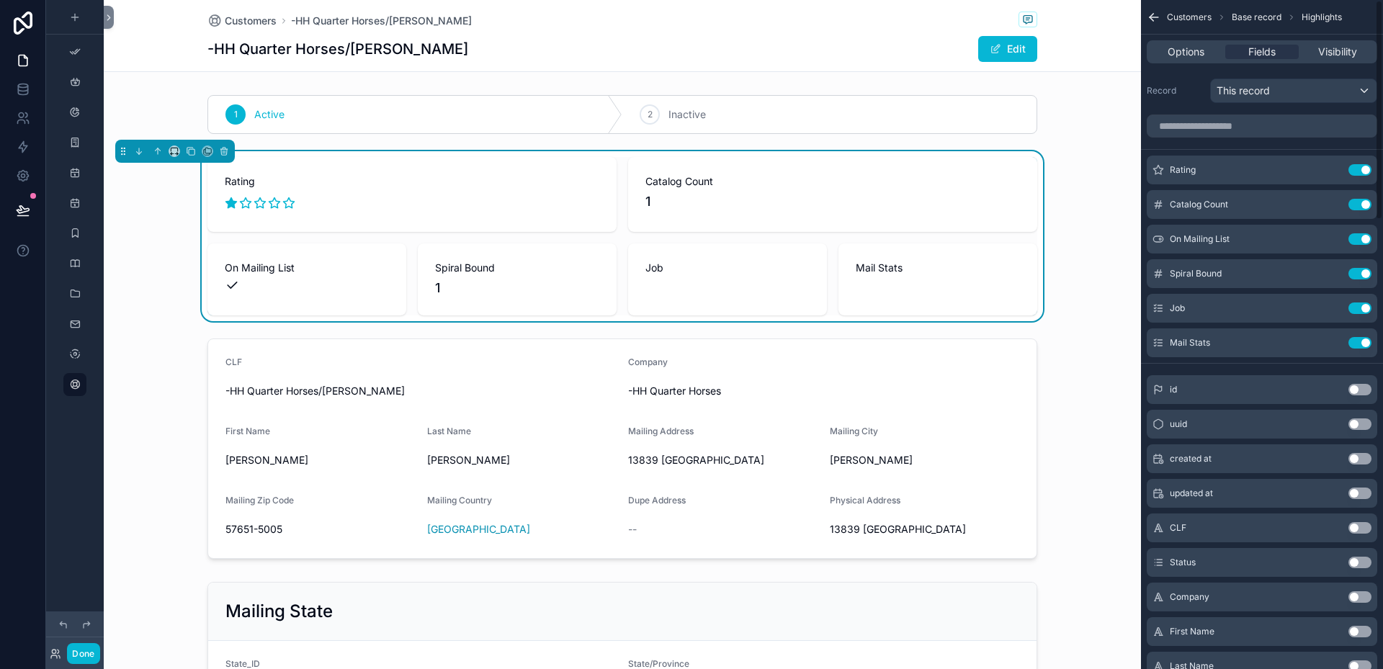
scroll to position [0, 0]
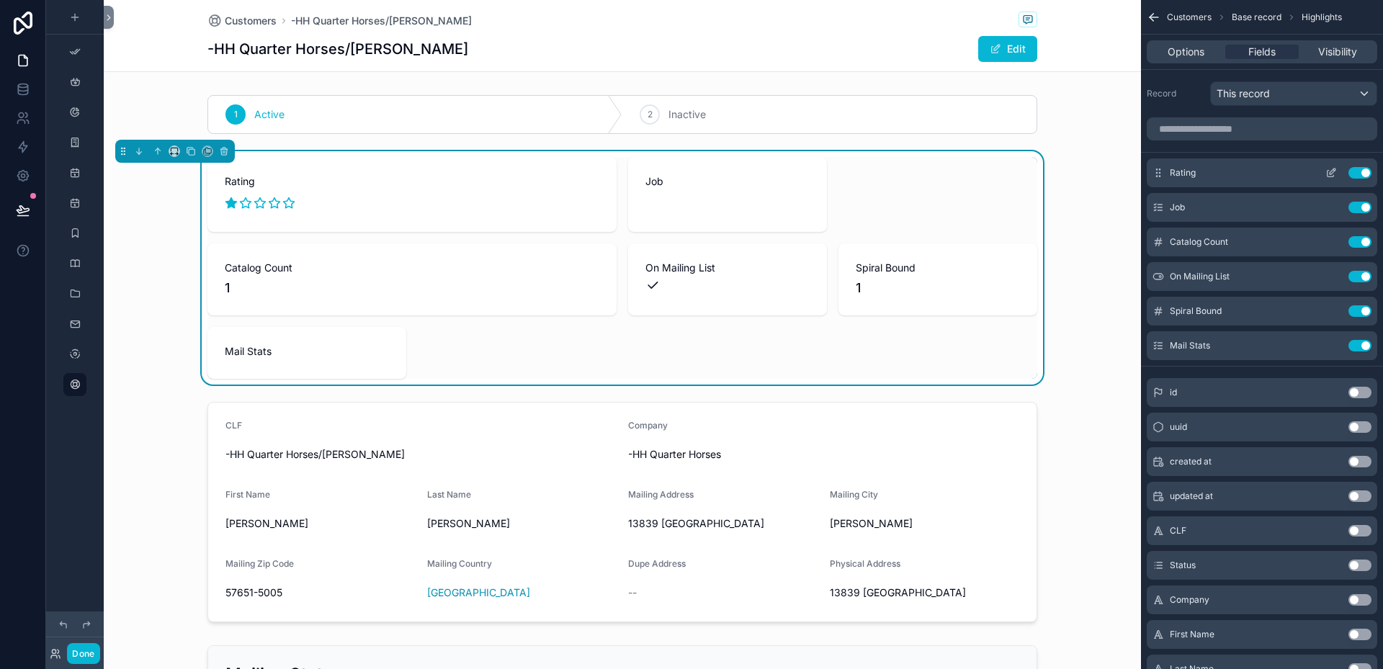
click at [1329, 174] on icon "scrollable content" at bounding box center [1332, 173] width 12 height 12
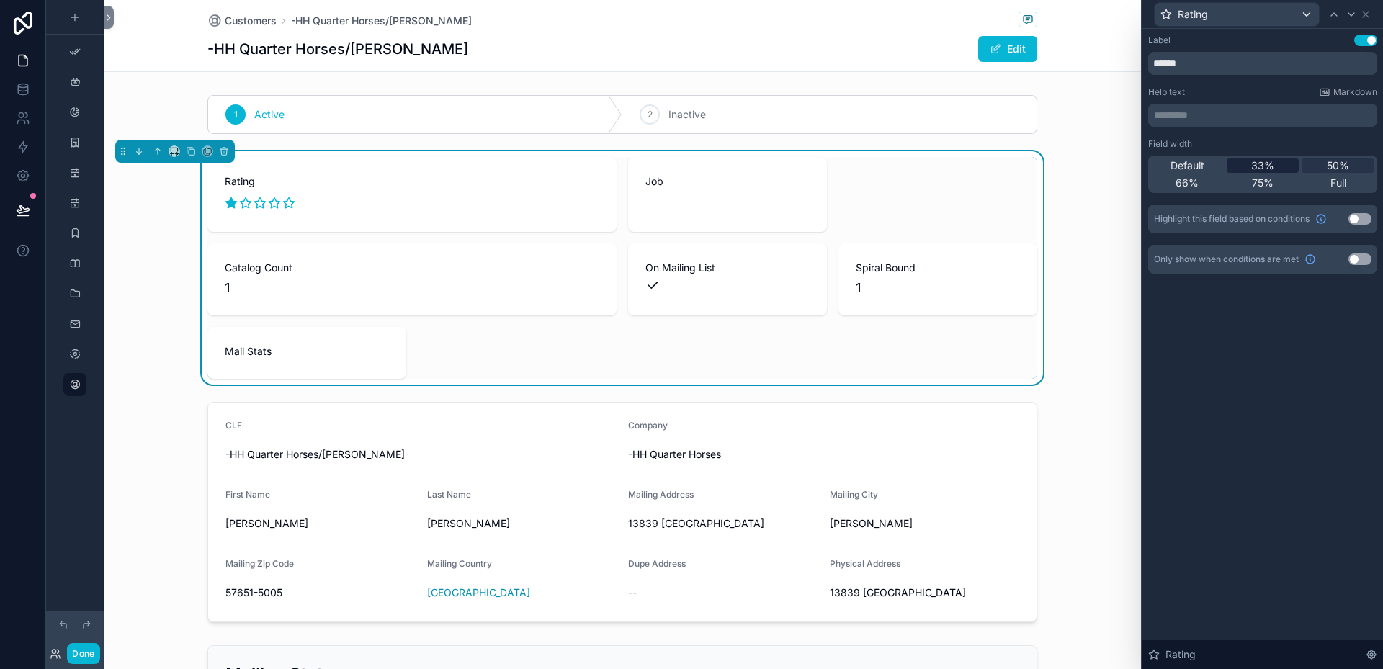
click at [1261, 161] on span "33%" at bounding box center [1262, 165] width 23 height 14
click at [1370, 14] on icon at bounding box center [1366, 15] width 12 height 12
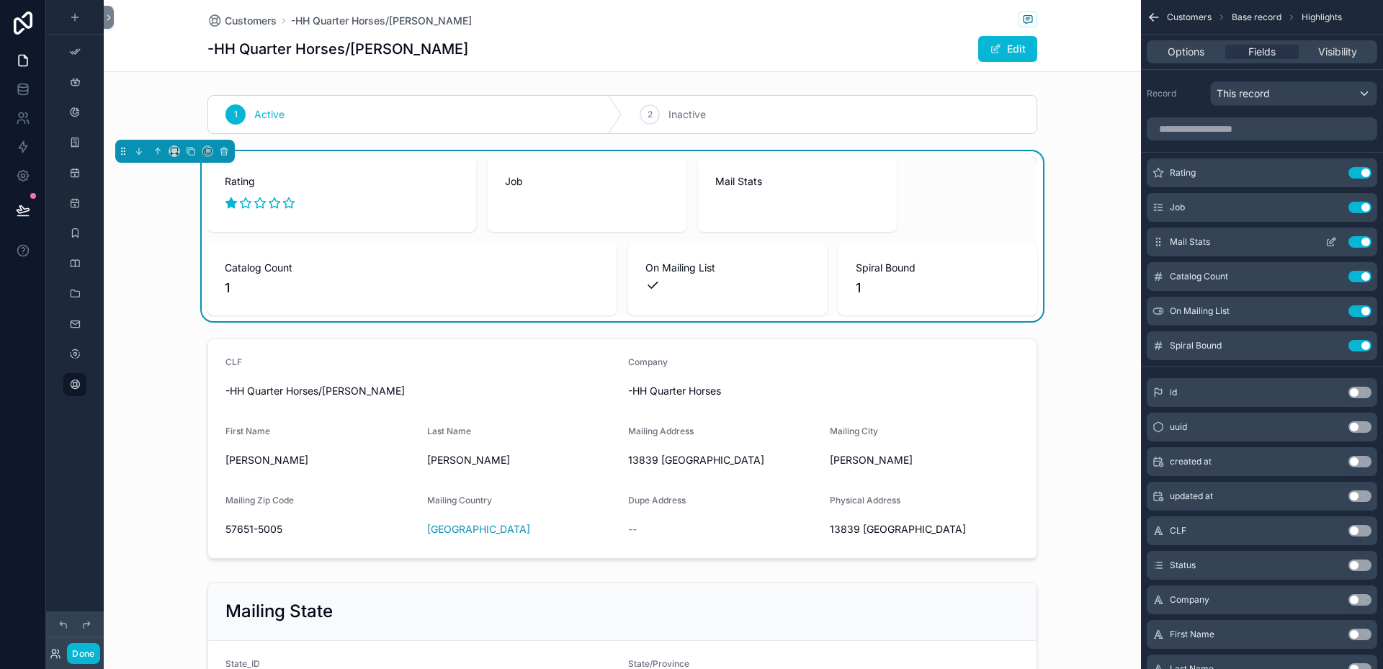
click at [1333, 243] on icon "scrollable content" at bounding box center [1332, 242] width 12 height 12
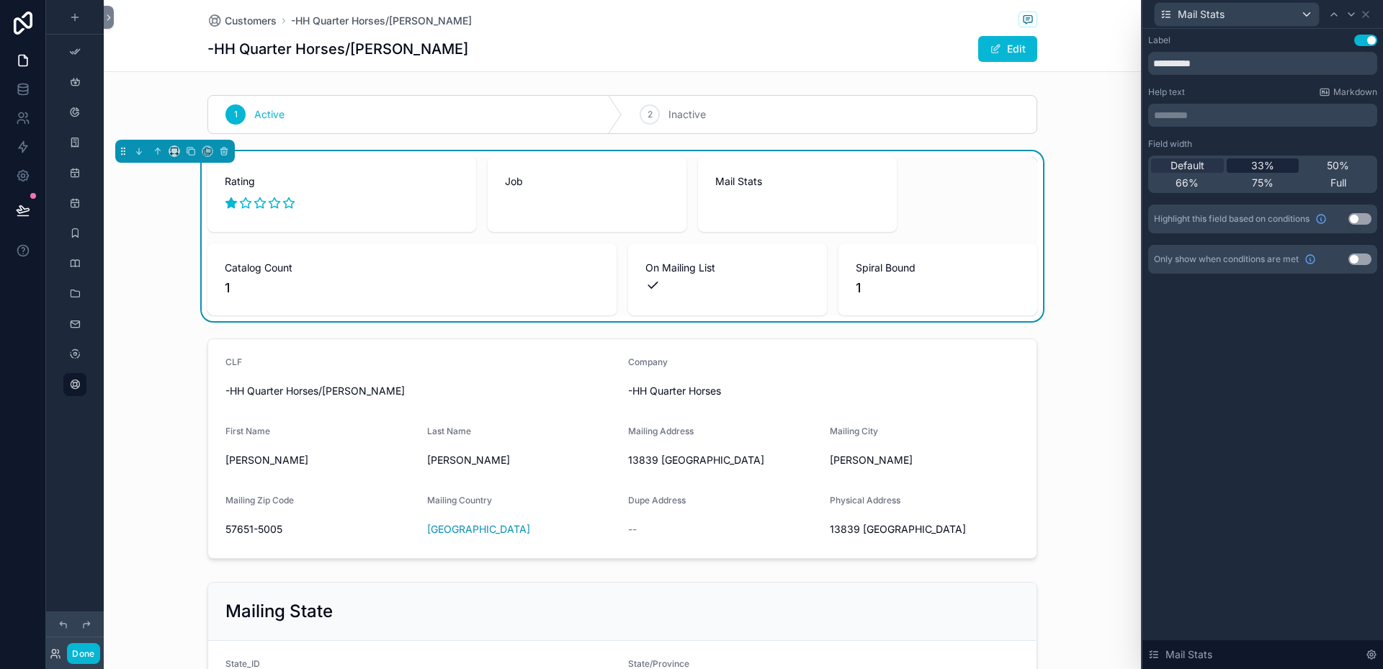
click at [1266, 163] on span "33%" at bounding box center [1262, 165] width 23 height 14
click at [1340, 16] on div at bounding box center [1334, 14] width 17 height 17
click at [1261, 162] on span "33%" at bounding box center [1262, 165] width 23 height 14
click at [1366, 14] on icon at bounding box center [1366, 15] width 6 height 6
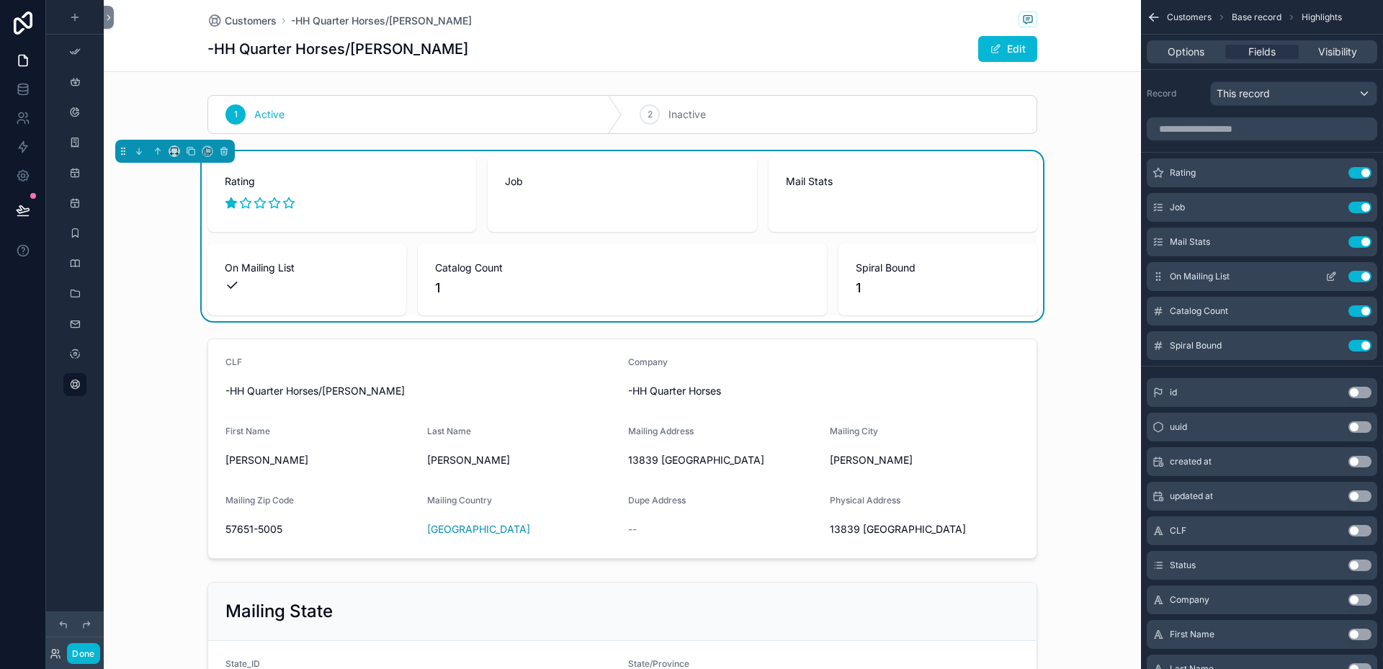
click at [1331, 277] on icon "scrollable content" at bounding box center [1332, 277] width 12 height 12
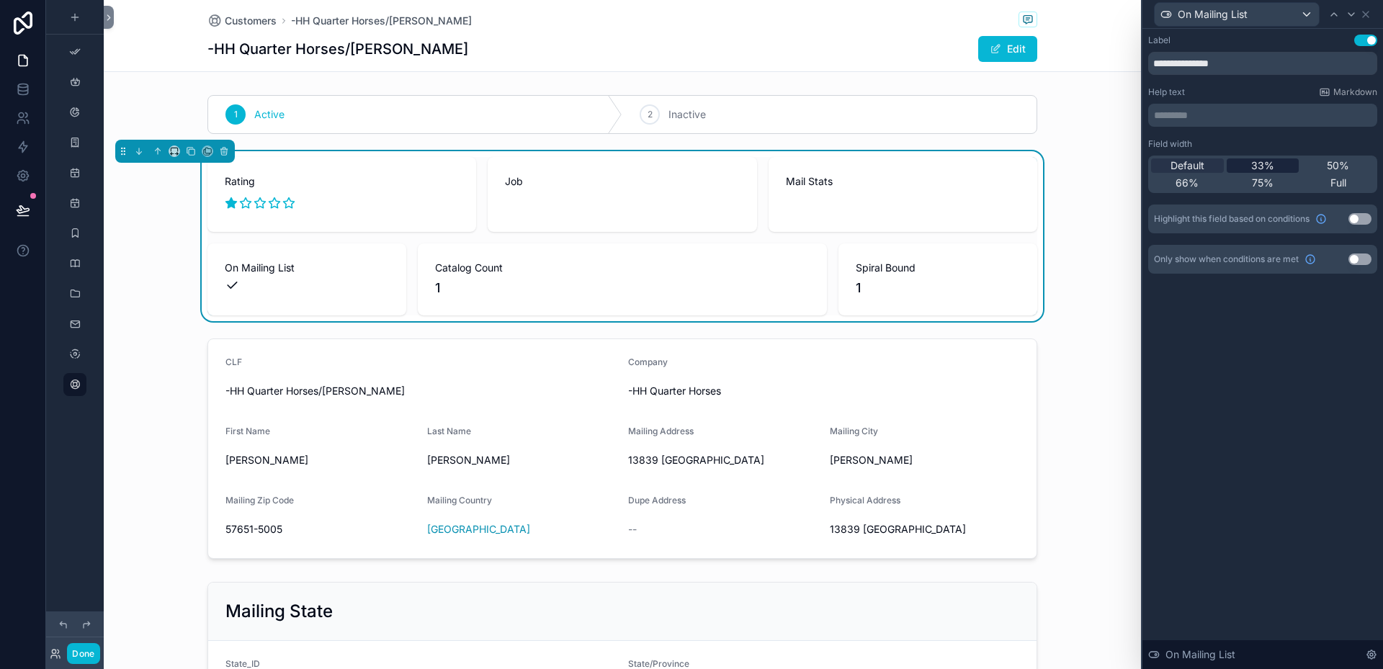
click at [1264, 164] on span "33%" at bounding box center [1262, 165] width 23 height 14
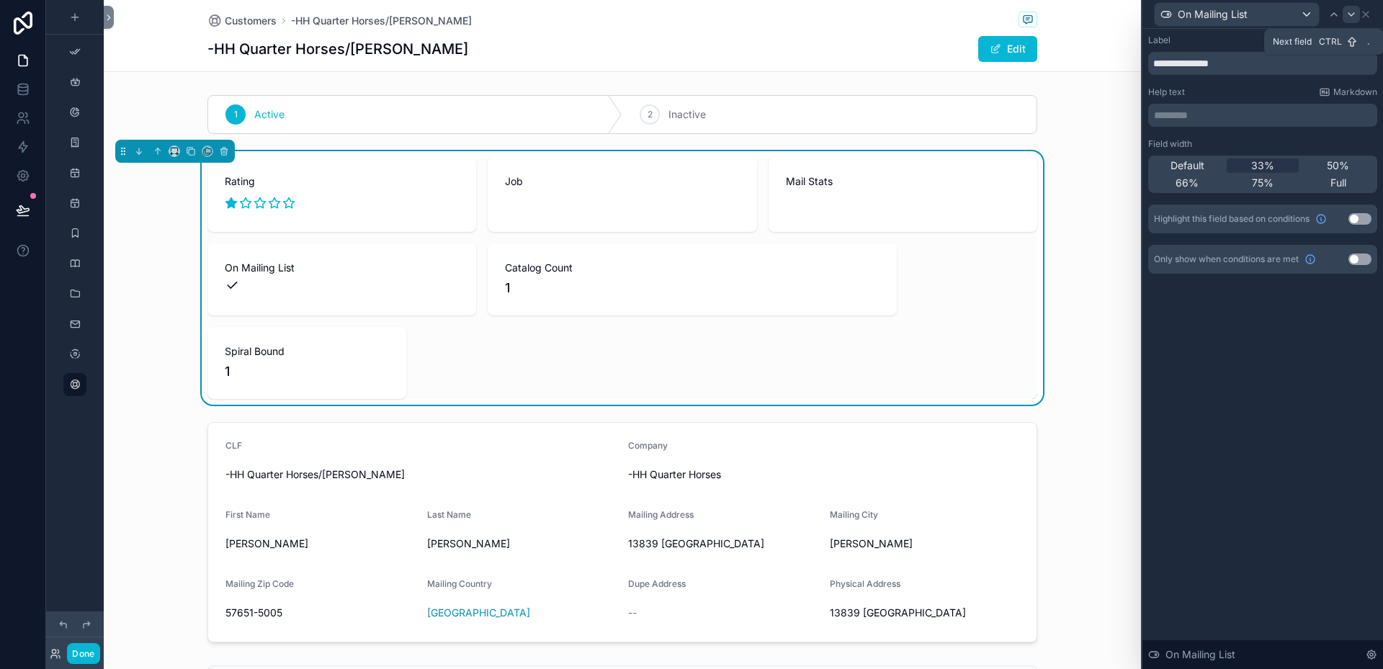
click at [1354, 16] on icon at bounding box center [1352, 15] width 12 height 12
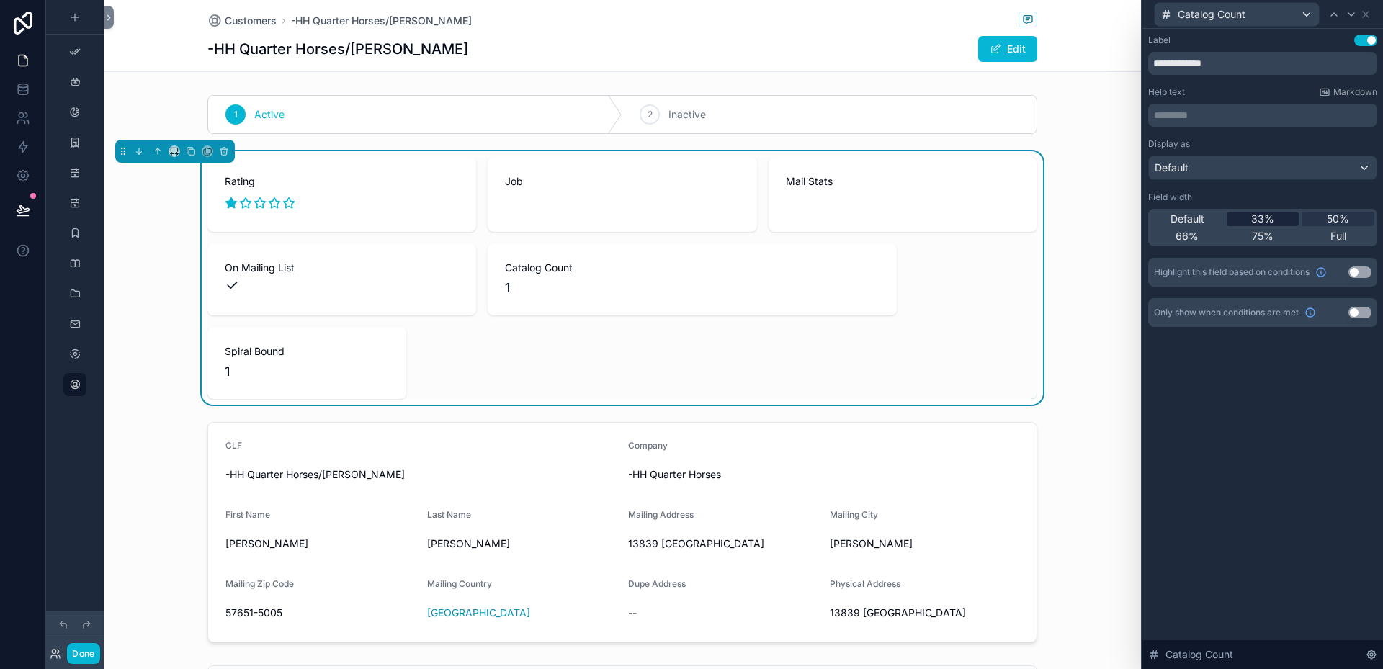
click at [1260, 218] on span "33%" at bounding box center [1262, 219] width 23 height 14
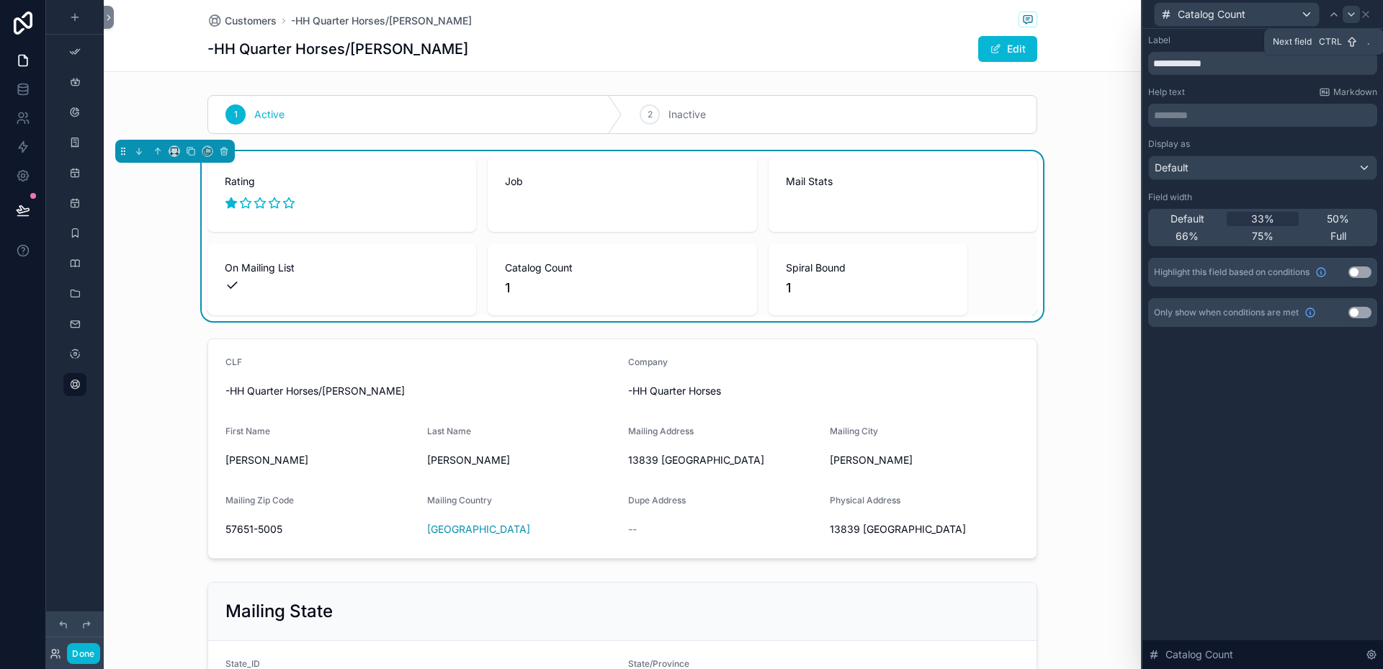
click at [1355, 15] on icon at bounding box center [1352, 15] width 12 height 12
click at [1269, 217] on span "33%" at bounding box center [1262, 219] width 23 height 14
click at [507, 373] on div "scrollable content" at bounding box center [622, 449] width 1037 height 232
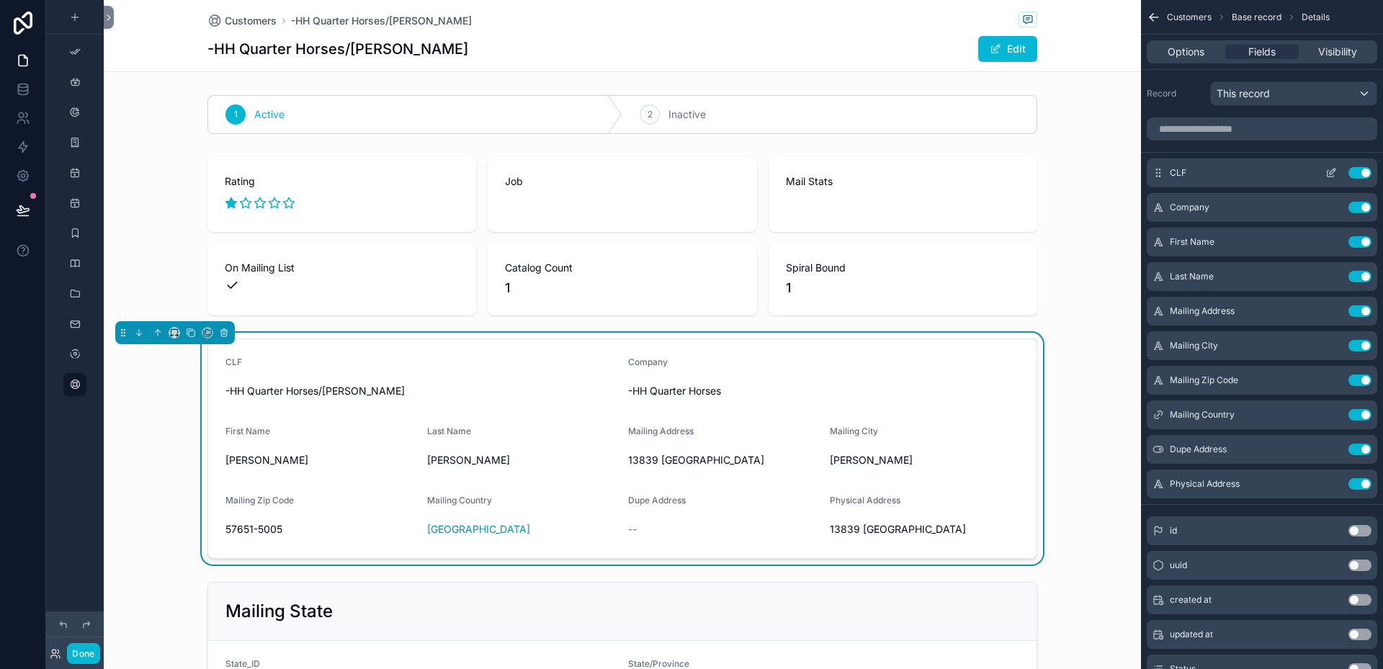
click at [1352, 171] on button "Use setting" at bounding box center [1360, 173] width 23 height 12
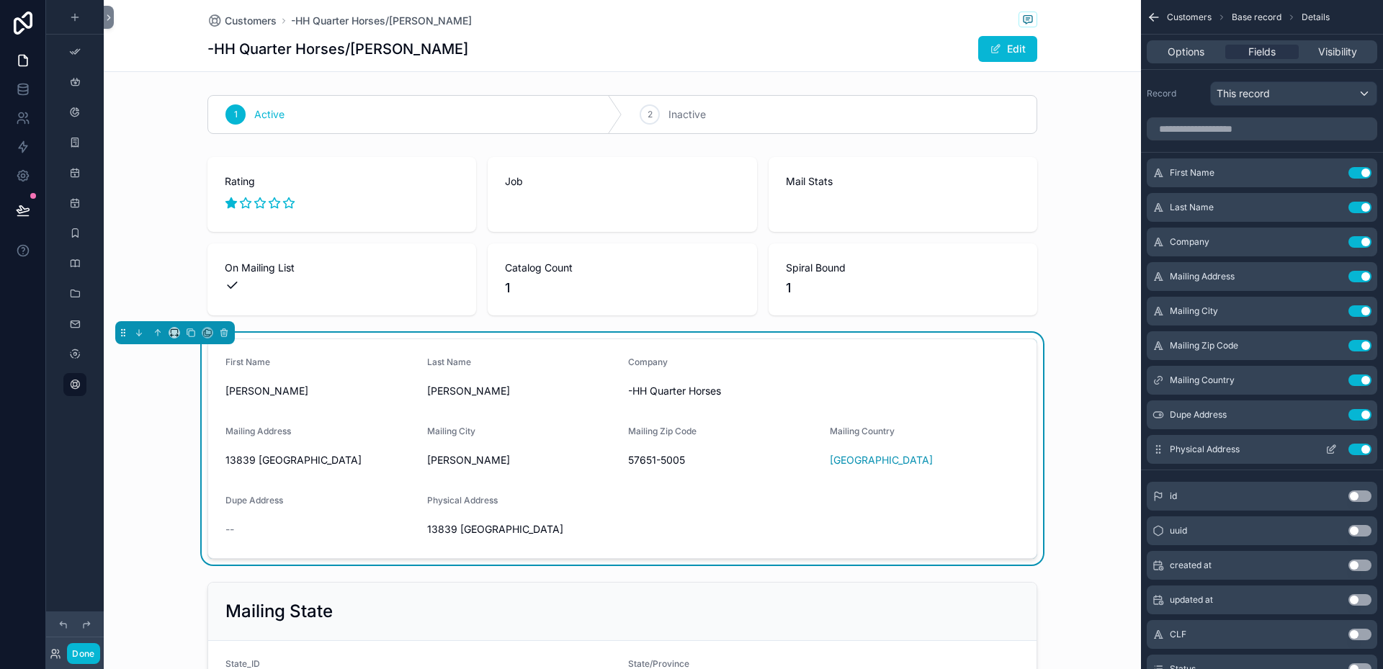
click at [1355, 448] on button "Use setting" at bounding box center [1360, 450] width 23 height 12
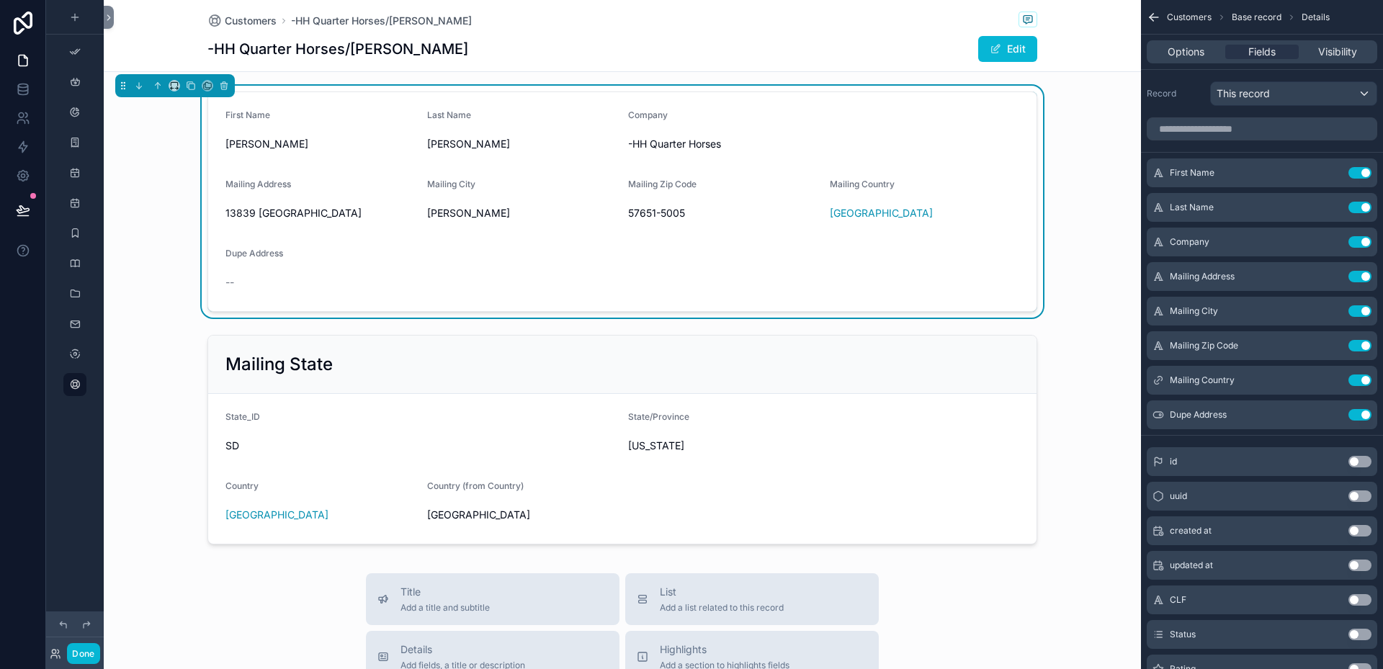
scroll to position [288, 0]
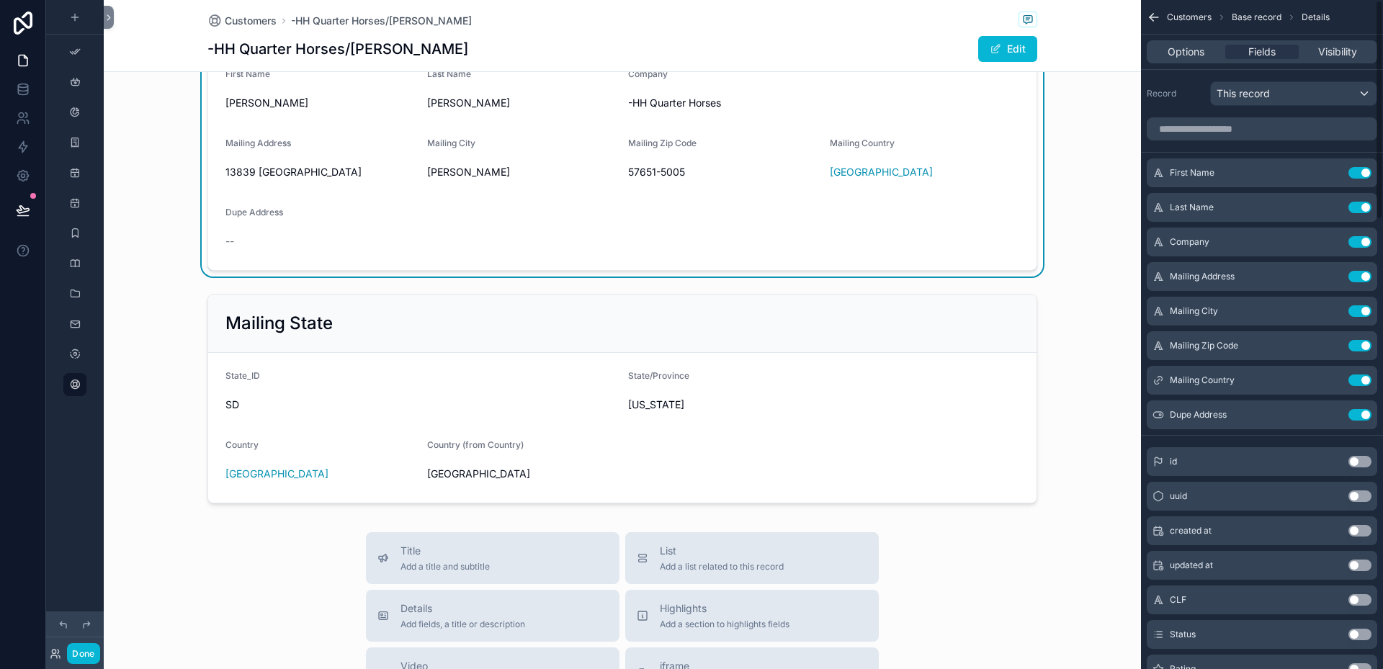
click at [991, 210] on form "First Name [PERSON_NAME] Last Name [PERSON_NAME] Company -HH Quarter Horses Mai…" at bounding box center [622, 160] width 828 height 219
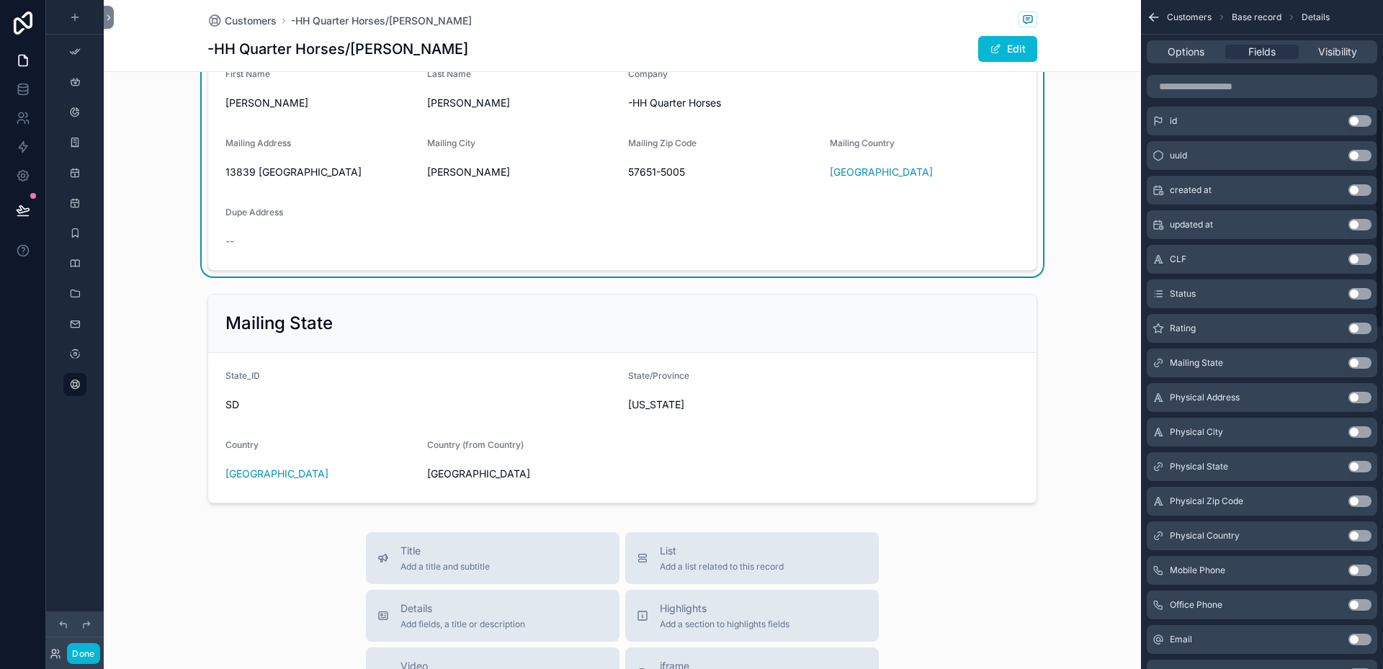
scroll to position [360, 0]
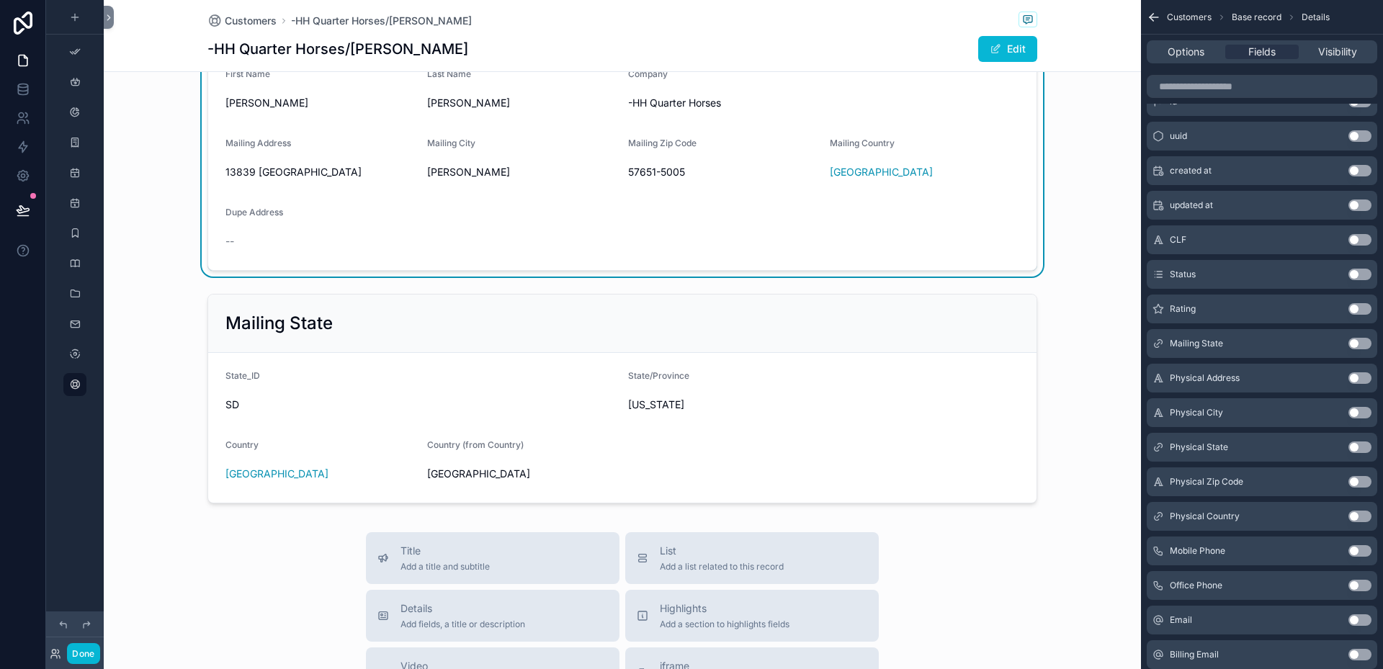
click at [1364, 344] on button "Use setting" at bounding box center [1360, 344] width 23 height 12
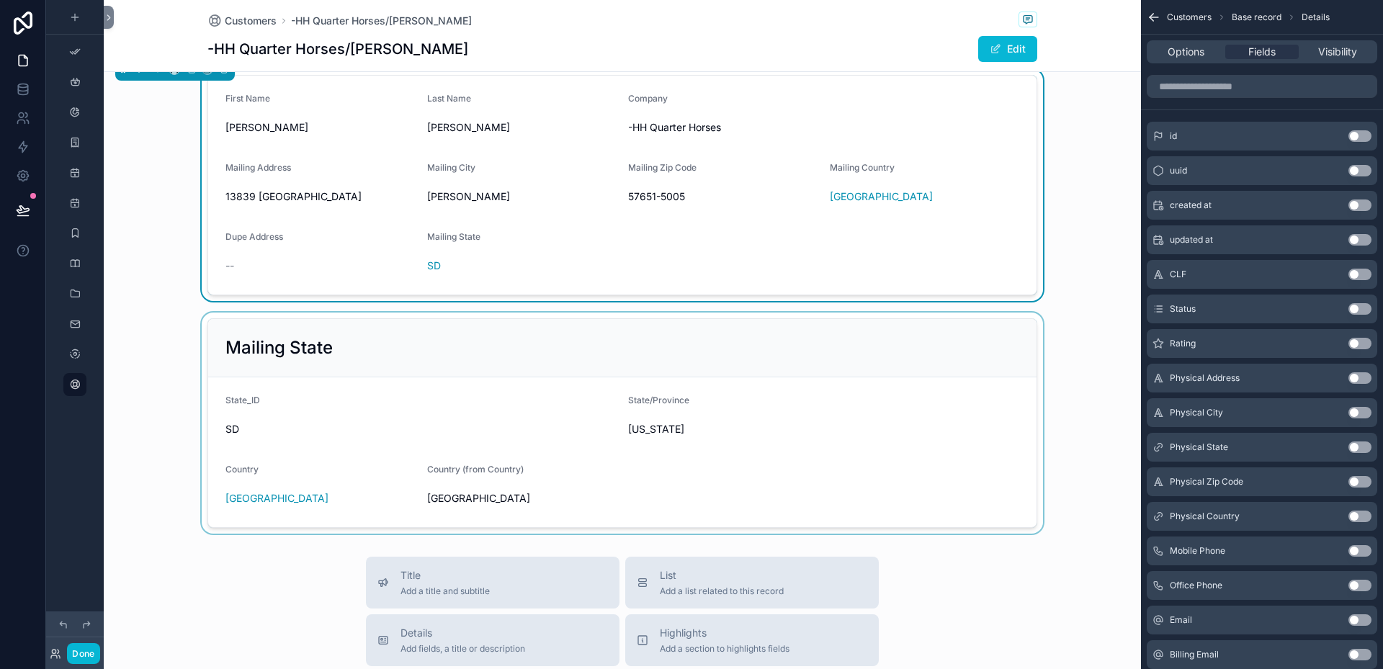
scroll to position [288, 0]
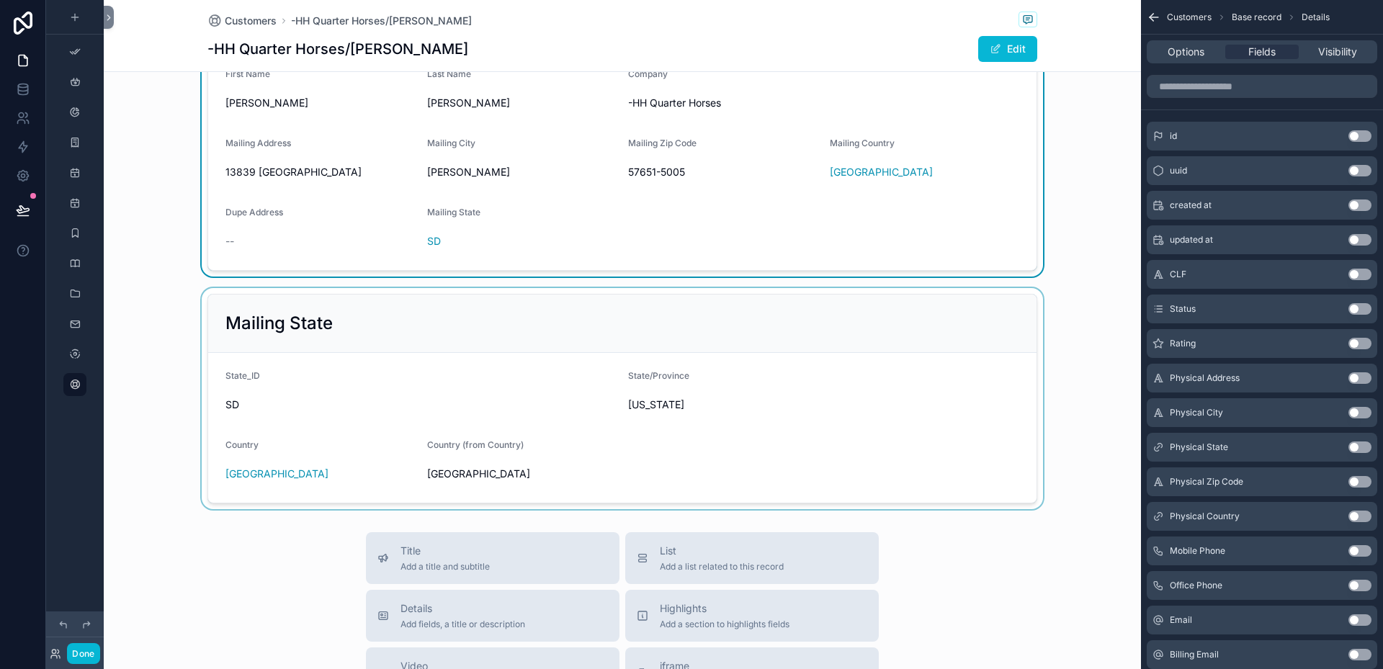
click at [547, 328] on div "scrollable content" at bounding box center [622, 398] width 1037 height 221
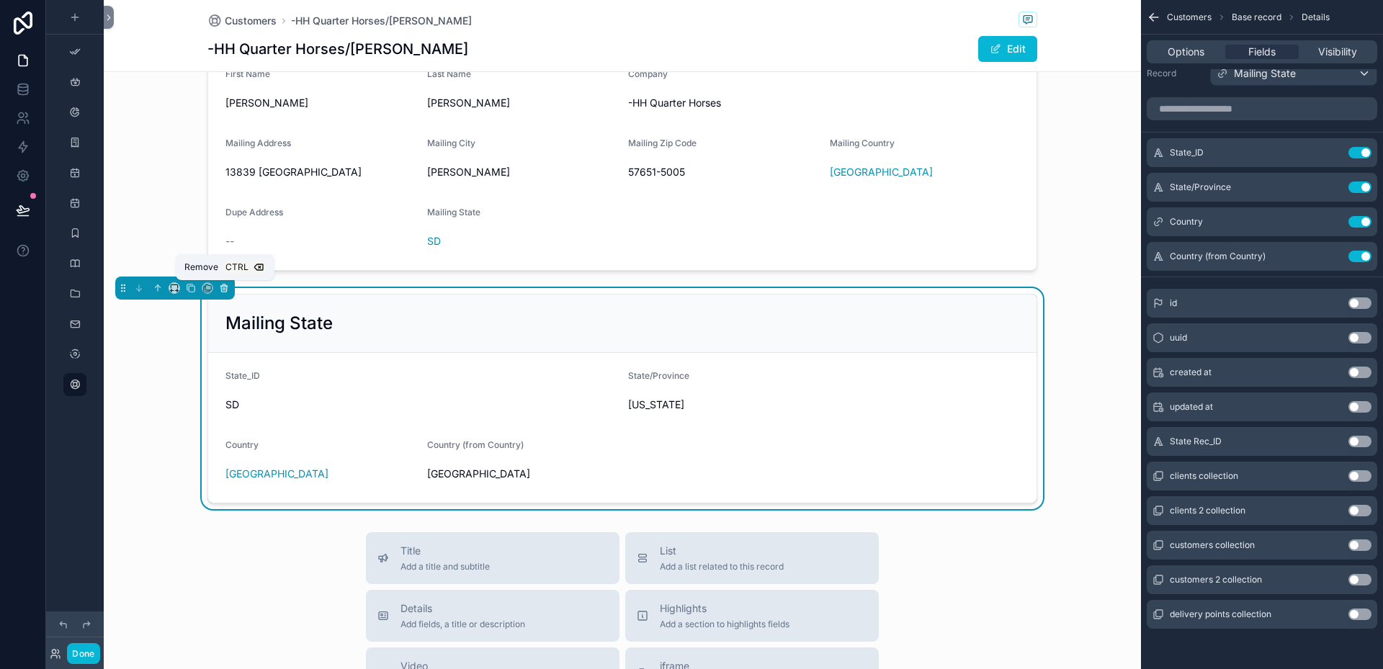
click at [225, 289] on icon "scrollable content" at bounding box center [225, 288] width 0 height 3
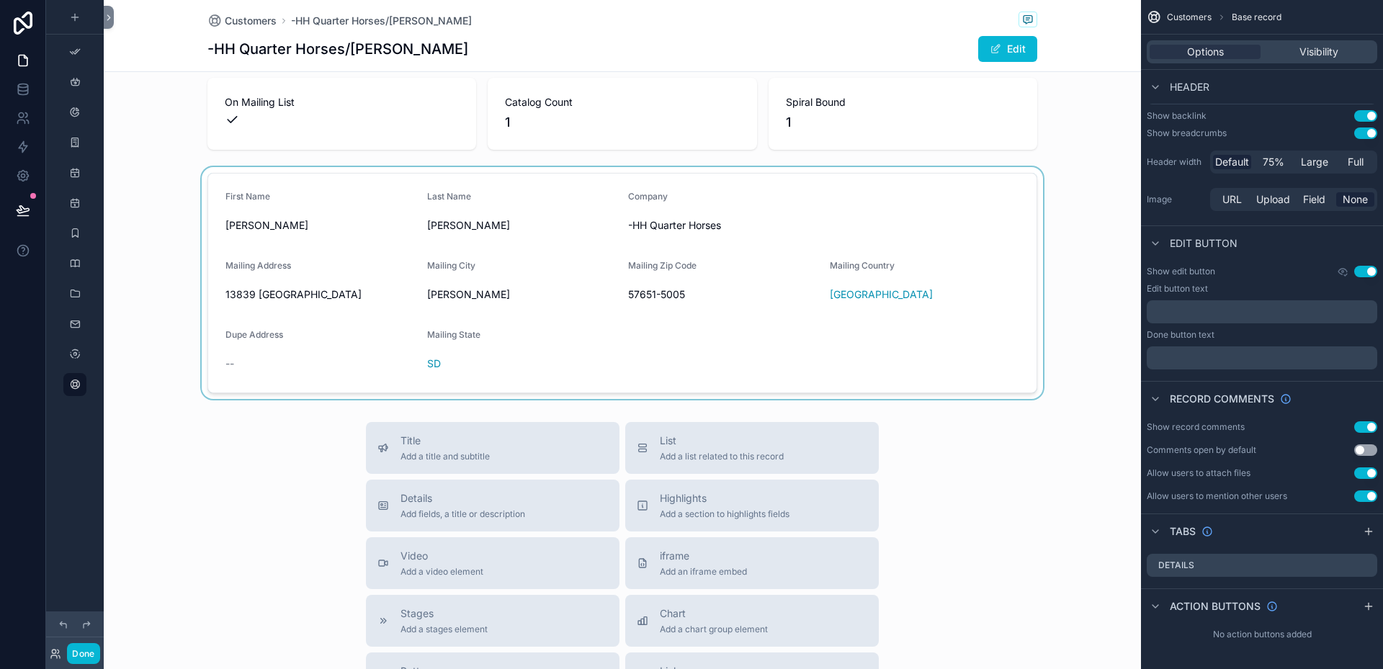
scroll to position [144, 0]
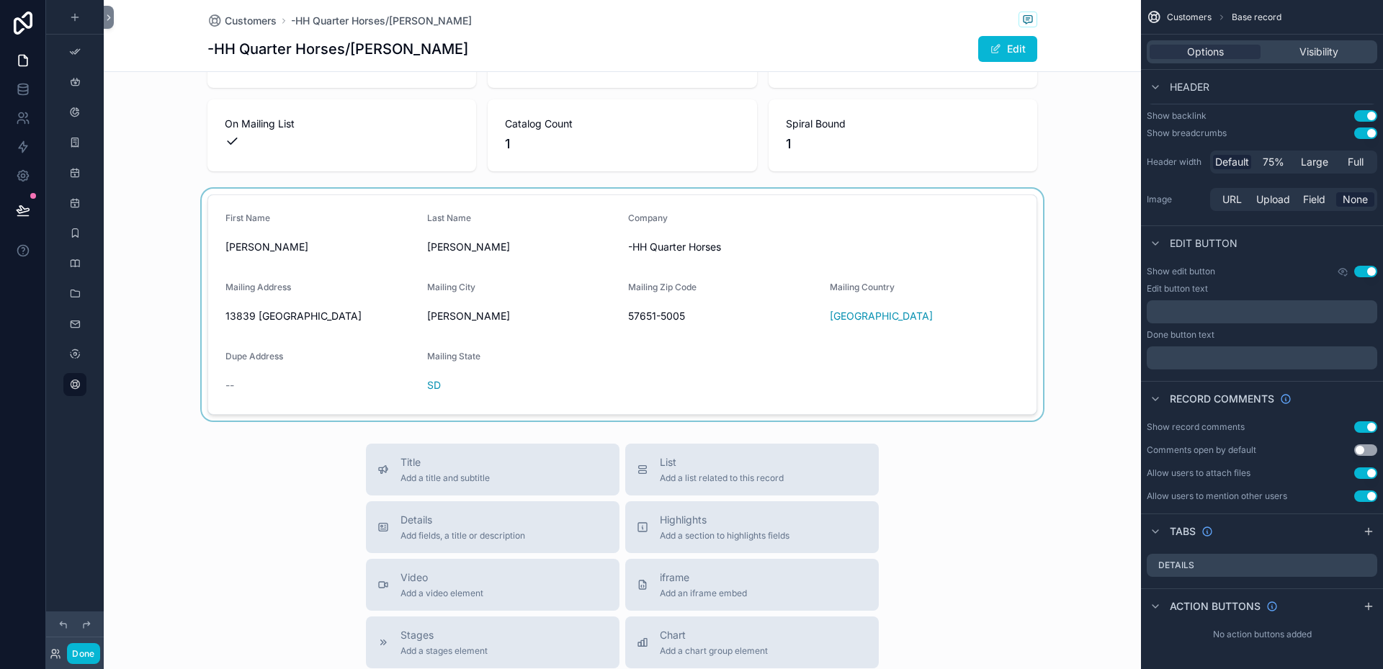
click at [993, 238] on div "scrollable content" at bounding box center [622, 305] width 1037 height 232
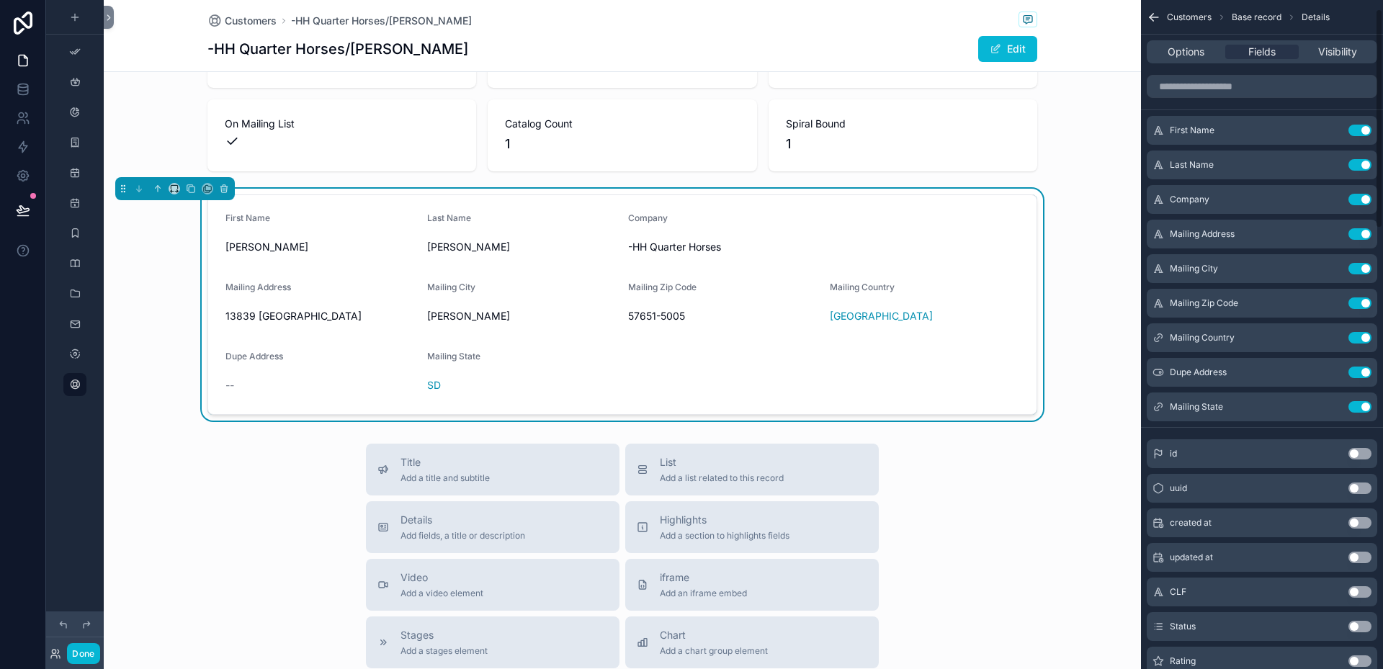
scroll to position [0, 0]
